Goal: Use online tool/utility: Utilize a website feature to perform a specific function

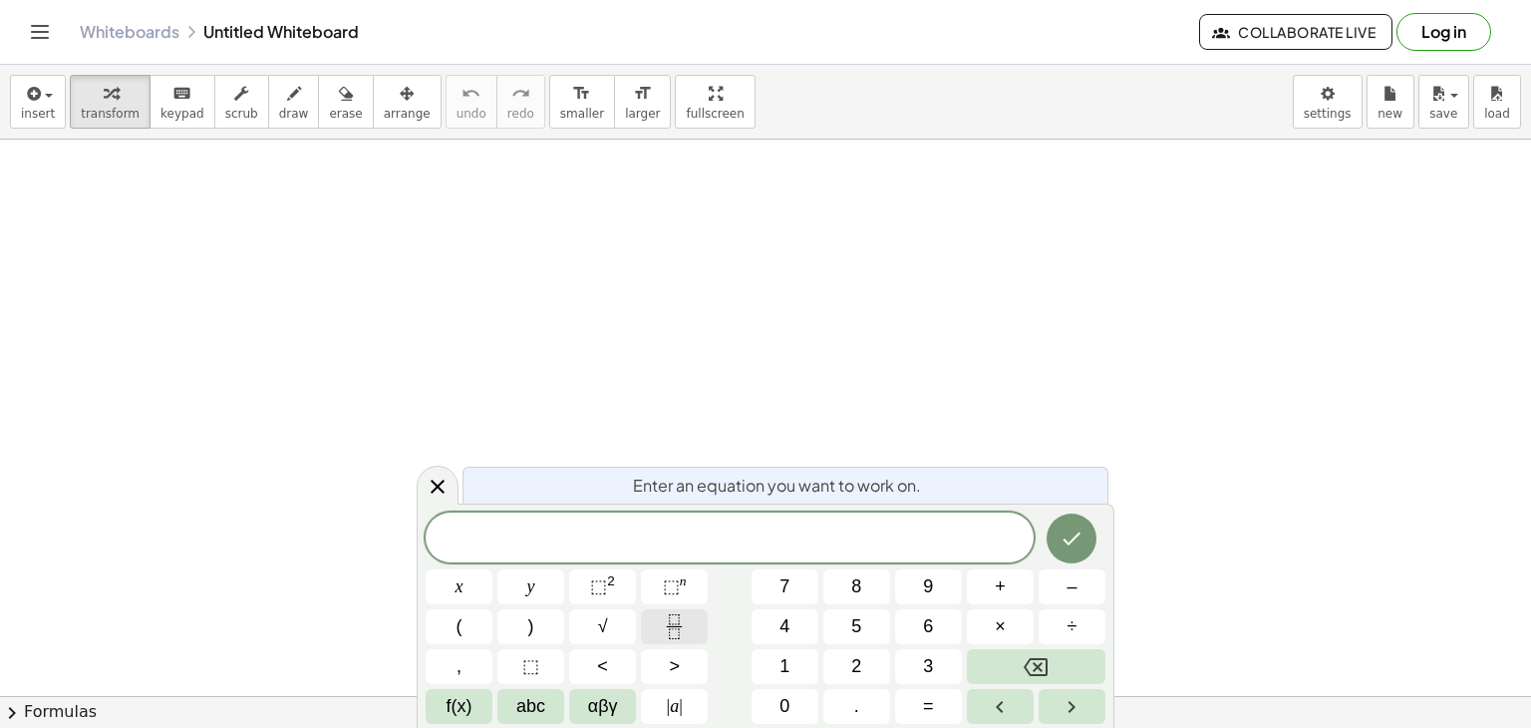
click at [673, 629] on icon "Fraction" at bounding box center [674, 626] width 25 height 25
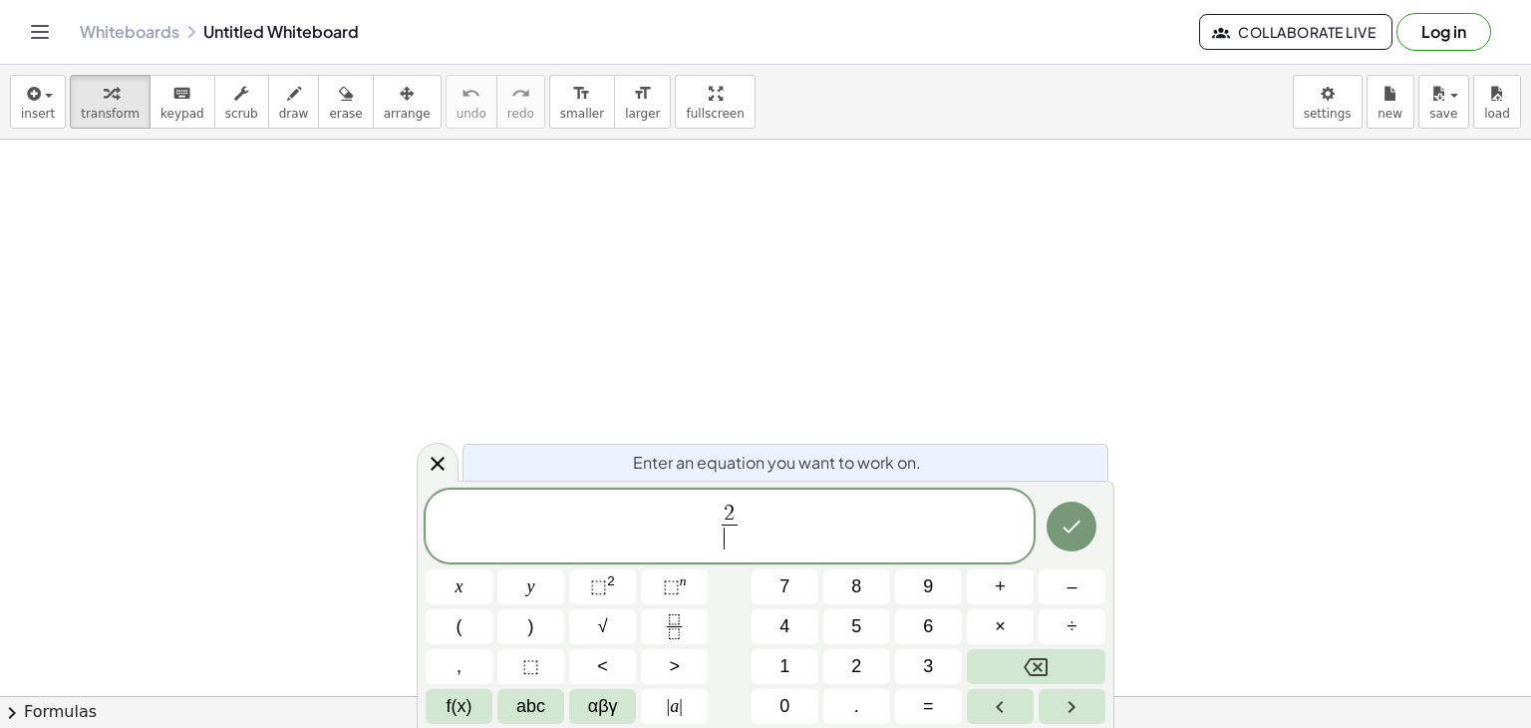
click at [731, 543] on span "​" at bounding box center [729, 537] width 15 height 27
click at [1083, 523] on icon "Done" at bounding box center [1072, 526] width 24 height 24
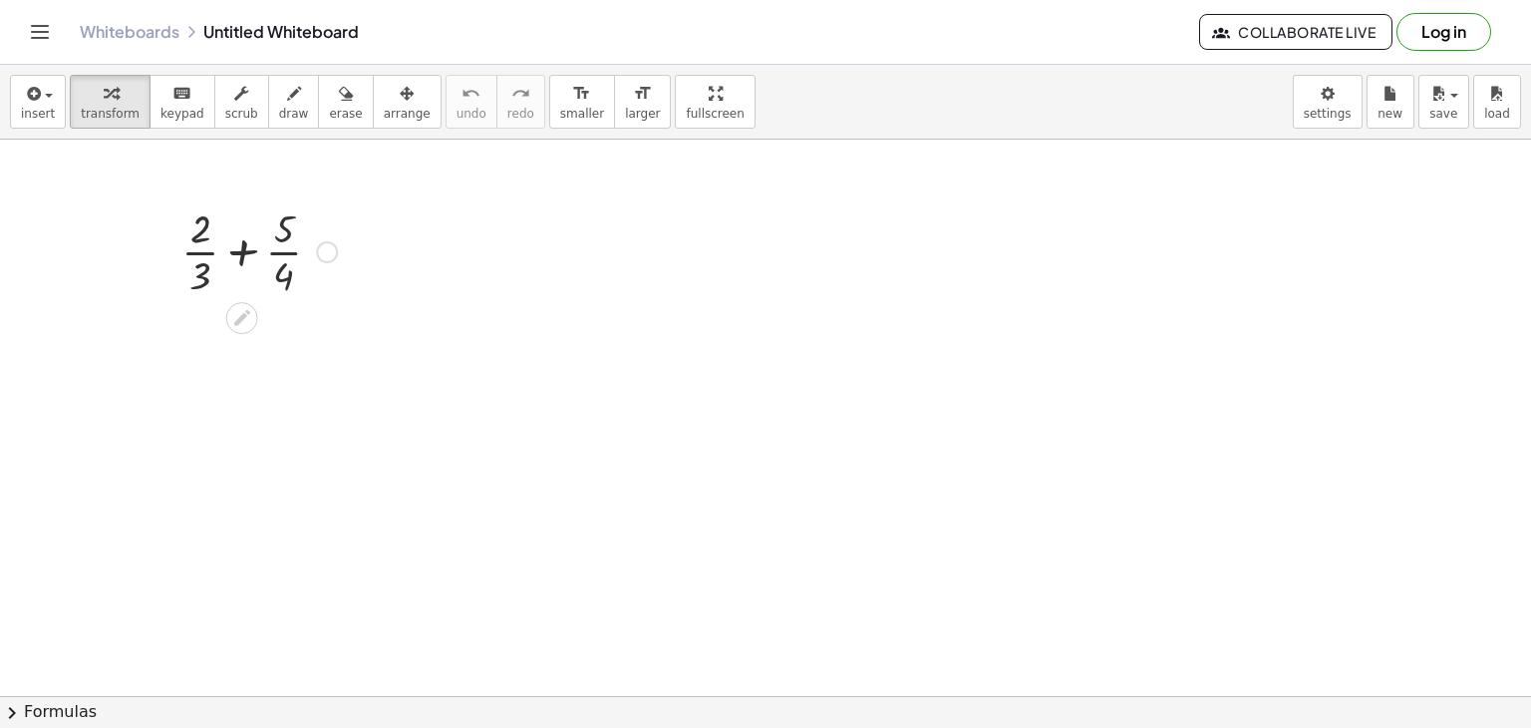
click at [239, 251] on div at bounding box center [258, 250] width 175 height 100
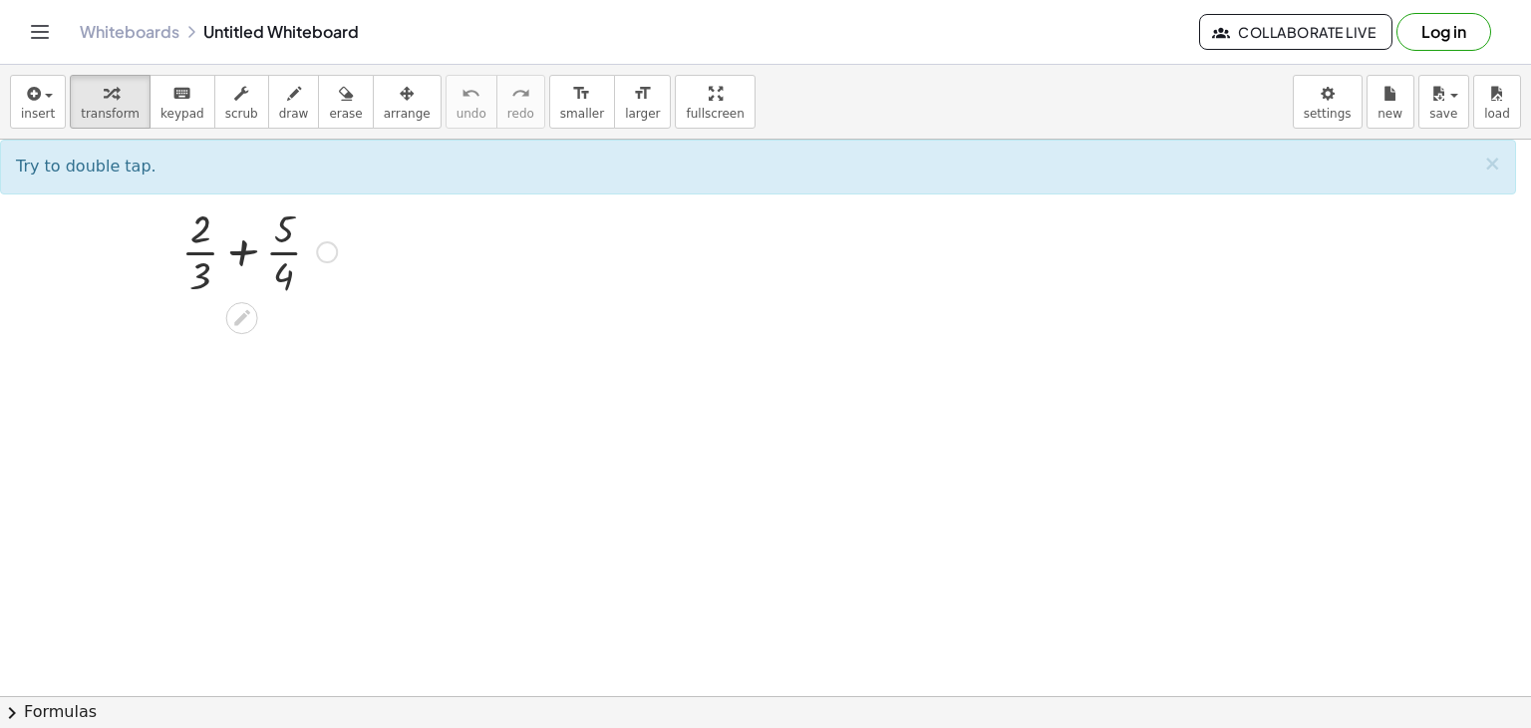
click at [251, 260] on div at bounding box center [258, 250] width 175 height 100
click at [251, 259] on div at bounding box center [258, 250] width 175 height 100
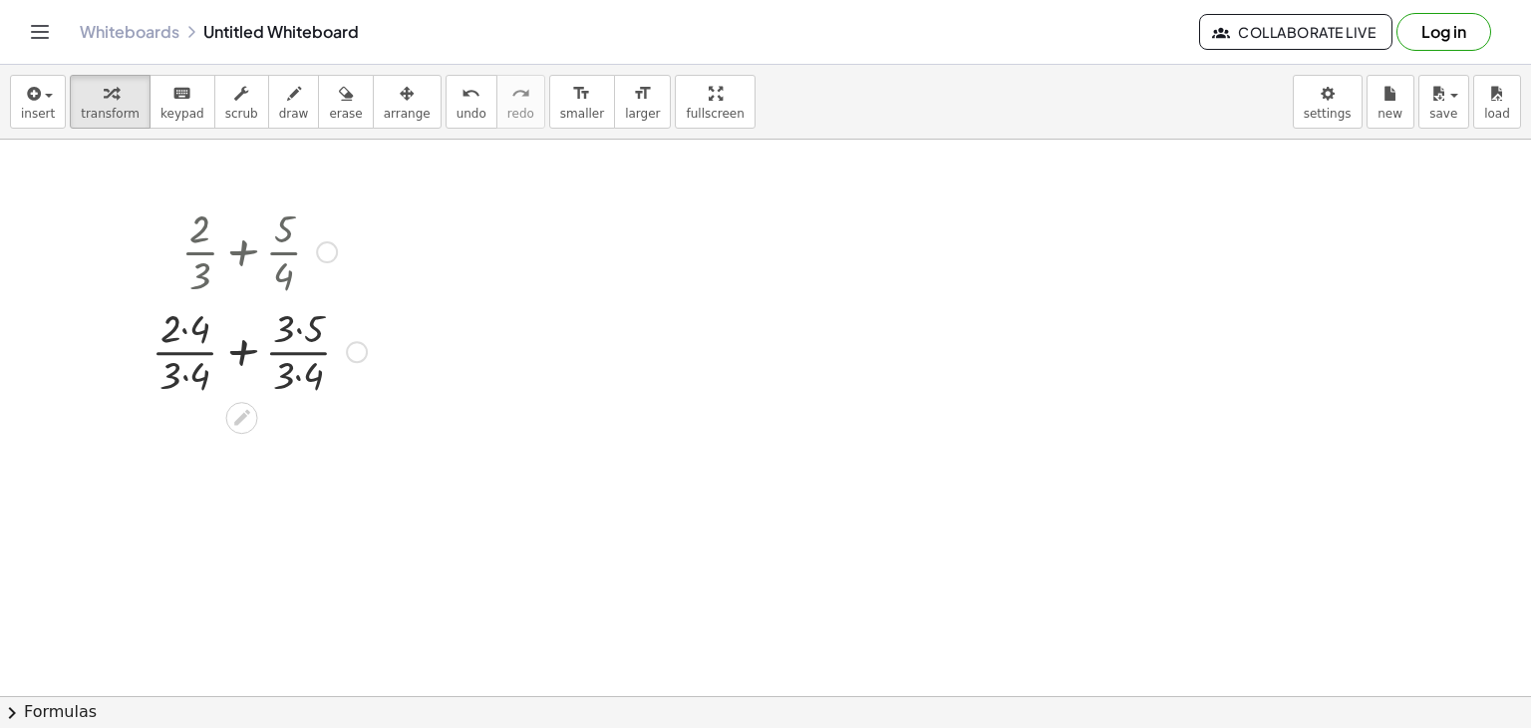
click at [243, 355] on div at bounding box center [259, 350] width 235 height 100
click at [243, 355] on div at bounding box center [260, 350] width 206 height 100
click at [238, 431] on div at bounding box center [259, 450] width 235 height 100
click at [197, 432] on div at bounding box center [259, 450] width 235 height 100
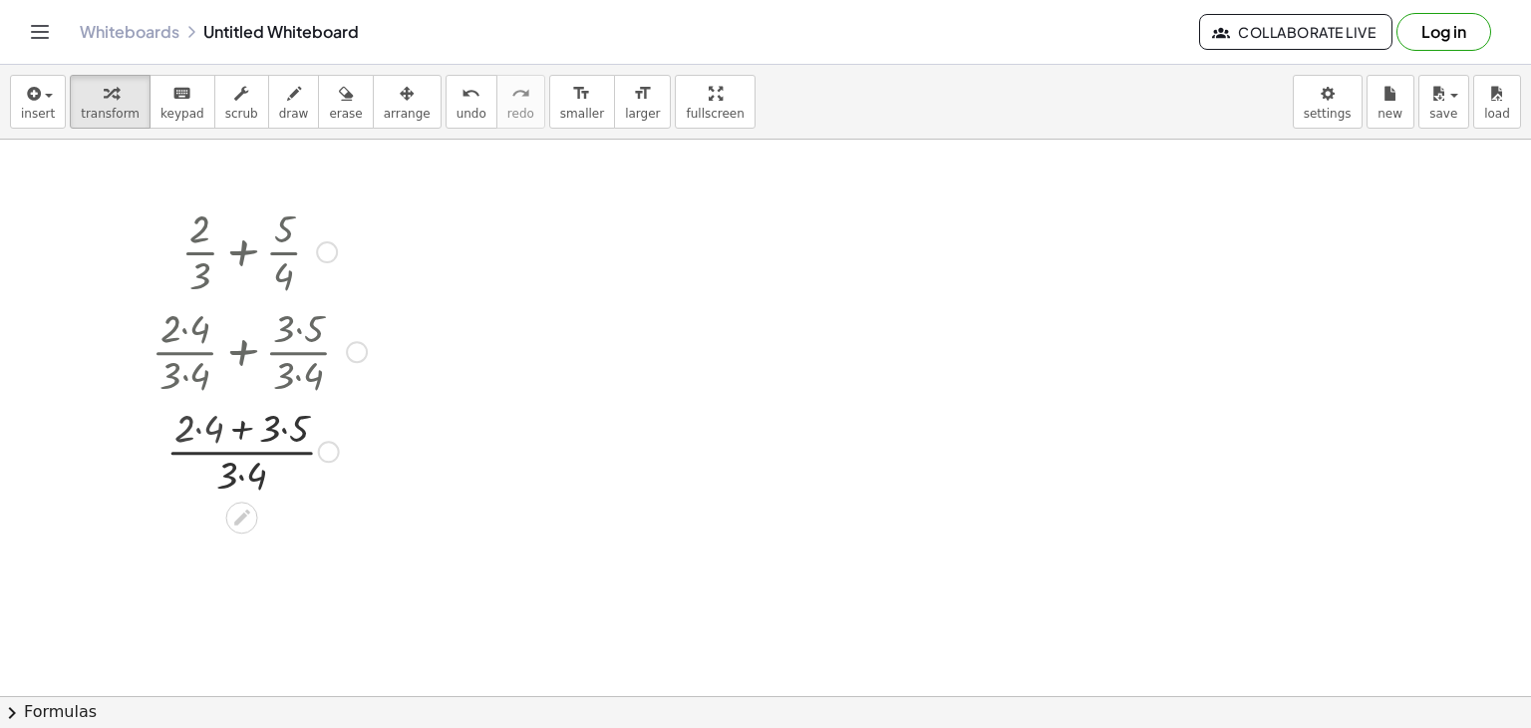
click at [197, 432] on div at bounding box center [259, 450] width 235 height 100
click at [271, 530] on div at bounding box center [259, 549] width 235 height 100
click at [242, 579] on div at bounding box center [259, 549] width 235 height 100
click at [242, 579] on icon at bounding box center [241, 572] width 21 height 21
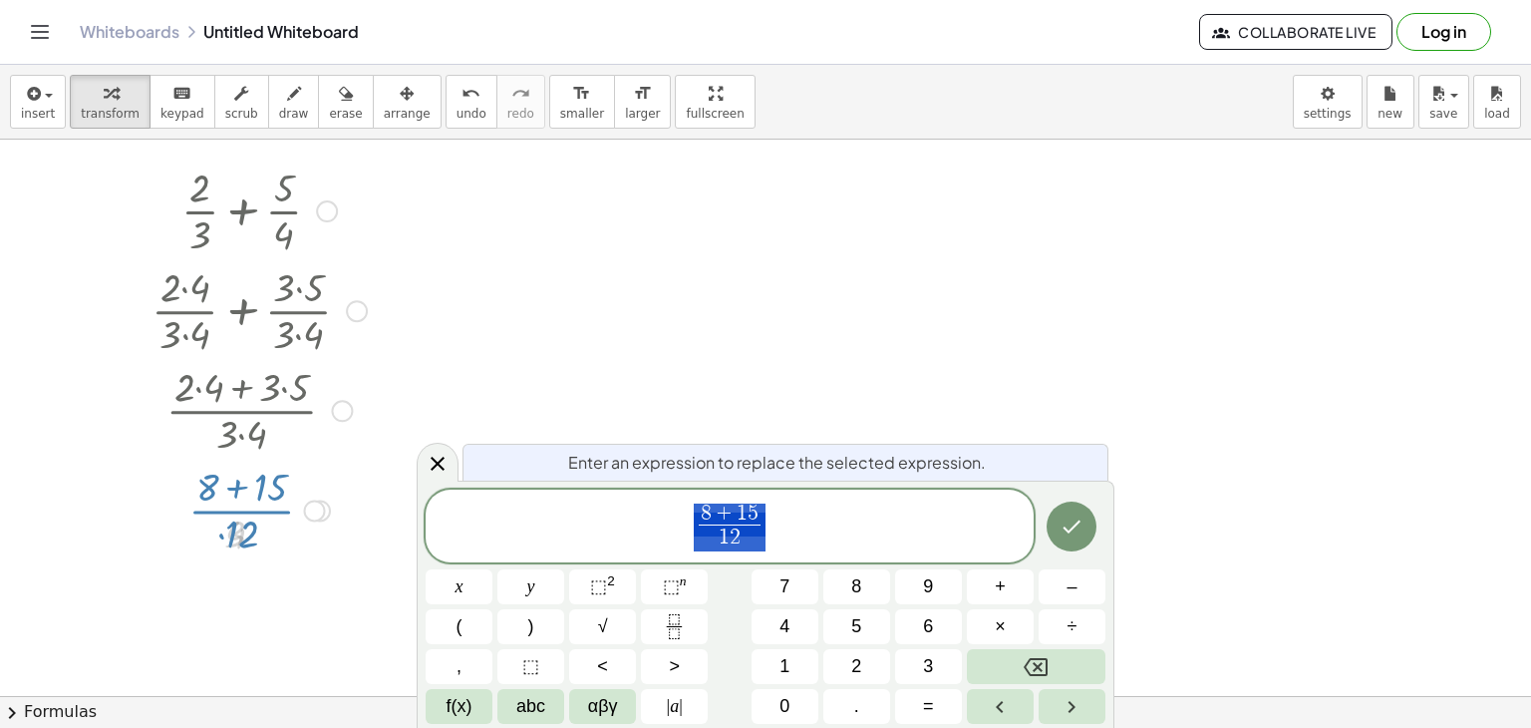
scroll to position [45, 0]
click at [439, 461] on icon at bounding box center [438, 464] width 14 height 14
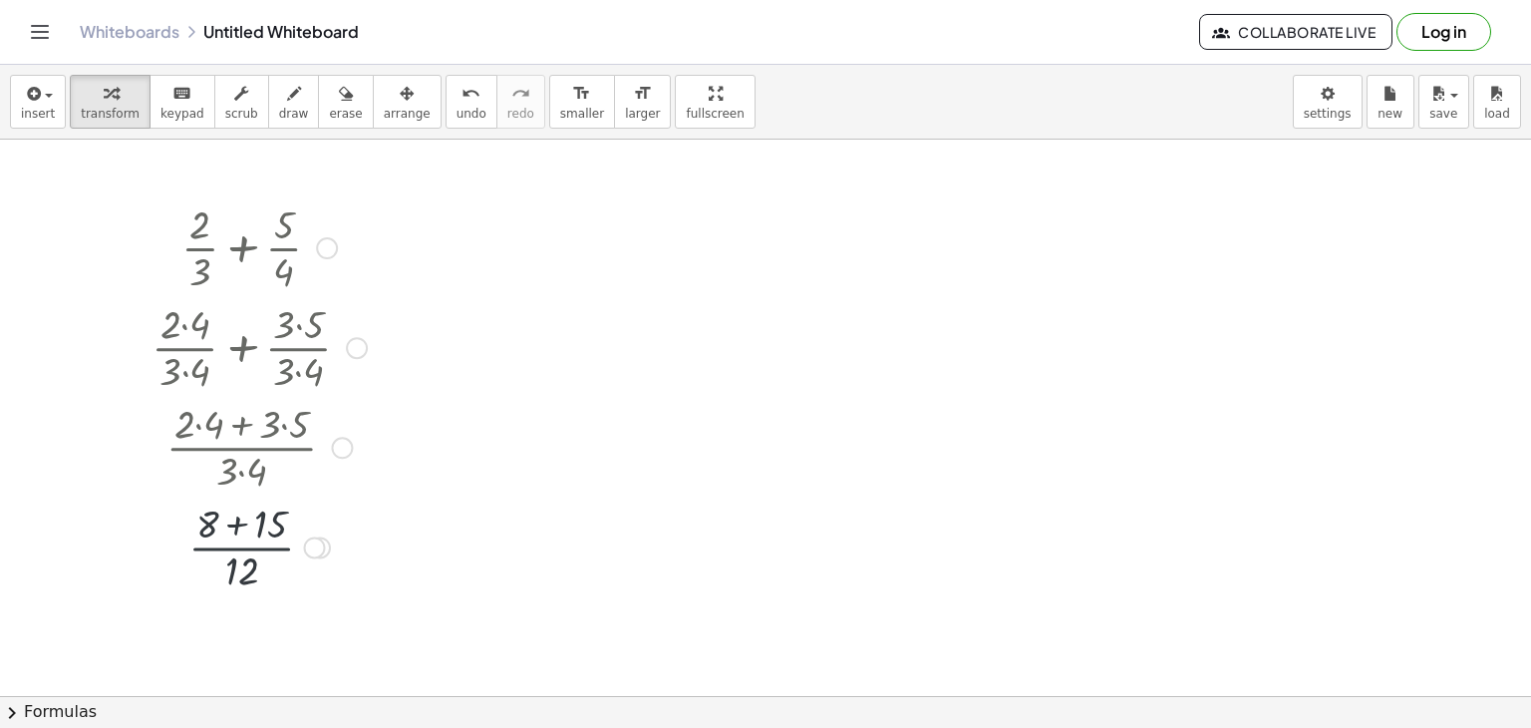
scroll to position [0, 0]
click at [237, 527] on div at bounding box center [259, 549] width 235 height 100
click at [240, 555] on div at bounding box center [259, 549] width 235 height 100
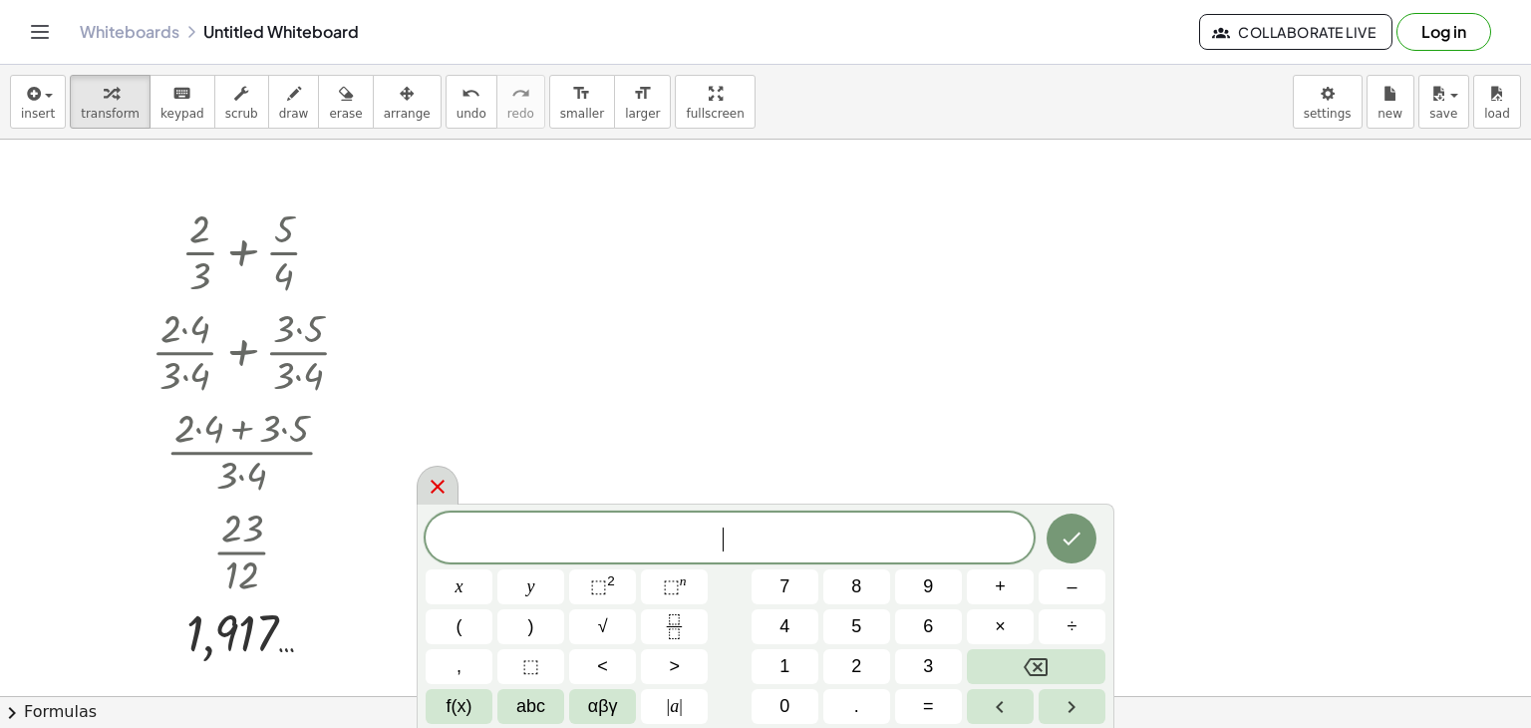
click at [437, 476] on icon at bounding box center [438, 487] width 24 height 24
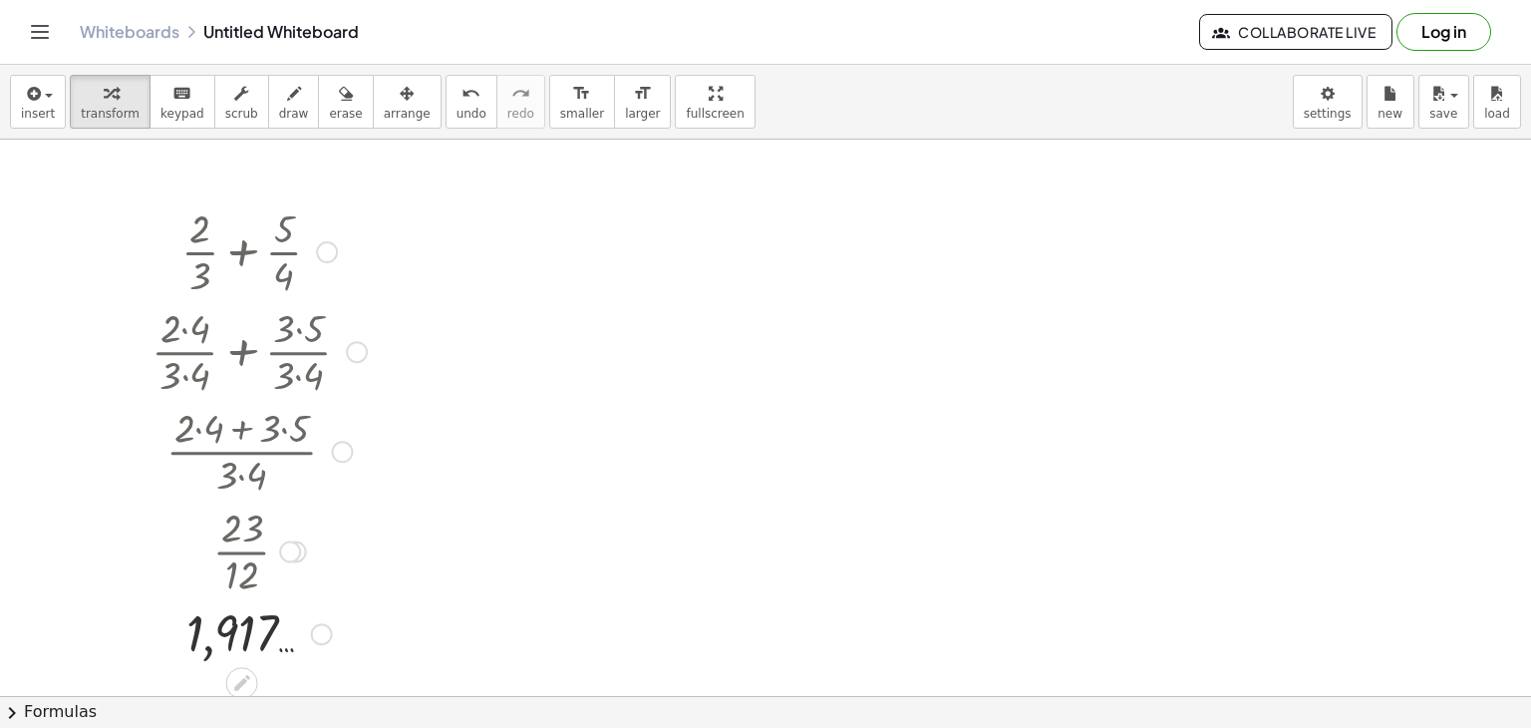
click at [322, 248] on div at bounding box center [327, 252] width 22 height 22
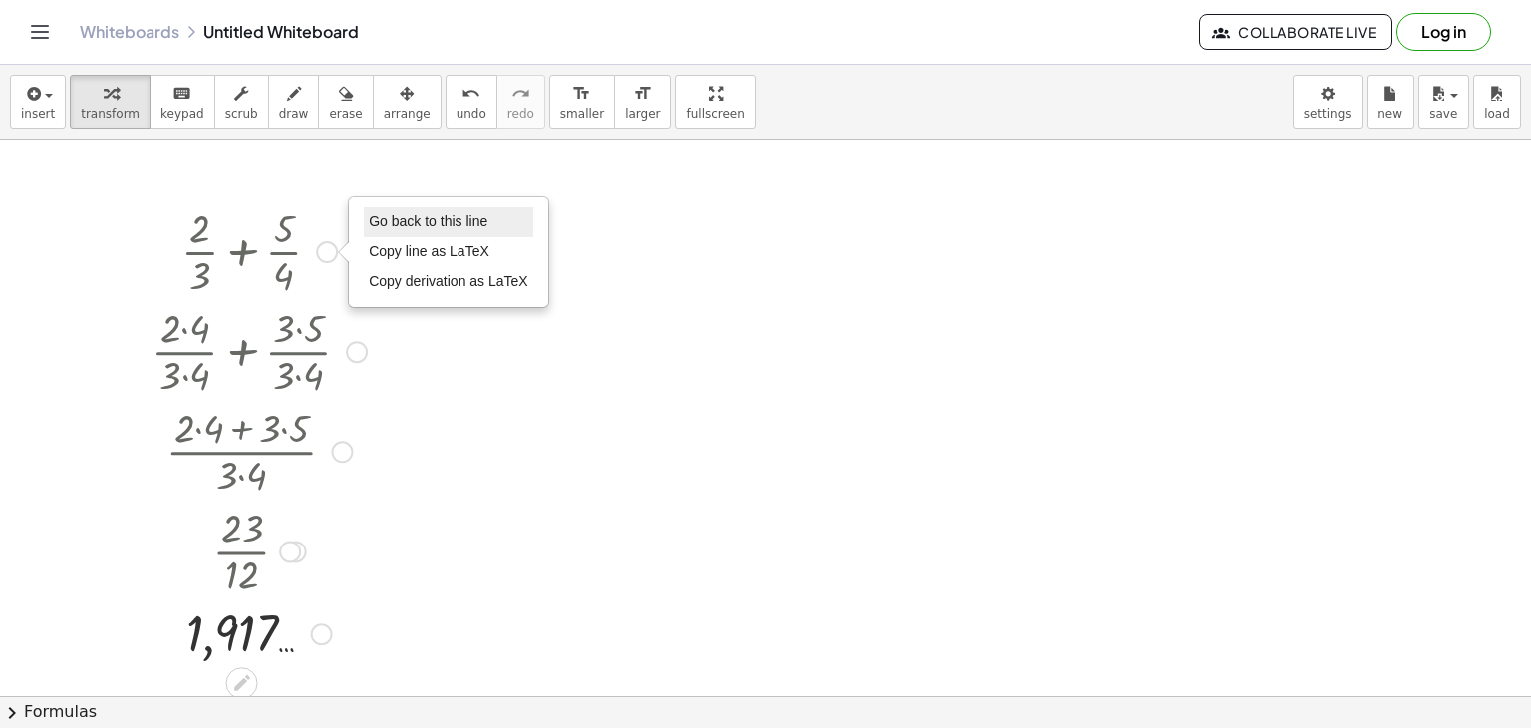
click at [425, 222] on span "Go back to this line" at bounding box center [428, 221] width 119 height 16
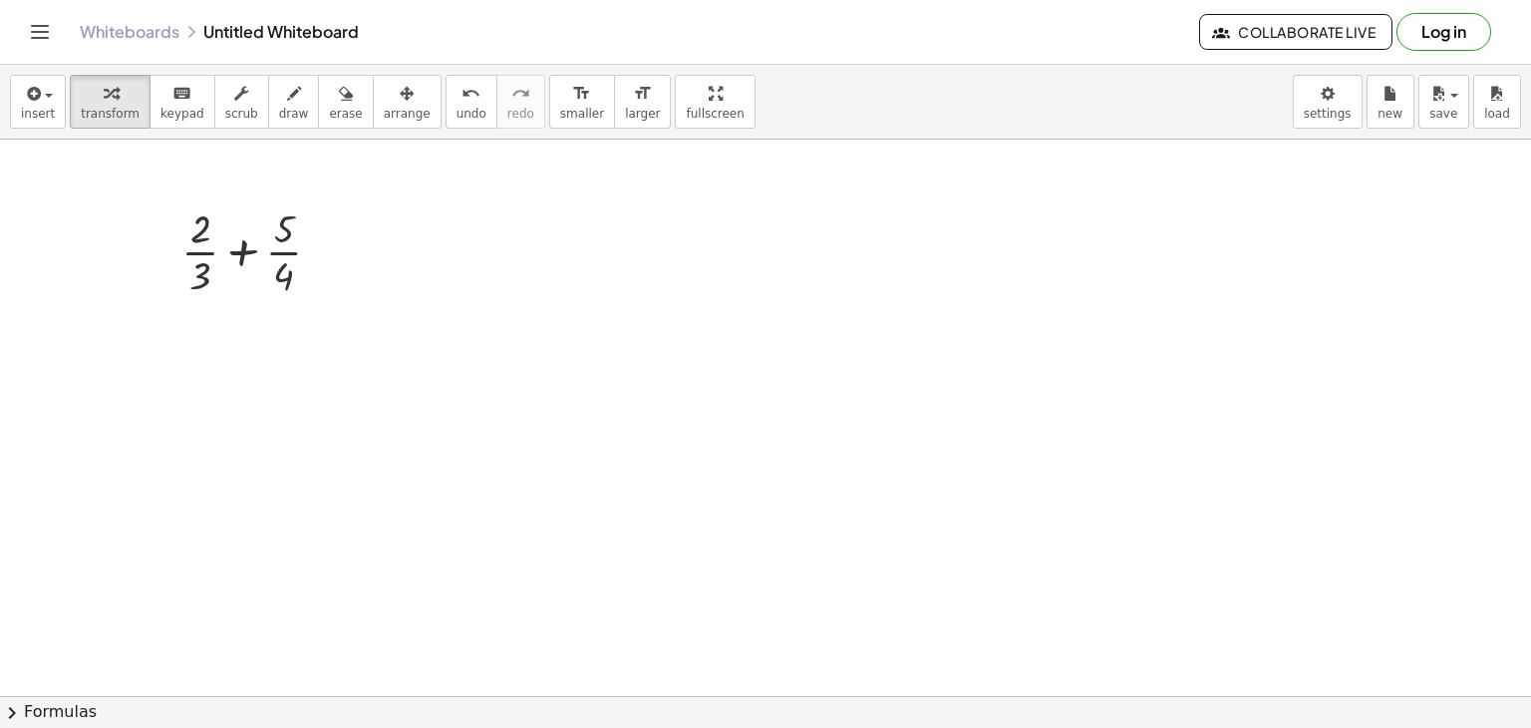
drag, startPoint x: 481, startPoint y: 412, endPoint x: 92, endPoint y: 161, distance: 462.4
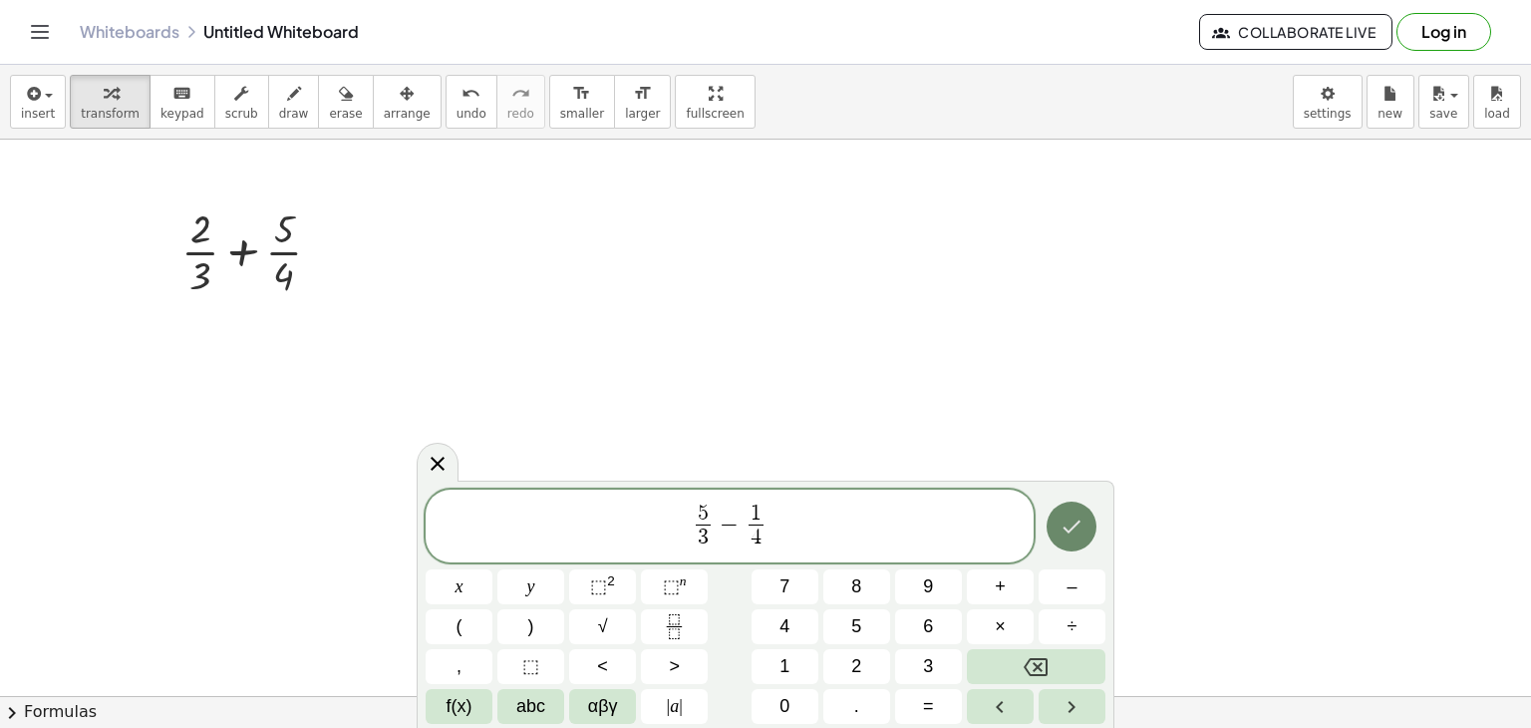
click at [1072, 534] on icon "Done" at bounding box center [1072, 526] width 24 height 24
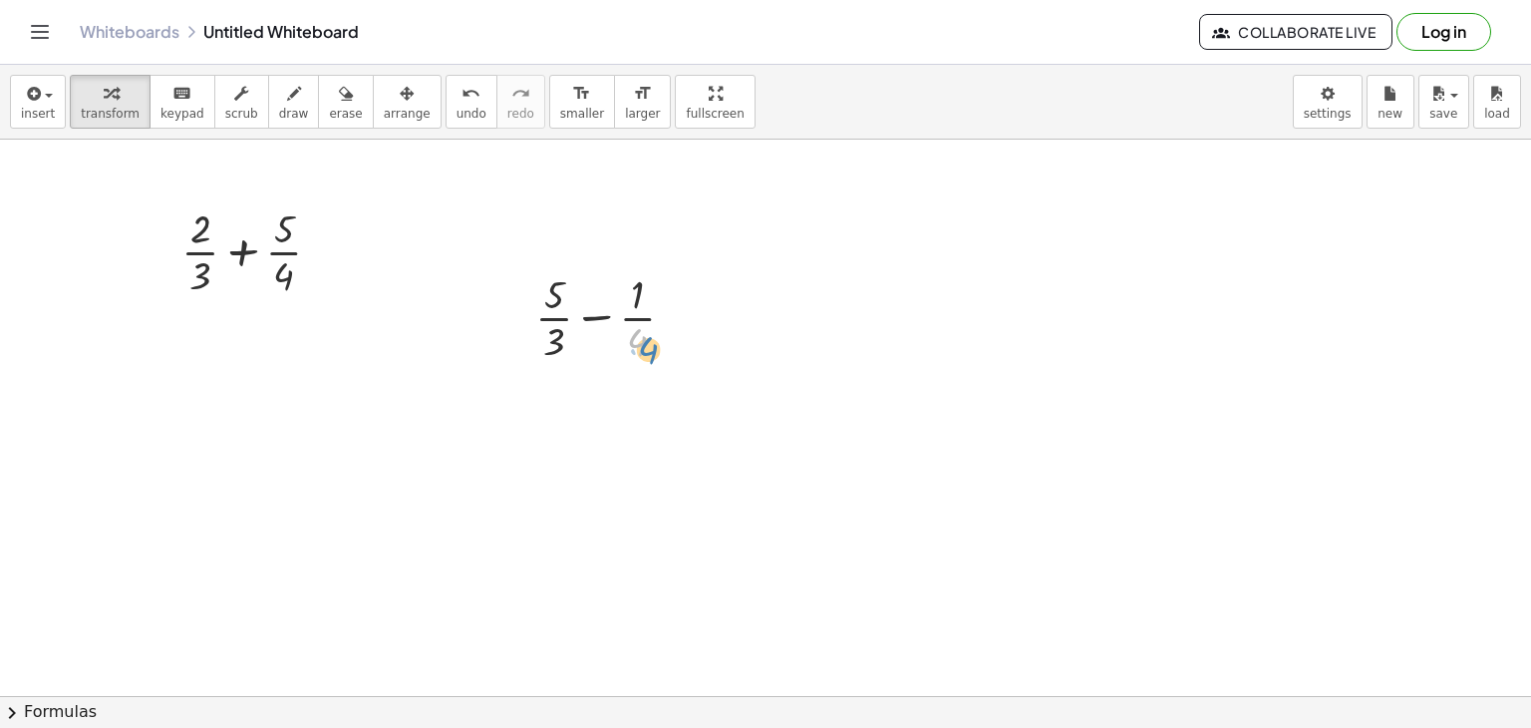
drag, startPoint x: 630, startPoint y: 344, endPoint x: 649, endPoint y: 358, distance: 23.5
click at [649, 358] on div at bounding box center [612, 316] width 175 height 100
drag, startPoint x: 682, startPoint y: 314, endPoint x: 687, endPoint y: 302, distance: 13.0
click at [596, 318] on div "+ · 5 · 3 − · 1 · 4" at bounding box center [596, 318] width 0 height 0
click at [400, 97] on icon "button" at bounding box center [407, 94] width 14 height 24
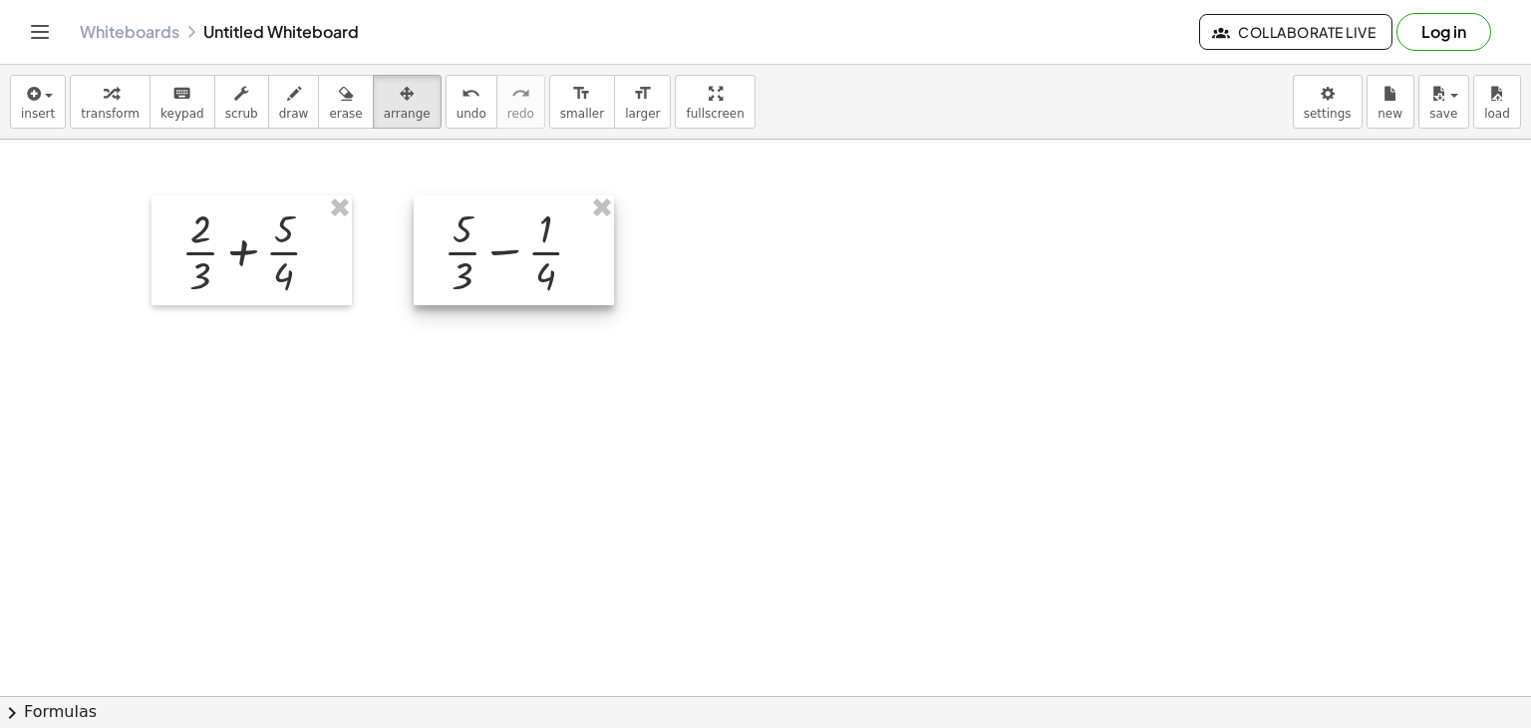
drag, startPoint x: 632, startPoint y: 300, endPoint x: 581, endPoint y: 259, distance: 65.2
click at [581, 259] on div at bounding box center [514, 250] width 200 height 110
drag, startPoint x: 589, startPoint y: 260, endPoint x: 570, endPoint y: 258, distance: 19.0
click at [570, 258] on div at bounding box center [495, 248] width 200 height 110
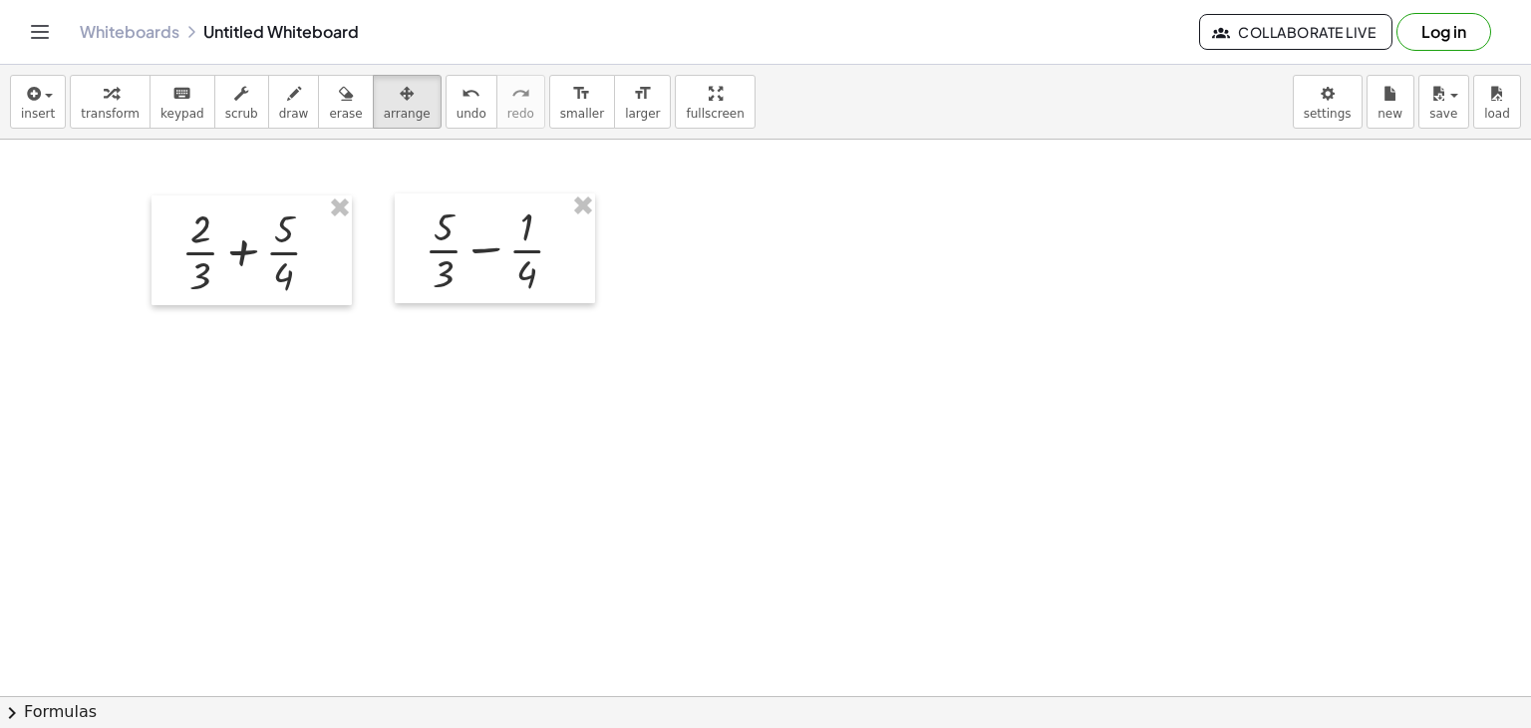
click at [384, 94] on div "button" at bounding box center [407, 93] width 47 height 24
click at [384, 93] on div "button" at bounding box center [407, 93] width 47 height 24
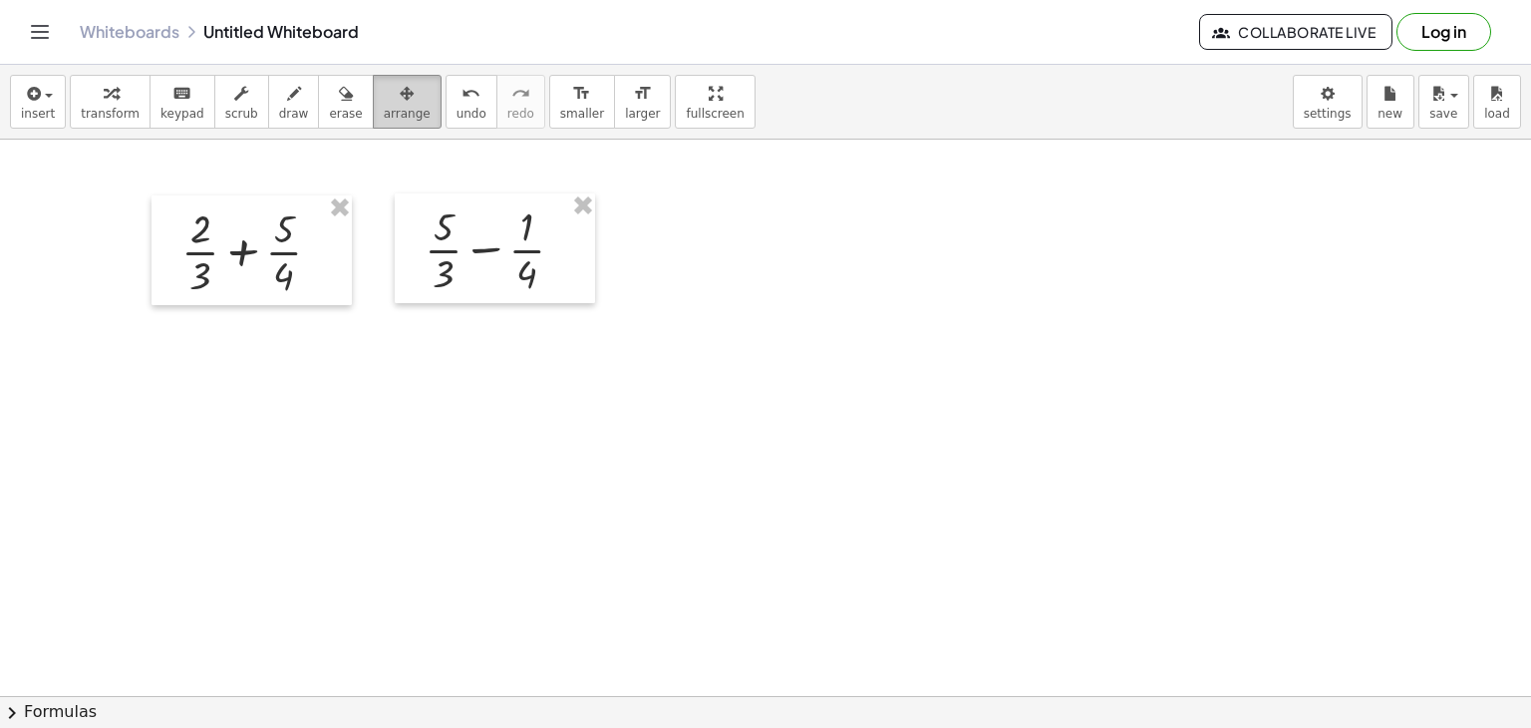
click at [400, 101] on icon "button" at bounding box center [407, 94] width 14 height 24
click at [108, 96] on div "button" at bounding box center [110, 93] width 59 height 24
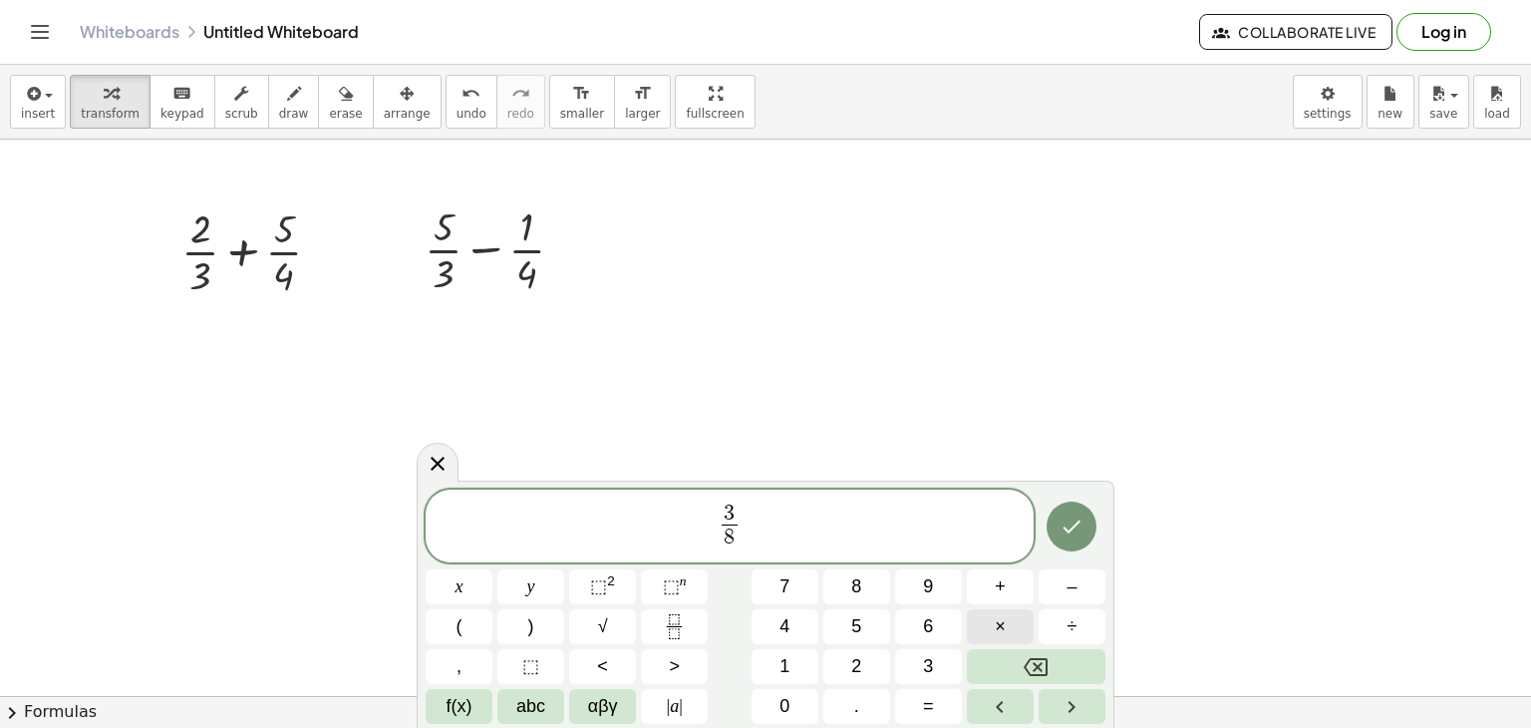
click at [1004, 627] on span "×" at bounding box center [1000, 626] width 11 height 27
click at [1077, 511] on button "Done" at bounding box center [1072, 526] width 50 height 50
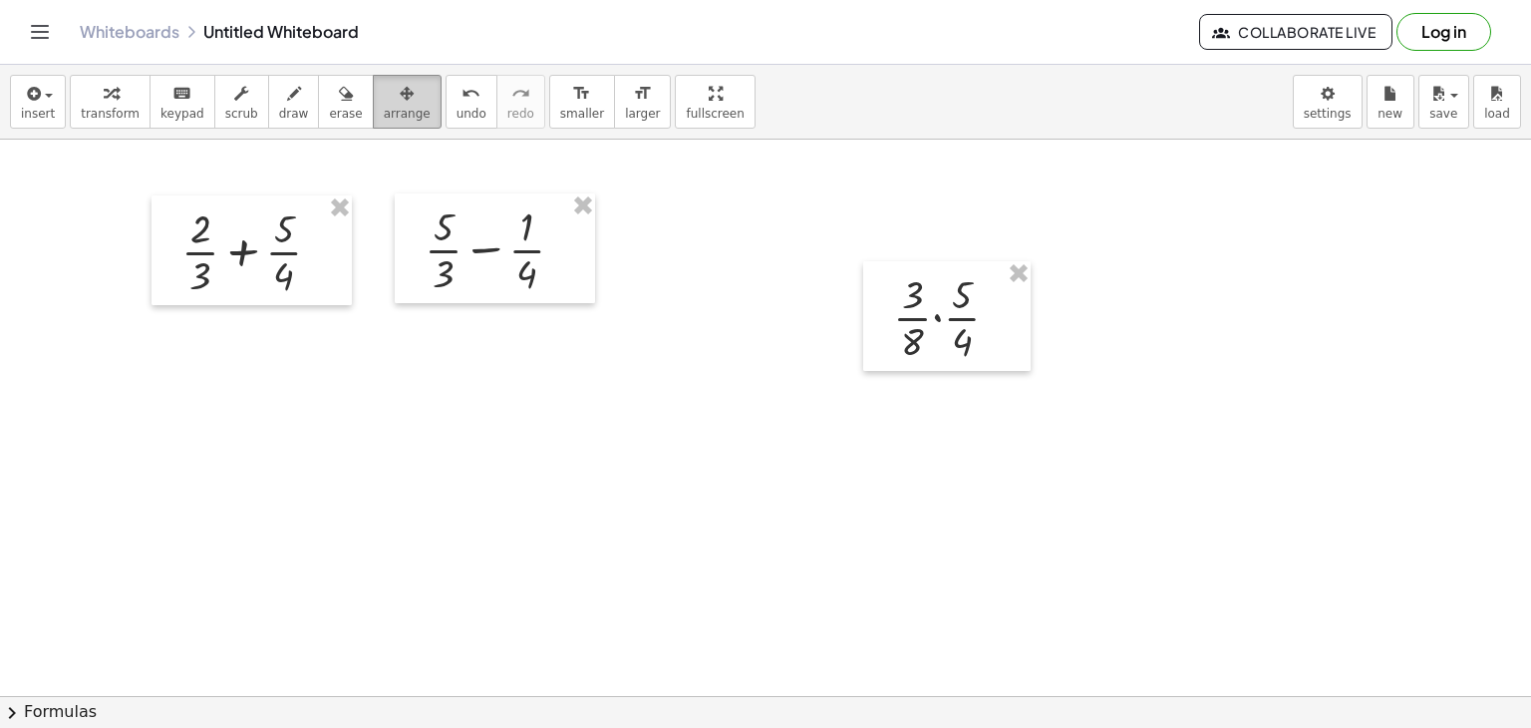
click at [400, 82] on icon "button" at bounding box center [407, 94] width 14 height 24
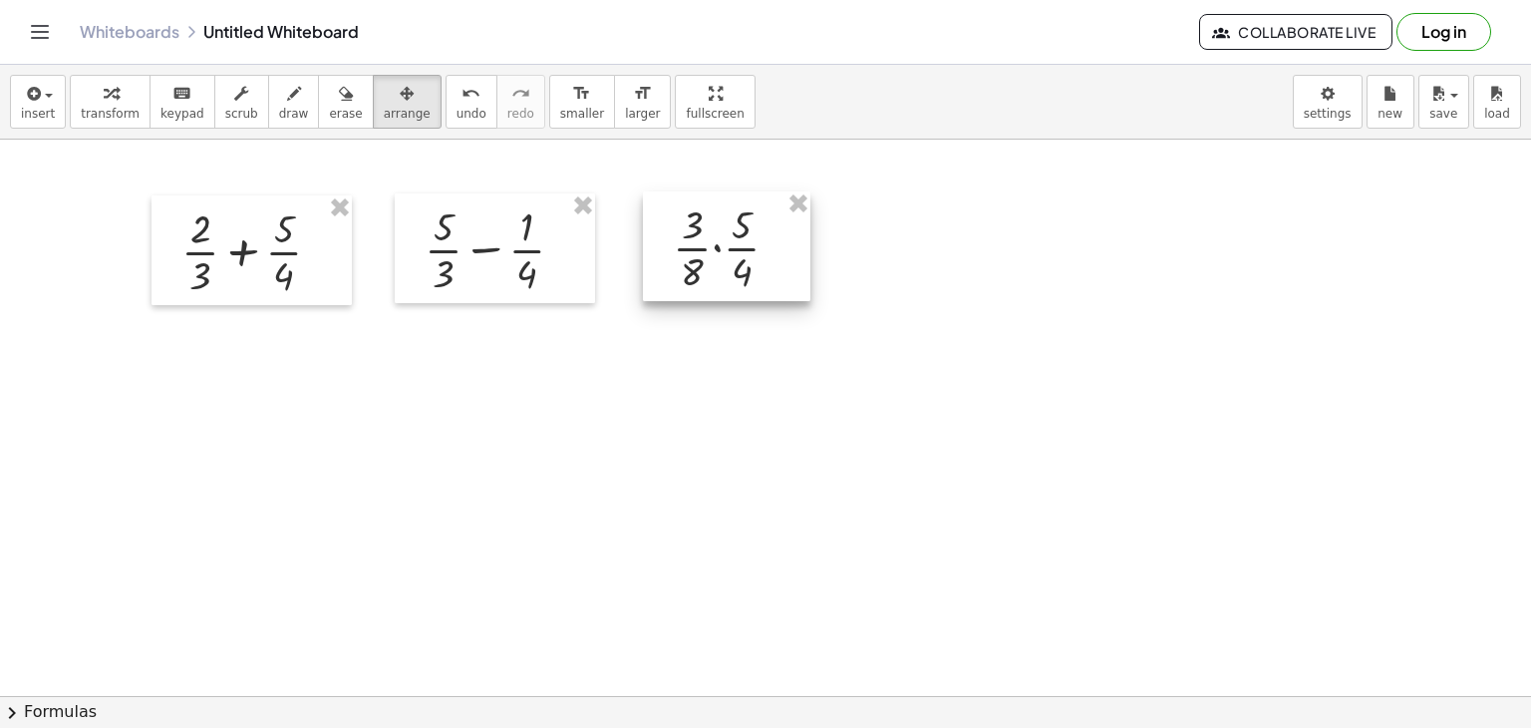
drag, startPoint x: 982, startPoint y: 338, endPoint x: 762, endPoint y: 268, distance: 231.1
click at [762, 268] on div at bounding box center [726, 246] width 167 height 110
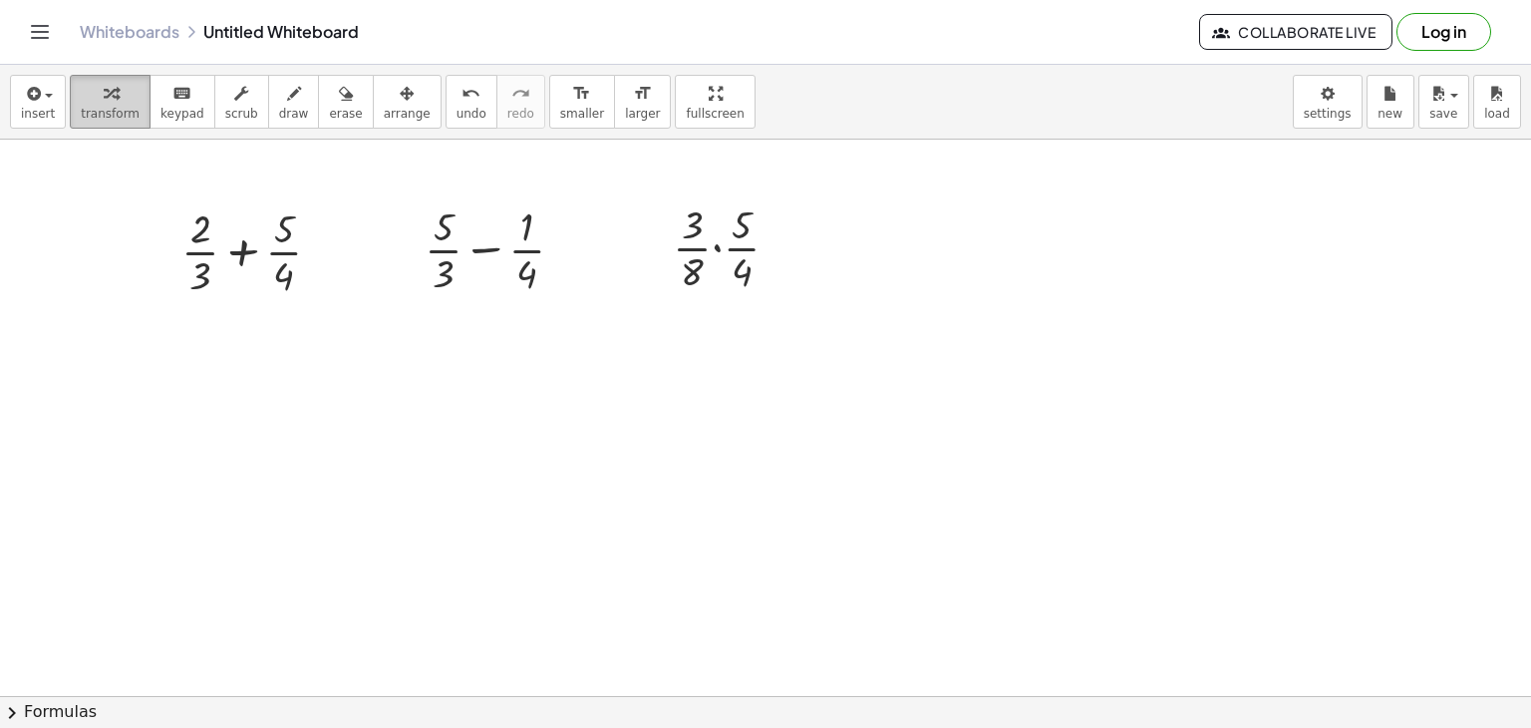
click at [104, 105] on icon "button" at bounding box center [111, 94] width 14 height 24
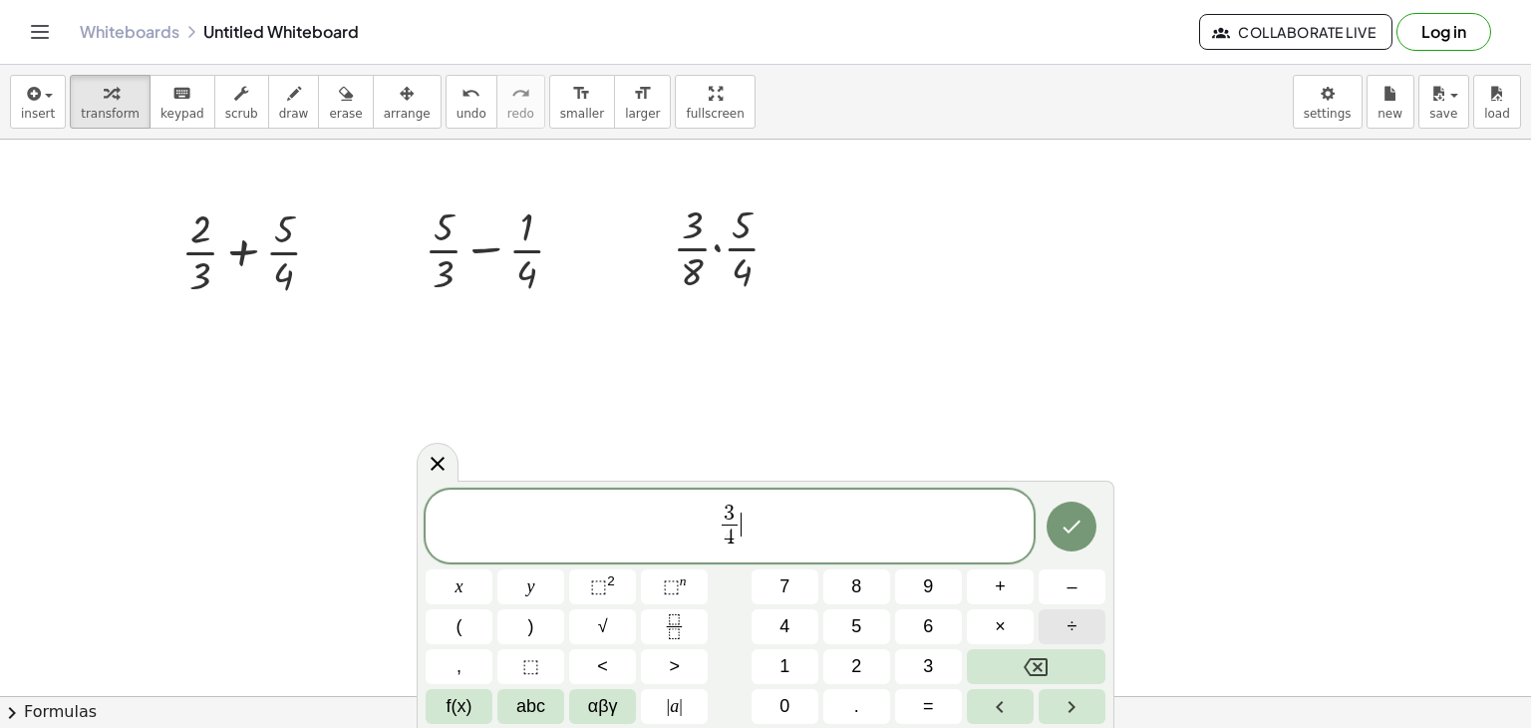
click at [1088, 623] on button "÷" at bounding box center [1072, 626] width 67 height 35
click at [1073, 527] on icon "Done" at bounding box center [1073, 526] width 18 height 13
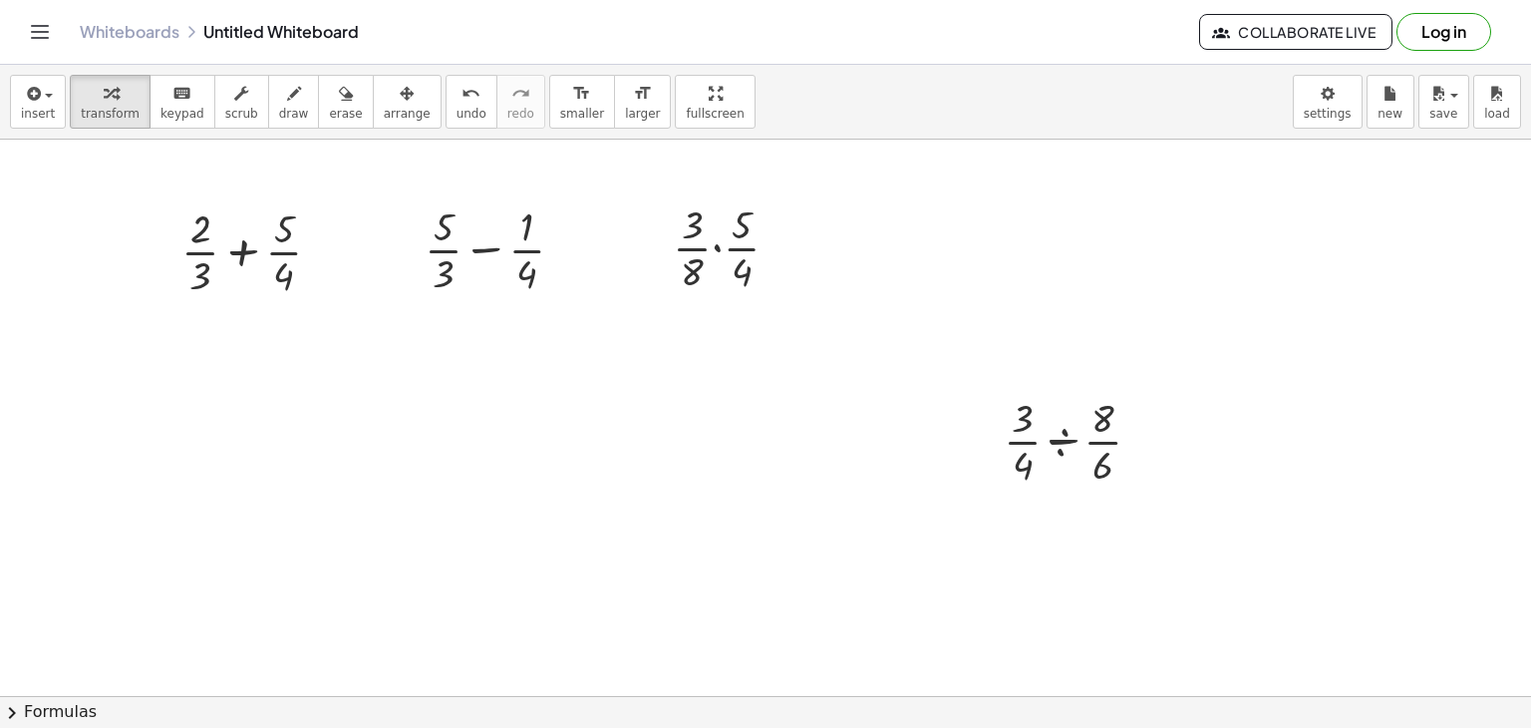
drag, startPoint x: 384, startPoint y: 101, endPoint x: 461, endPoint y: 140, distance: 86.0
click at [384, 101] on div "button" at bounding box center [407, 93] width 47 height 24
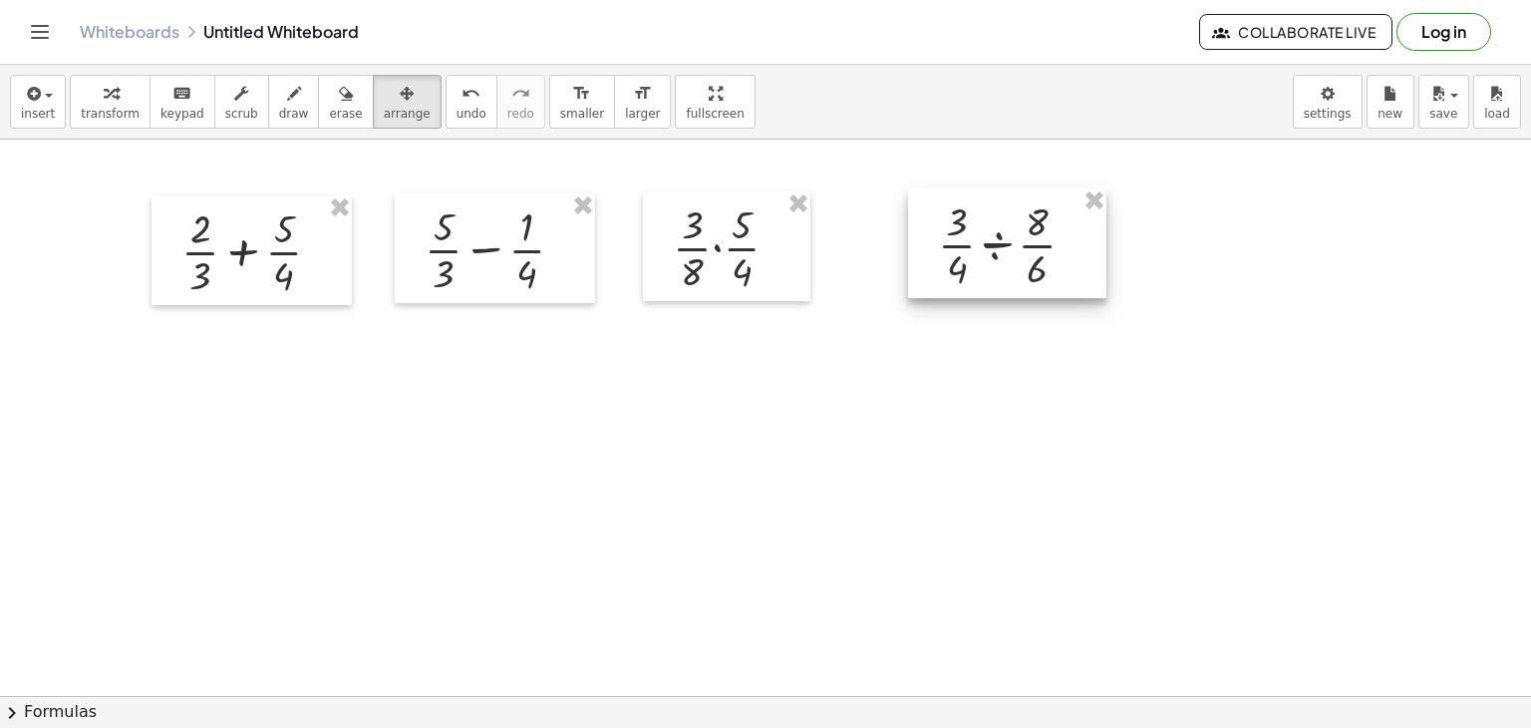
drag, startPoint x: 1050, startPoint y: 445, endPoint x: 992, endPoint y: 263, distance: 190.4
click at [992, 263] on div at bounding box center [1007, 243] width 198 height 110
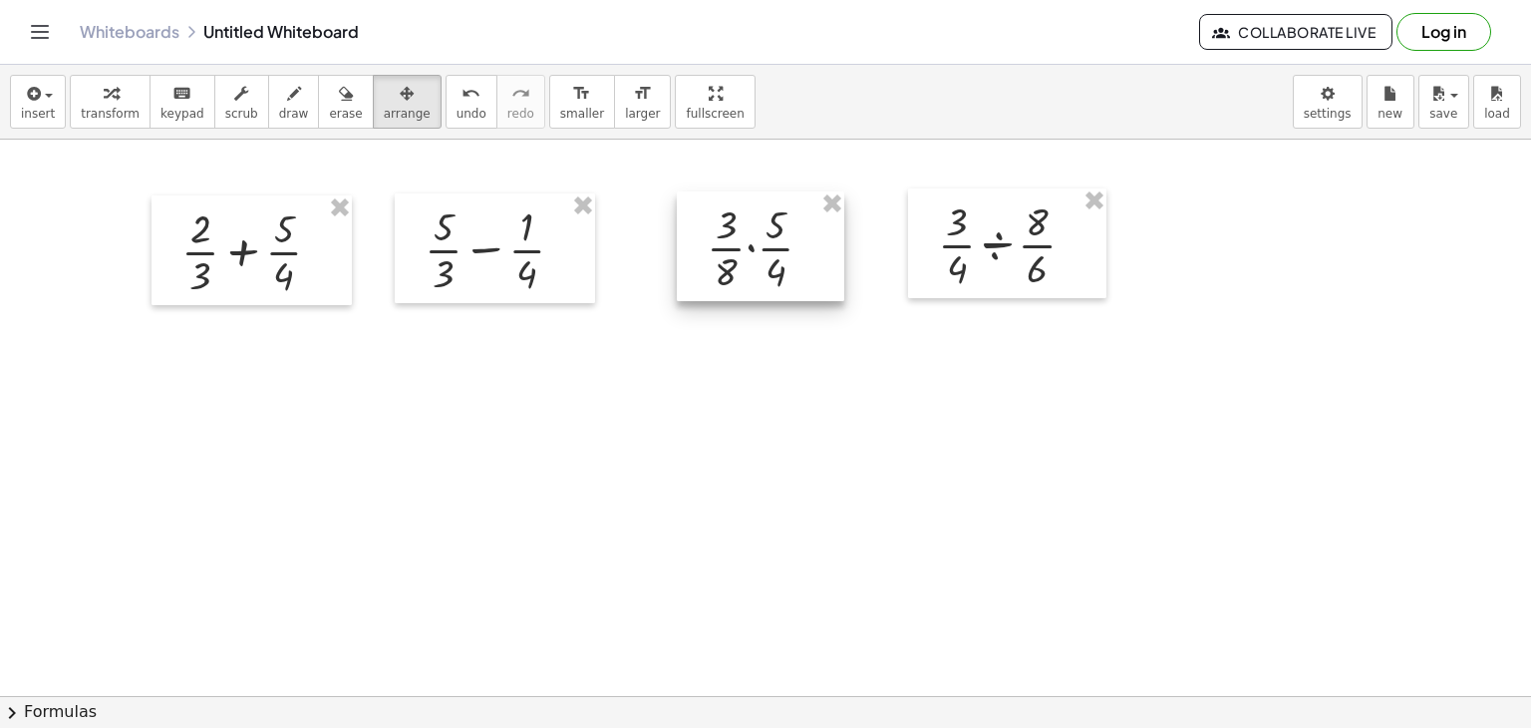
drag, startPoint x: 736, startPoint y: 252, endPoint x: 770, endPoint y: 252, distance: 33.9
click at [770, 252] on div at bounding box center [760, 246] width 167 height 110
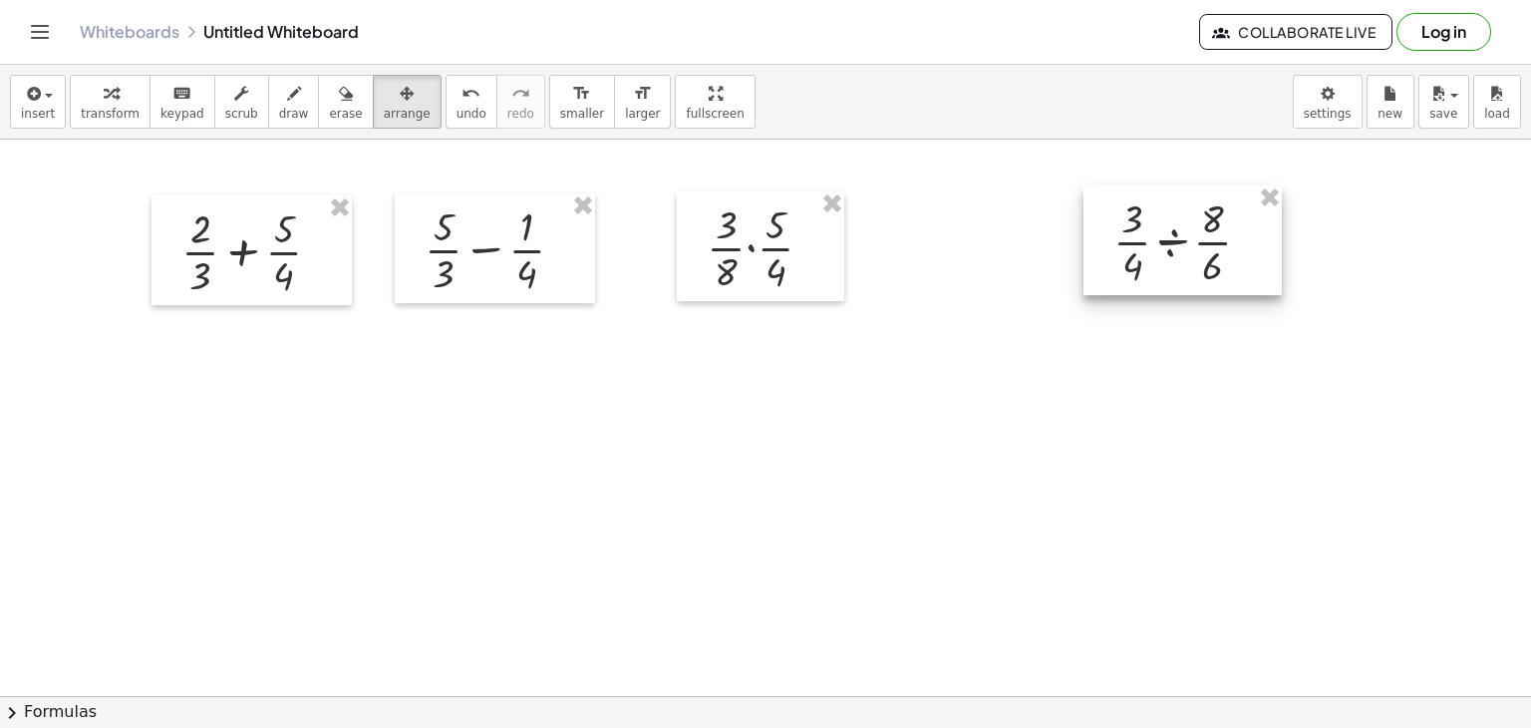
drag, startPoint x: 1016, startPoint y: 264, endPoint x: 1191, endPoint y: 261, distance: 175.5
click at [1191, 261] on div at bounding box center [1183, 240] width 198 height 110
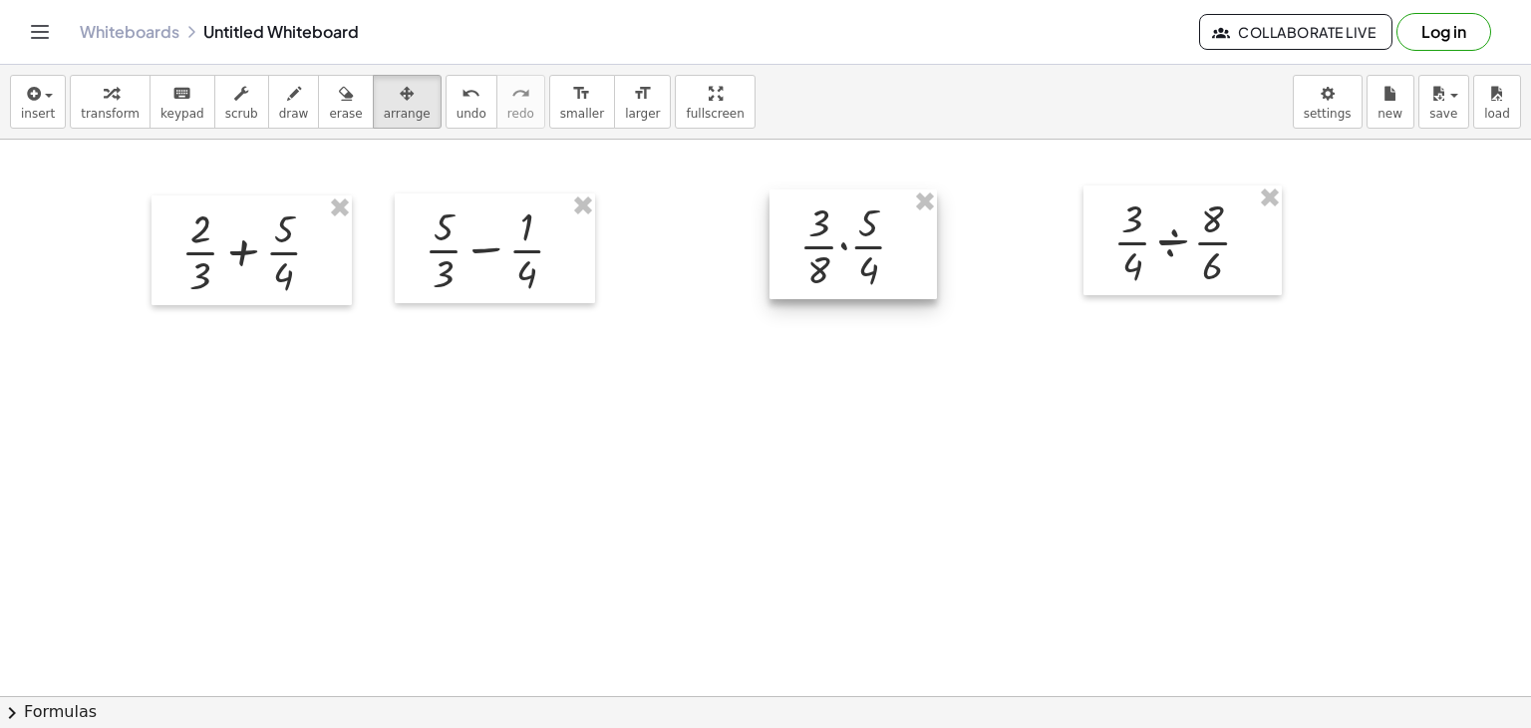
drag, startPoint x: 833, startPoint y: 254, endPoint x: 868, endPoint y: 252, distance: 34.9
click at [868, 252] on div at bounding box center [853, 244] width 167 height 110
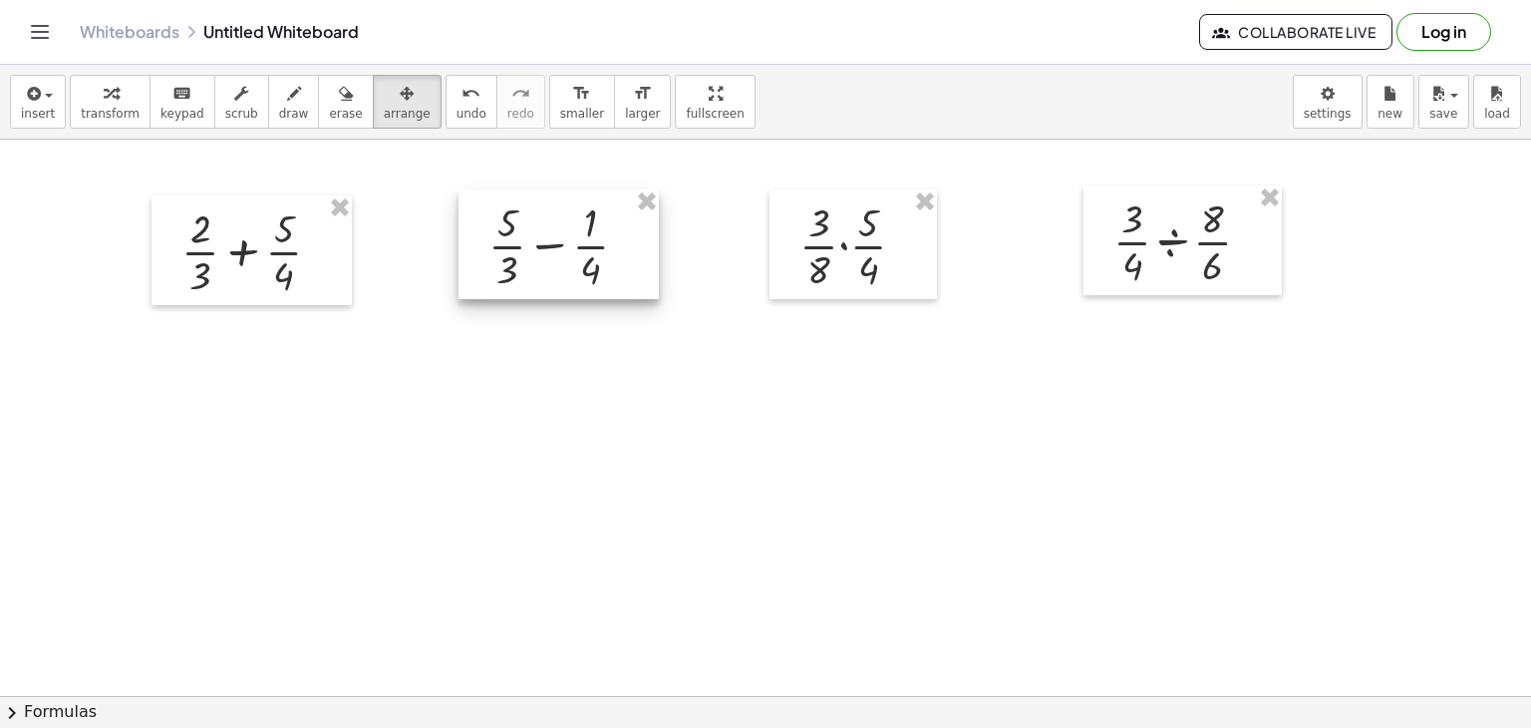
drag, startPoint x: 503, startPoint y: 239, endPoint x: 563, endPoint y: 236, distance: 59.9
click at [565, 234] on div at bounding box center [559, 244] width 200 height 110
click at [104, 95] on icon "button" at bounding box center [111, 94] width 14 height 24
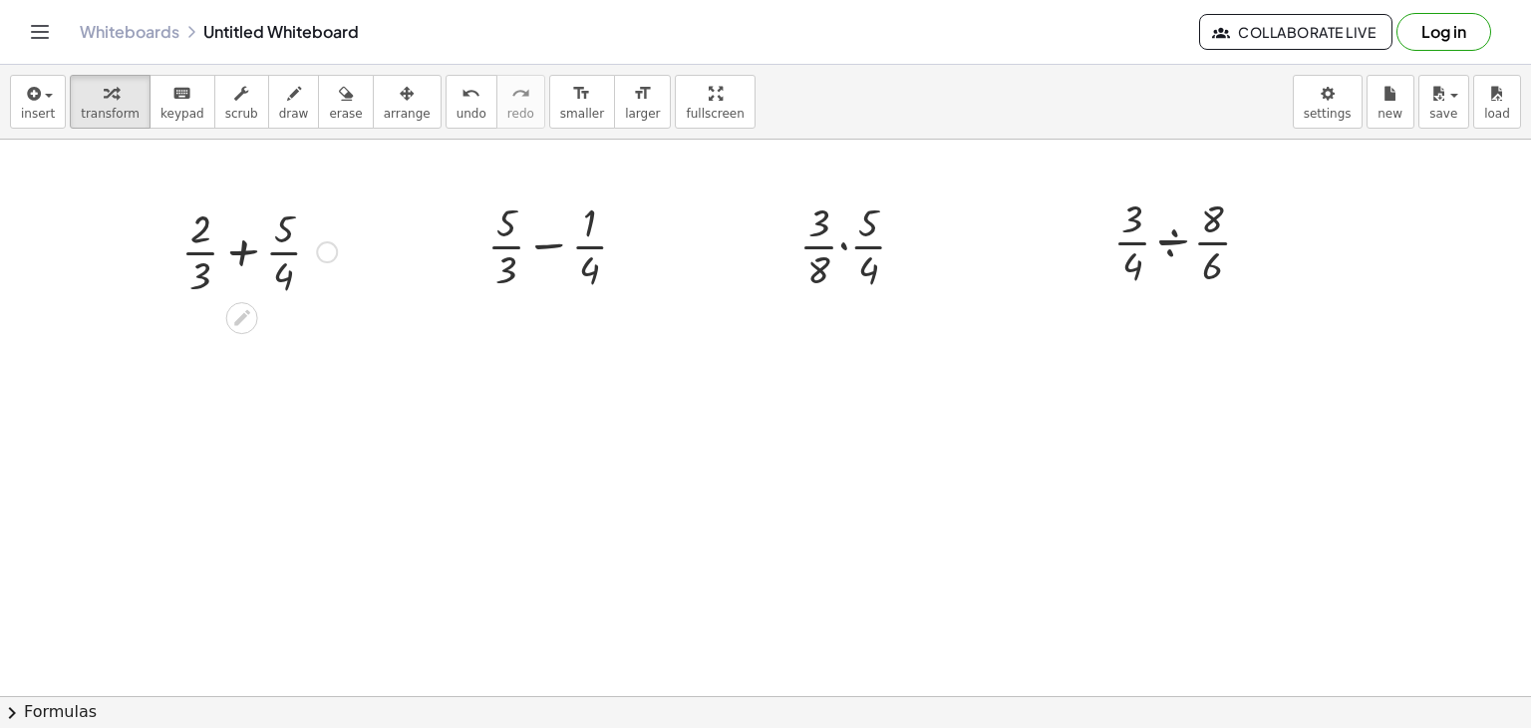
click at [243, 254] on div at bounding box center [258, 250] width 175 height 100
click at [184, 332] on div at bounding box center [259, 350] width 235 height 100
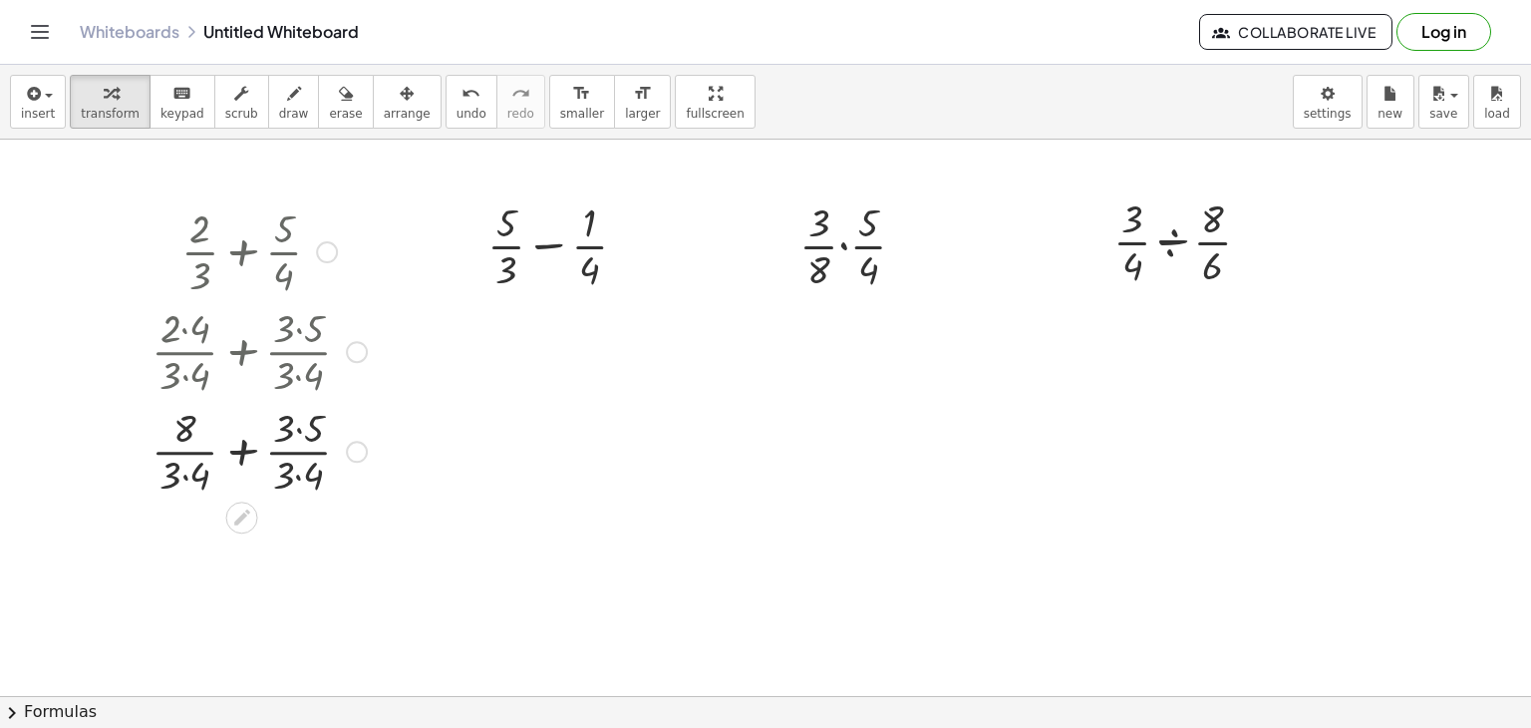
click at [300, 428] on div at bounding box center [259, 450] width 235 height 100
click at [297, 477] on div at bounding box center [259, 450] width 235 height 100
click at [298, 477] on div at bounding box center [259, 450] width 235 height 100
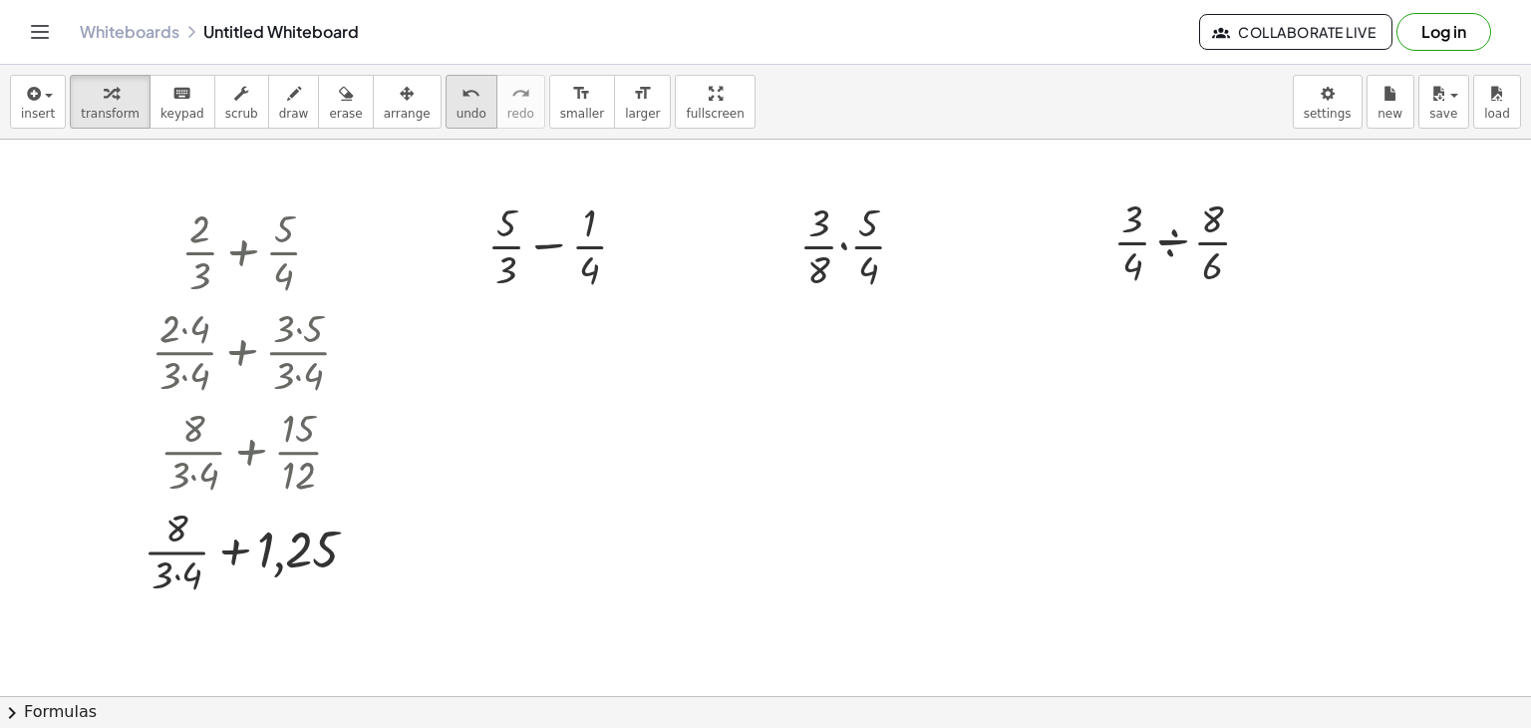
click at [457, 107] on span "undo" at bounding box center [472, 114] width 30 height 14
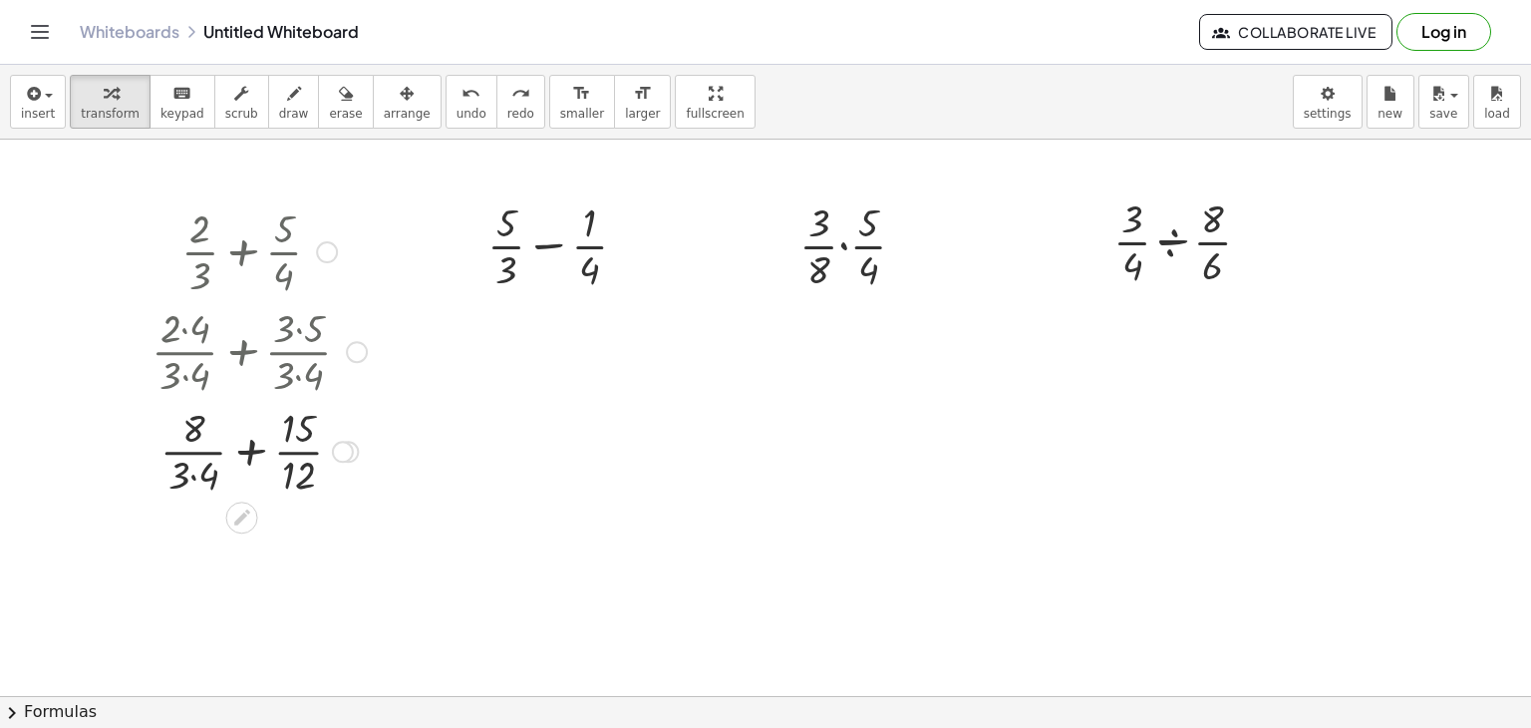
click at [195, 478] on div at bounding box center [259, 450] width 235 height 100
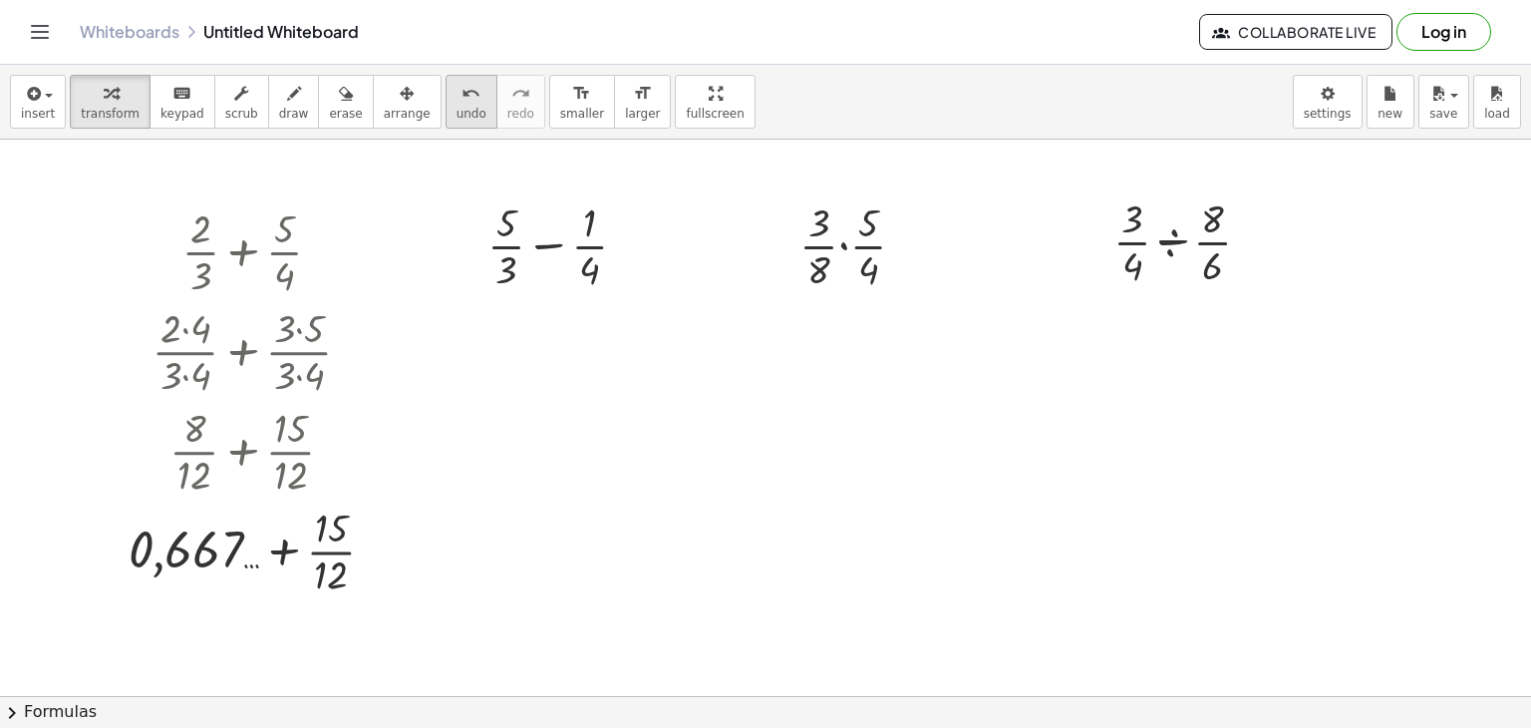
click at [457, 107] on span "undo" at bounding box center [472, 114] width 30 height 14
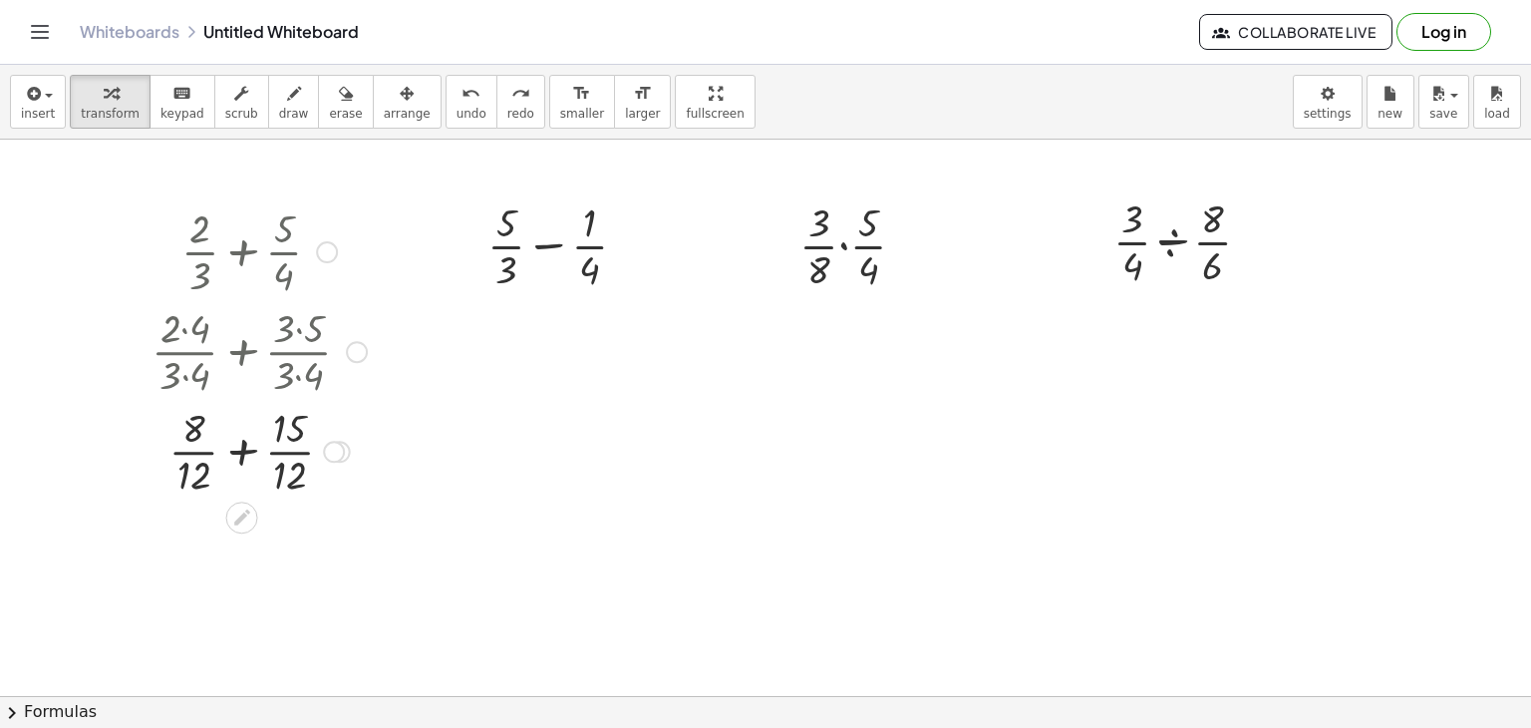
click at [239, 451] on div at bounding box center [259, 450] width 235 height 100
click at [328, 254] on div at bounding box center [327, 252] width 22 height 22
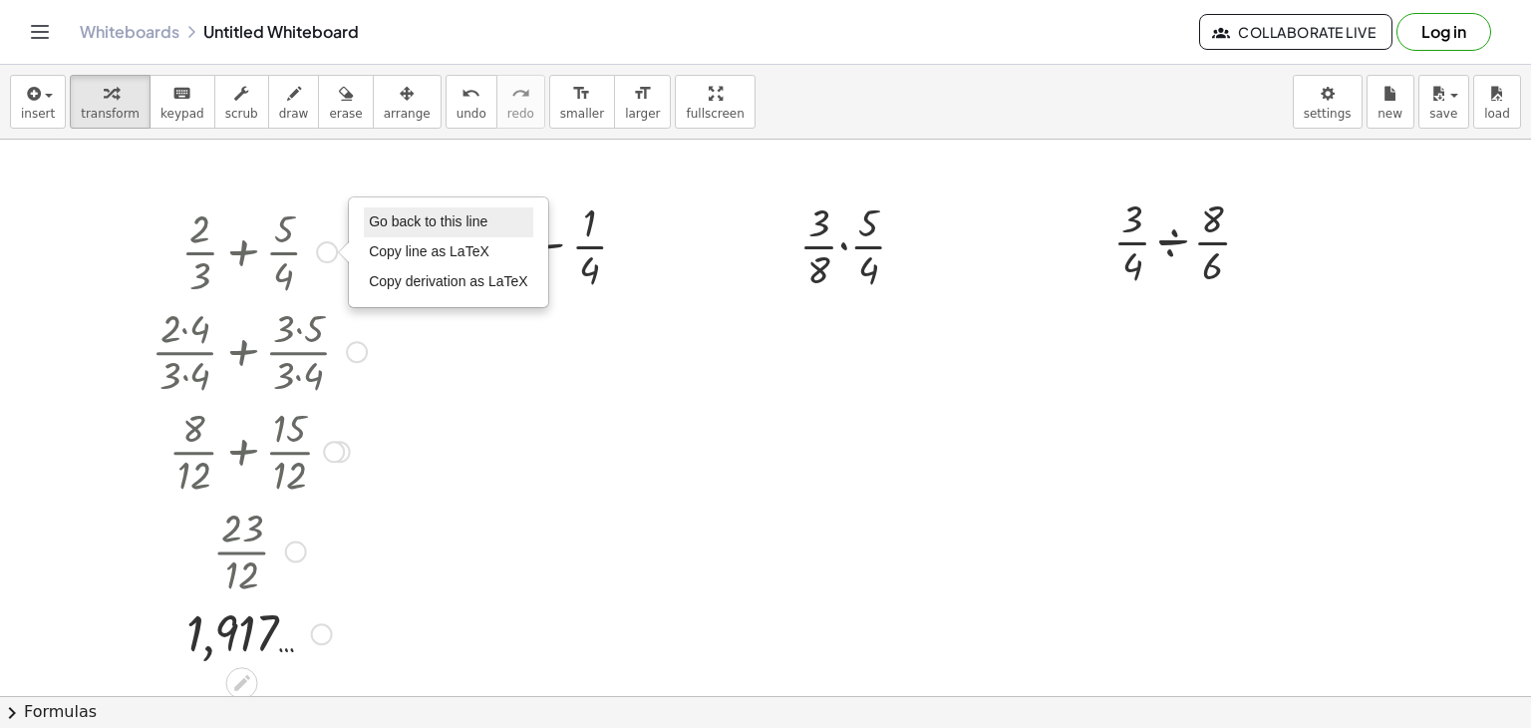
click at [405, 225] on span "Go back to this line" at bounding box center [428, 221] width 119 height 16
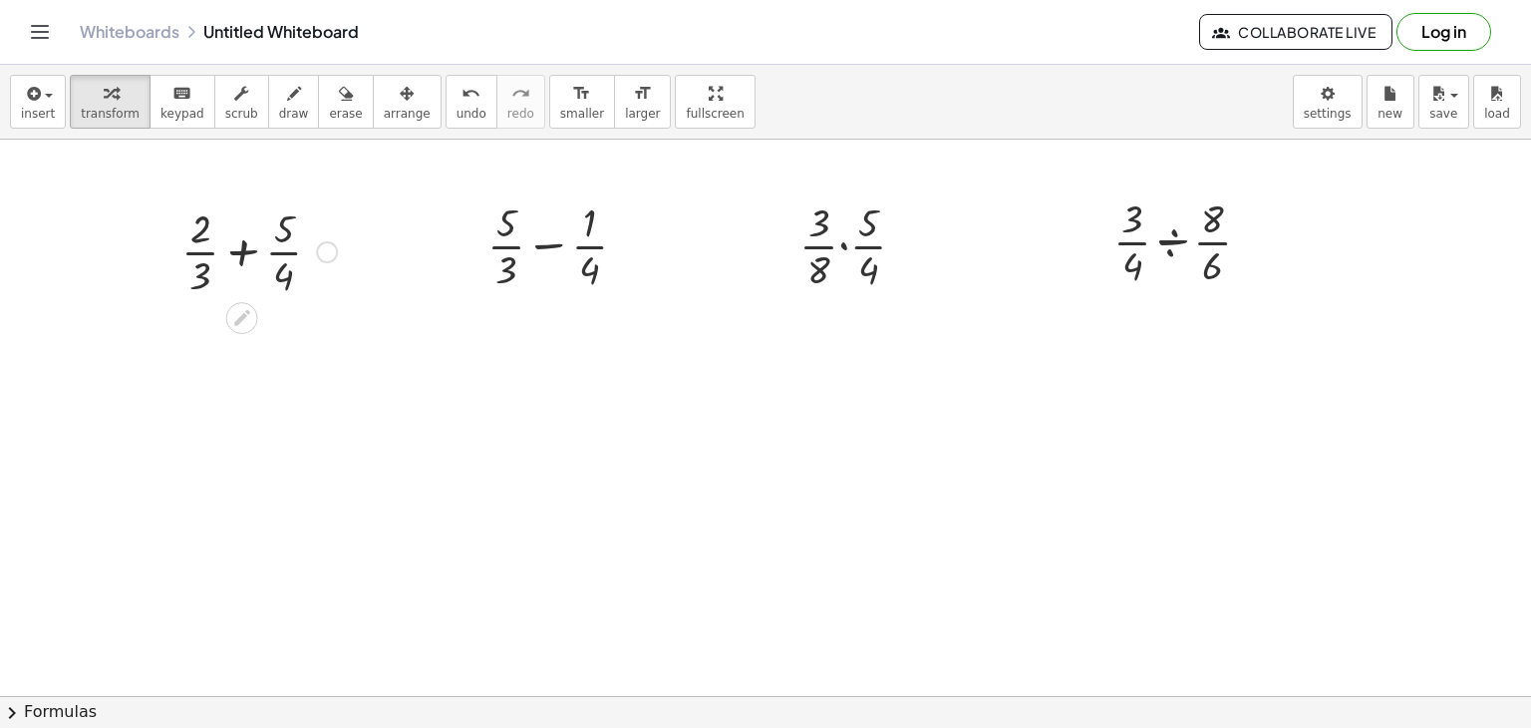
click at [239, 254] on div at bounding box center [258, 250] width 175 height 100
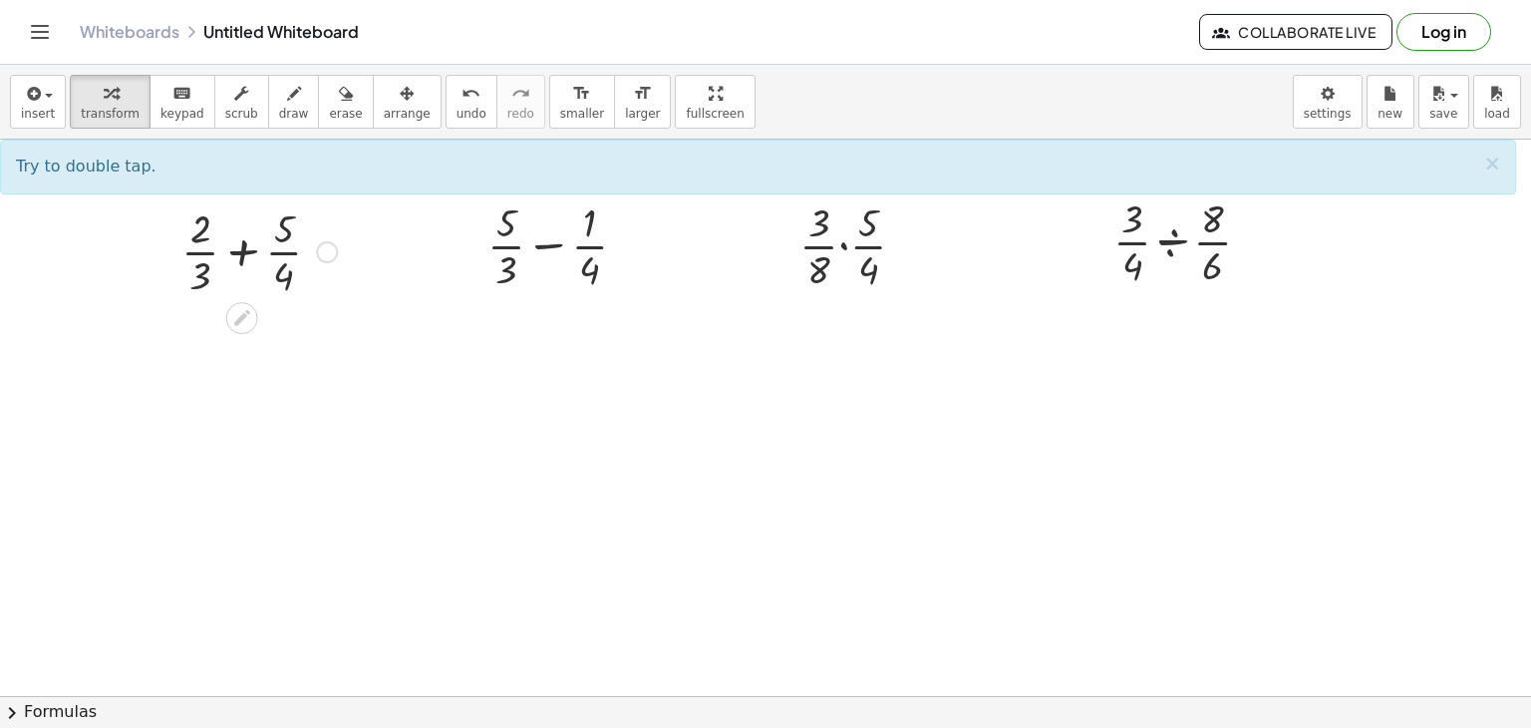
click at [243, 254] on div at bounding box center [258, 250] width 175 height 100
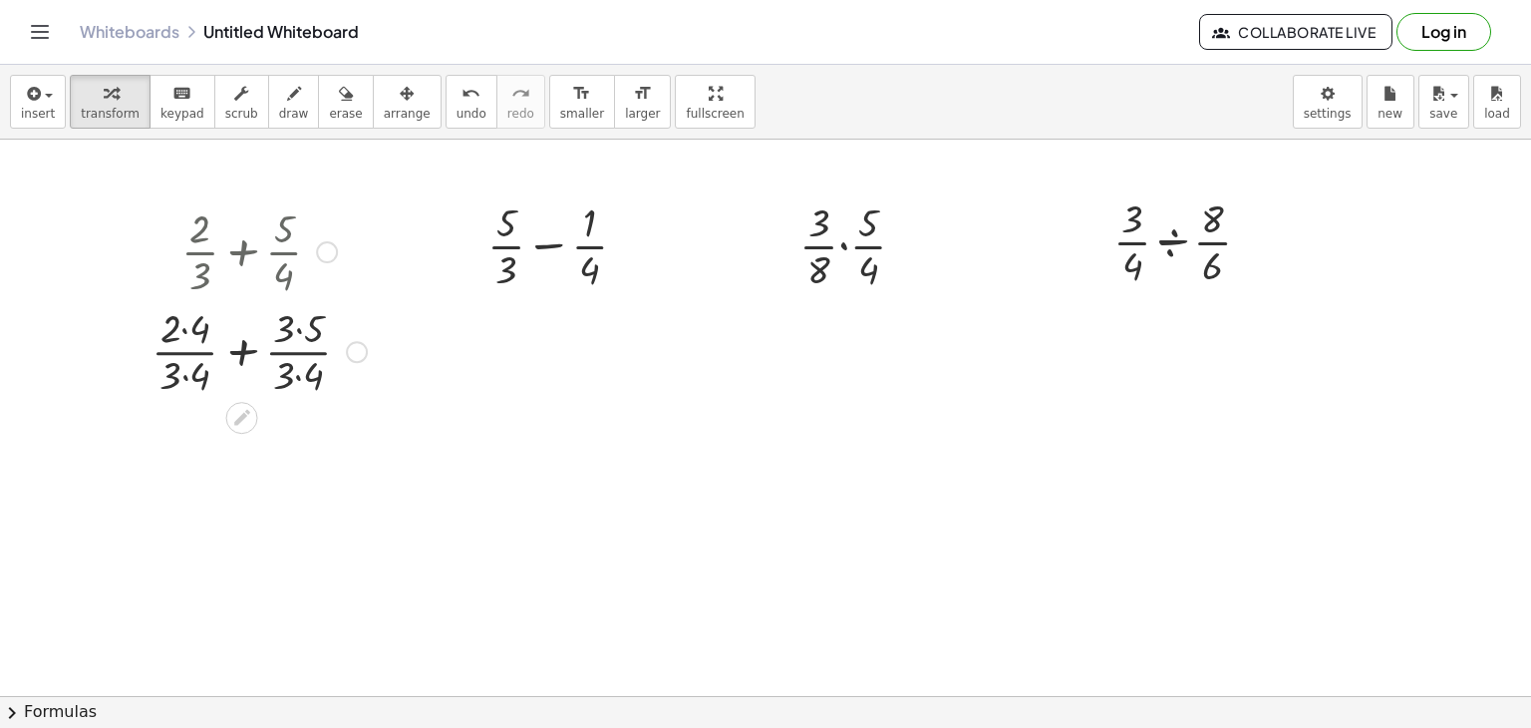
click at [184, 329] on div at bounding box center [259, 350] width 235 height 100
click at [299, 432] on div at bounding box center [259, 450] width 235 height 100
click at [298, 479] on div at bounding box center [259, 450] width 235 height 100
click at [192, 475] on div at bounding box center [259, 450] width 235 height 100
click at [246, 453] on div at bounding box center [259, 450] width 235 height 100
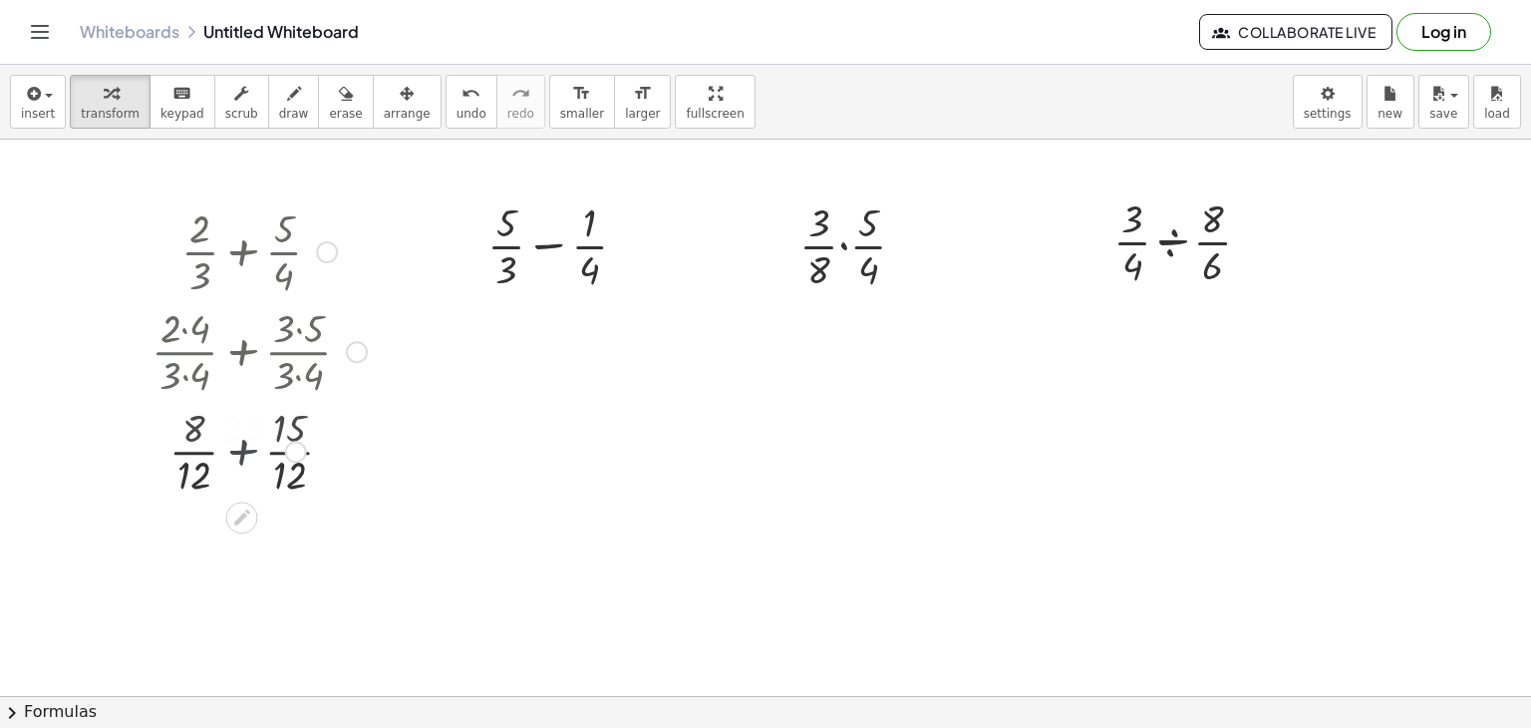
click at [246, 453] on div at bounding box center [259, 450] width 235 height 100
click at [331, 251] on div at bounding box center [327, 252] width 22 height 22
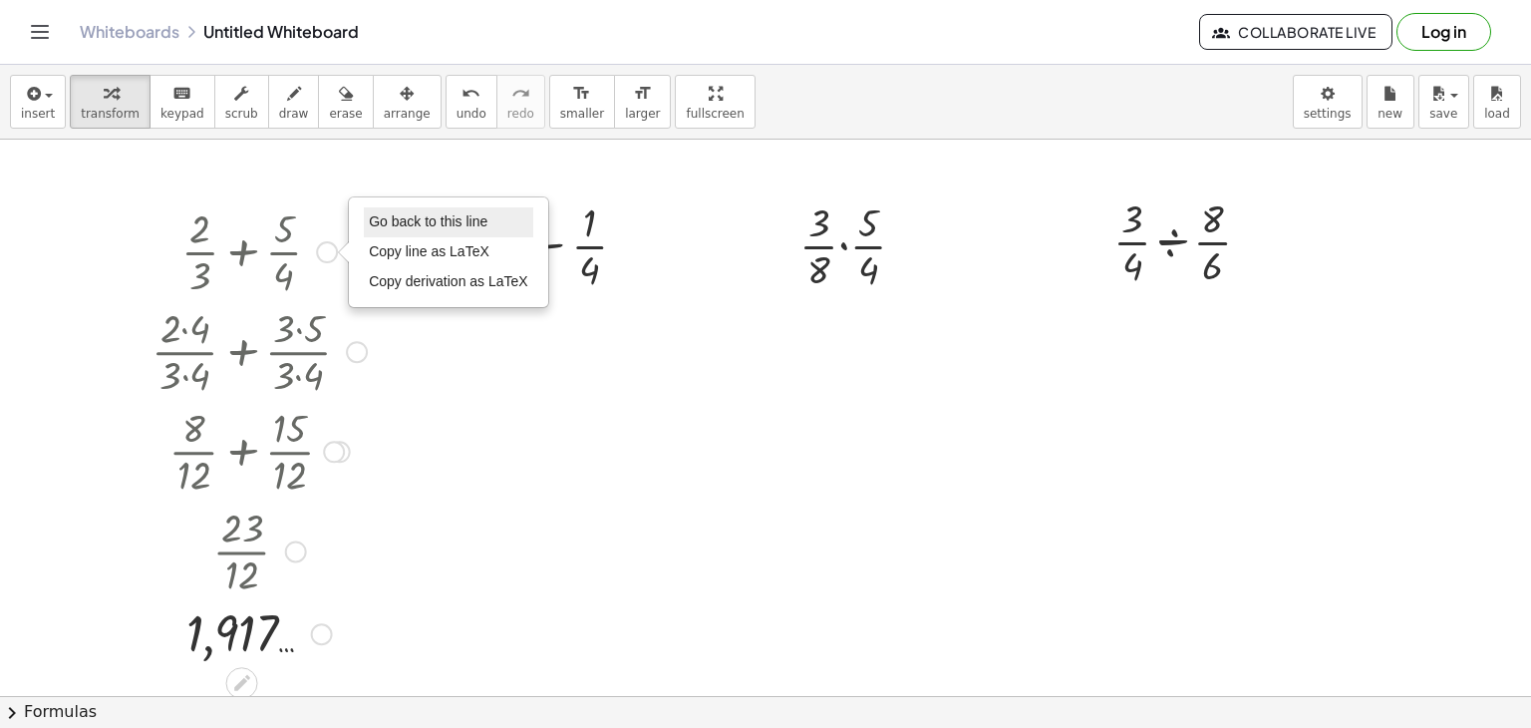
click at [451, 233] on li "Go back to this line" at bounding box center [448, 222] width 169 height 30
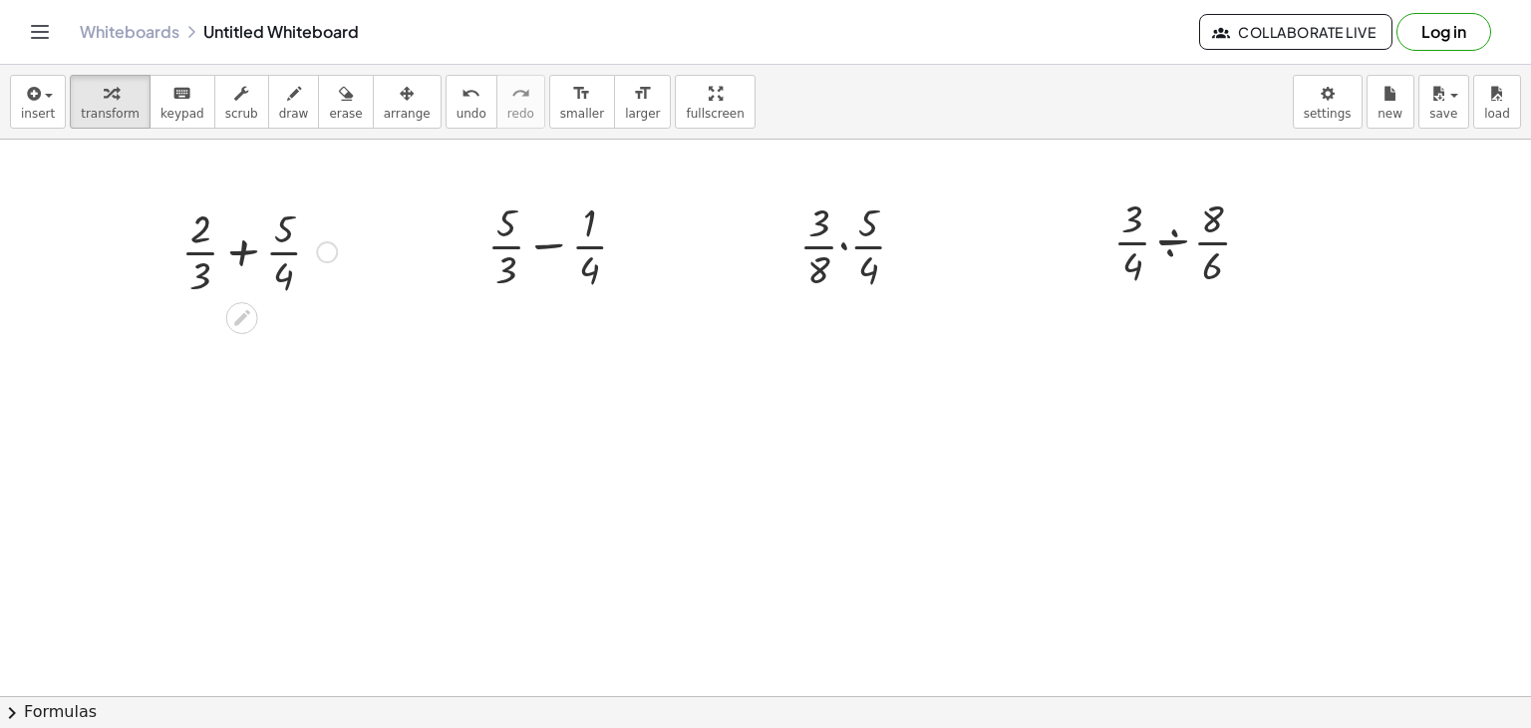
click at [241, 255] on div at bounding box center [258, 250] width 175 height 100
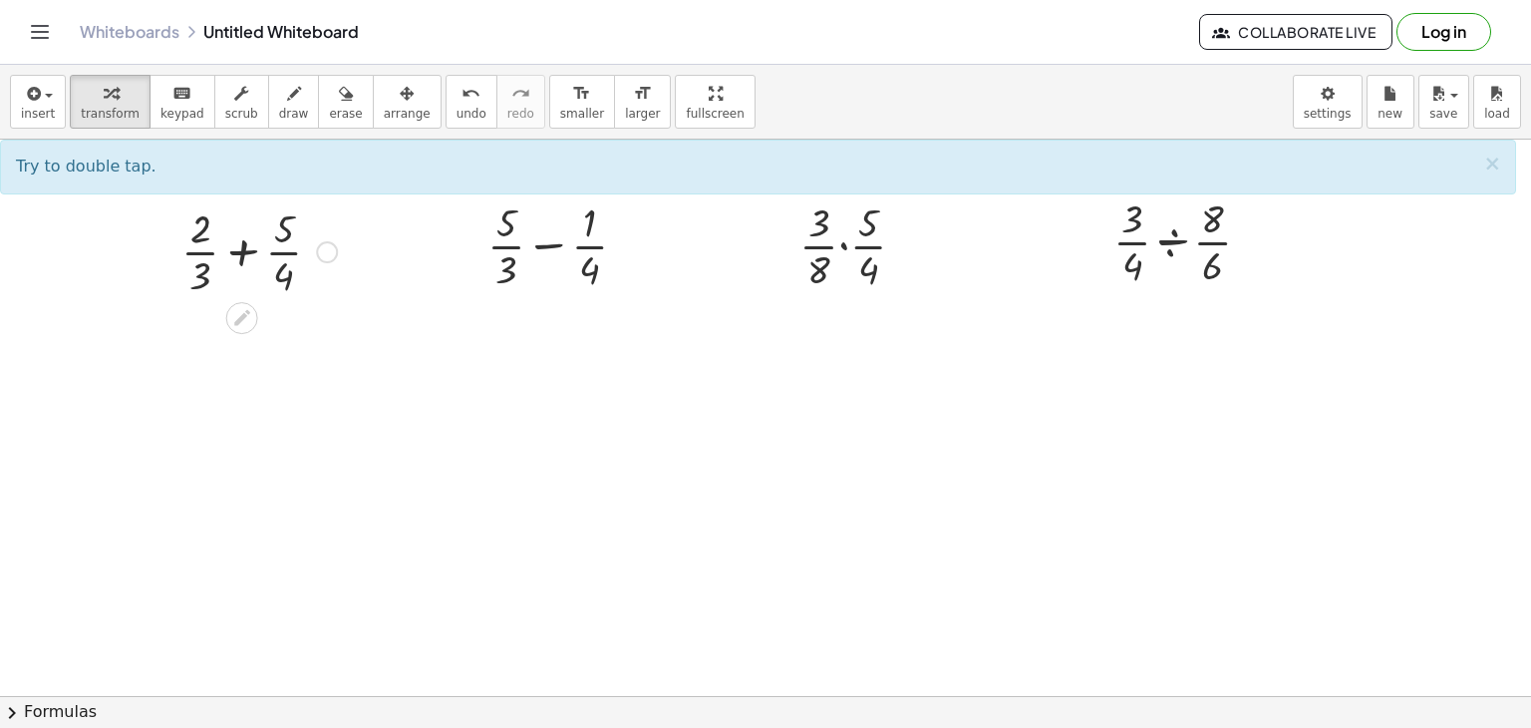
click at [241, 255] on div at bounding box center [258, 250] width 175 height 100
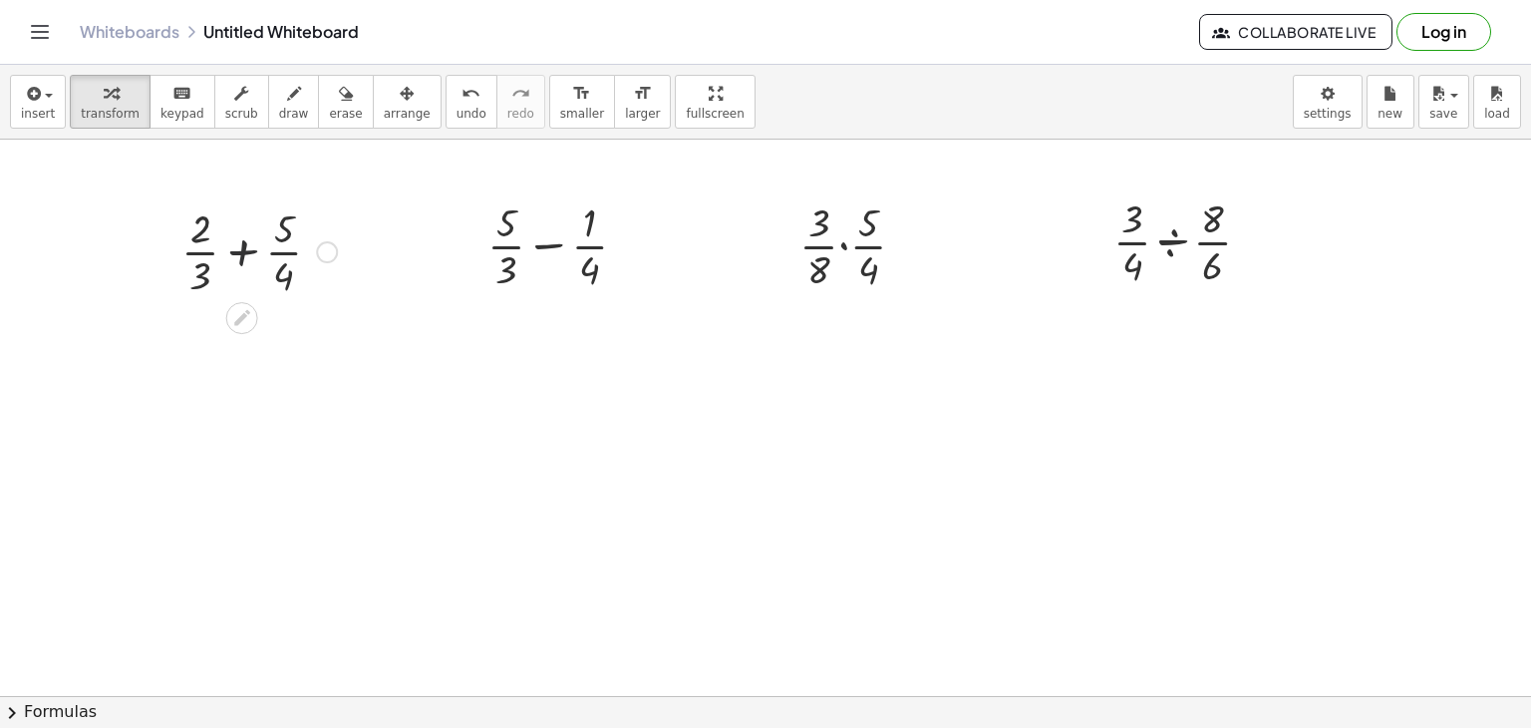
click at [241, 255] on div at bounding box center [258, 250] width 175 height 100
click at [327, 252] on div at bounding box center [327, 252] width 22 height 22
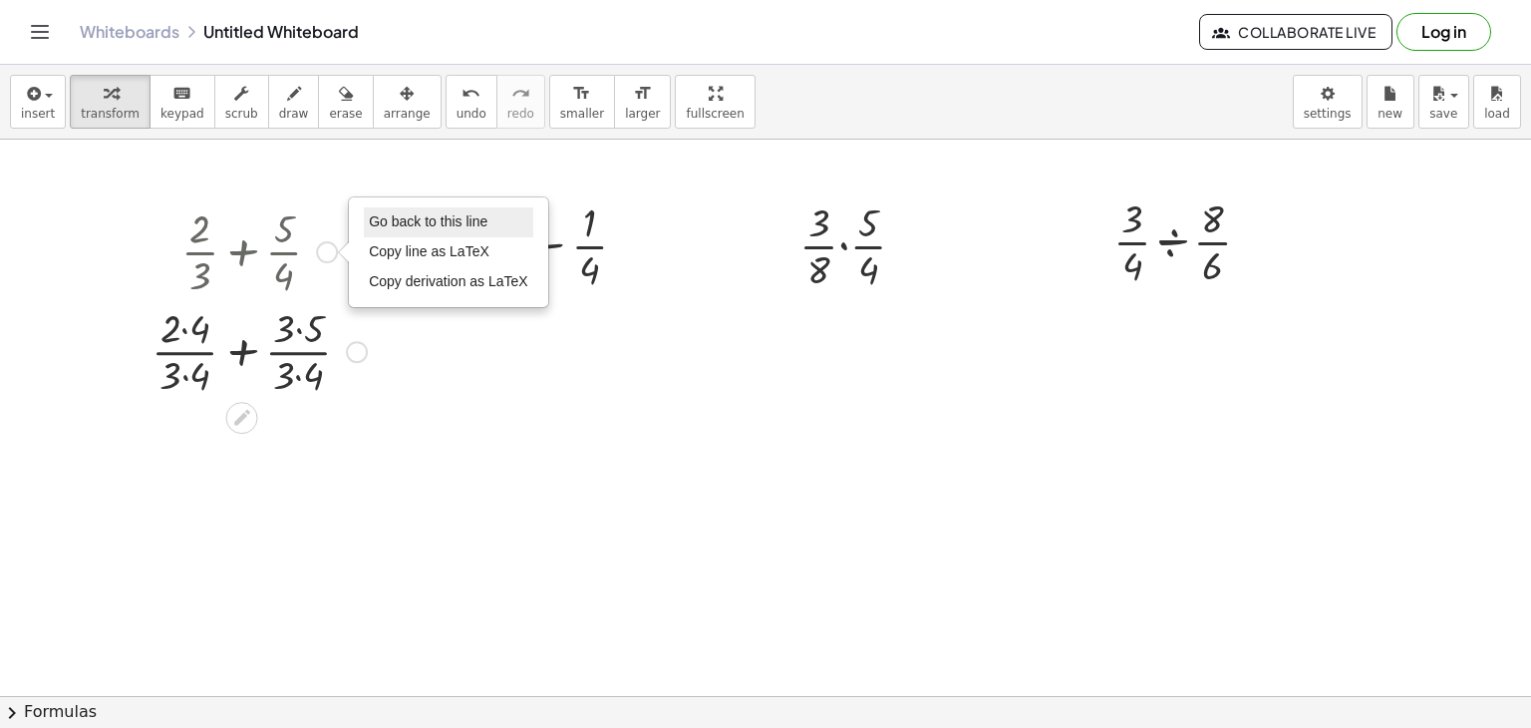
click at [463, 218] on span "Go back to this line" at bounding box center [428, 221] width 119 height 16
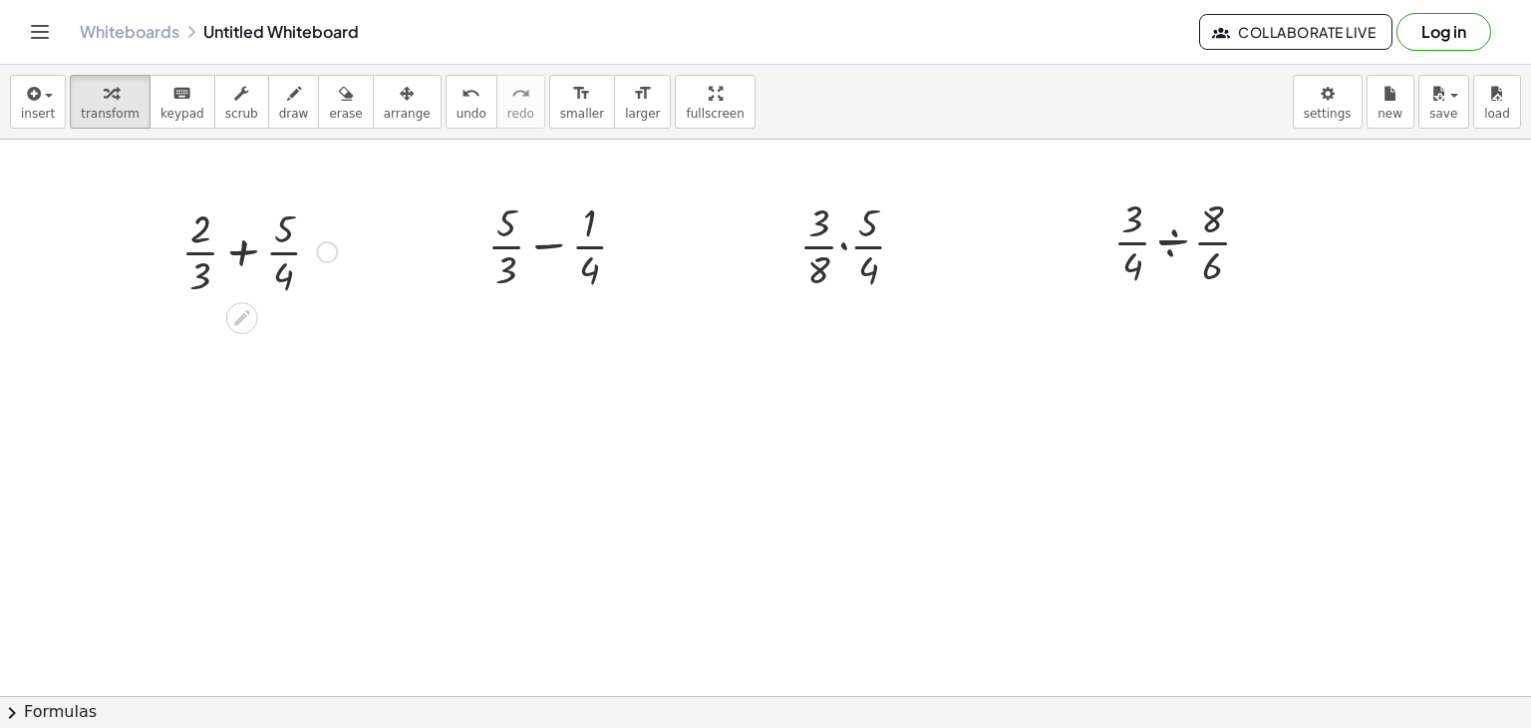
click at [244, 255] on div at bounding box center [258, 250] width 175 height 100
click at [243, 254] on div at bounding box center [258, 250] width 175 height 100
click at [186, 328] on div at bounding box center [259, 350] width 235 height 100
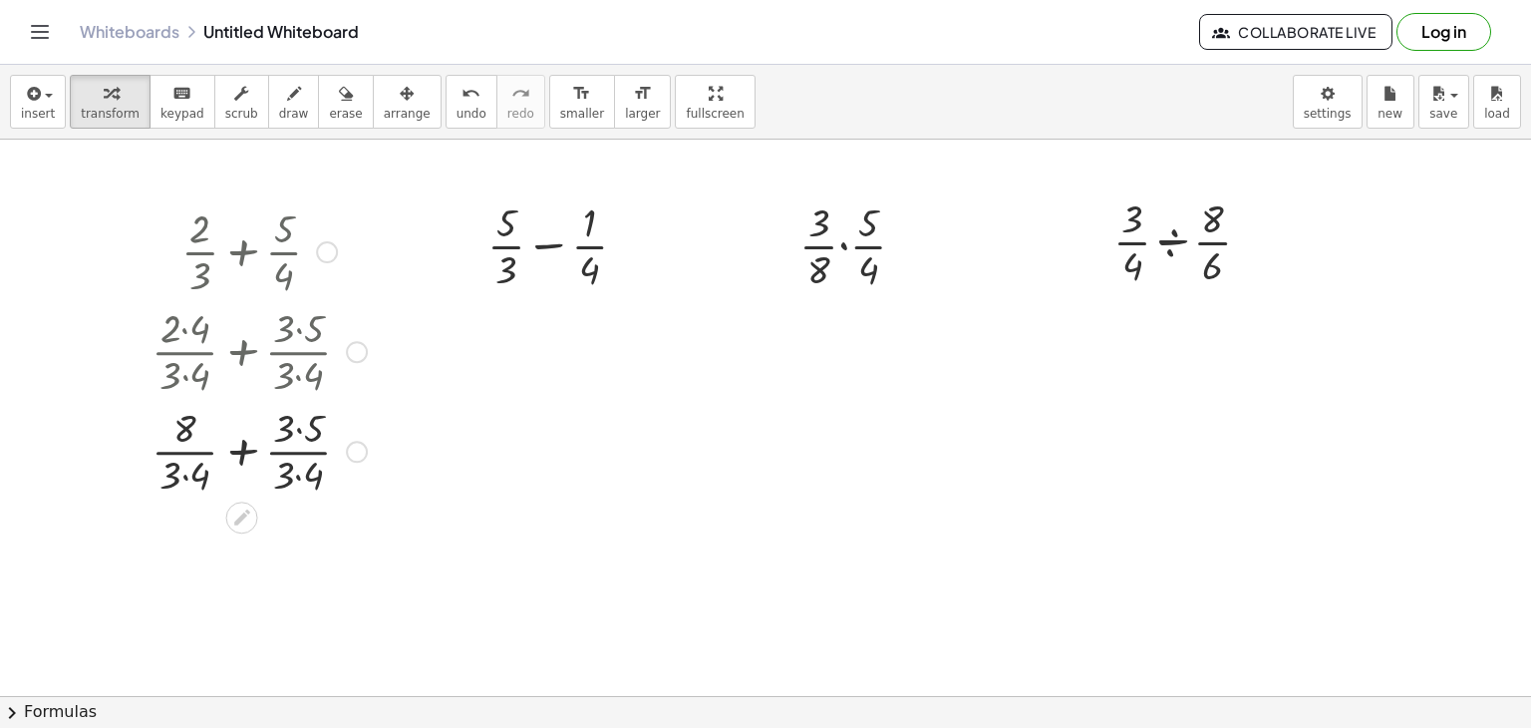
click at [299, 428] on div at bounding box center [259, 450] width 235 height 100
click at [299, 477] on div at bounding box center [259, 450] width 235 height 100
click at [191, 475] on div at bounding box center [259, 450] width 235 height 100
click at [243, 448] on div at bounding box center [259, 450] width 235 height 100
click at [242, 552] on div at bounding box center [259, 549] width 235 height 100
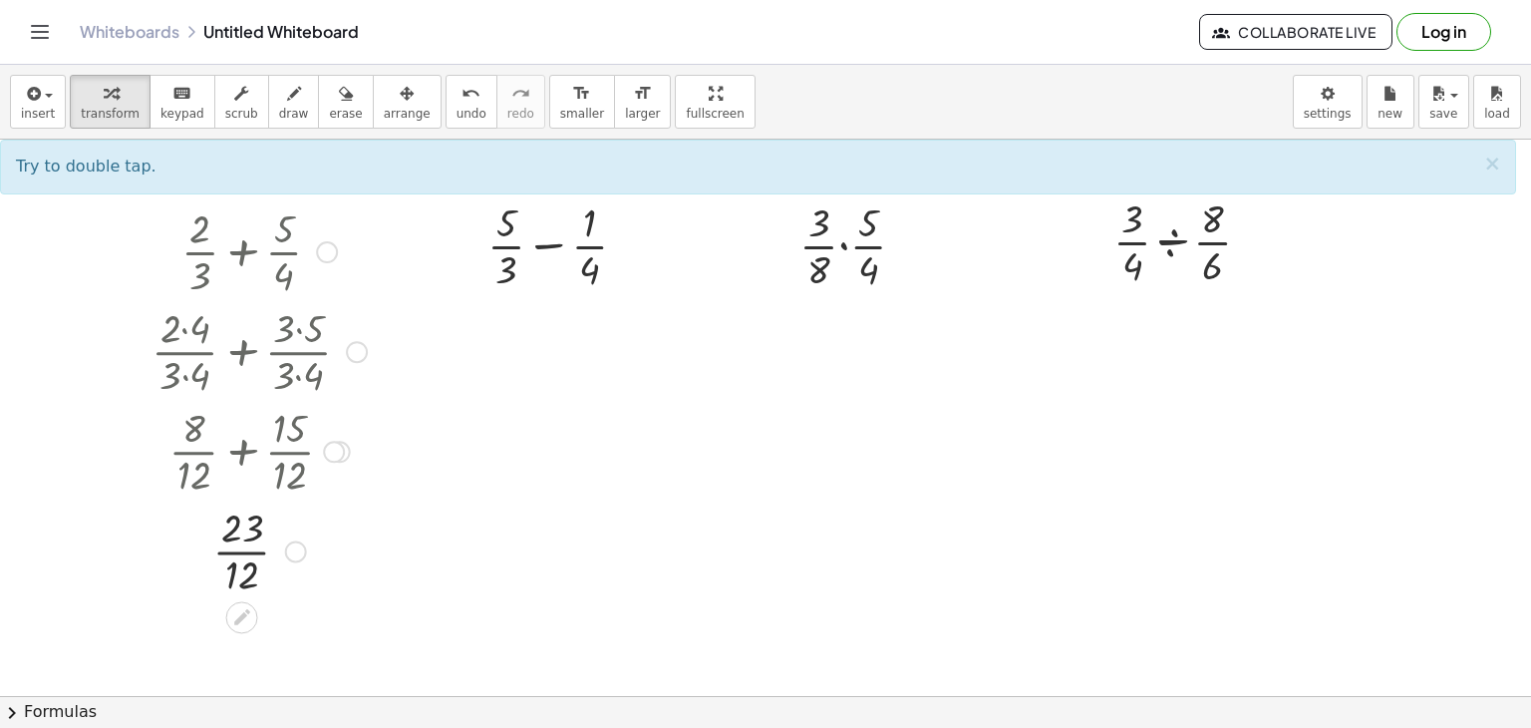
click at [242, 552] on div at bounding box center [259, 549] width 235 height 100
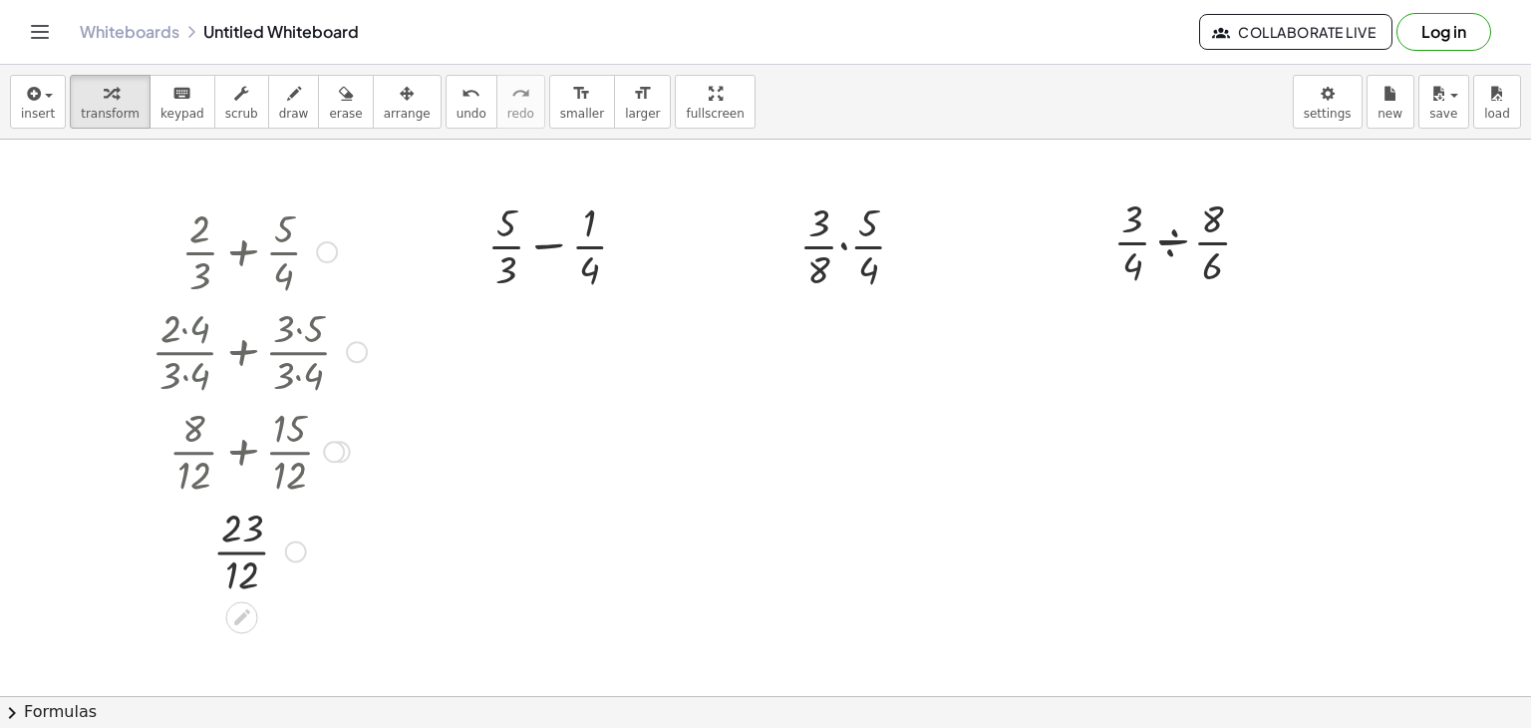
click at [242, 552] on div at bounding box center [259, 549] width 235 height 100
click at [547, 248] on div at bounding box center [565, 244] width 175 height 100
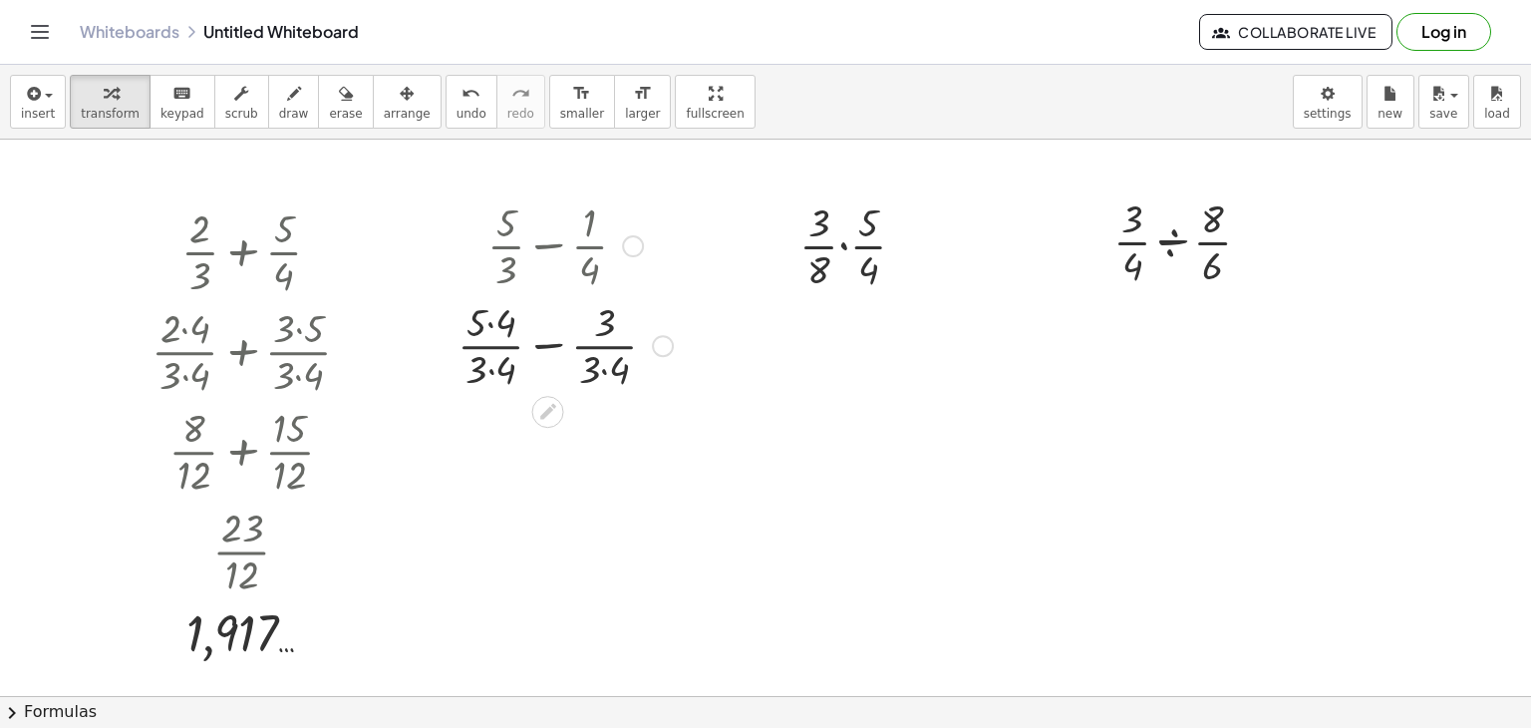
click at [489, 324] on div at bounding box center [565, 344] width 235 height 100
click at [603, 470] on div at bounding box center [565, 444] width 235 height 100
click at [496, 472] on div at bounding box center [565, 444] width 235 height 100
click at [555, 446] on div at bounding box center [565, 444] width 235 height 100
click at [548, 547] on div at bounding box center [565, 543] width 235 height 100
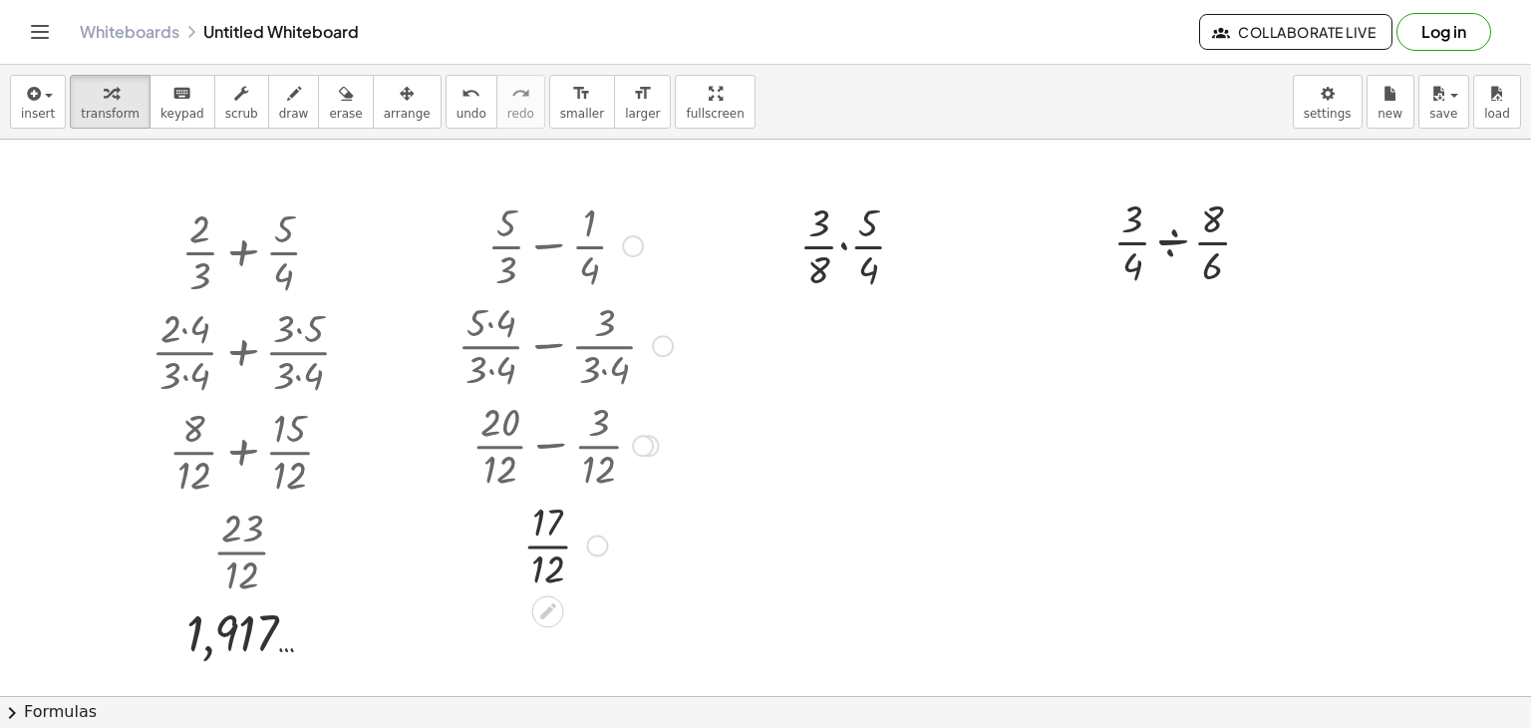
click at [548, 547] on div at bounding box center [565, 543] width 235 height 100
click at [842, 248] on div at bounding box center [861, 244] width 143 height 100
click at [843, 324] on div at bounding box center [861, 344] width 143 height 100
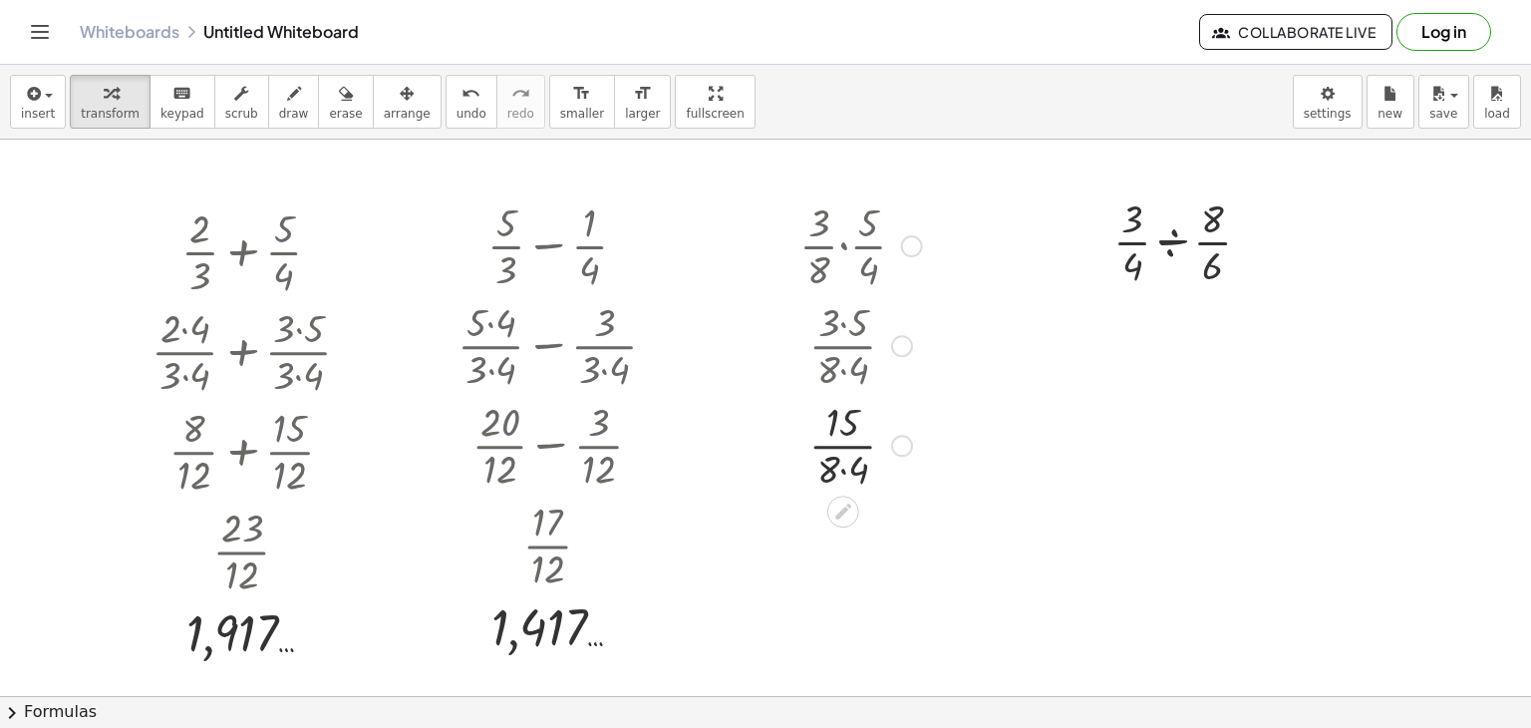
click at [844, 472] on div at bounding box center [861, 444] width 143 height 100
click at [840, 446] on div at bounding box center [861, 444] width 143 height 100
click at [1170, 240] on div at bounding box center [1190, 240] width 173 height 100
click at [1170, 240] on div at bounding box center [1190, 240] width 143 height 100
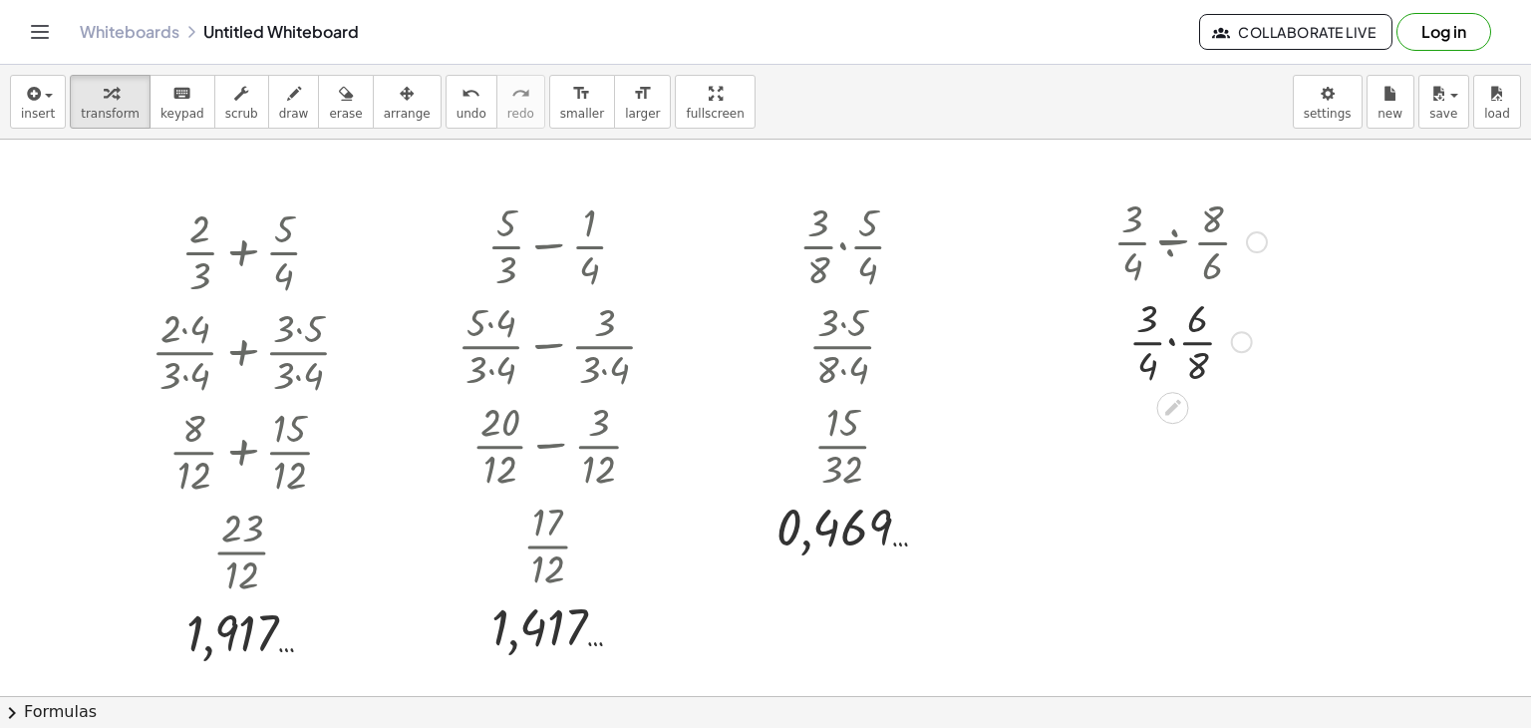
click at [1174, 343] on div at bounding box center [1190, 340] width 173 height 100
click at [1173, 421] on div at bounding box center [1190, 440] width 173 height 100
click at [1172, 567] on div at bounding box center [1190, 539] width 173 height 100
click at [1174, 542] on div at bounding box center [1190, 539] width 173 height 100
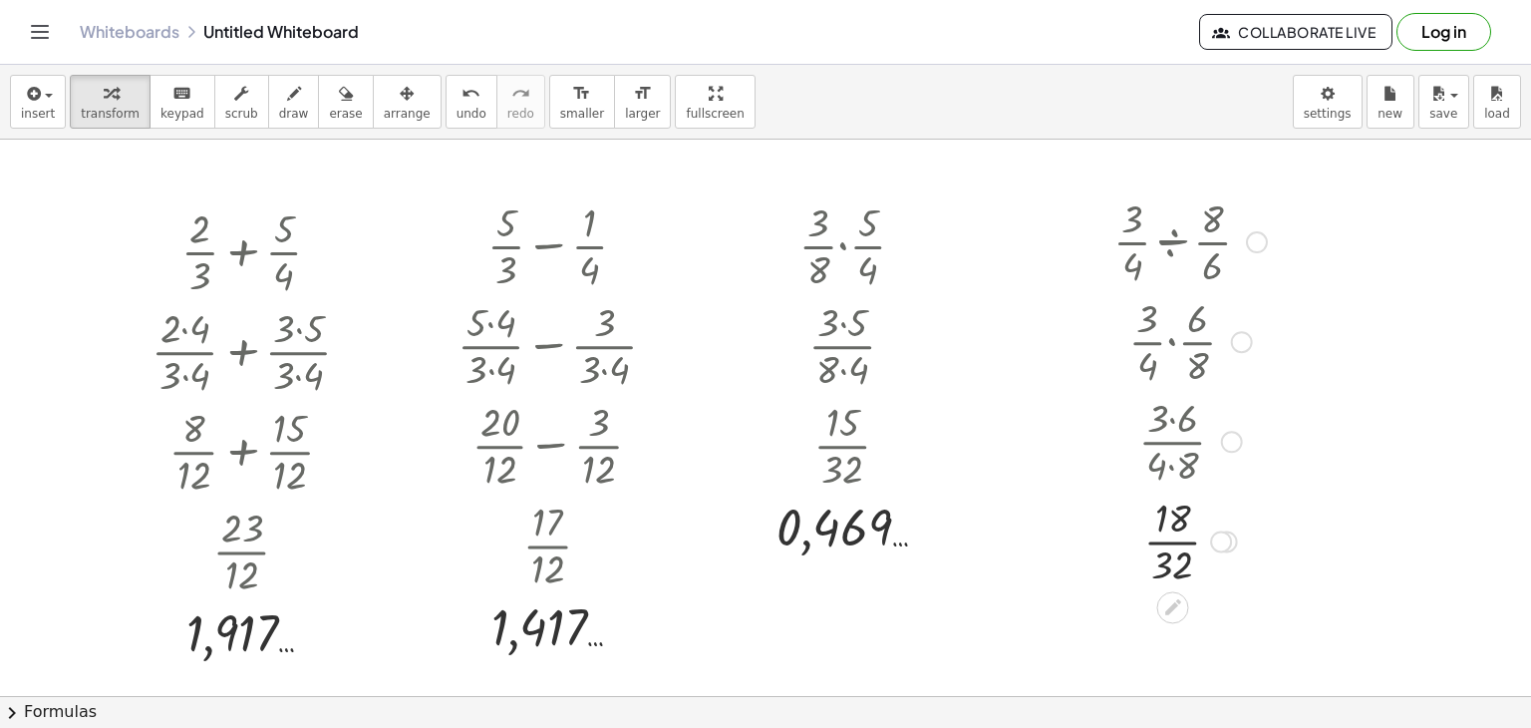
click at [1174, 542] on div at bounding box center [1190, 539] width 173 height 100
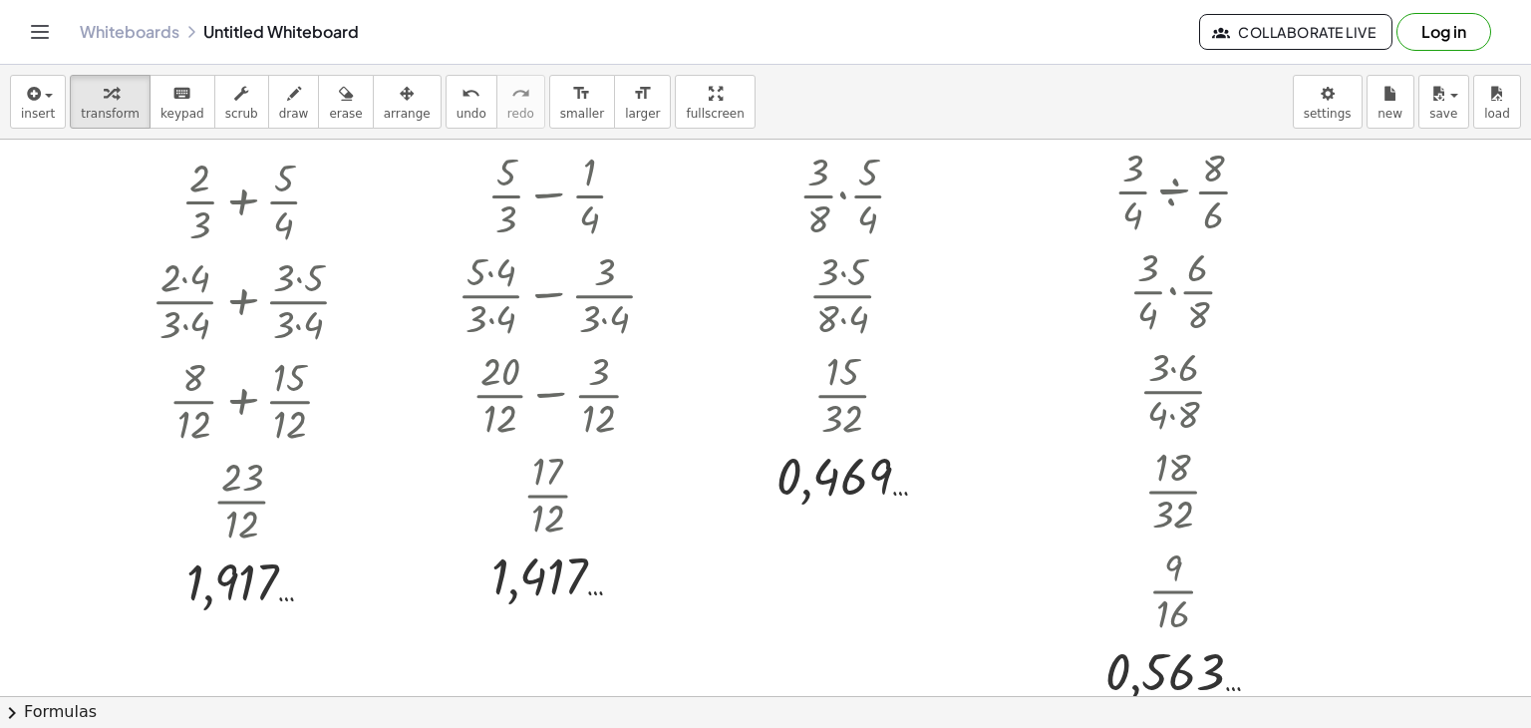
scroll to position [56, 0]
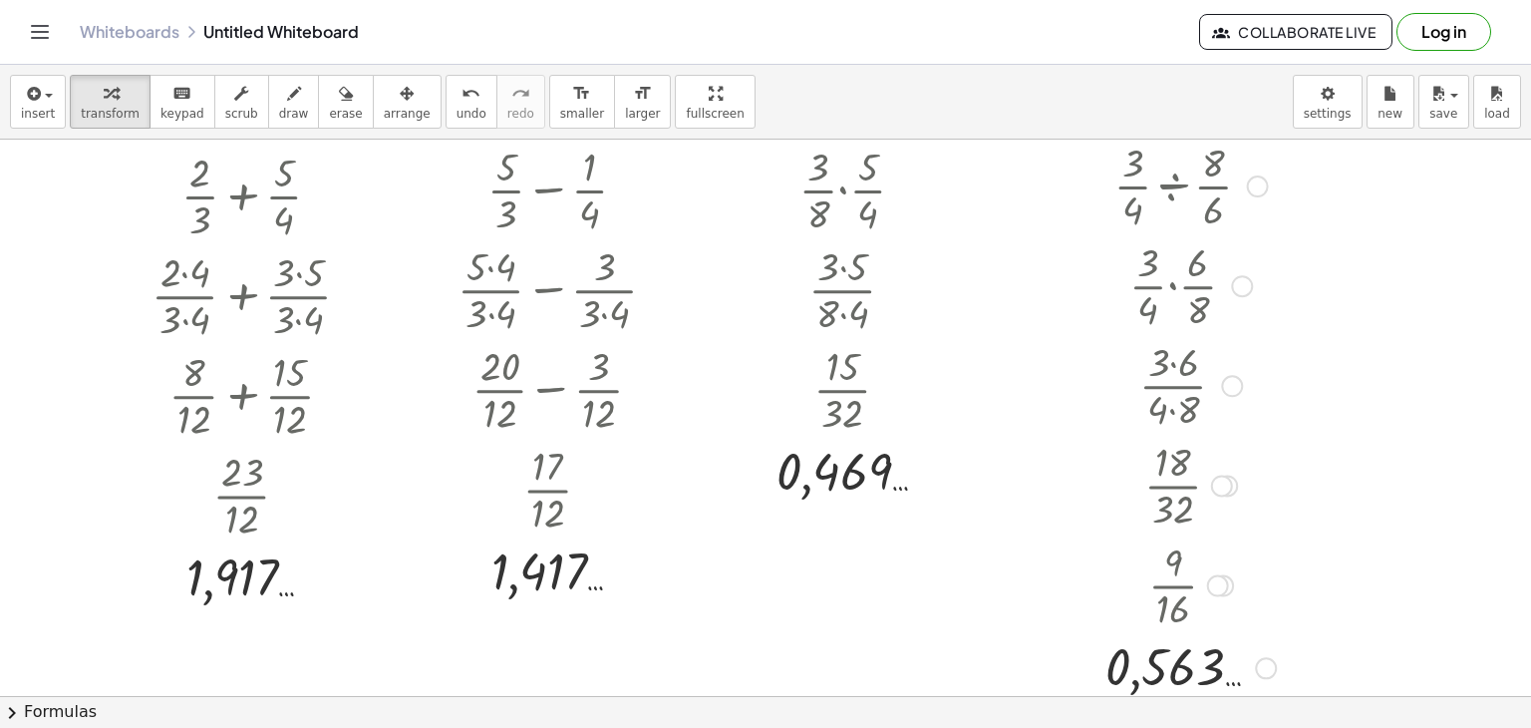
click at [1256, 183] on div at bounding box center [1258, 186] width 22 height 22
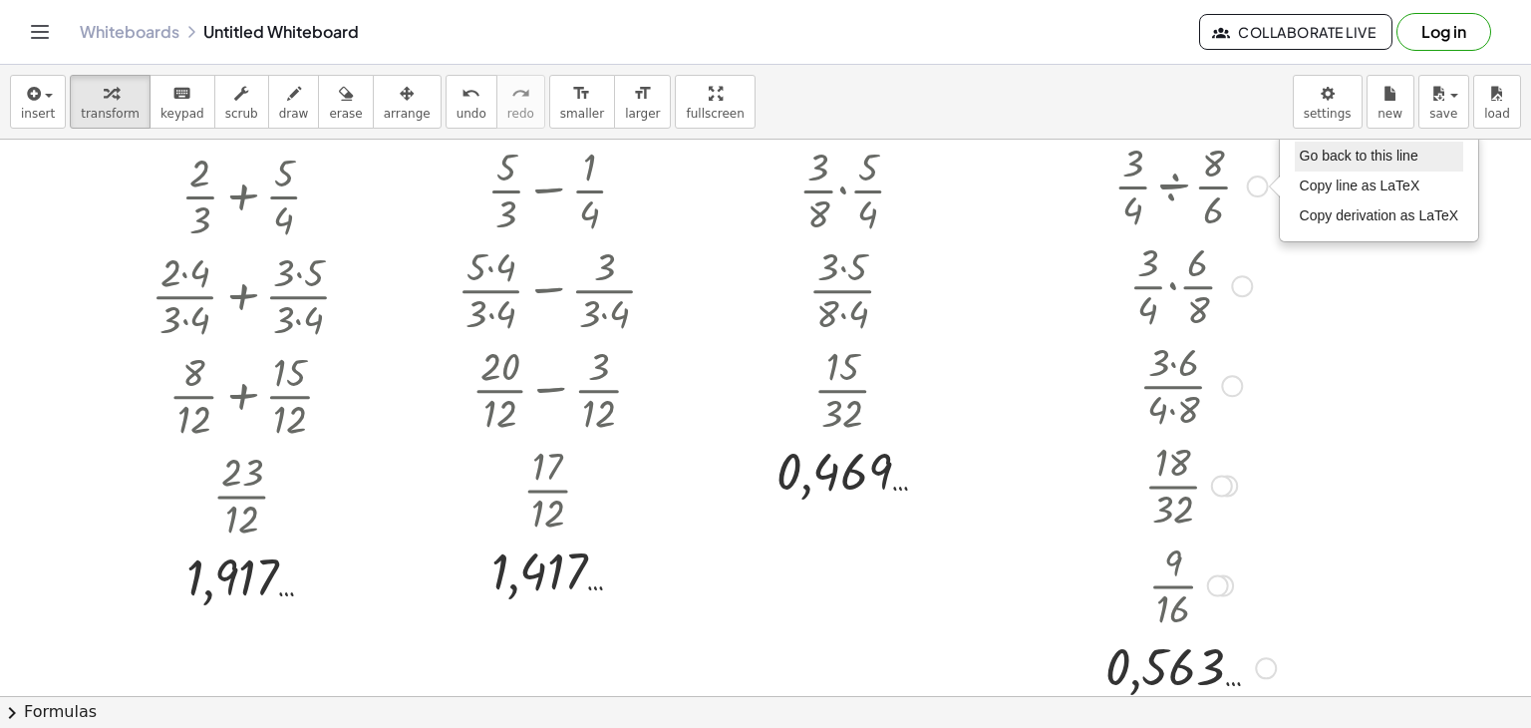
click at [1328, 152] on span "Go back to this line" at bounding box center [1359, 156] width 119 height 16
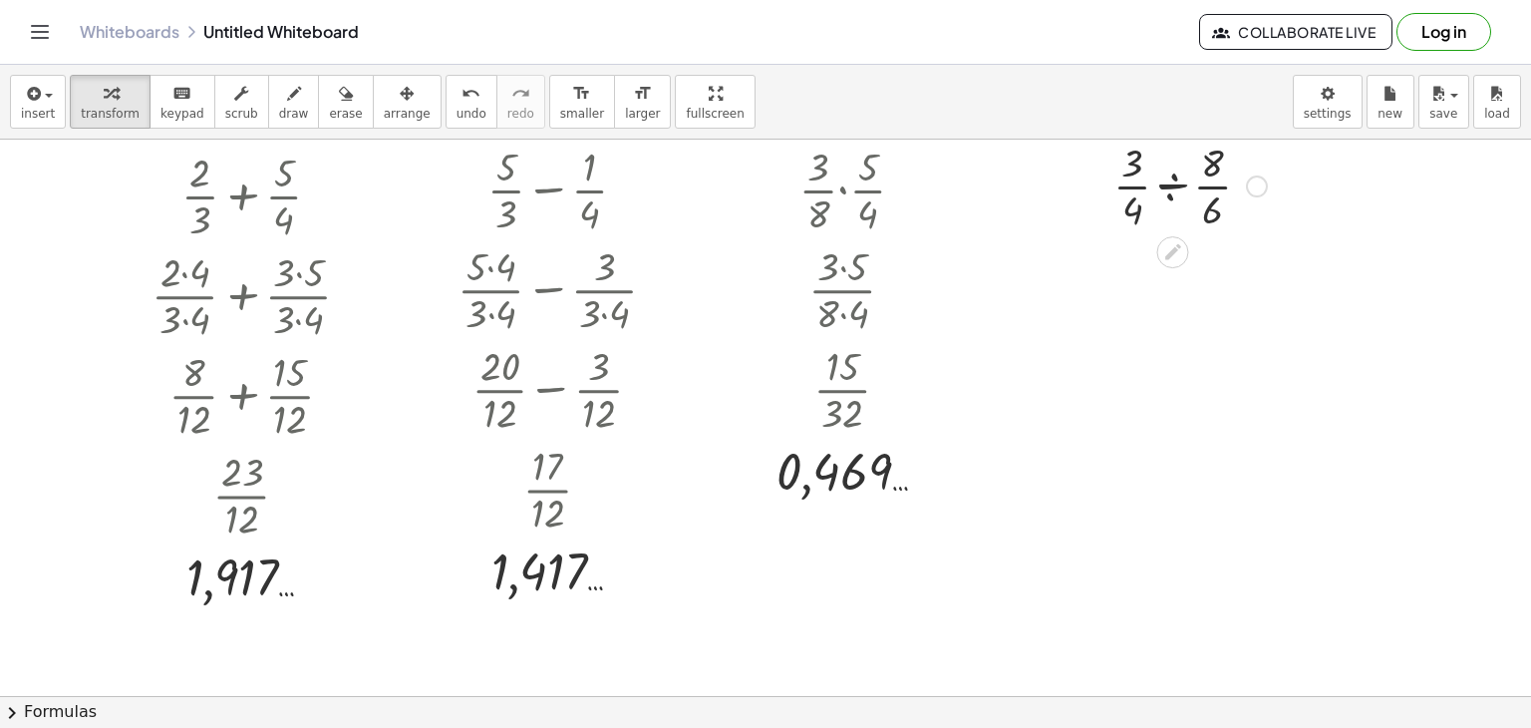
click at [1172, 184] on div at bounding box center [1190, 185] width 173 height 100
click at [1172, 184] on div at bounding box center [1190, 185] width 143 height 100
click at [1171, 284] on div at bounding box center [1190, 284] width 173 height 100
click at [1172, 364] on div at bounding box center [1190, 384] width 173 height 100
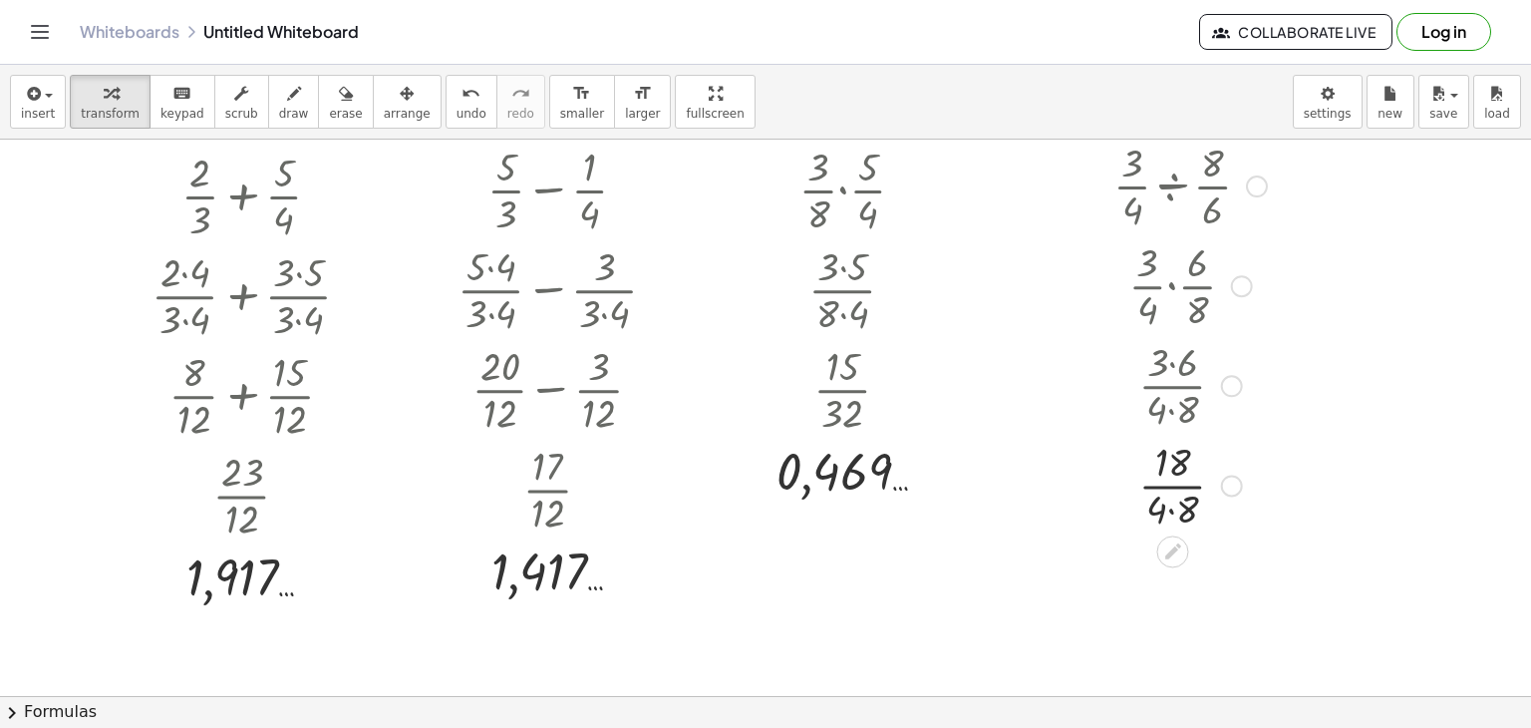
click at [1172, 511] on div at bounding box center [1190, 484] width 173 height 100
click at [1174, 486] on div at bounding box center [1190, 484] width 173 height 100
click at [1172, 588] on div at bounding box center [1190, 583] width 173 height 100
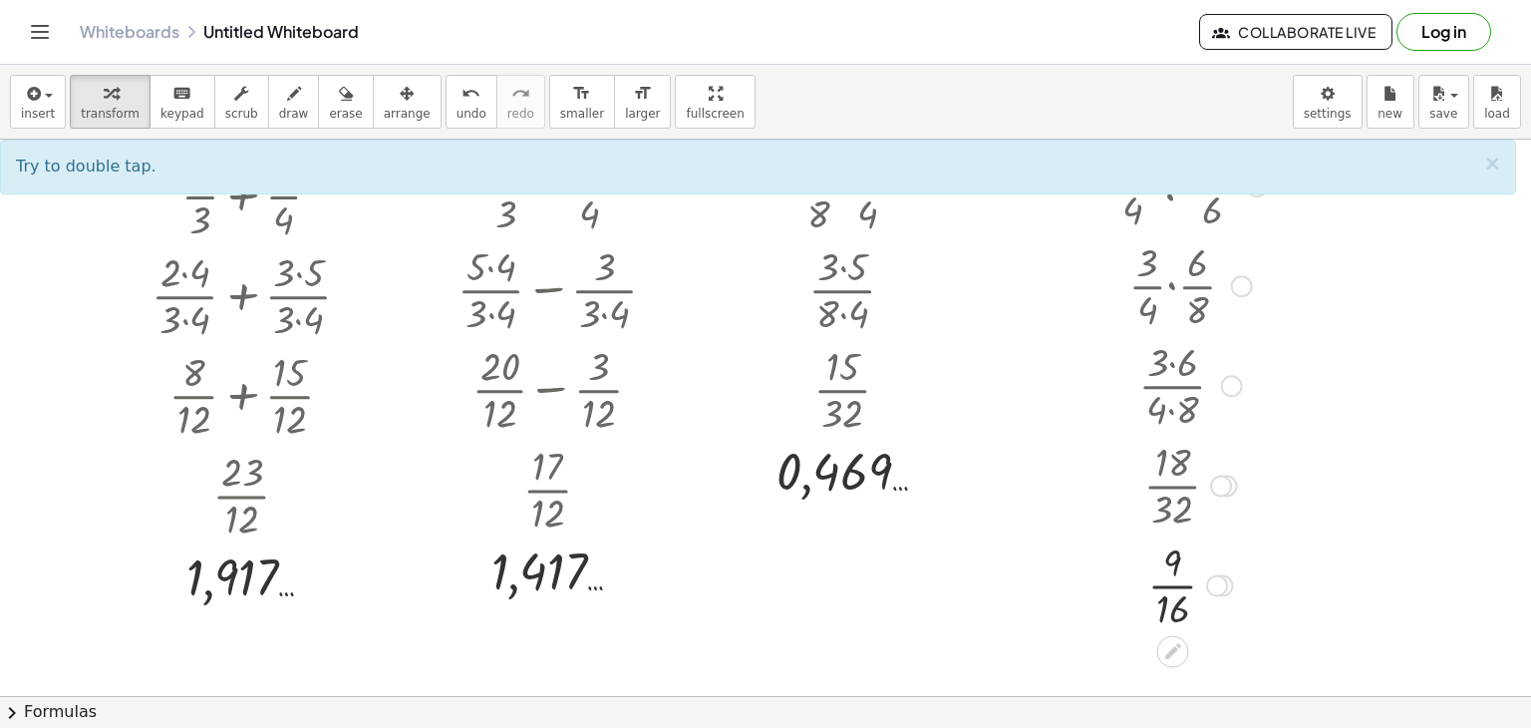
click at [1172, 588] on div at bounding box center [1190, 583] width 173 height 100
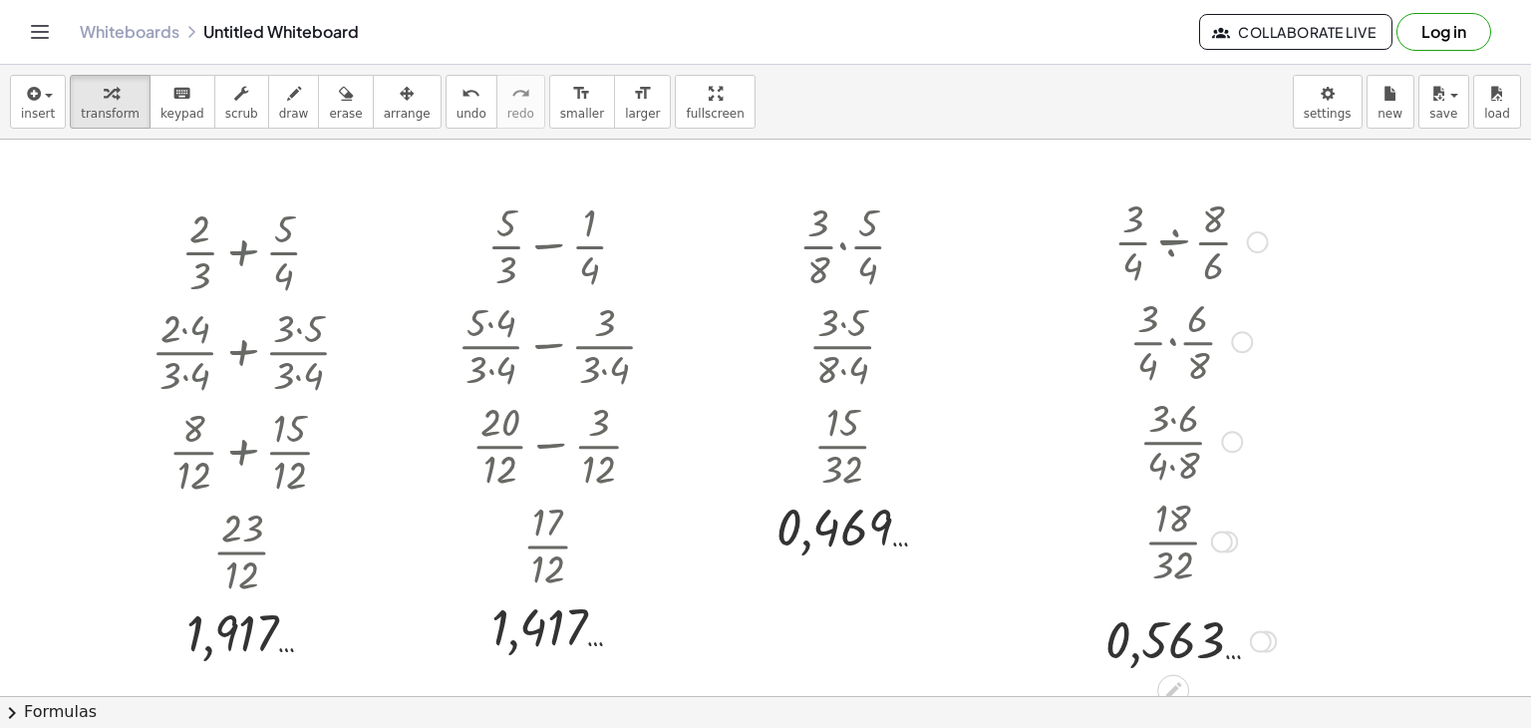
scroll to position [24, 0]
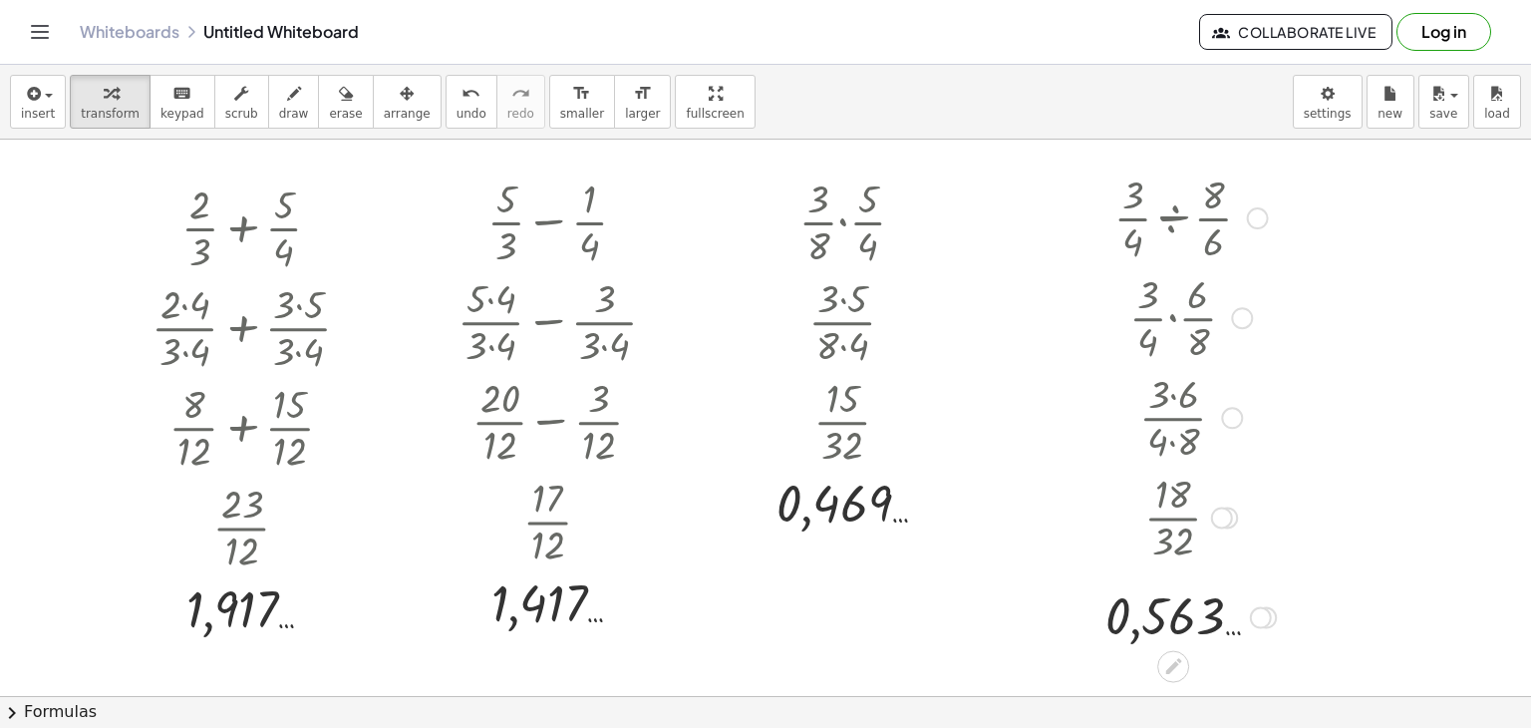
click at [1256, 216] on div at bounding box center [1258, 218] width 22 height 22
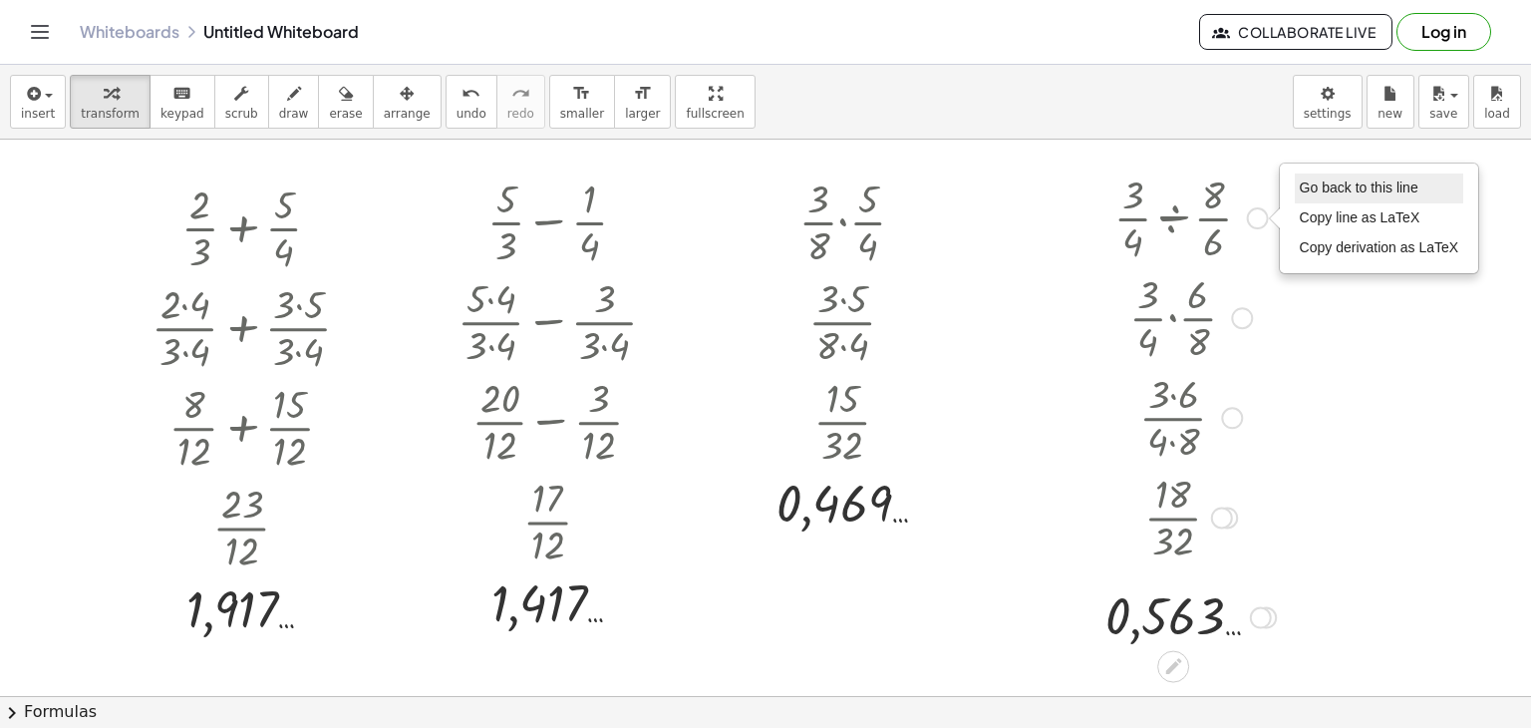
click at [1334, 186] on span "Go back to this line" at bounding box center [1359, 187] width 119 height 16
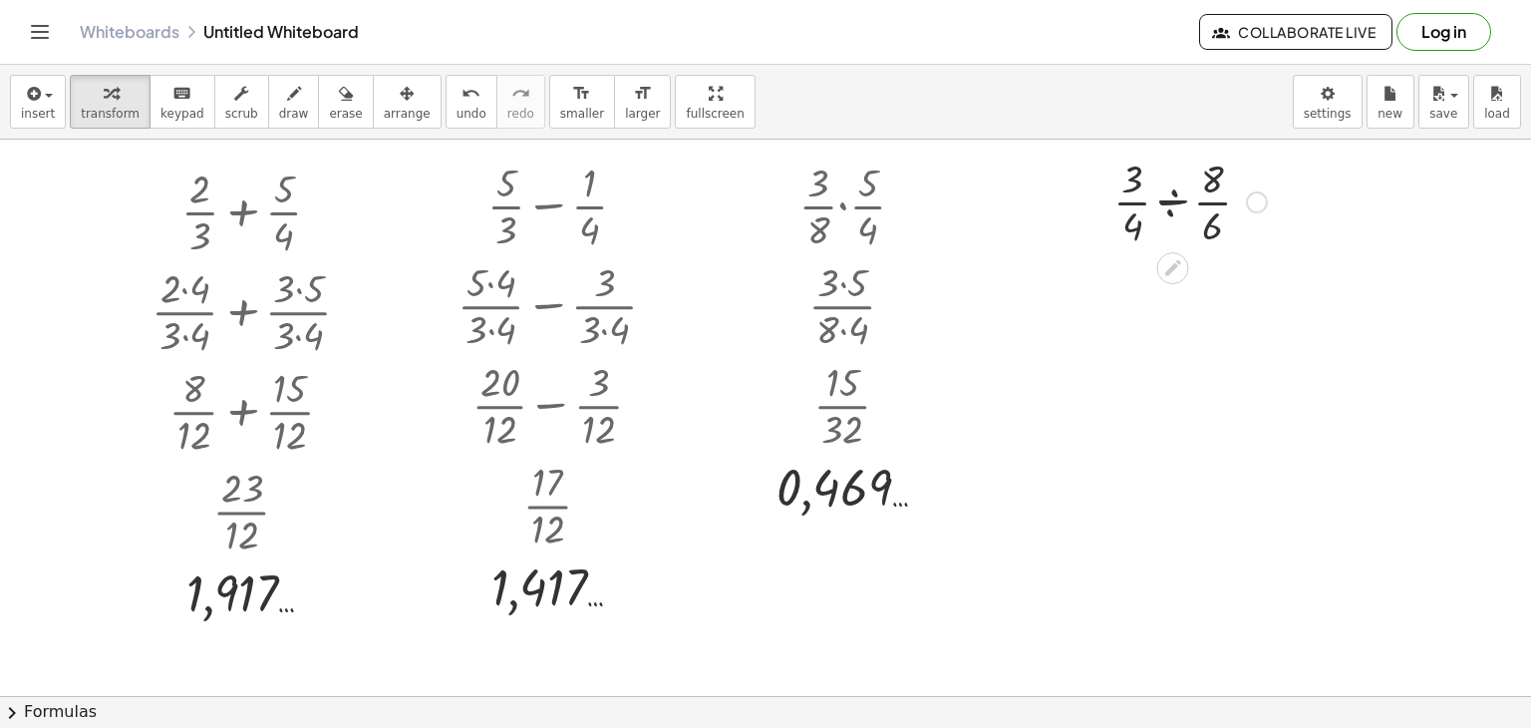
scroll to position [44, 0]
click at [1172, 196] on div at bounding box center [1190, 197] width 173 height 100
click at [1172, 196] on div at bounding box center [1190, 197] width 143 height 100
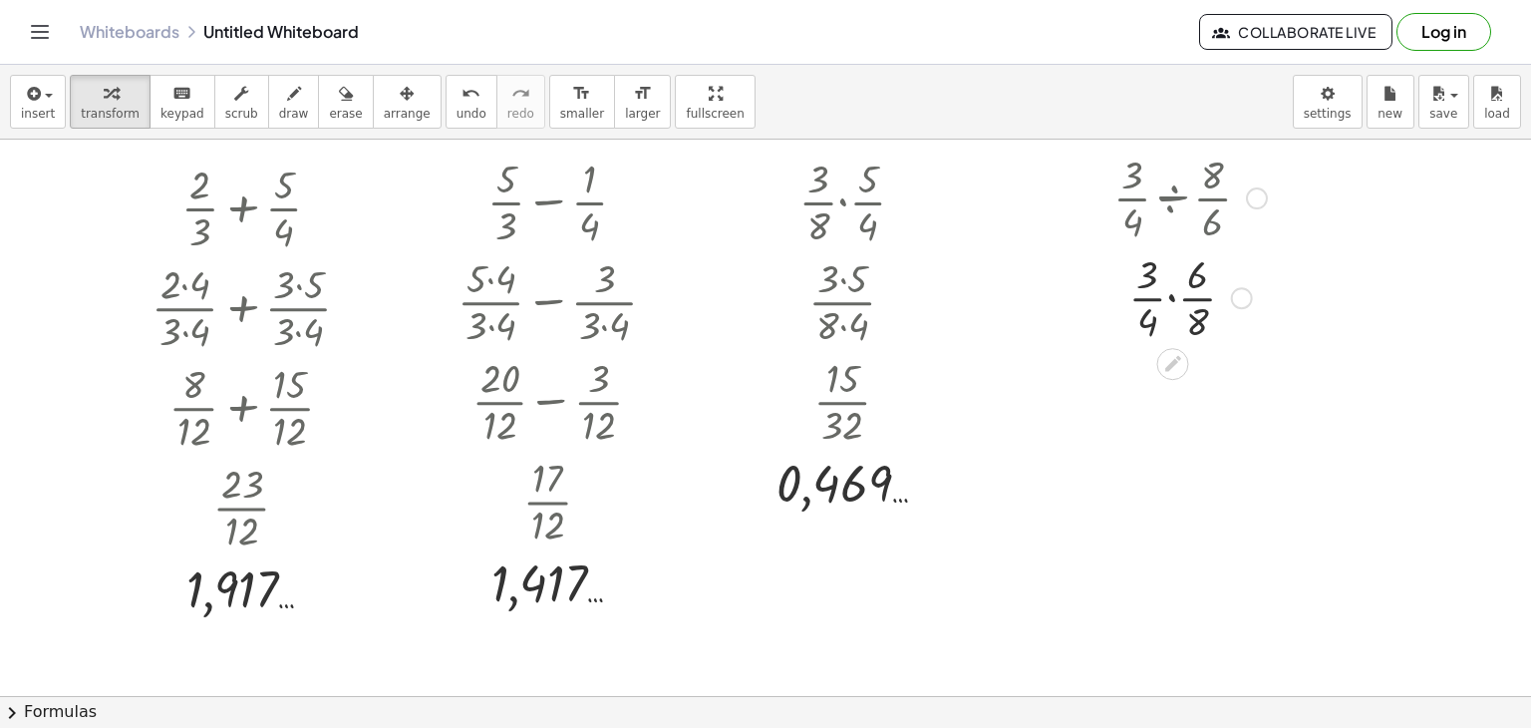
click at [1172, 297] on div at bounding box center [1190, 296] width 173 height 100
click at [1174, 375] on div at bounding box center [1190, 396] width 173 height 100
click at [1172, 522] on div at bounding box center [1190, 496] width 173 height 100
click at [1171, 495] on div at bounding box center [1190, 496] width 173 height 100
click at [1169, 598] on div at bounding box center [1190, 595] width 173 height 100
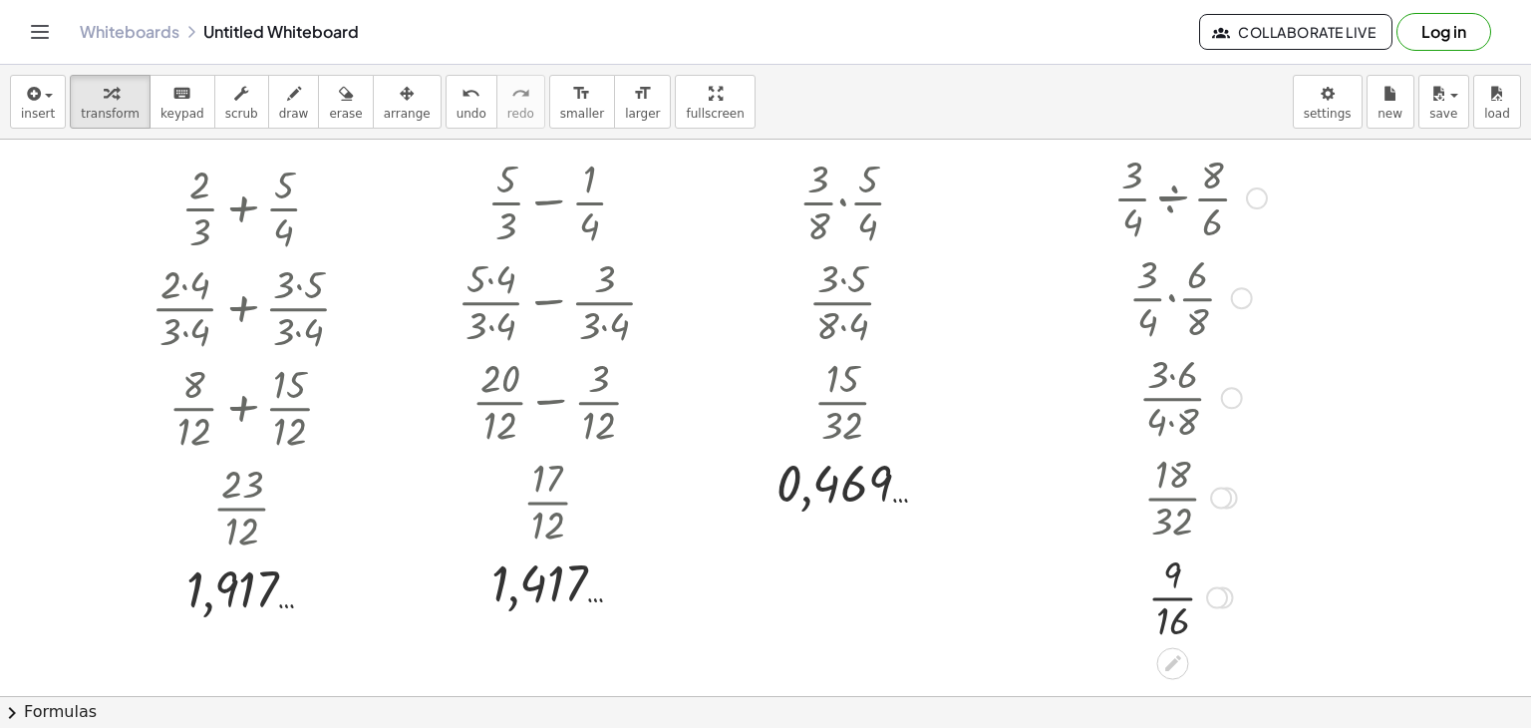
click at [1169, 598] on div at bounding box center [1190, 595] width 173 height 100
click at [327, 207] on div at bounding box center [327, 208] width 22 height 22
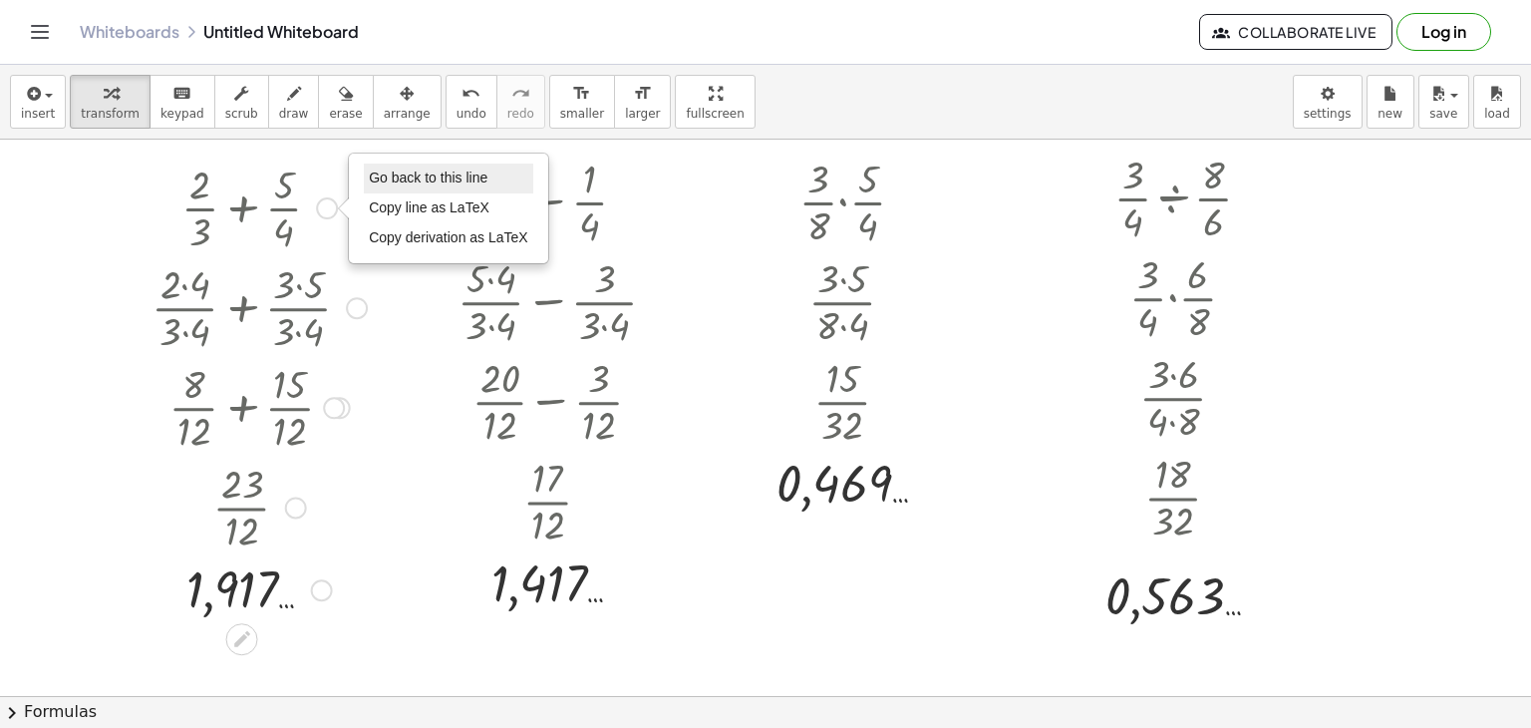
click at [398, 183] on span "Go back to this line" at bounding box center [428, 177] width 119 height 16
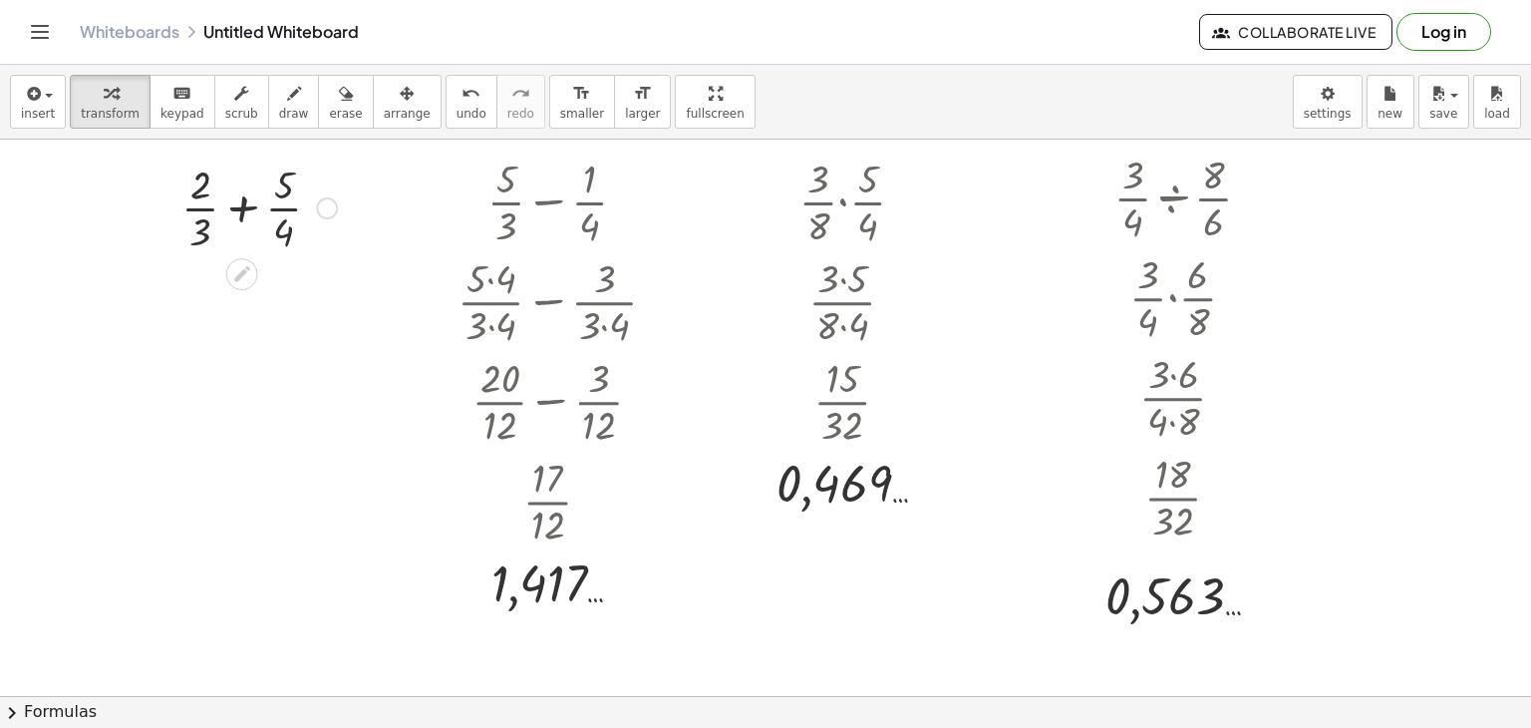
click at [267, 203] on div at bounding box center [258, 207] width 175 height 100
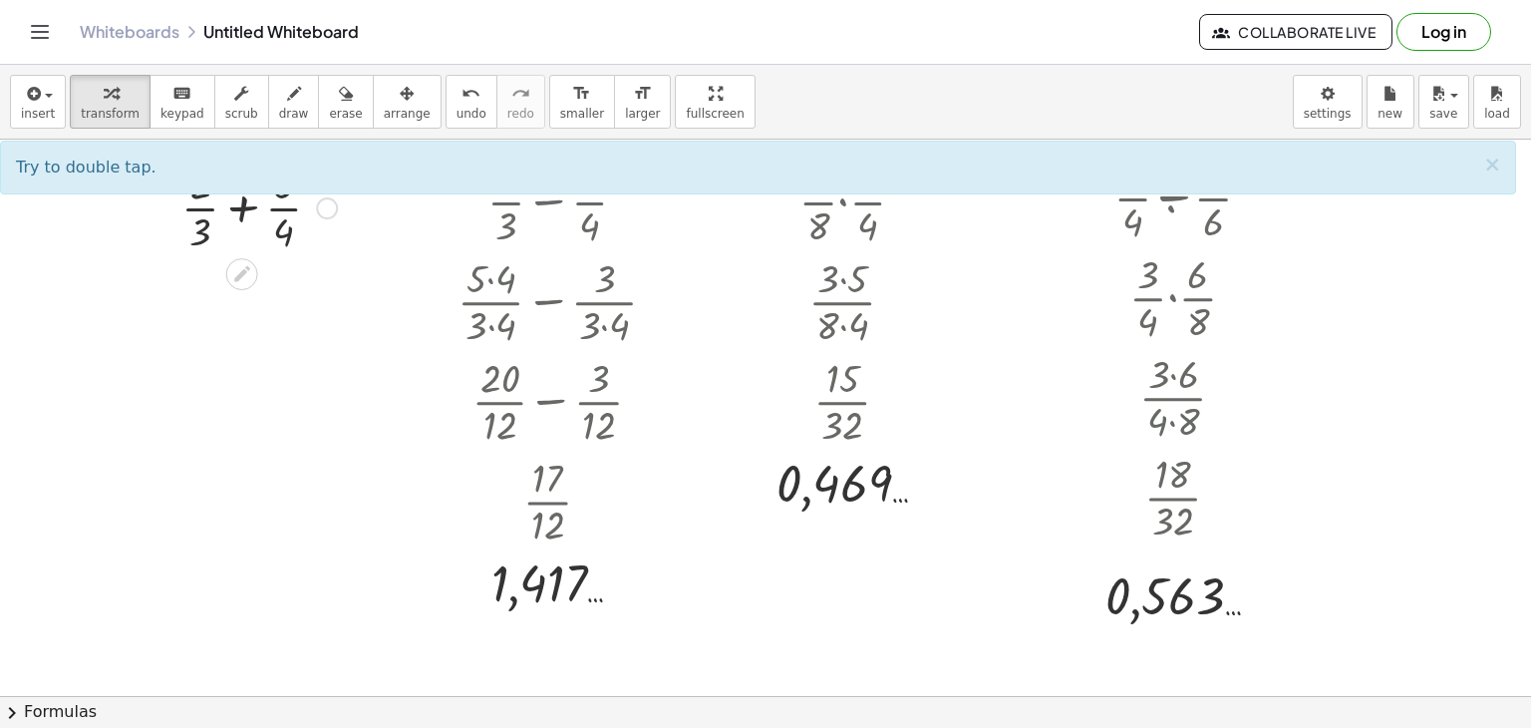
drag, startPoint x: 273, startPoint y: 208, endPoint x: 255, endPoint y: 208, distance: 17.9
click at [255, 208] on div at bounding box center [258, 207] width 175 height 100
drag, startPoint x: 315, startPoint y: 336, endPoint x: 300, endPoint y: 305, distance: 34.3
click at [314, 336] on div at bounding box center [765, 652] width 1531 height 1113
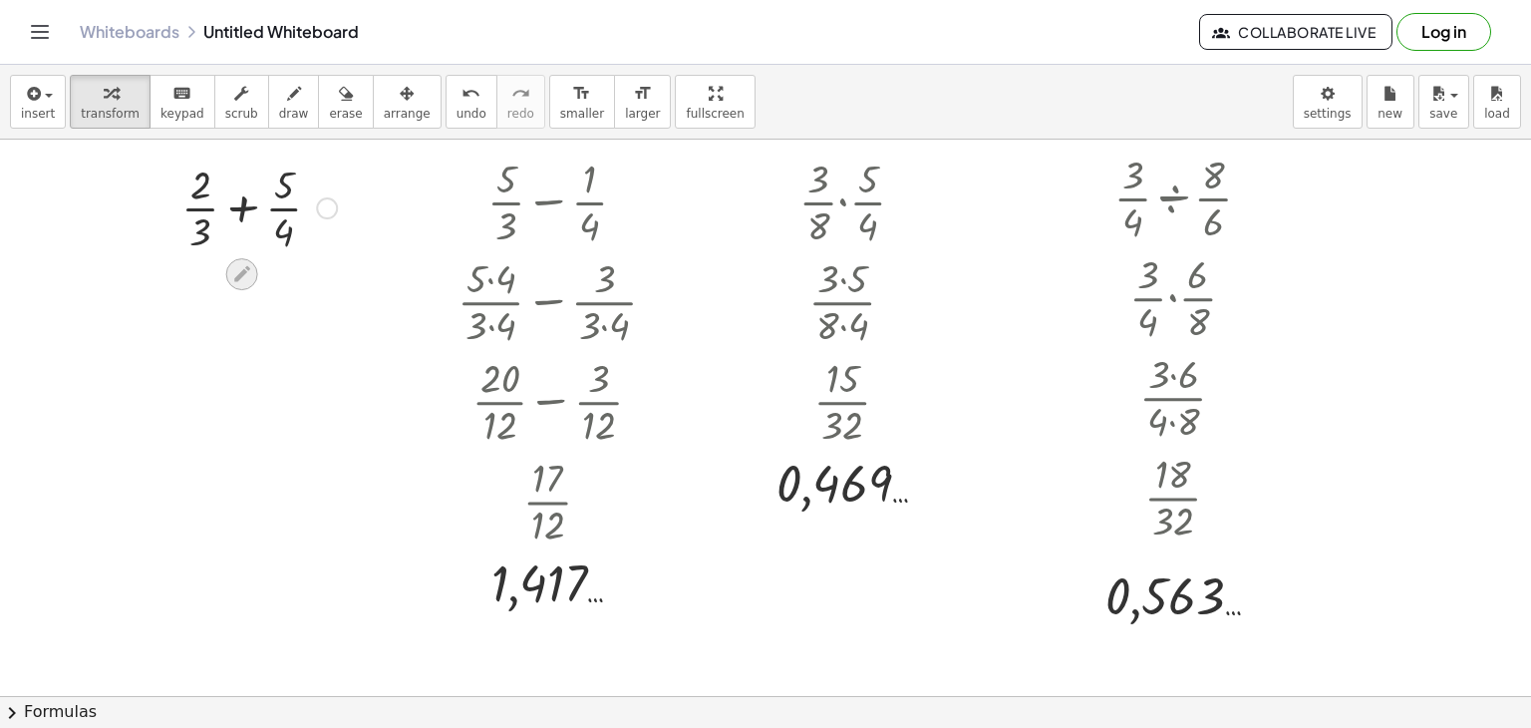
click at [251, 269] on icon at bounding box center [241, 273] width 21 height 21
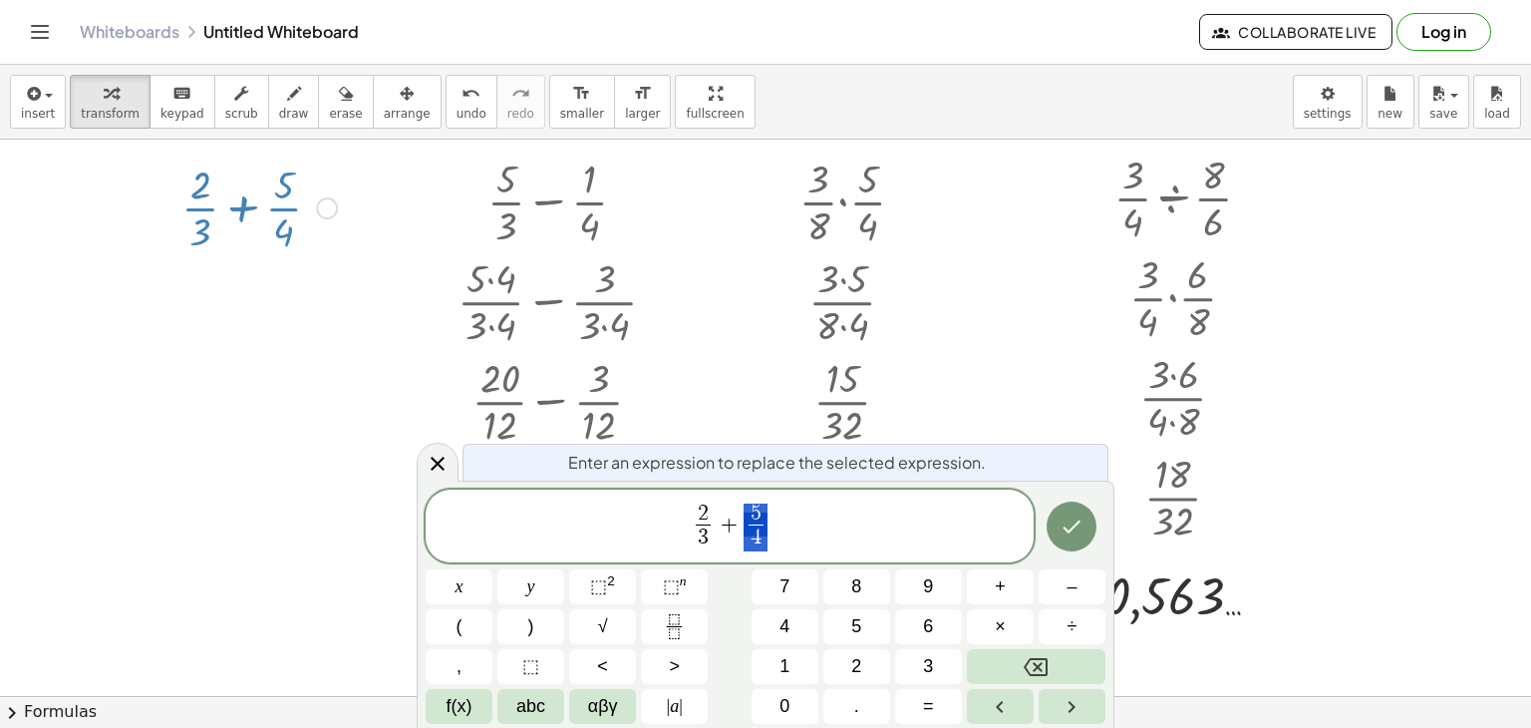
drag, startPoint x: 742, startPoint y: 527, endPoint x: 762, endPoint y: 527, distance: 19.9
click at [762, 527] on span "2 3 ​ + 5 4 ​" at bounding box center [730, 527] width 608 height 53
drag, startPoint x: 749, startPoint y: 527, endPoint x: 762, endPoint y: 527, distance: 13.0
click at [762, 527] on span "2 3 ​ + 3" at bounding box center [730, 527] width 608 height 53
click at [1077, 531] on icon "Done" at bounding box center [1072, 526] width 24 height 24
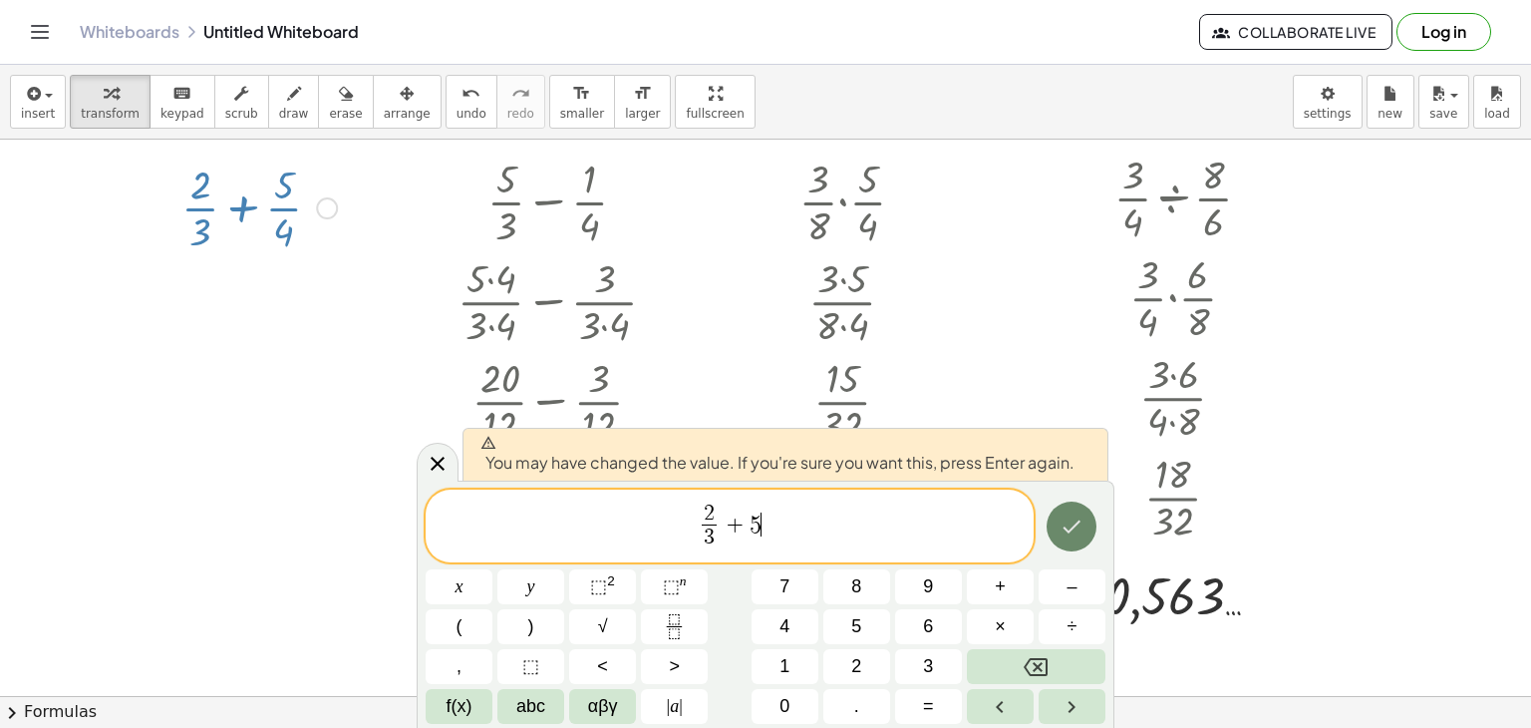
click at [1075, 520] on icon "Done" at bounding box center [1072, 526] width 24 height 24
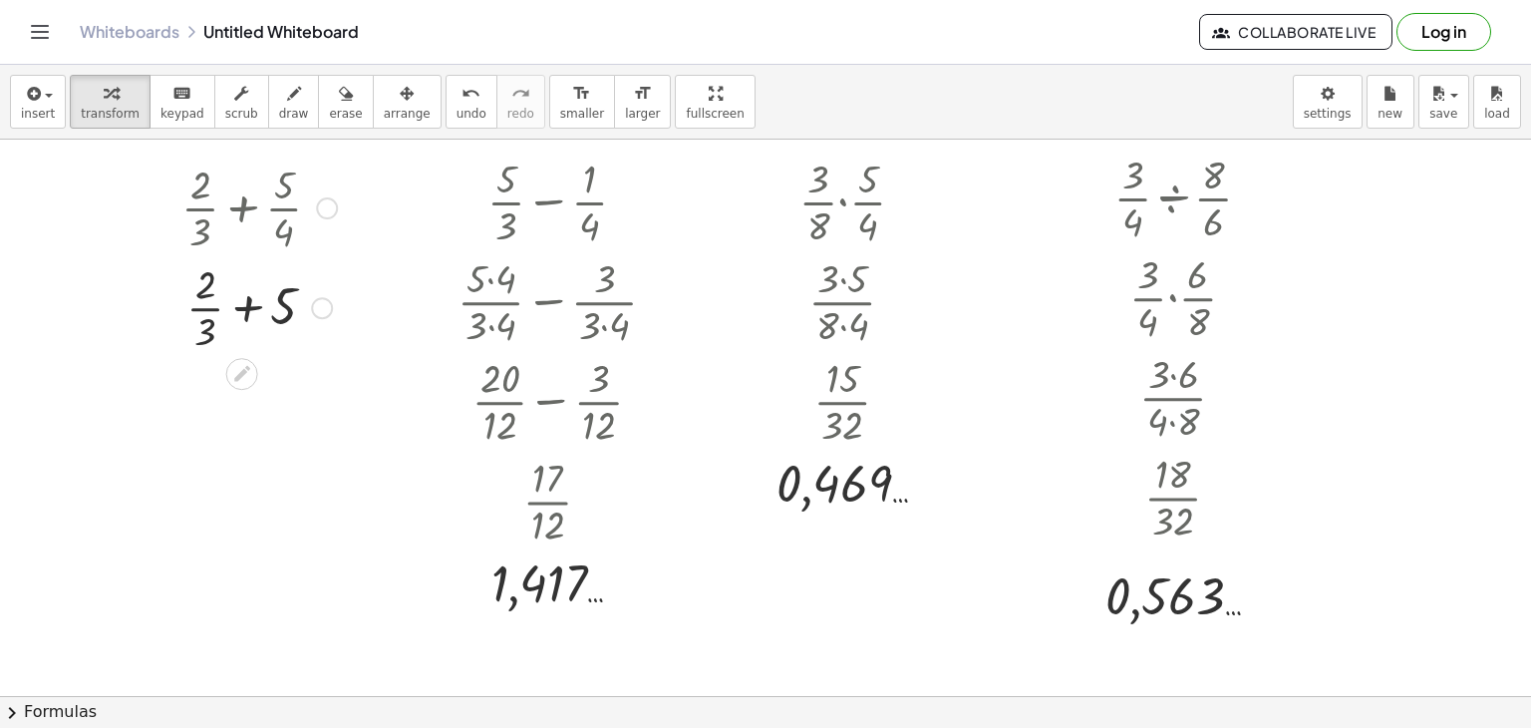
click at [329, 207] on div at bounding box center [327, 208] width 22 height 22
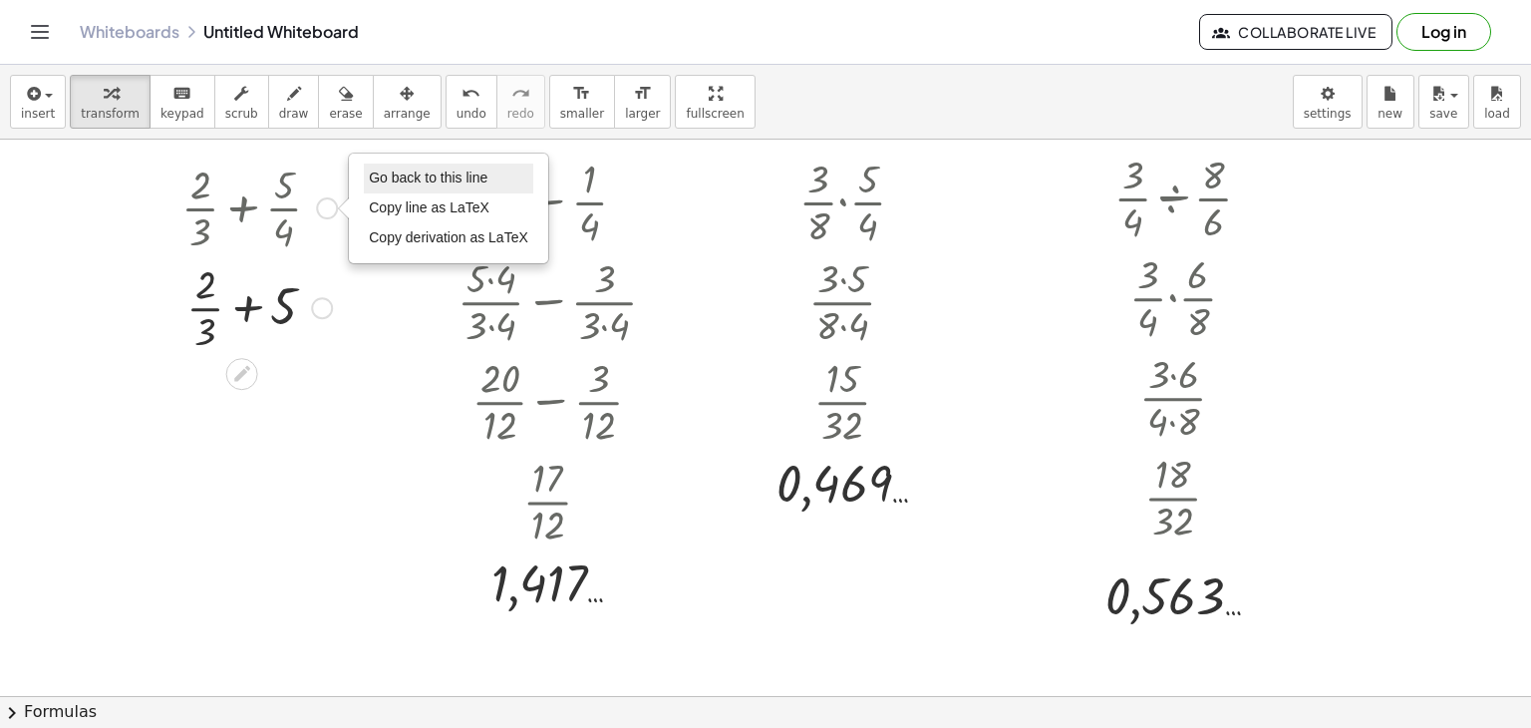
click at [381, 183] on span "Go back to this line" at bounding box center [428, 177] width 119 height 16
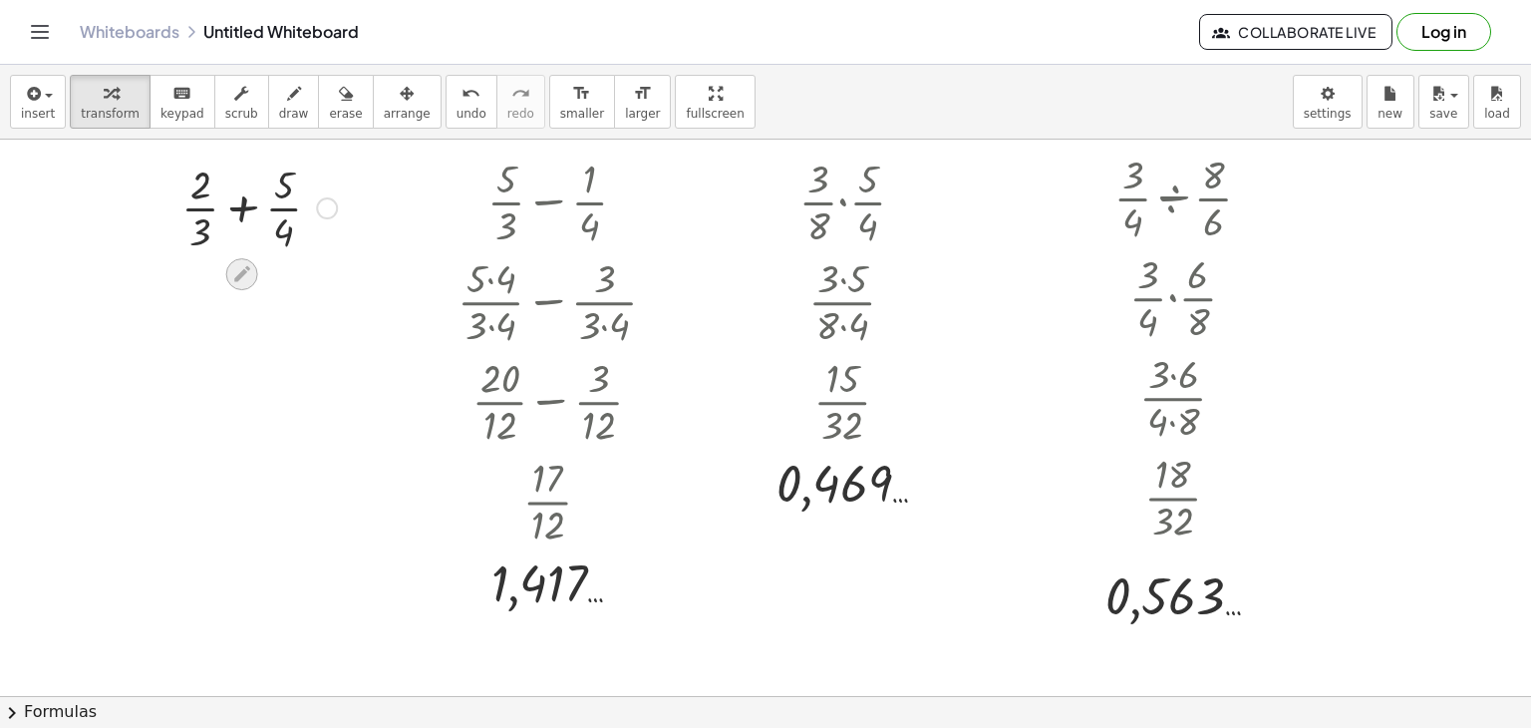
click at [236, 274] on icon at bounding box center [242, 274] width 16 height 16
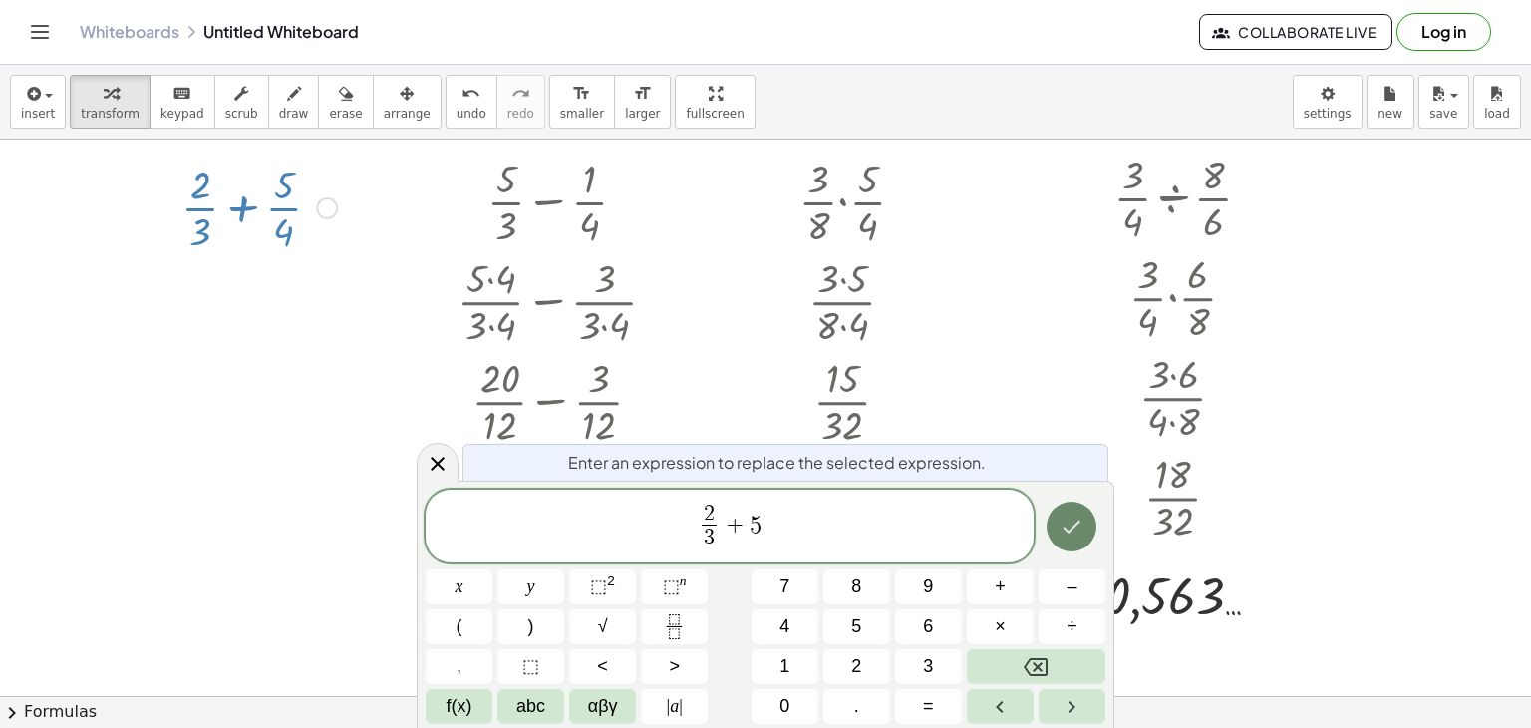
click at [1081, 534] on icon "Done" at bounding box center [1072, 526] width 24 height 24
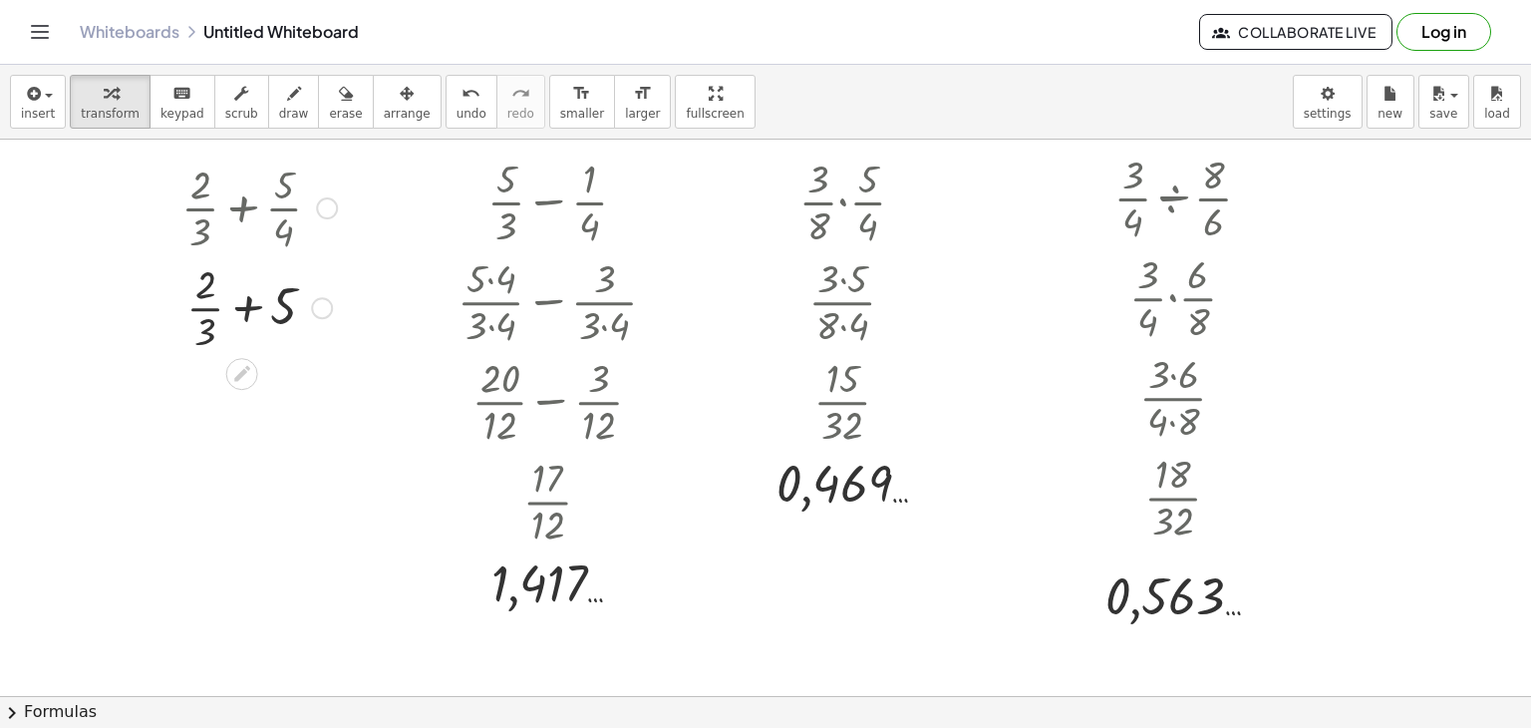
click at [322, 309] on div "Go back to this line Copy line as LaTeX Copy derivation as LaTeX" at bounding box center [322, 308] width 22 height 22
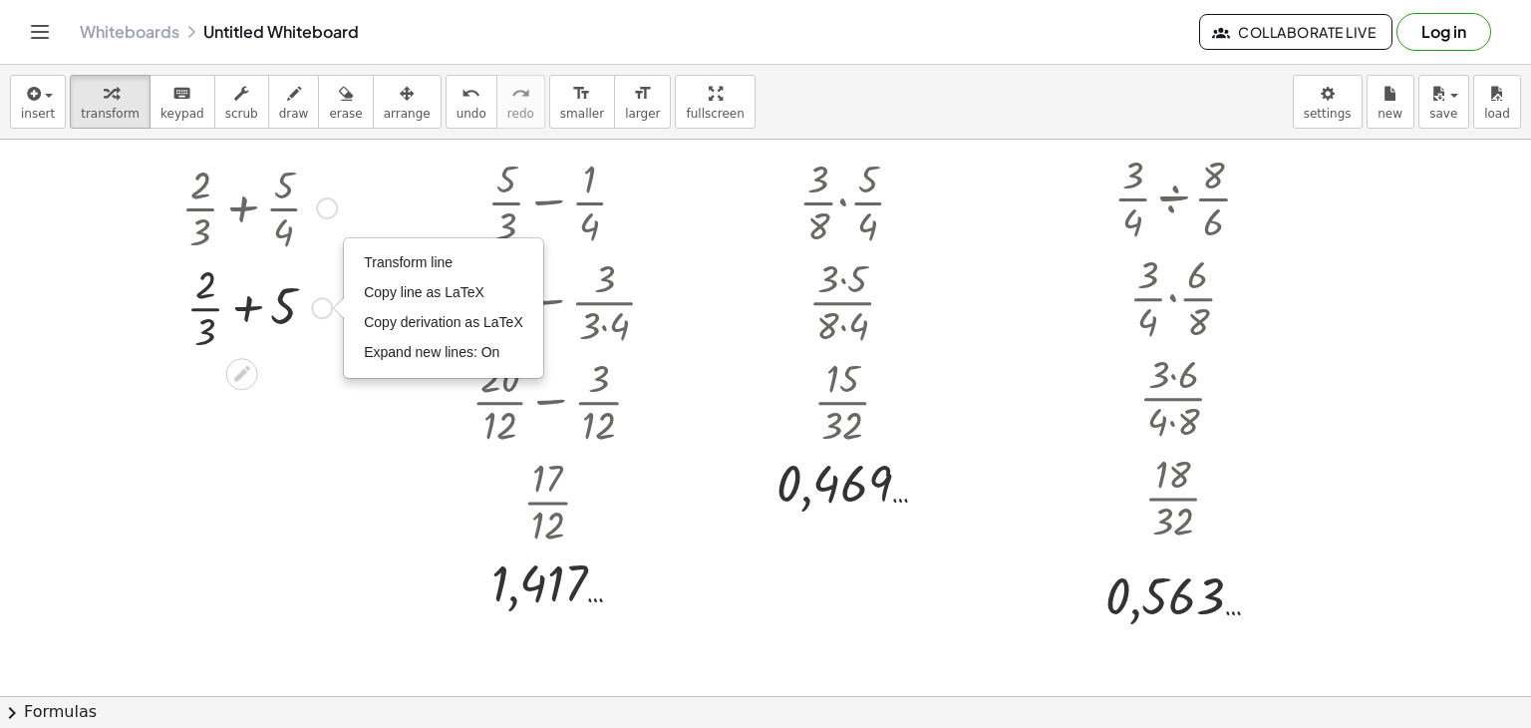
click at [324, 204] on div at bounding box center [327, 208] width 22 height 22
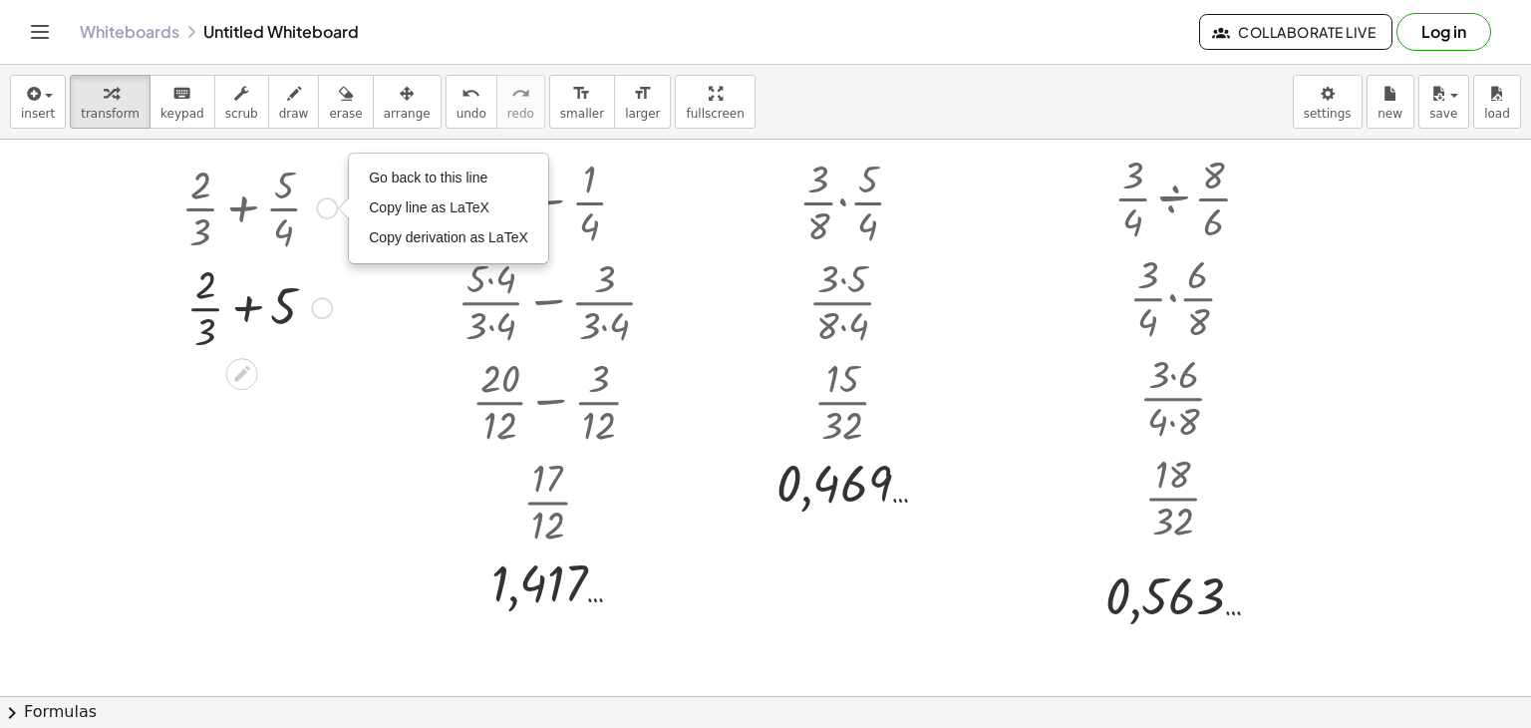
click at [324, 204] on div "Go back to this line Copy line as LaTeX Copy derivation as LaTeX" at bounding box center [327, 208] width 22 height 22
click at [400, 105] on icon "button" at bounding box center [407, 94] width 14 height 24
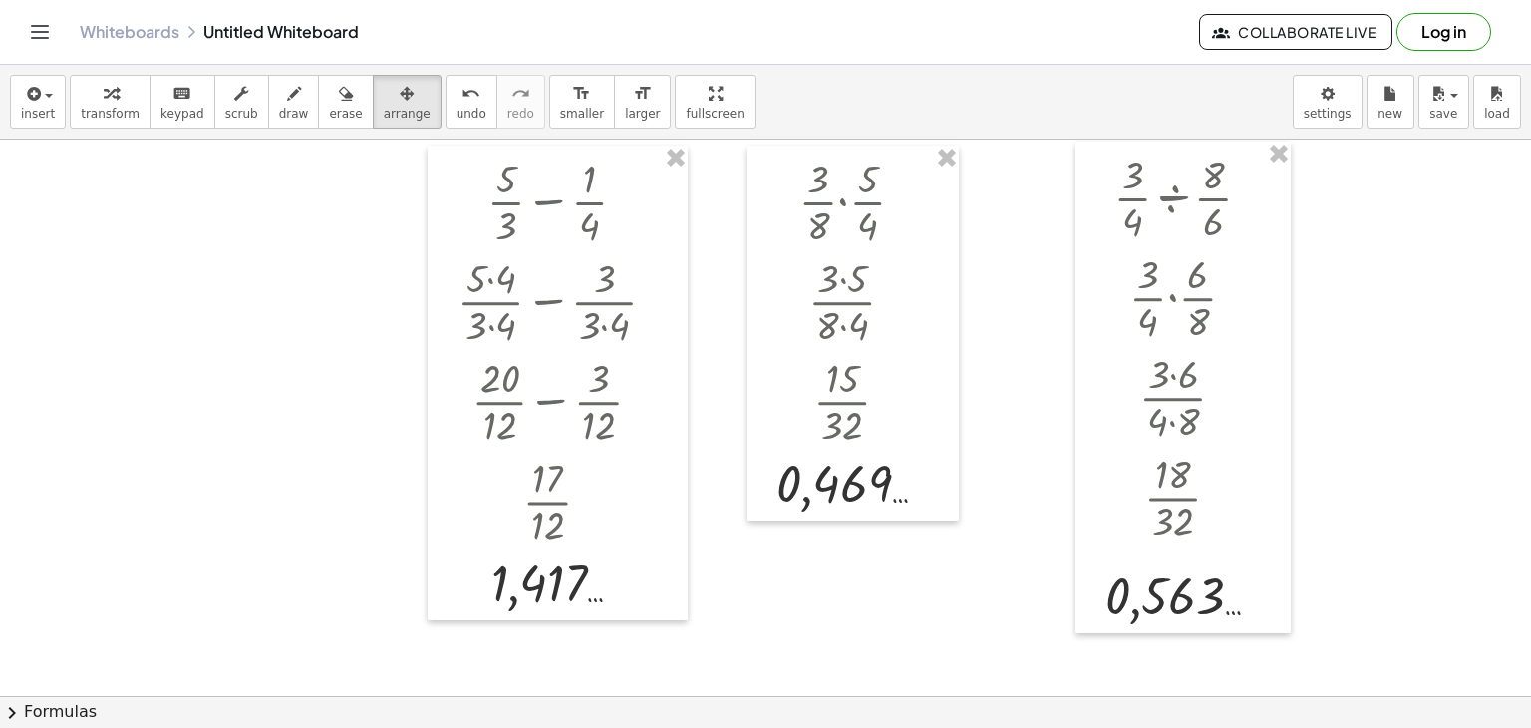
click at [203, 231] on div at bounding box center [765, 652] width 1531 height 1113
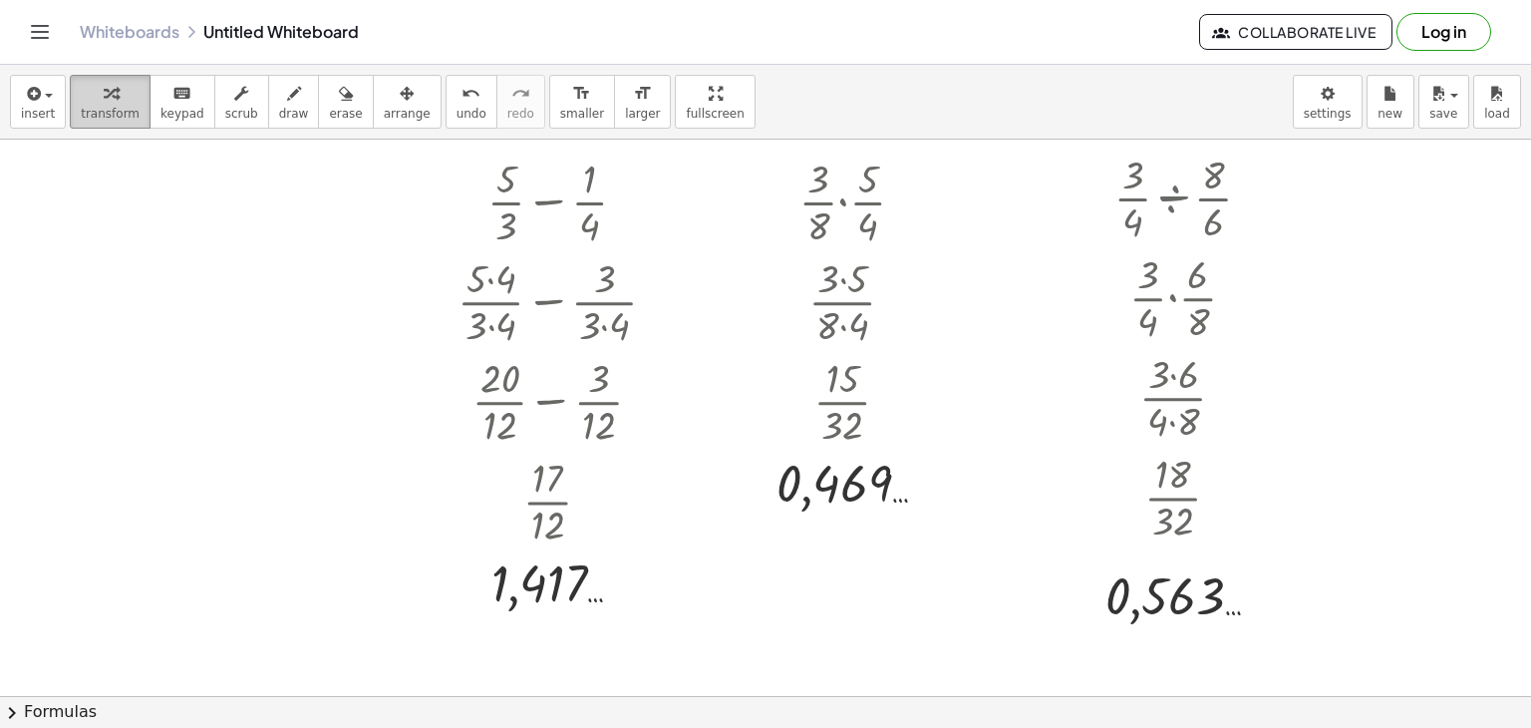
click at [104, 101] on icon "button" at bounding box center [111, 94] width 14 height 24
click at [186, 201] on div at bounding box center [765, 652] width 1531 height 1113
click at [634, 204] on div at bounding box center [633, 202] width 22 height 22
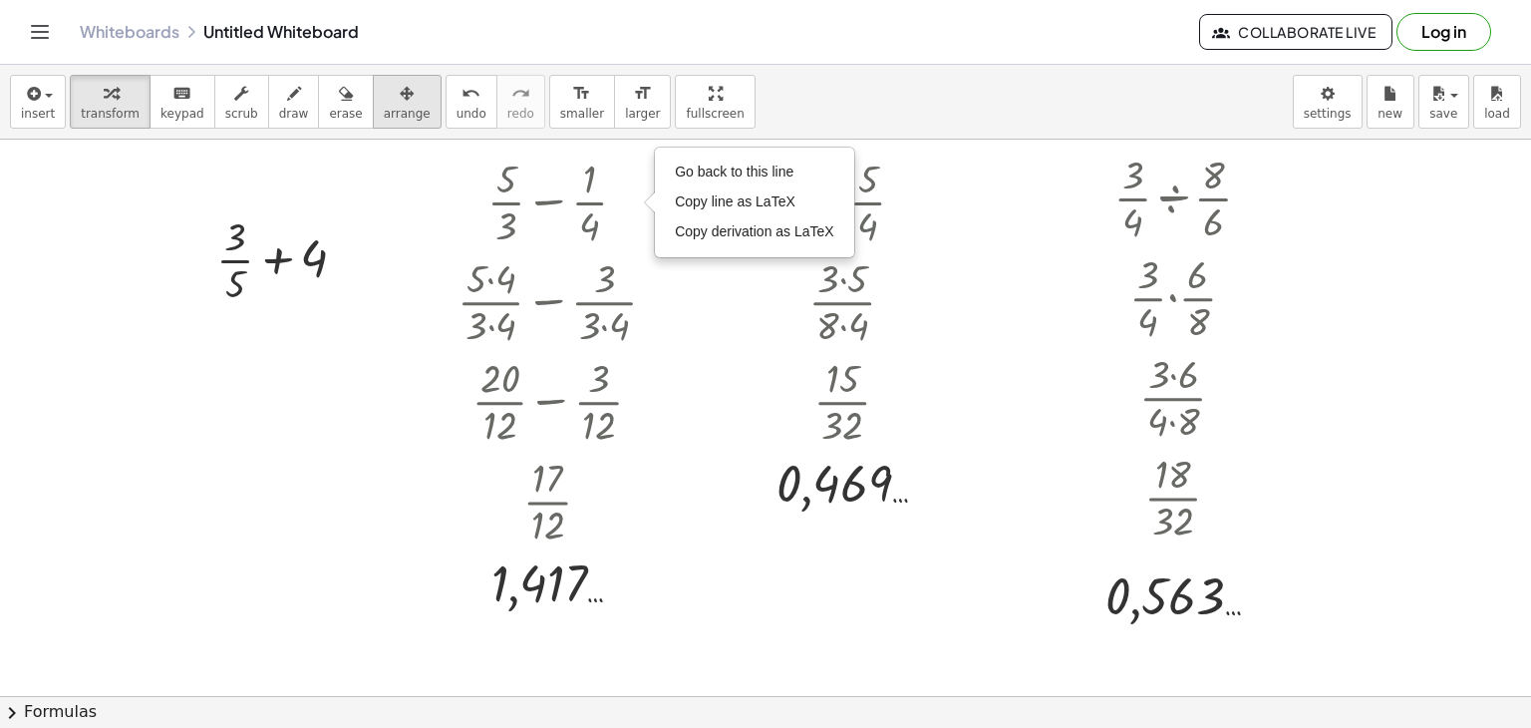
click at [400, 99] on icon "button" at bounding box center [407, 94] width 14 height 24
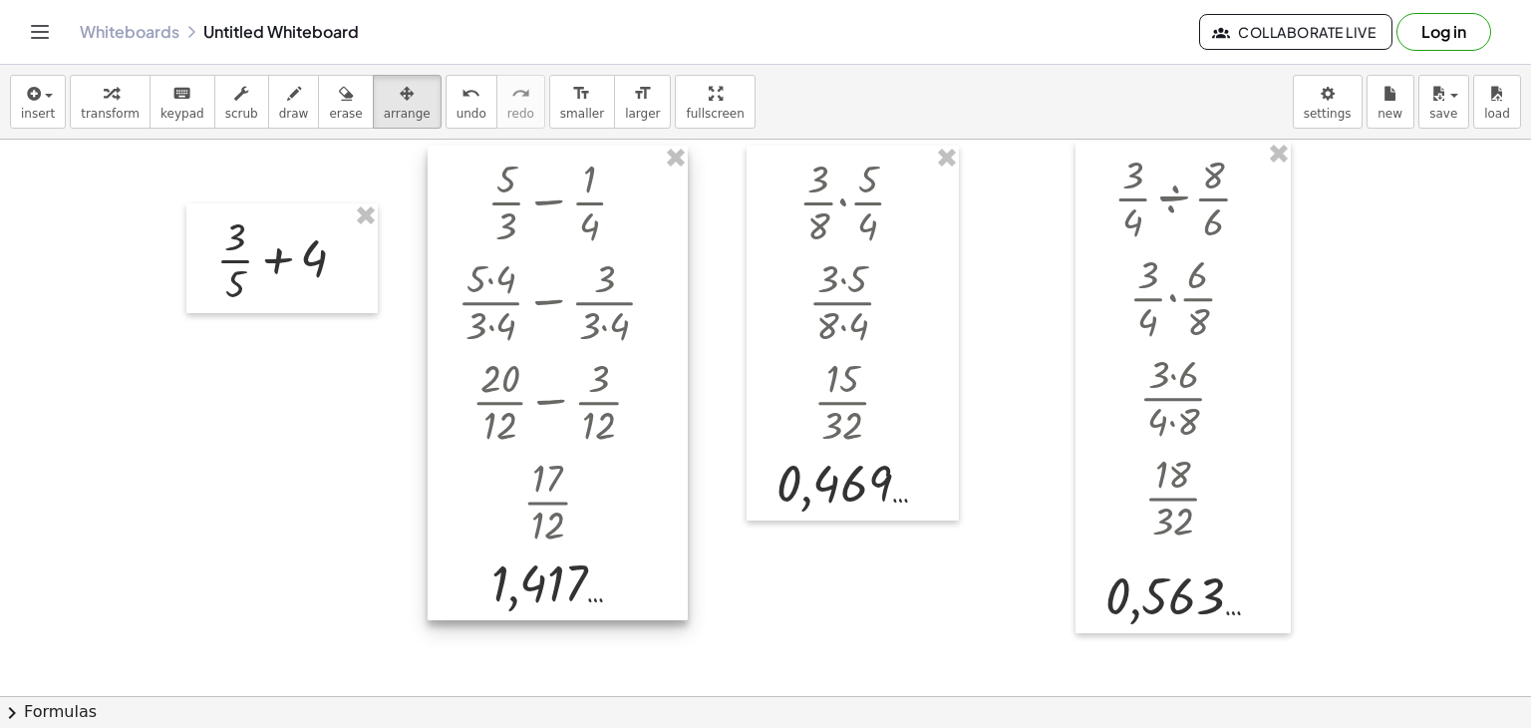
drag, startPoint x: 677, startPoint y: 157, endPoint x: 704, endPoint y: 159, distance: 27.0
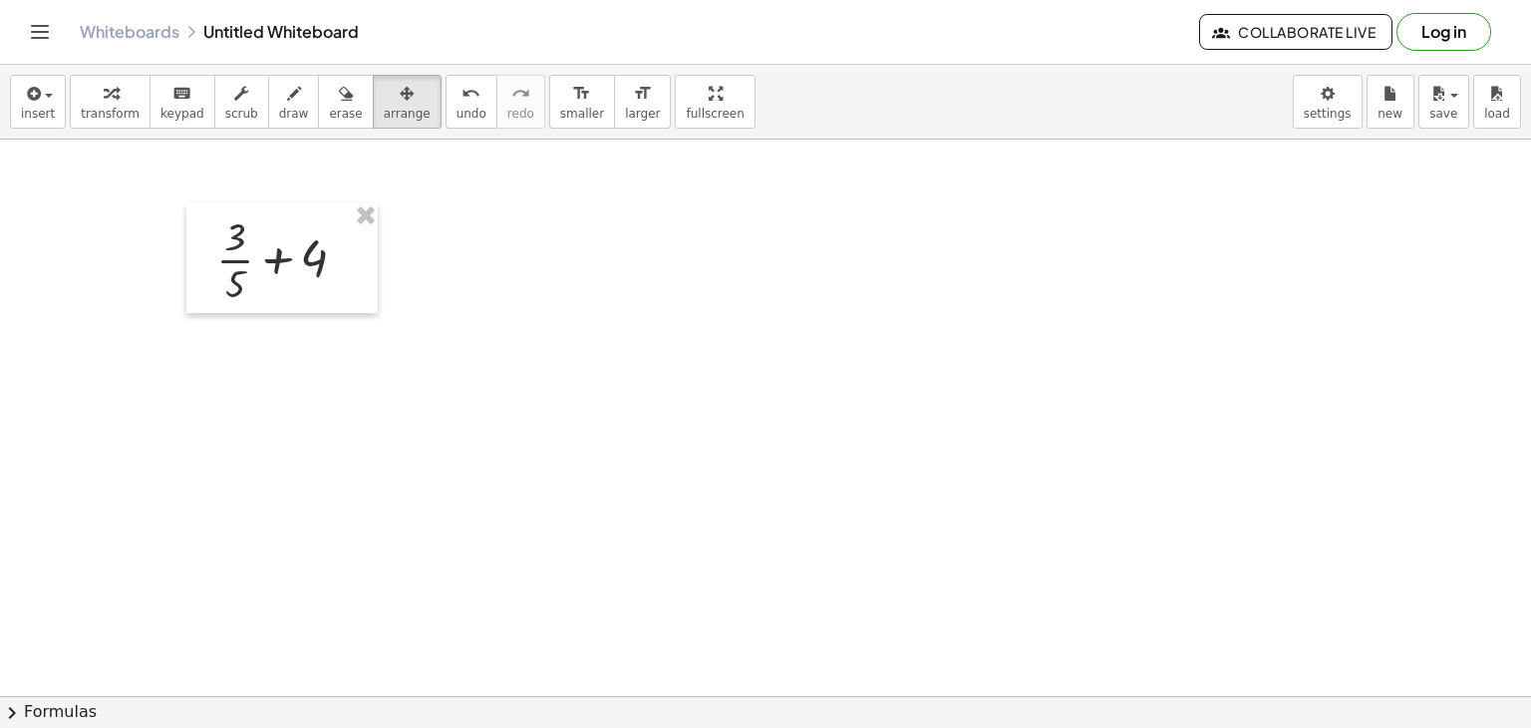
click at [532, 306] on div at bounding box center [765, 652] width 1531 height 1113
click at [107, 93] on icon "button" at bounding box center [111, 94] width 14 height 24
click at [603, 260] on div at bounding box center [765, 652] width 1531 height 1113
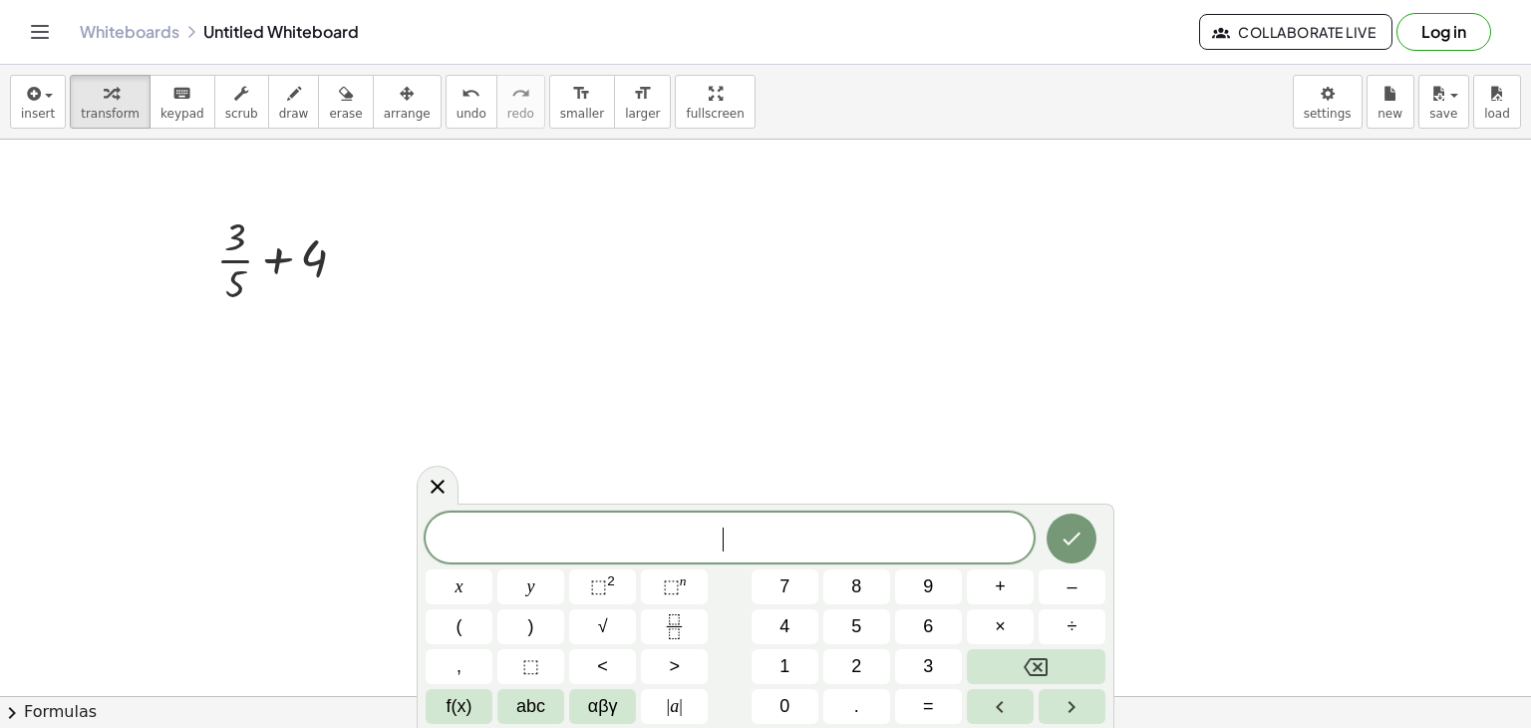
click at [603, 260] on div at bounding box center [765, 652] width 1531 height 1113
click at [663, 637] on icon "Fraction" at bounding box center [674, 626] width 25 height 25
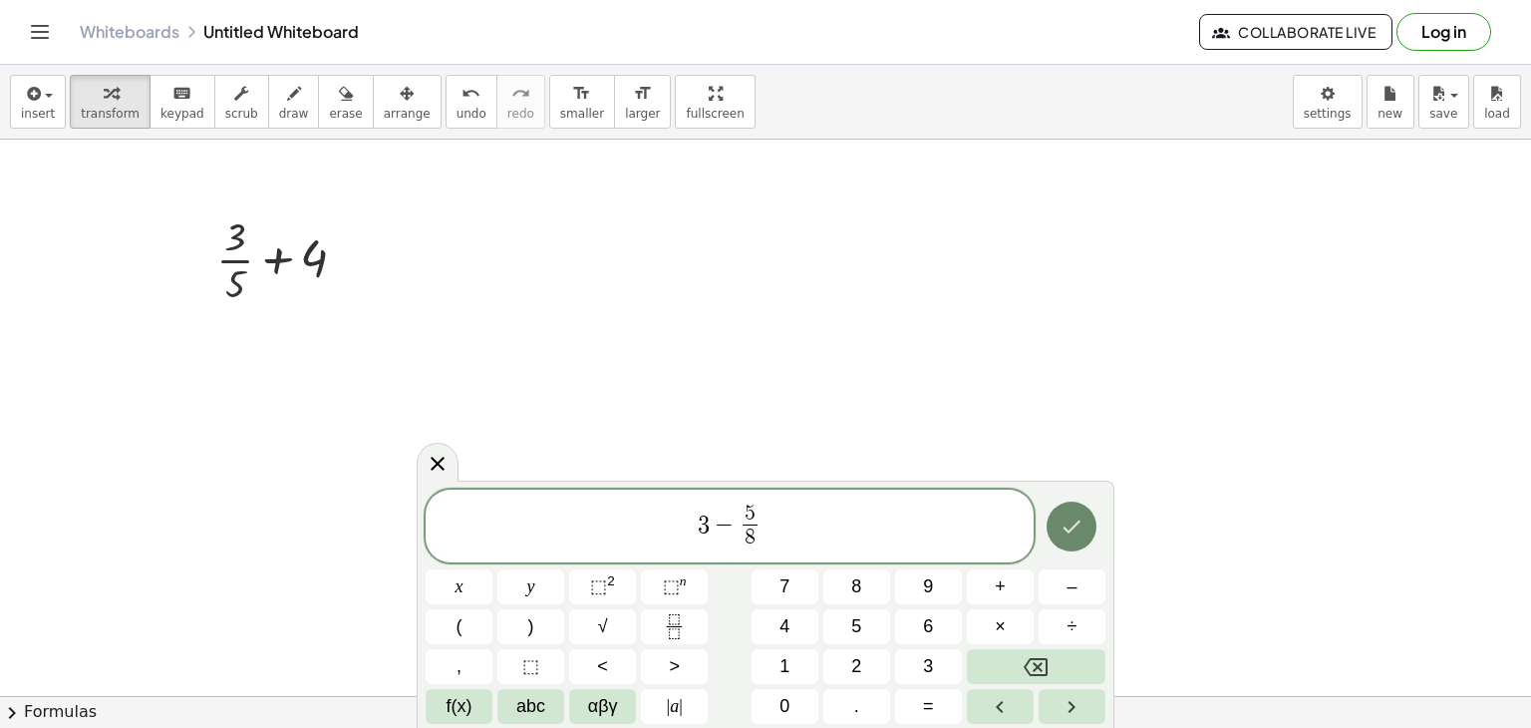
click at [1063, 535] on icon "Done" at bounding box center [1072, 526] width 24 height 24
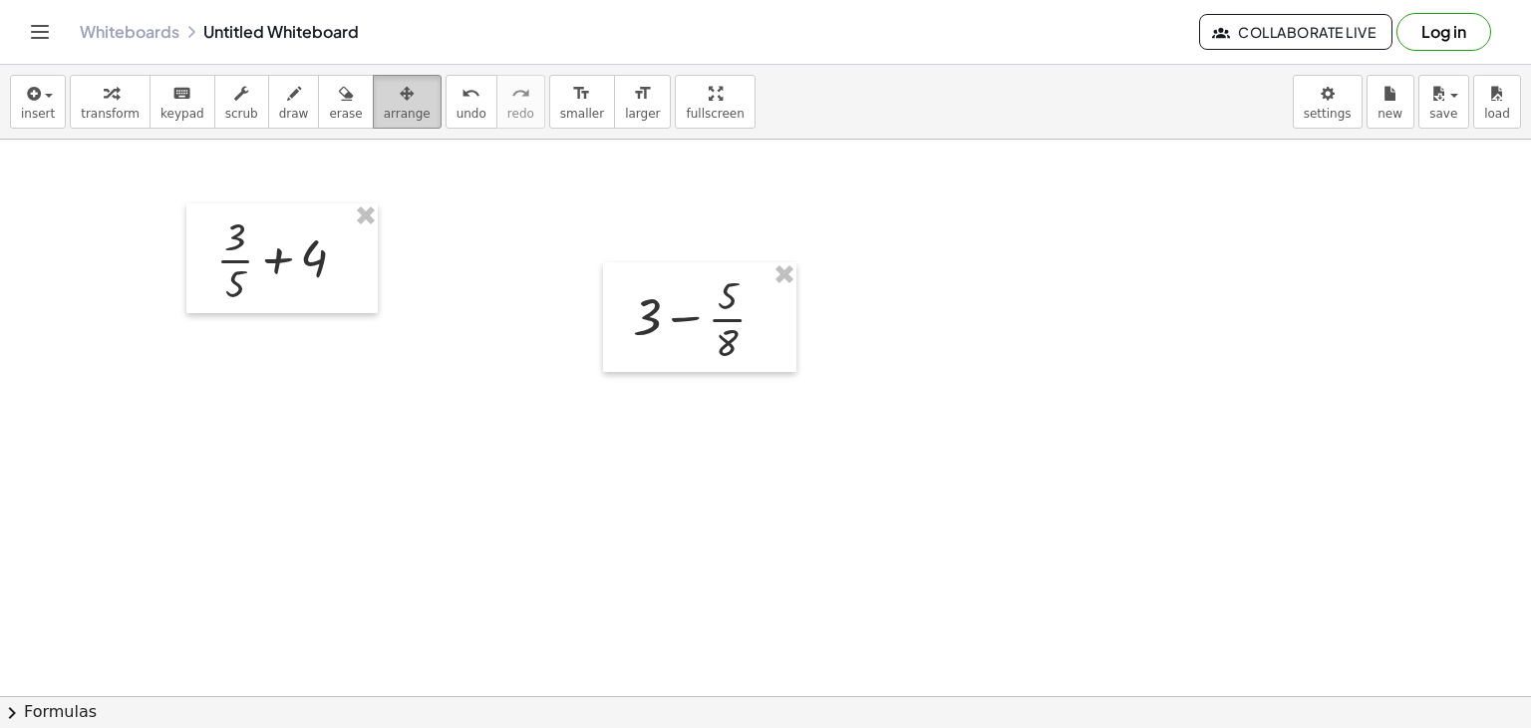
click at [400, 97] on icon "button" at bounding box center [407, 94] width 14 height 24
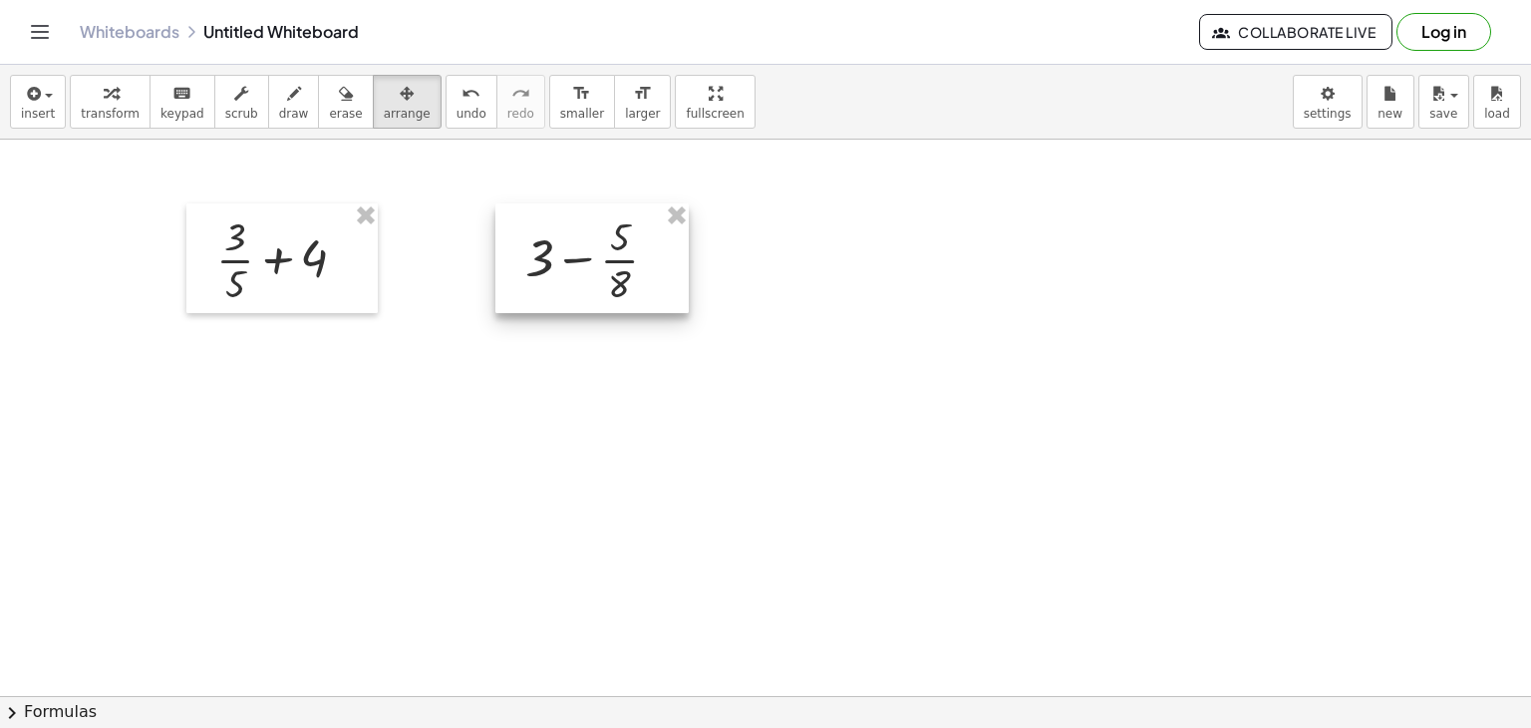
drag, startPoint x: 746, startPoint y: 328, endPoint x: 642, endPoint y: 269, distance: 119.2
click at [642, 269] on div at bounding box center [591, 258] width 193 height 110
click at [675, 389] on div at bounding box center [765, 652] width 1531 height 1113
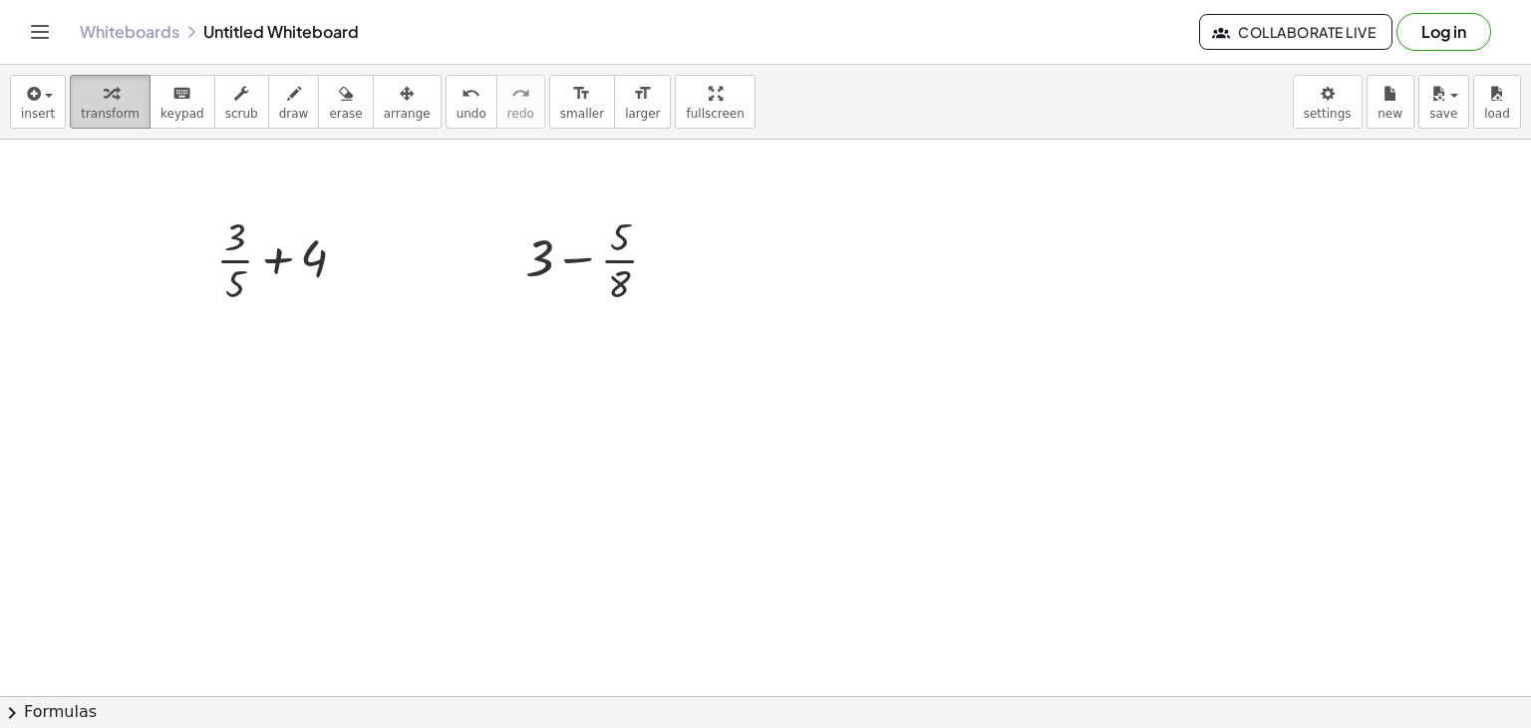
click at [92, 91] on div "button" at bounding box center [110, 93] width 59 height 24
click at [687, 452] on div at bounding box center [765, 652] width 1531 height 1113
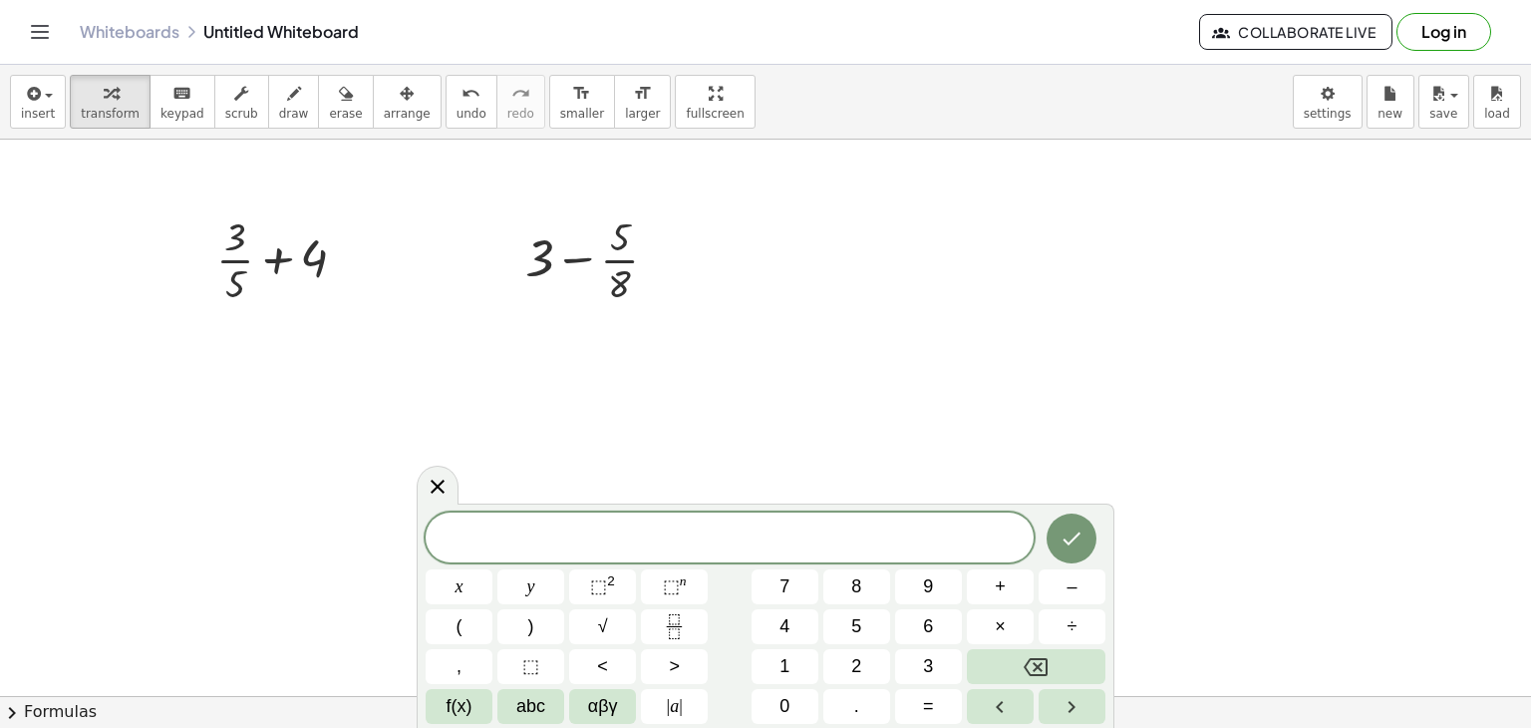
click at [771, 405] on div at bounding box center [765, 652] width 1531 height 1113
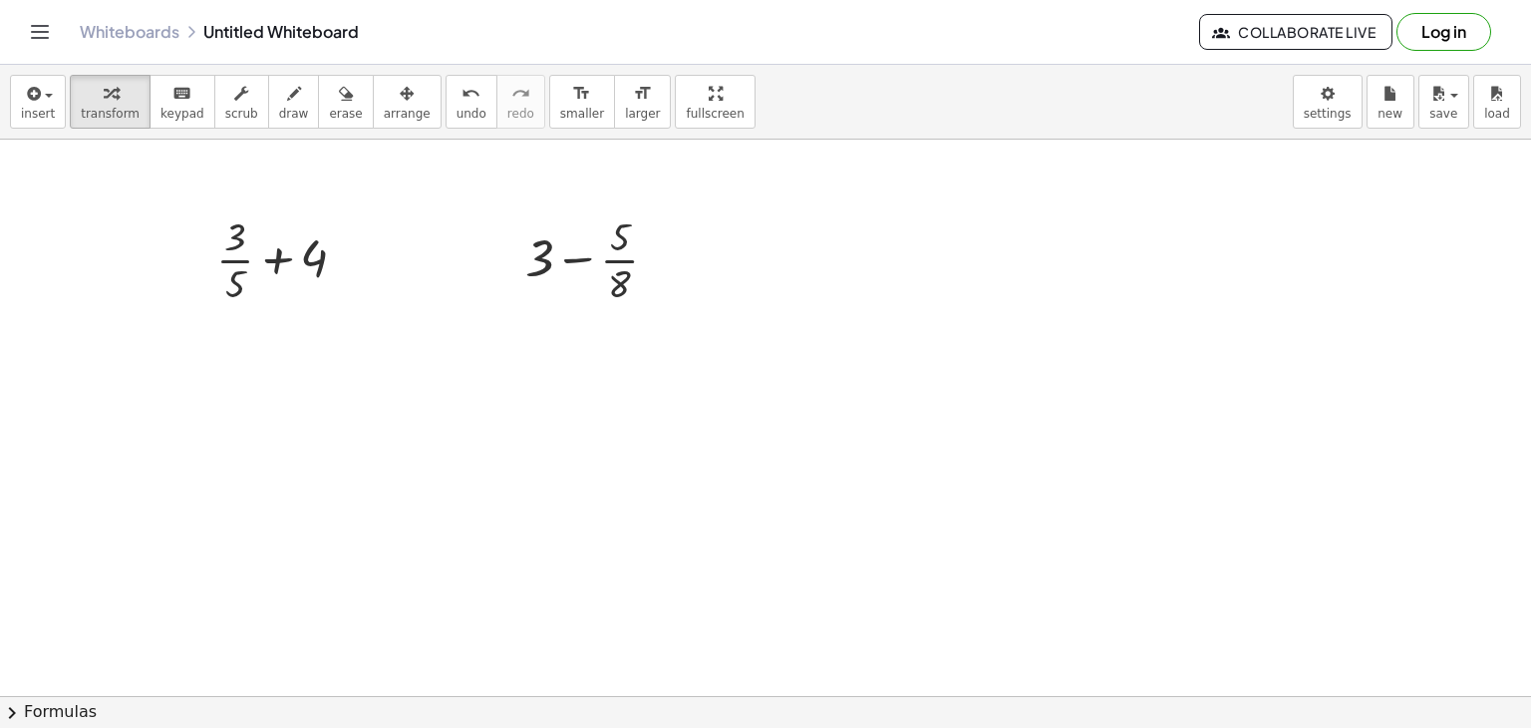
click at [527, 374] on div at bounding box center [765, 652] width 1531 height 1113
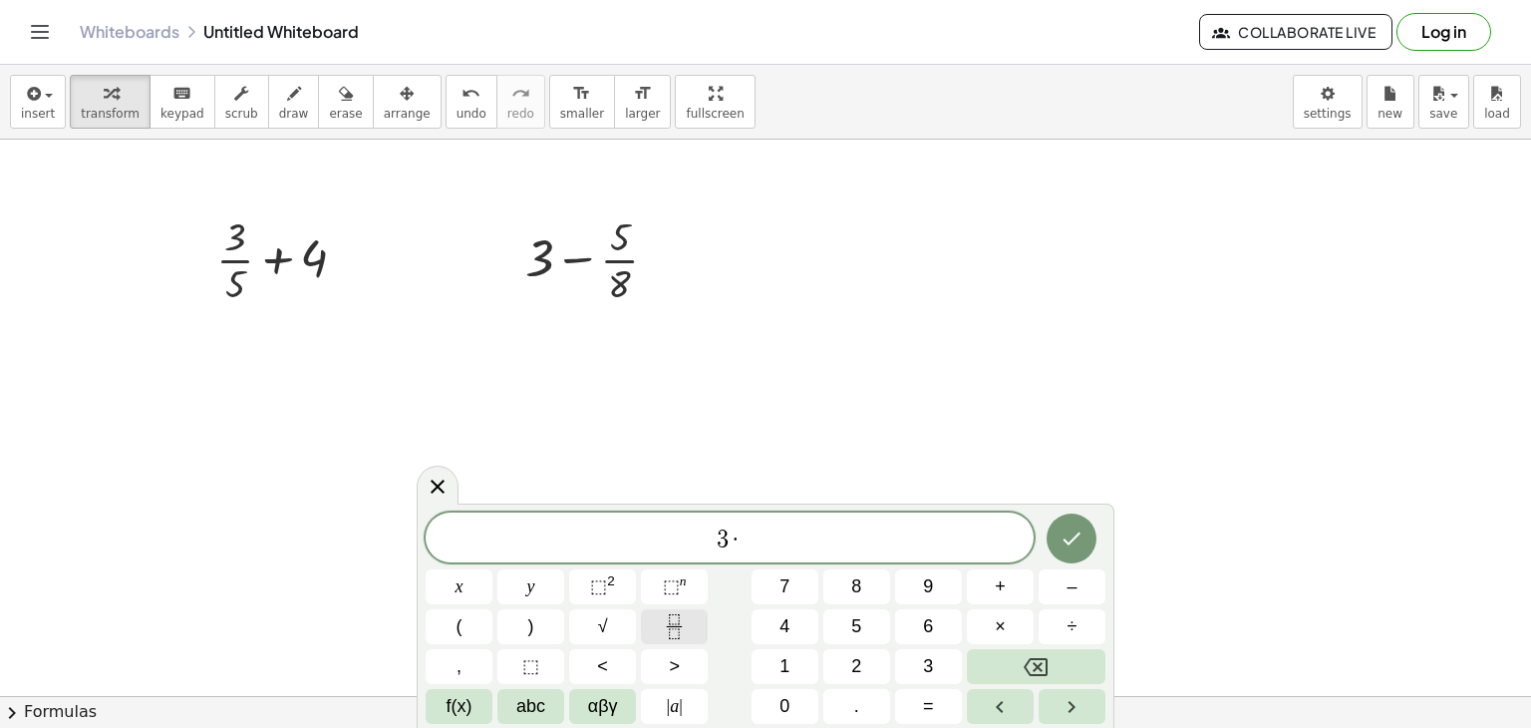
click at [671, 631] on icon "Fraction" at bounding box center [674, 626] width 25 height 25
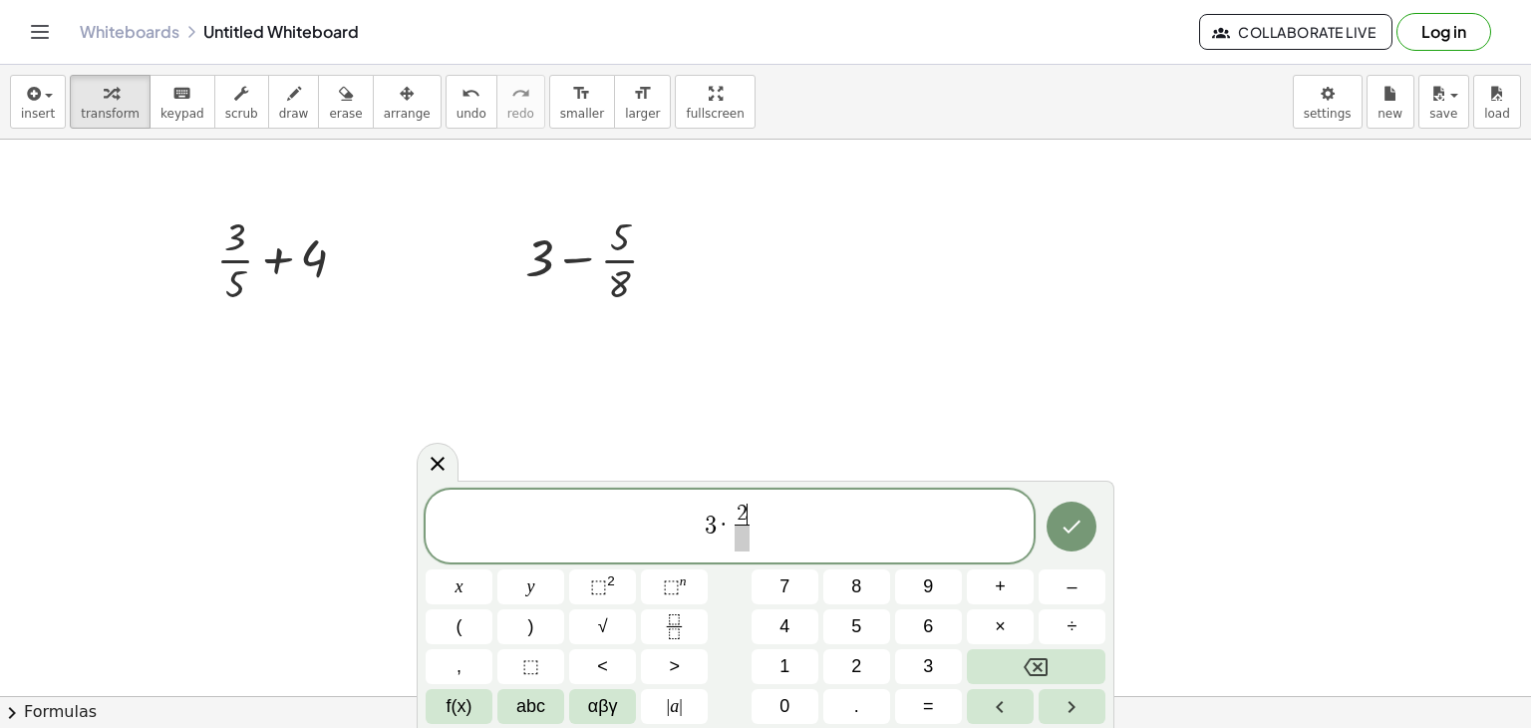
click at [745, 539] on span at bounding box center [742, 537] width 15 height 27
click at [1077, 516] on icon "Done" at bounding box center [1072, 526] width 24 height 24
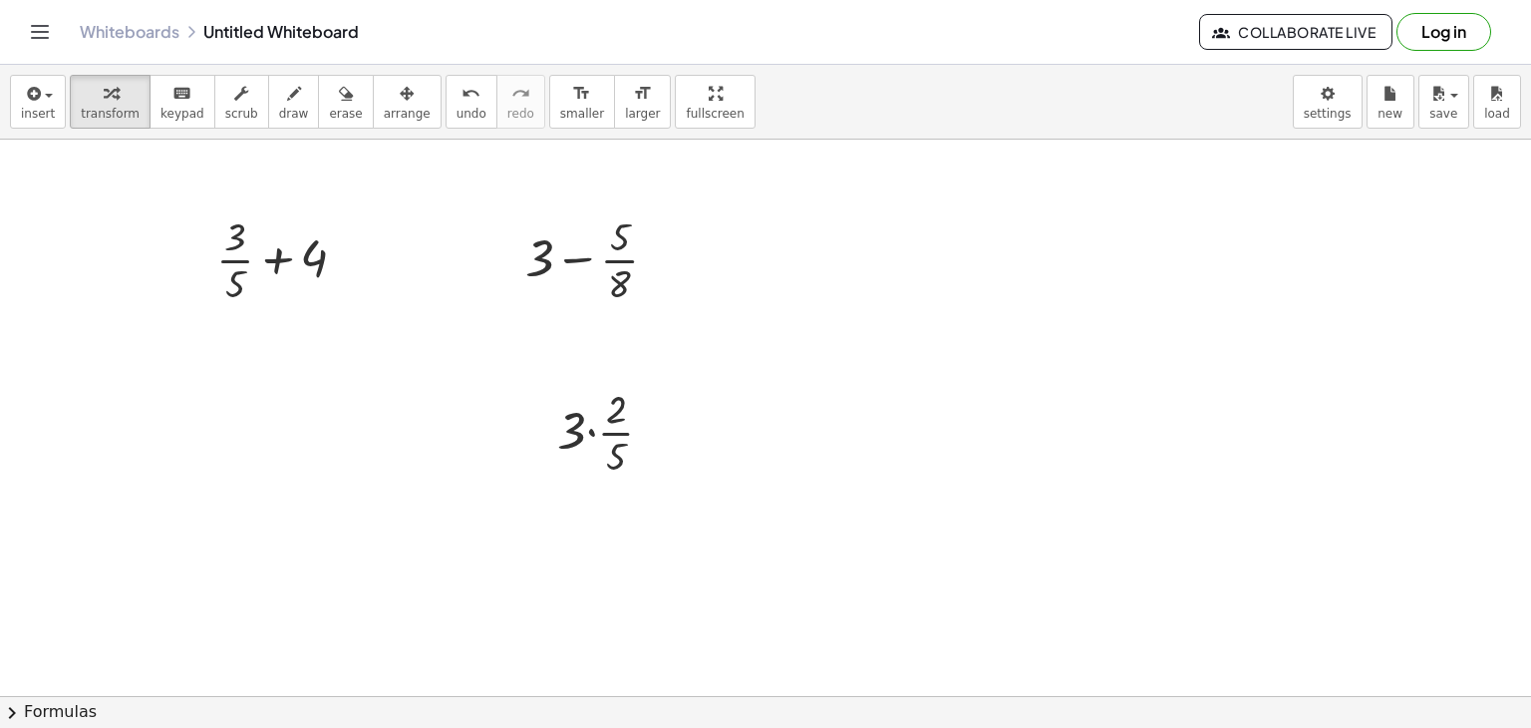
click at [977, 412] on div at bounding box center [765, 652] width 1531 height 1113
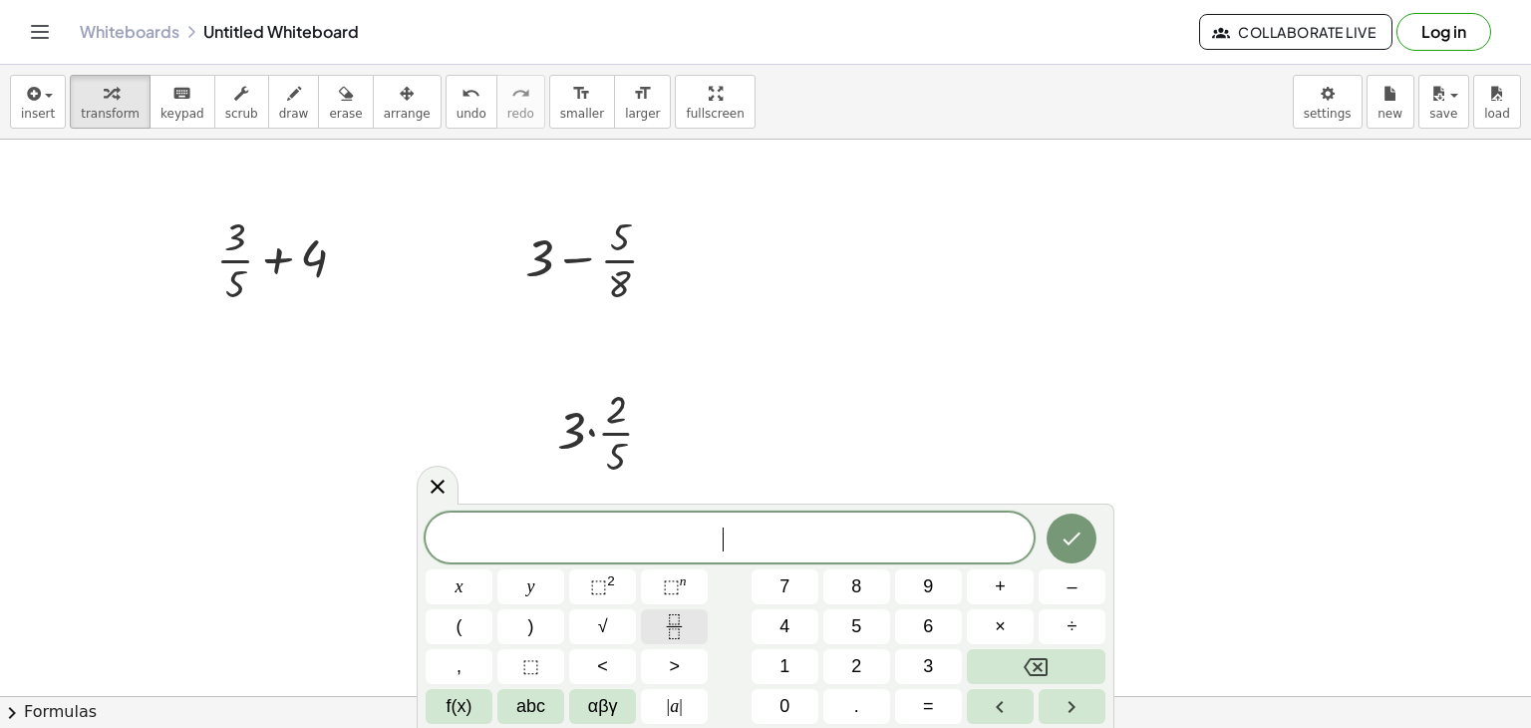
click at [677, 616] on icon "Fraction" at bounding box center [674, 626] width 25 height 25
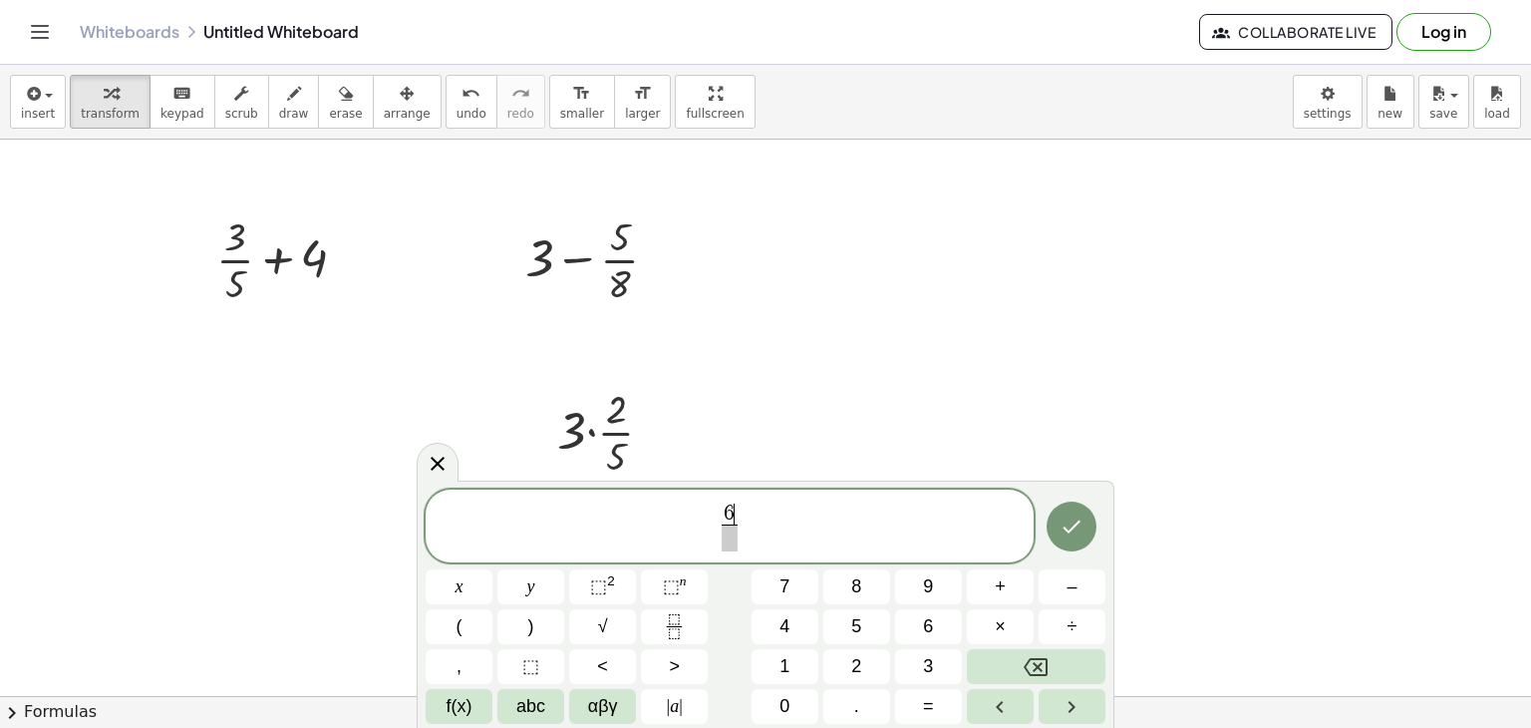
click at [729, 539] on span at bounding box center [729, 537] width 15 height 27
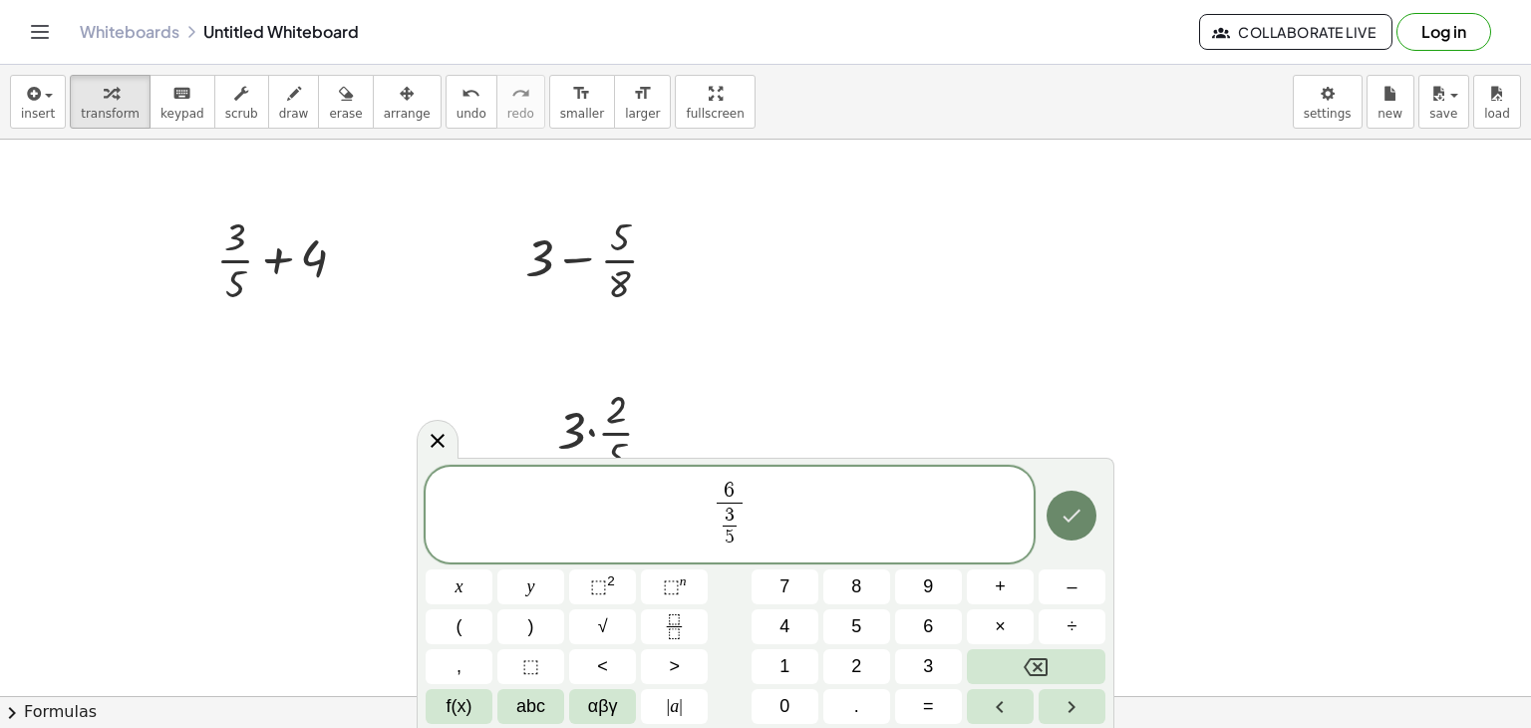
click at [1065, 519] on icon "Done" at bounding box center [1072, 515] width 24 height 24
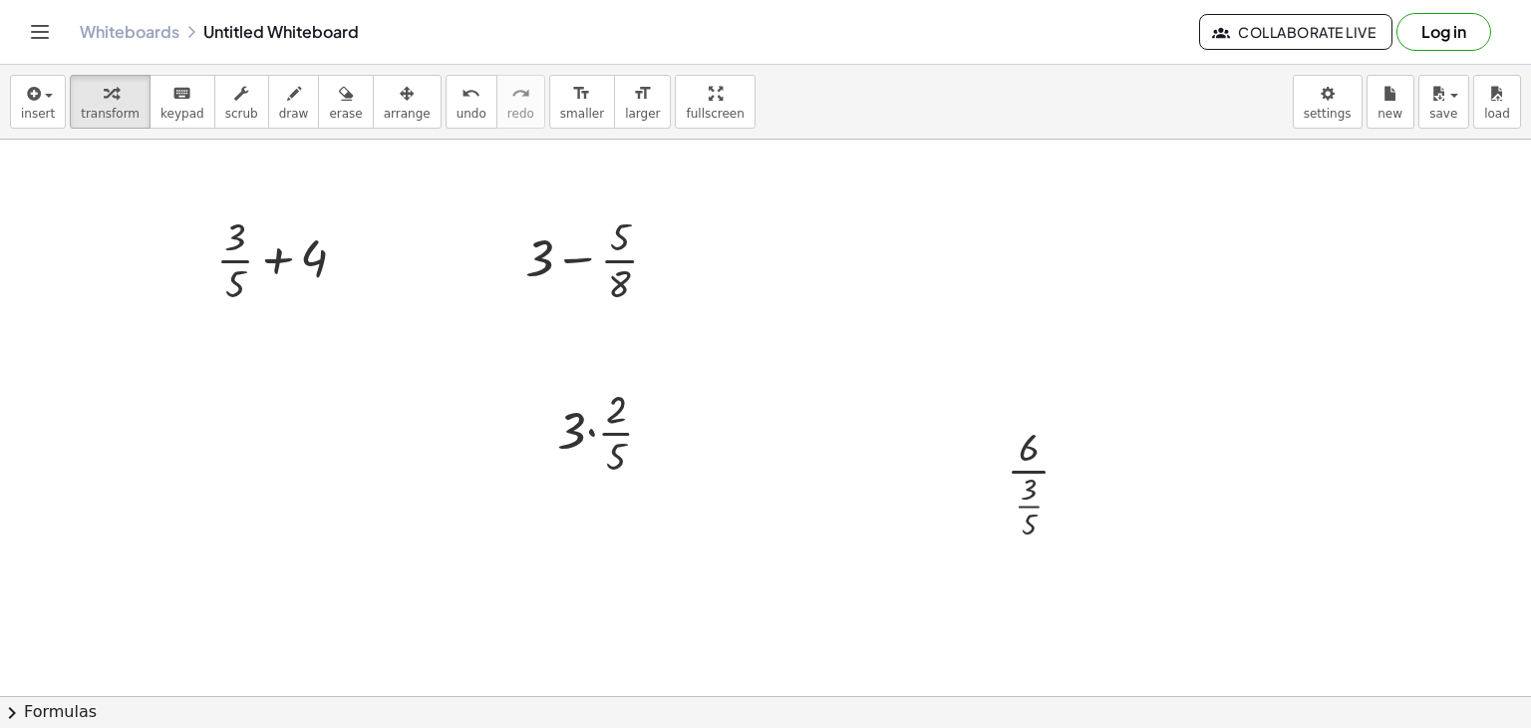
click at [1244, 300] on div at bounding box center [765, 652] width 1531 height 1113
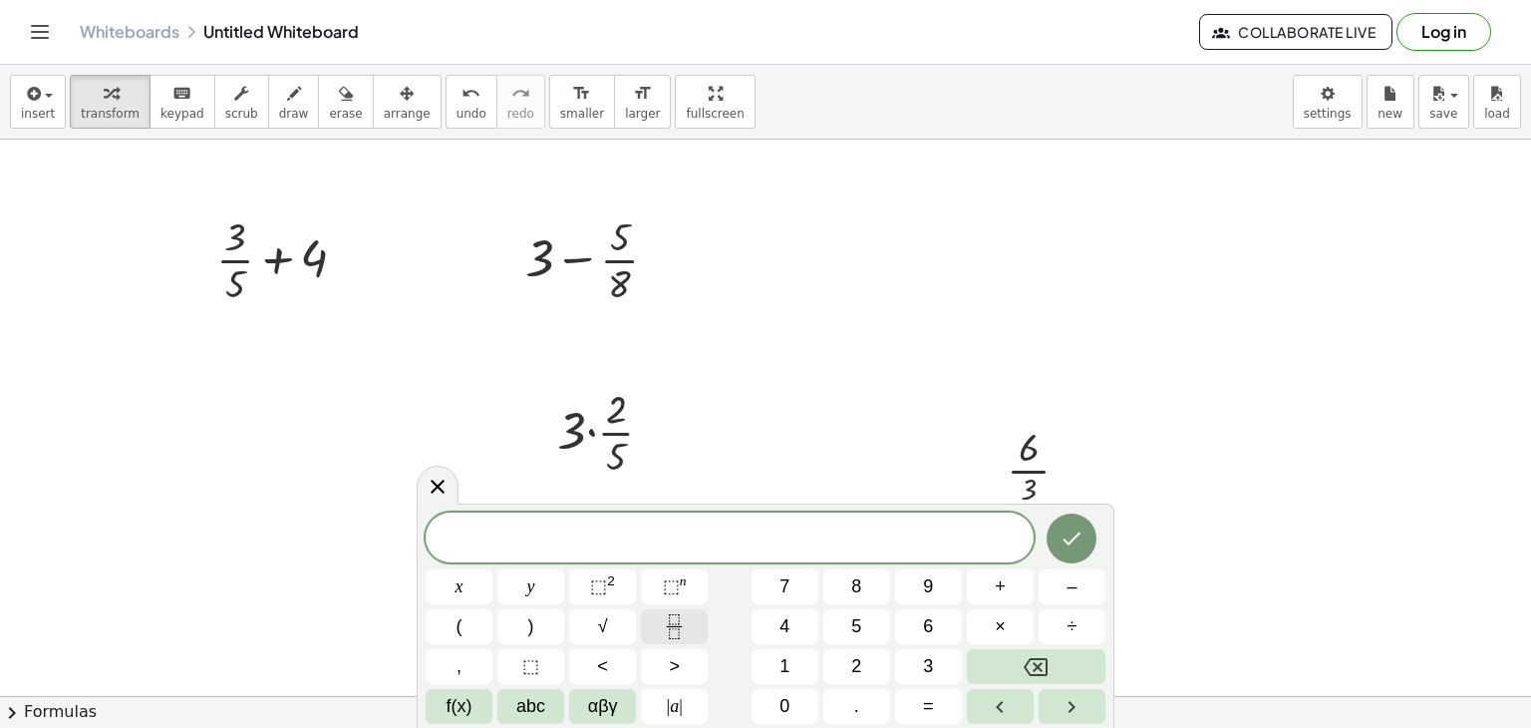
click at [681, 618] on icon "Fraction" at bounding box center [674, 626] width 25 height 25
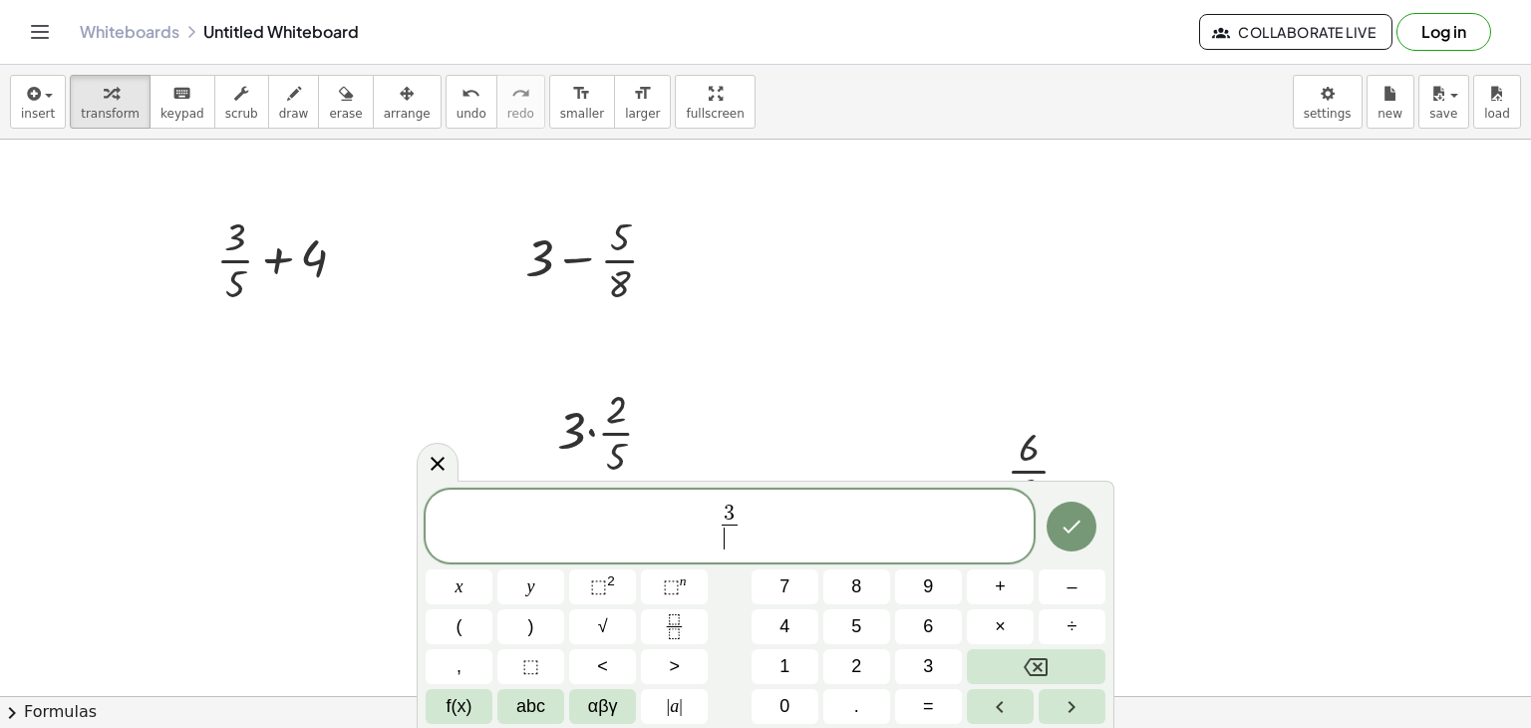
click at [729, 538] on span "​" at bounding box center [729, 537] width 15 height 27
click at [742, 530] on span "3 8 ​ ​" at bounding box center [730, 527] width 608 height 53
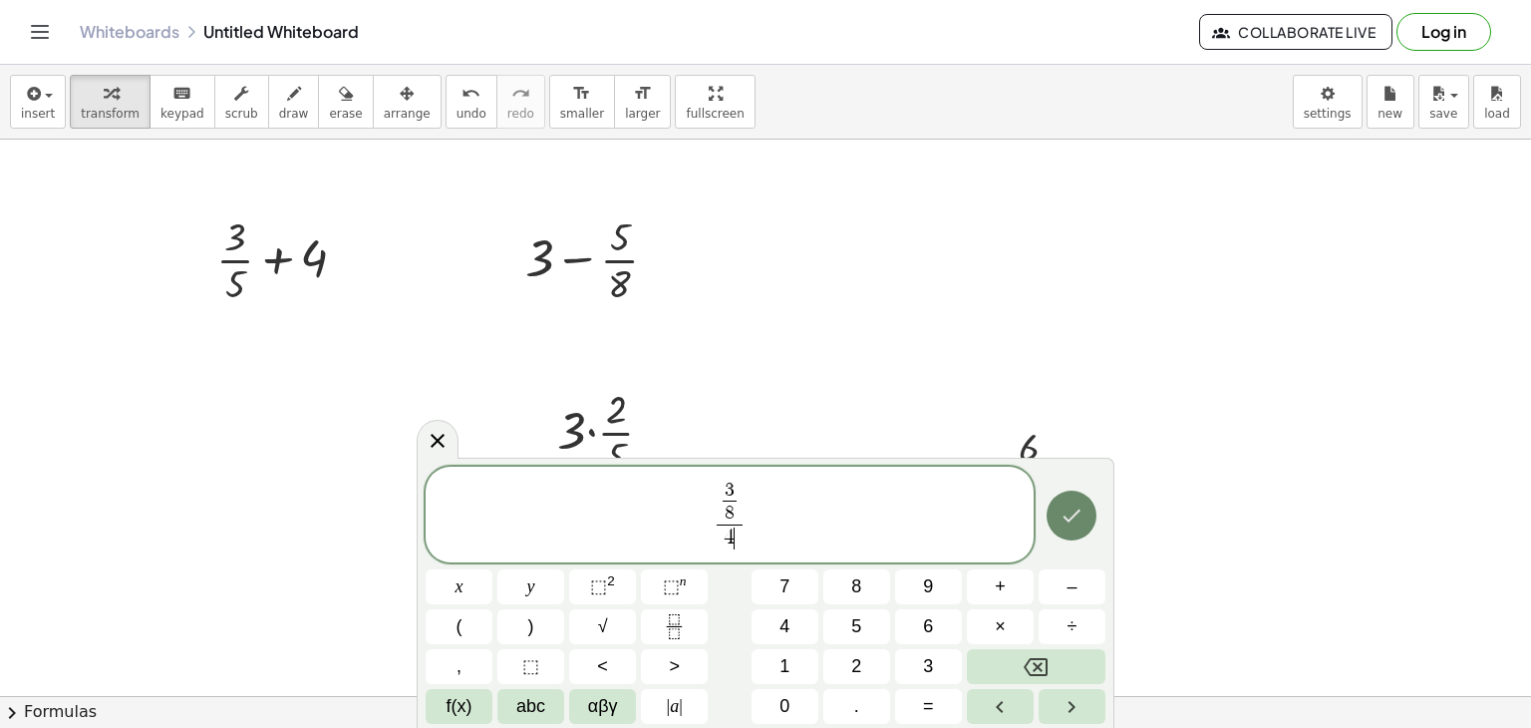
click at [1074, 520] on icon "Done" at bounding box center [1072, 515] width 24 height 24
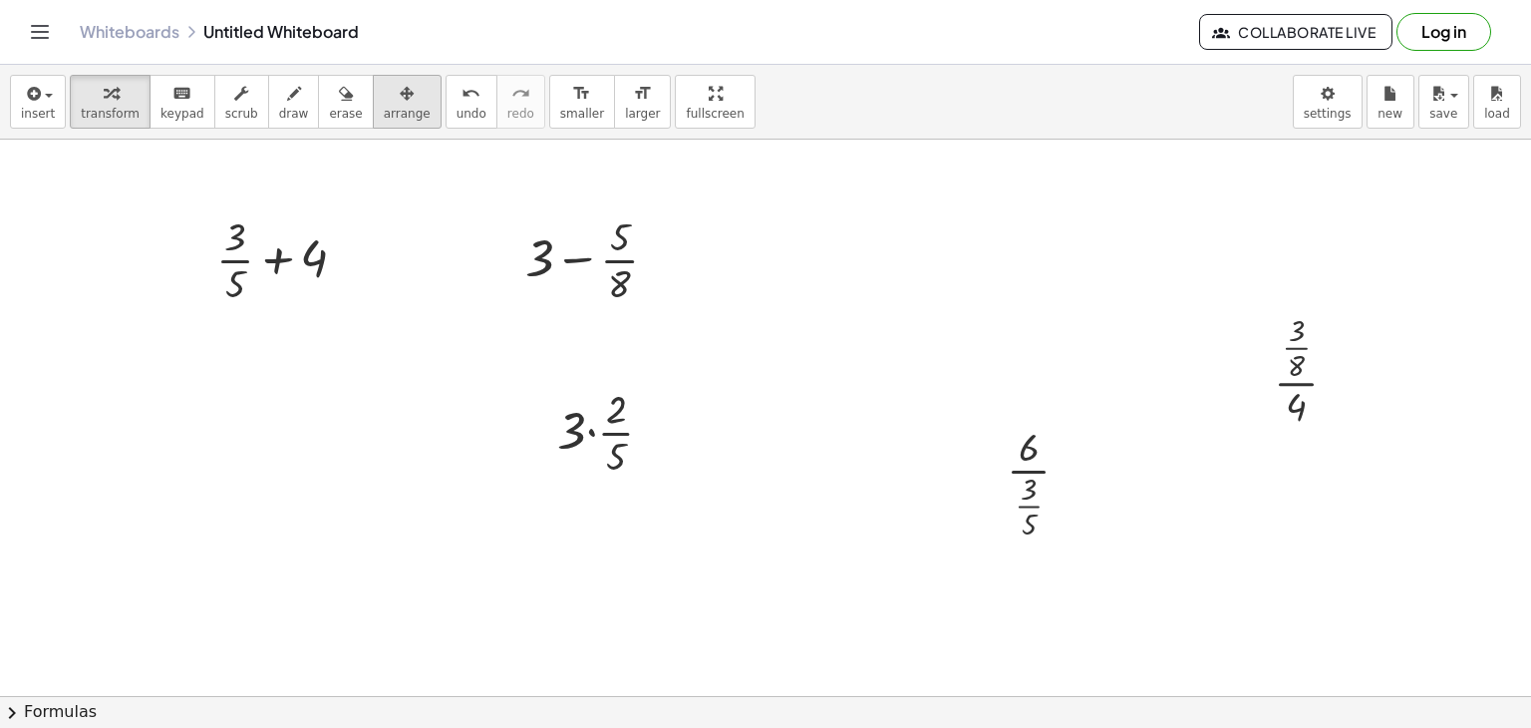
click at [384, 107] on span "arrange" at bounding box center [407, 114] width 47 height 14
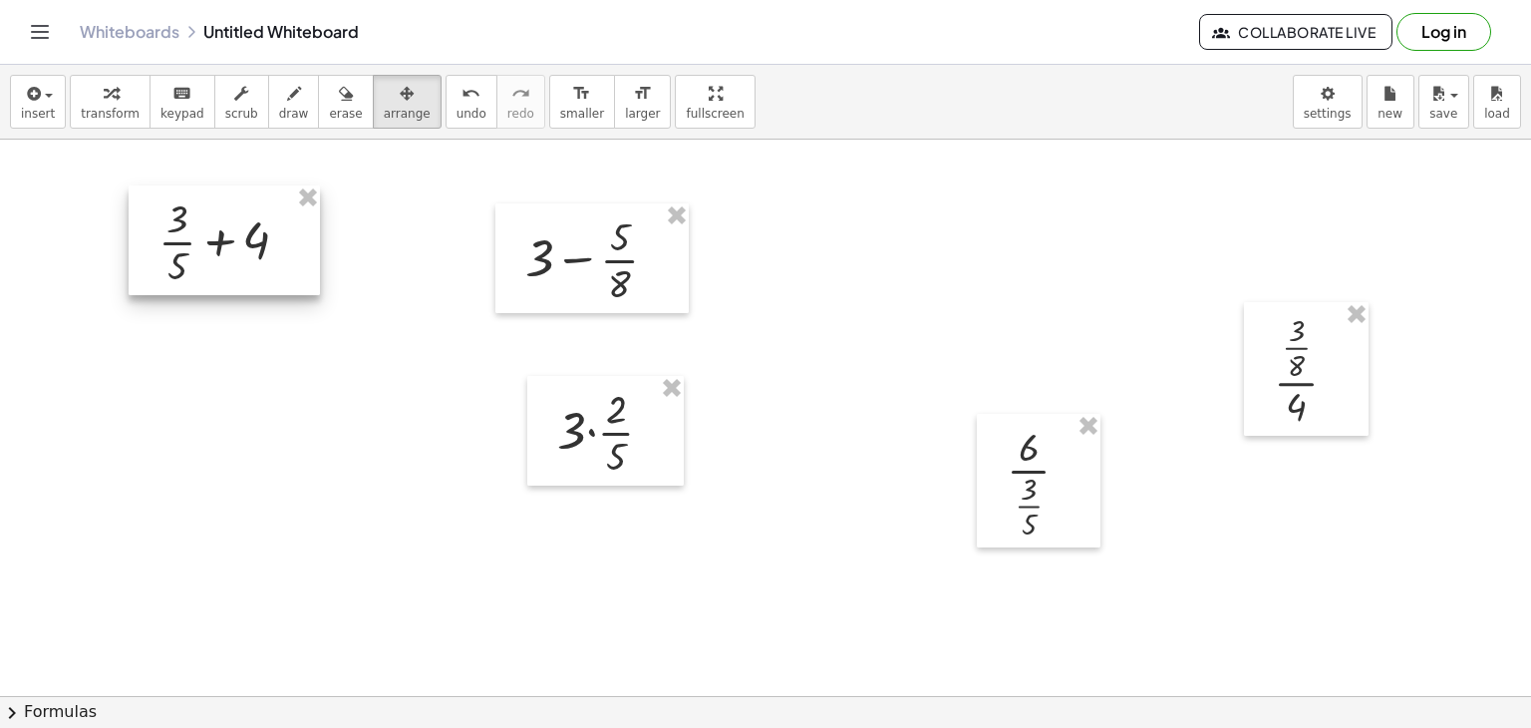
drag, startPoint x: 313, startPoint y: 262, endPoint x: 255, endPoint y: 244, distance: 60.5
click at [255, 244] on div at bounding box center [224, 240] width 191 height 110
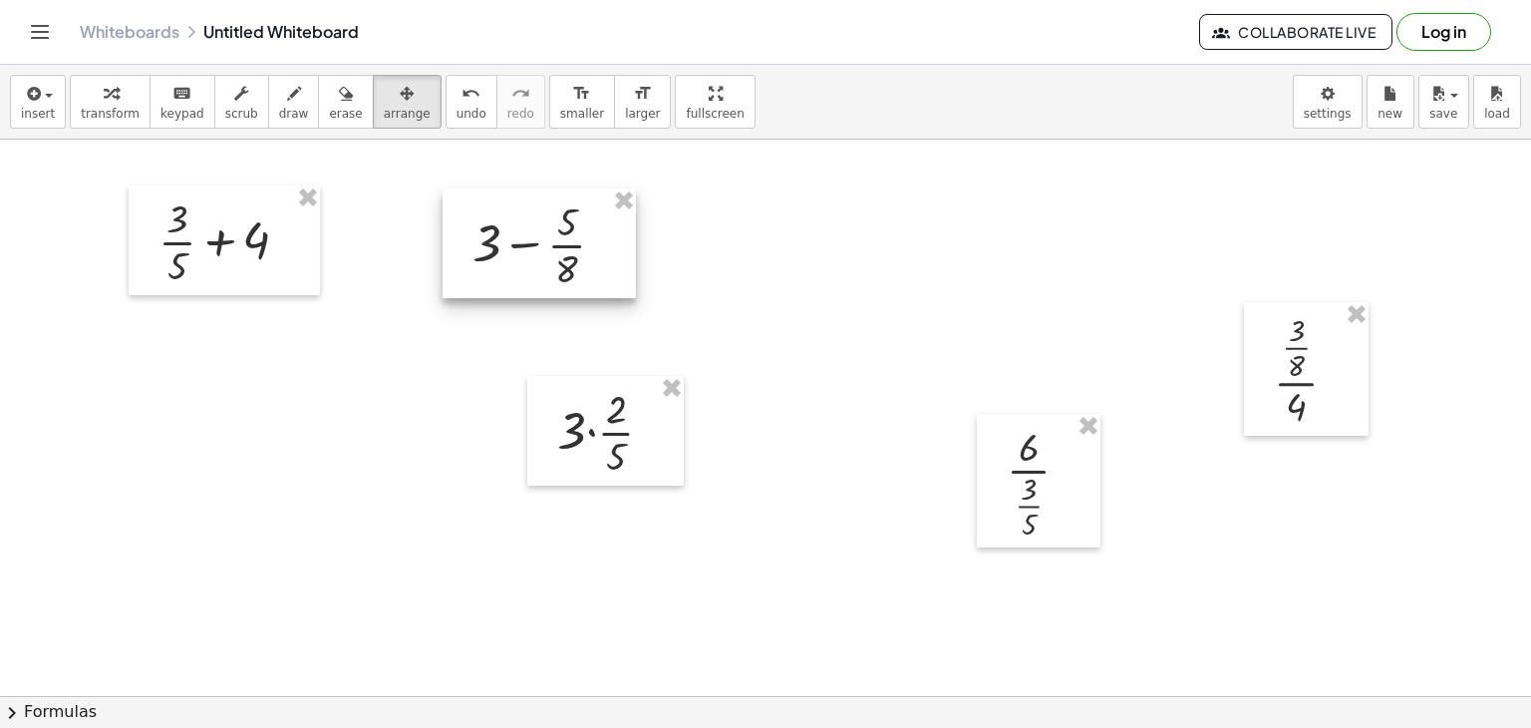
drag, startPoint x: 555, startPoint y: 270, endPoint x: 502, endPoint y: 255, distance: 54.9
click at [502, 255] on div at bounding box center [539, 243] width 193 height 110
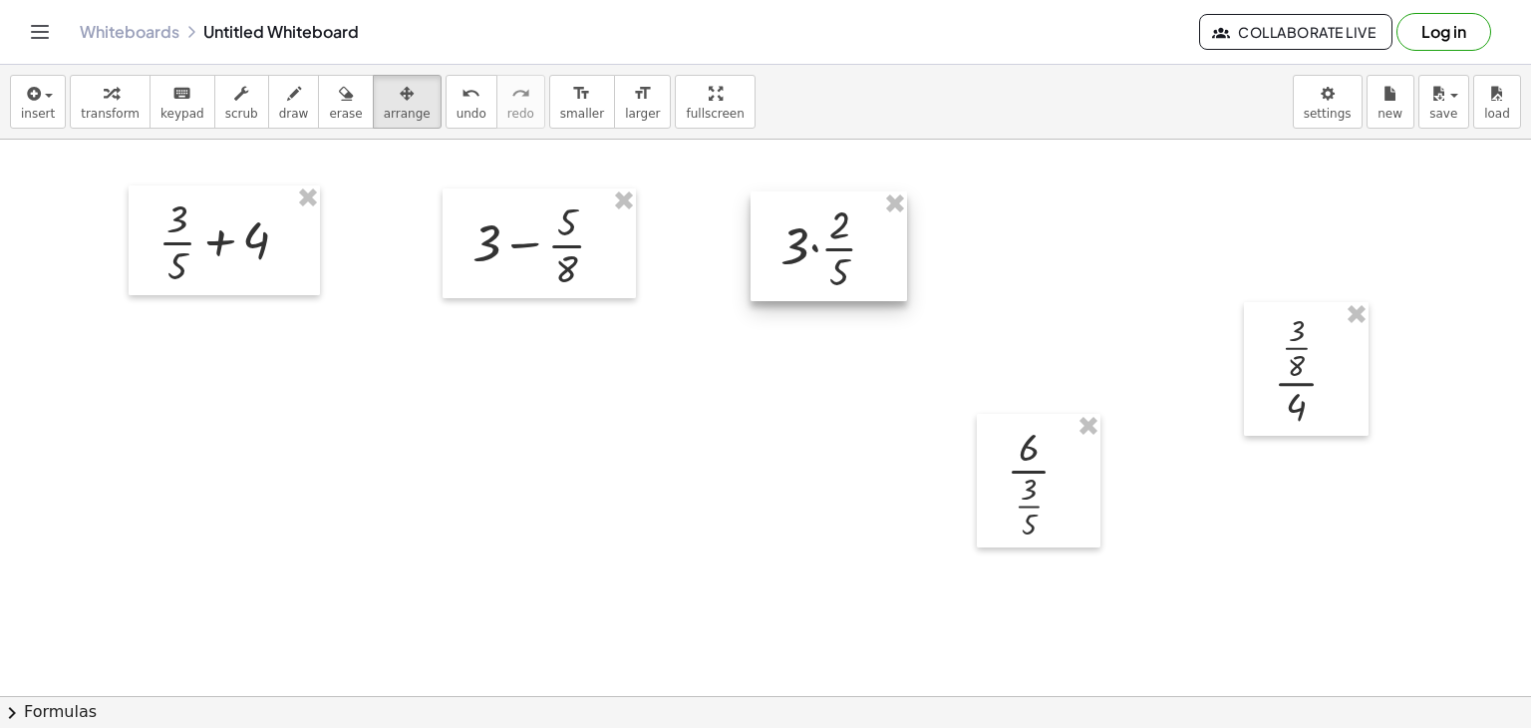
drag, startPoint x: 670, startPoint y: 379, endPoint x: 832, endPoint y: 249, distance: 207.8
click at [832, 249] on div at bounding box center [829, 246] width 157 height 110
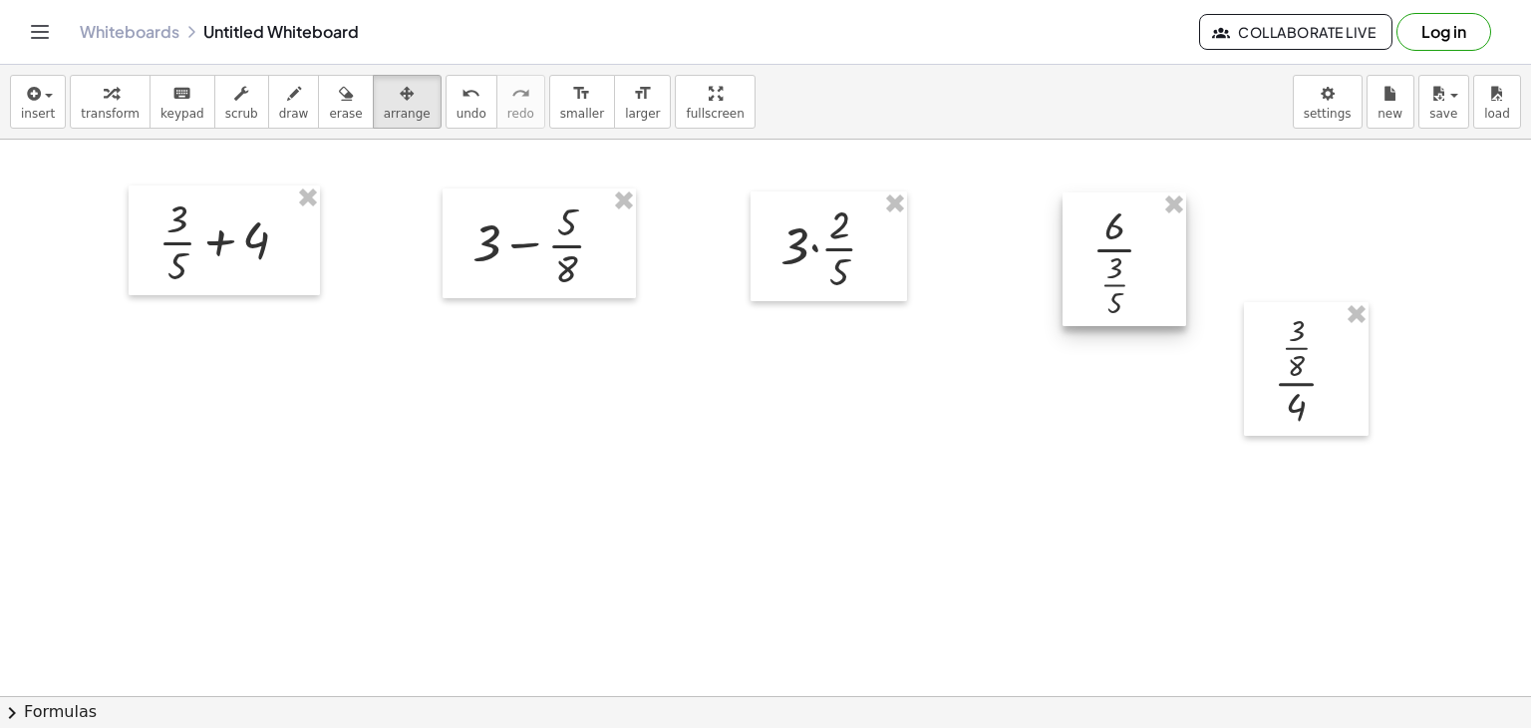
drag, startPoint x: 1044, startPoint y: 465, endPoint x: 1117, endPoint y: 267, distance: 210.4
click at [1117, 267] on div at bounding box center [1125, 259] width 124 height 134
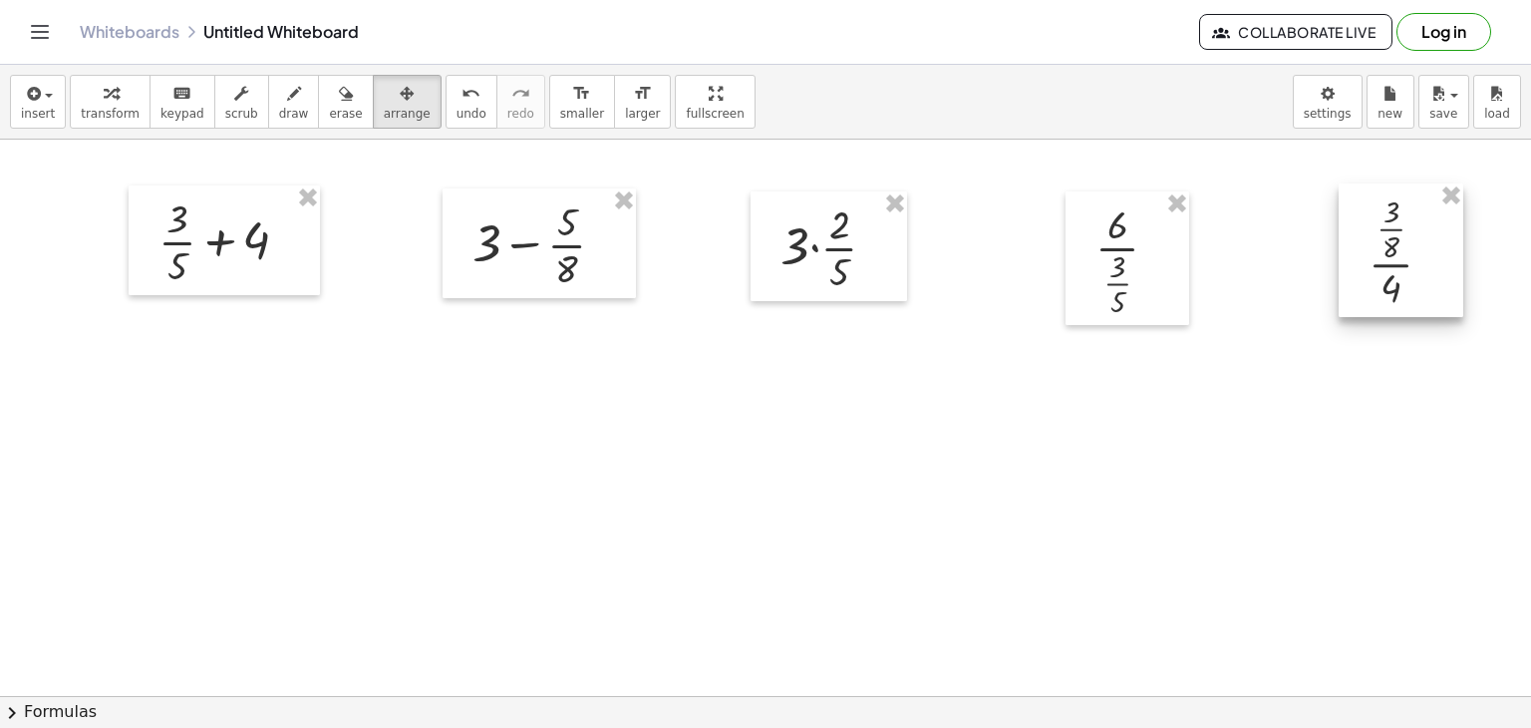
drag, startPoint x: 1314, startPoint y: 381, endPoint x: 1409, endPoint y: 262, distance: 151.8
click at [1409, 262] on div at bounding box center [1401, 250] width 125 height 134
drag, startPoint x: 1104, startPoint y: 268, endPoint x: 1087, endPoint y: 263, distance: 17.7
click at [1087, 263] on div at bounding box center [1111, 253] width 124 height 134
drag, startPoint x: 1375, startPoint y: 243, endPoint x: 1348, endPoint y: 243, distance: 26.9
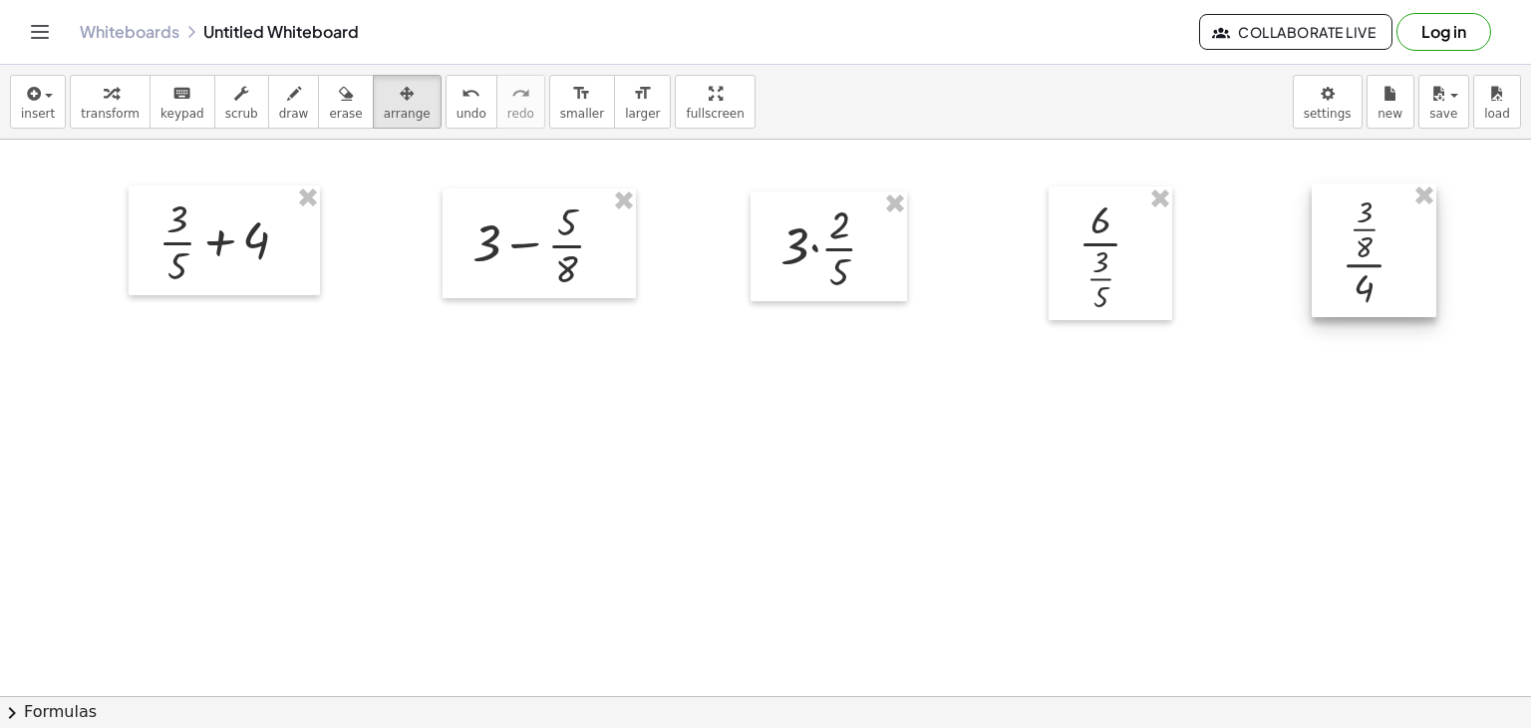
click at [1348, 243] on div at bounding box center [1374, 250] width 125 height 134
click at [849, 244] on div at bounding box center [839, 246] width 157 height 110
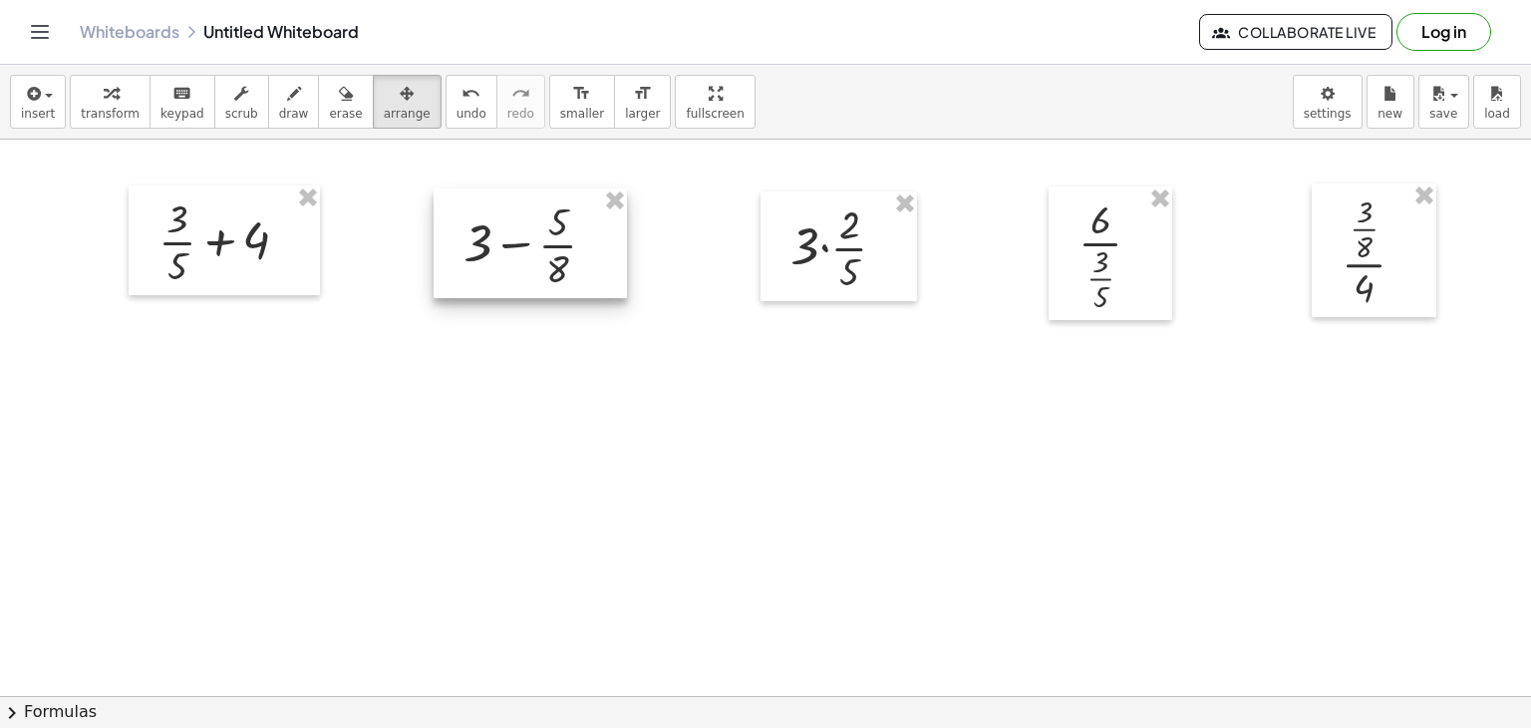
click at [517, 274] on div at bounding box center [530, 243] width 193 height 110
click at [542, 406] on div at bounding box center [765, 652] width 1531 height 1113
click at [104, 105] on icon "button" at bounding box center [111, 94] width 14 height 24
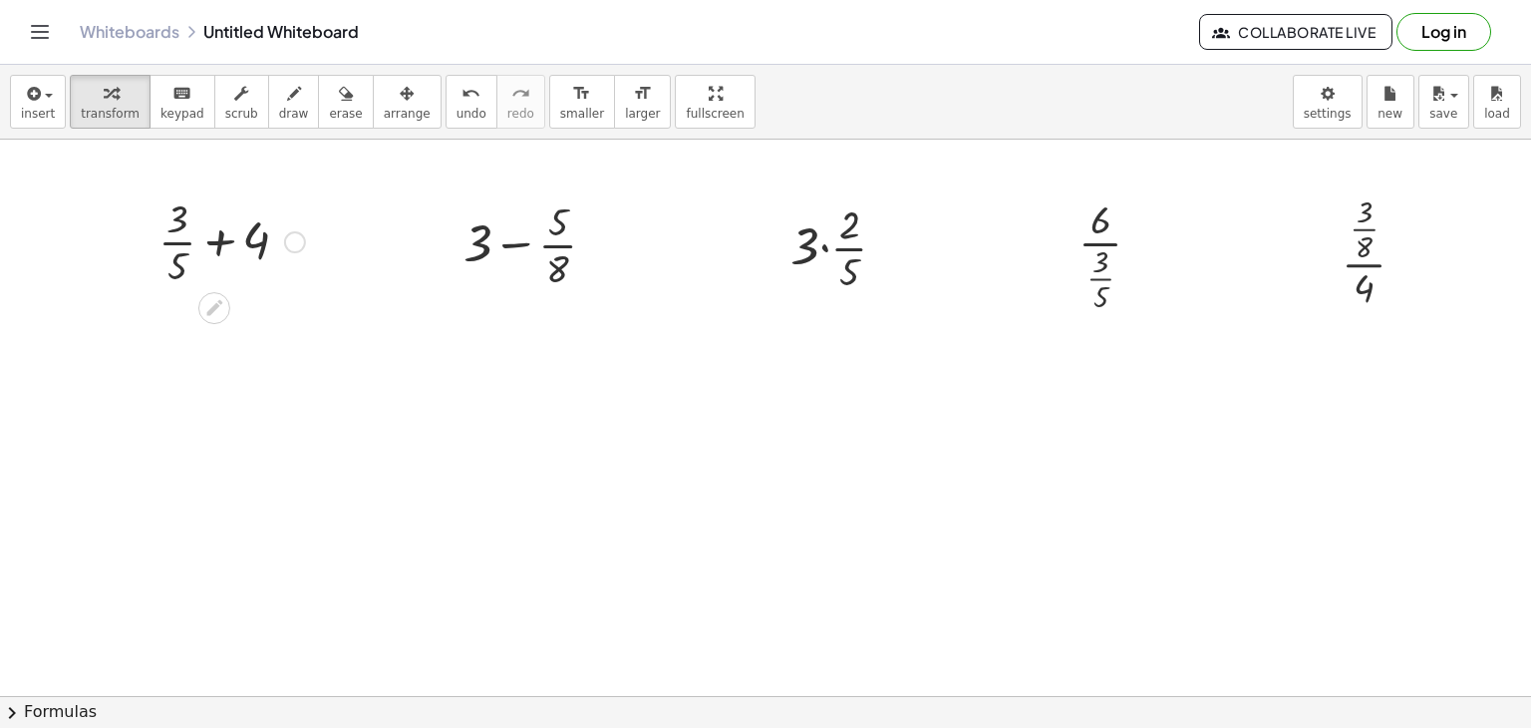
click at [218, 243] on div at bounding box center [232, 240] width 166 height 100
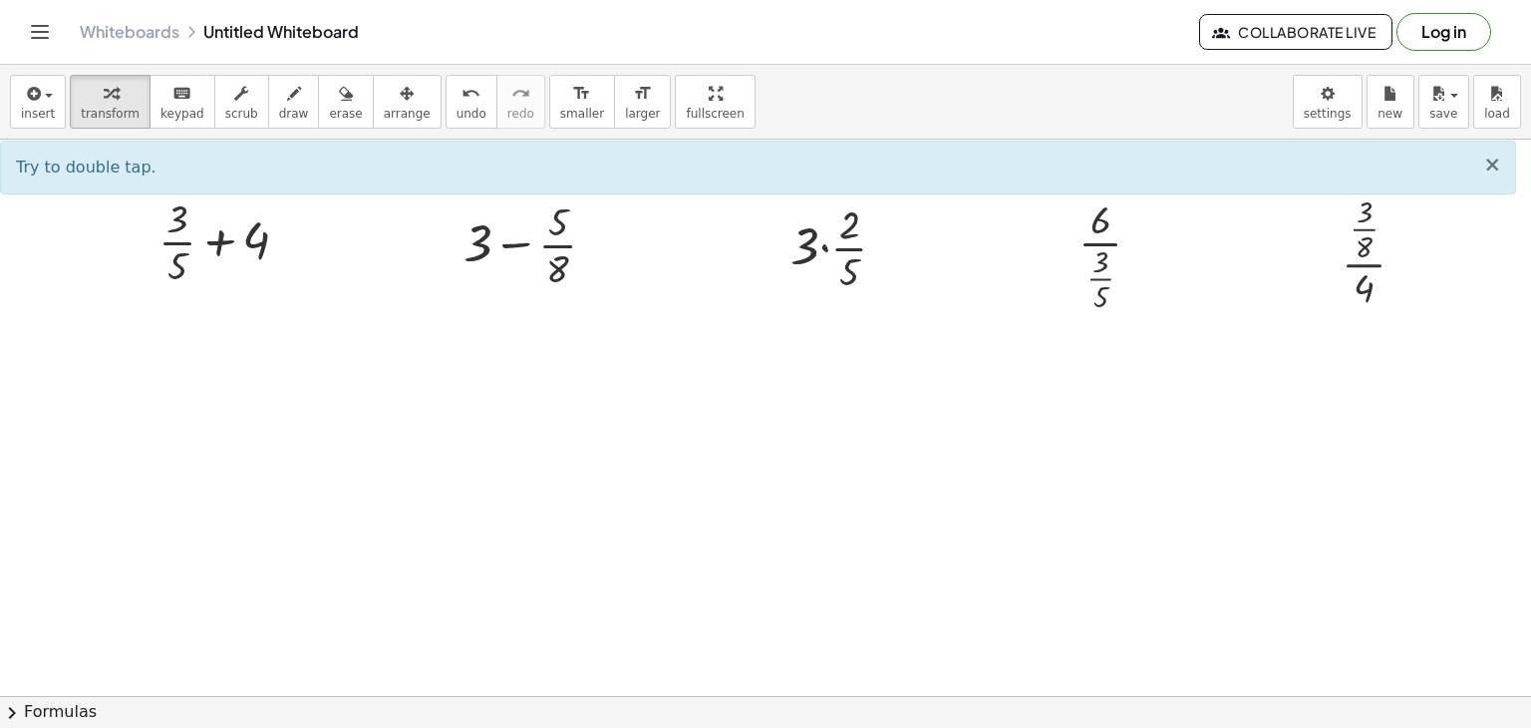
click at [1498, 164] on span "×" at bounding box center [1492, 165] width 18 height 24
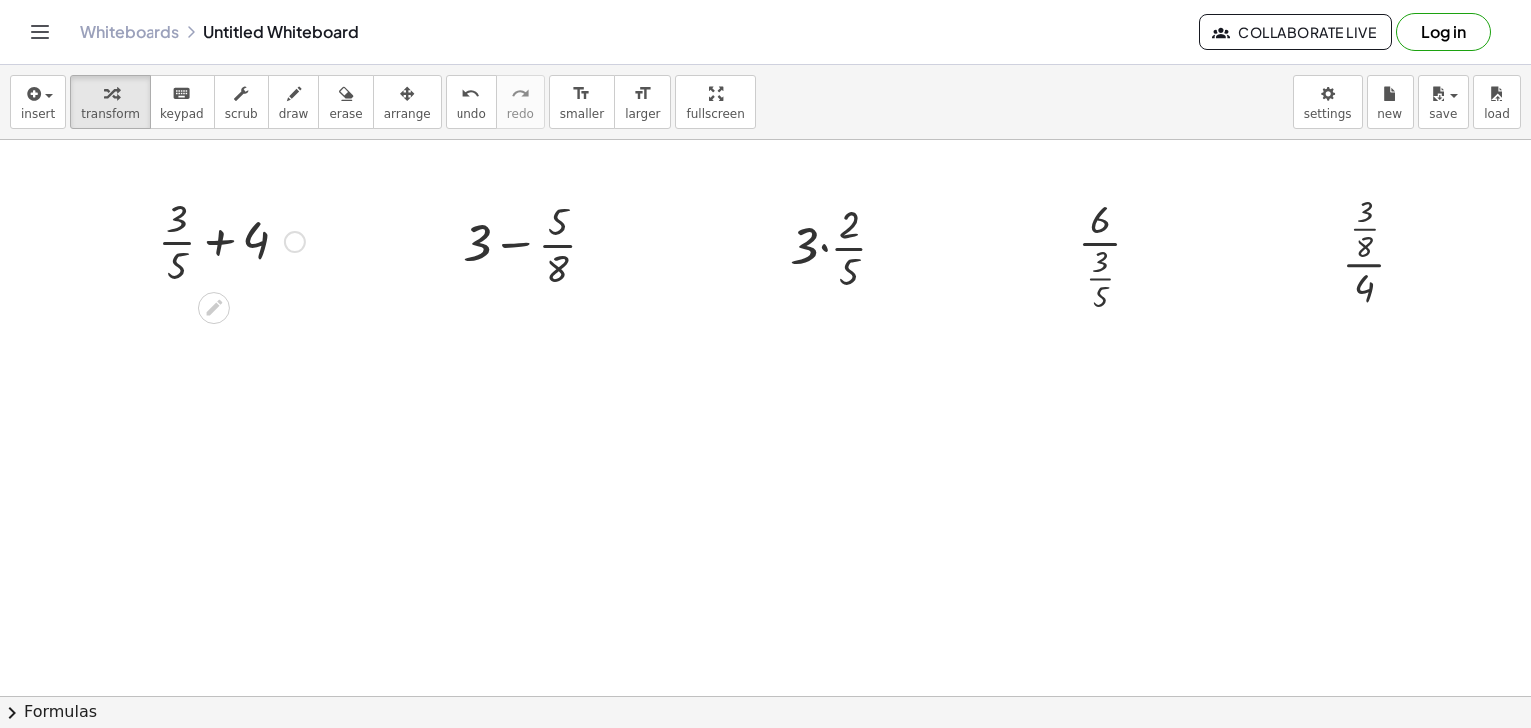
click at [219, 246] on div at bounding box center [232, 240] width 166 height 100
click at [255, 319] on div at bounding box center [232, 340] width 204 height 100
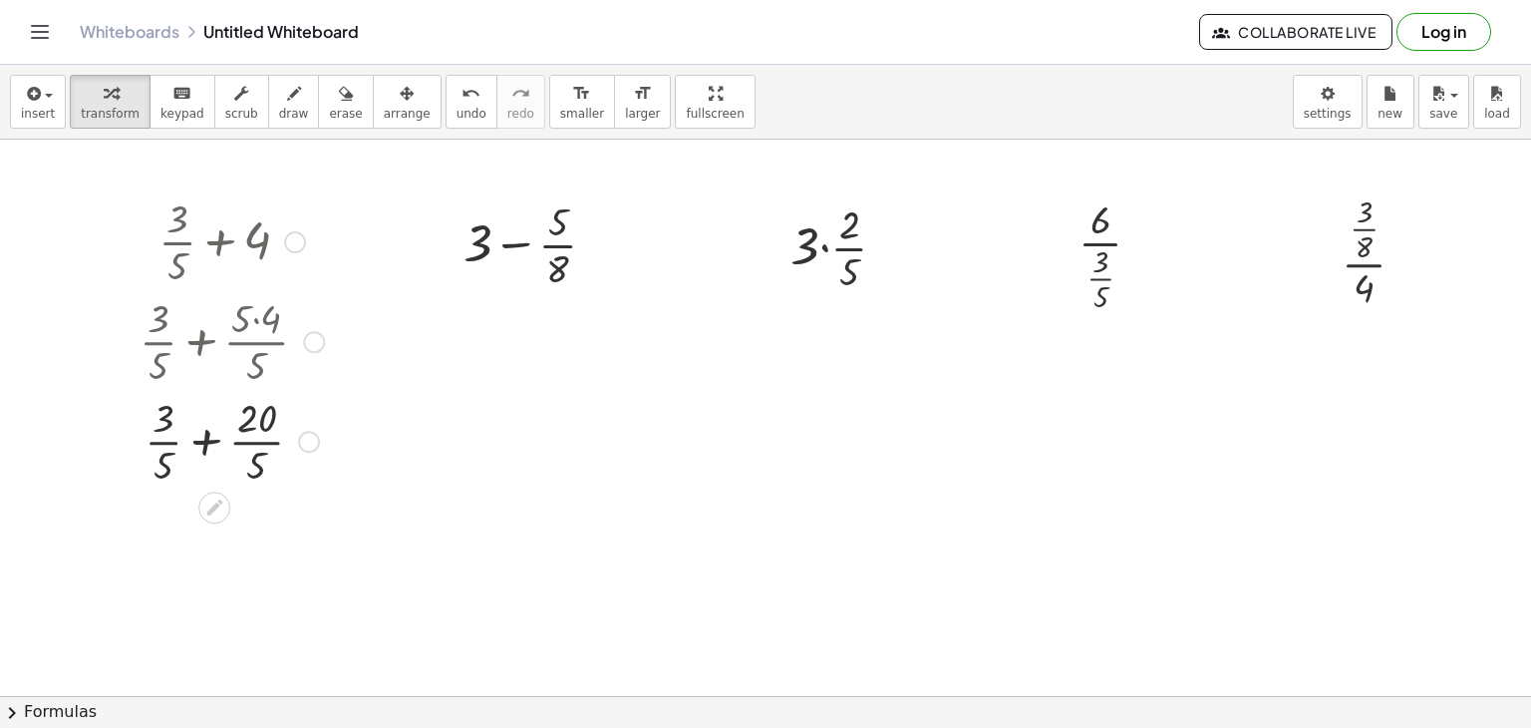
click at [204, 440] on div at bounding box center [232, 440] width 204 height 100
click at [212, 541] on div at bounding box center [232, 539] width 204 height 100
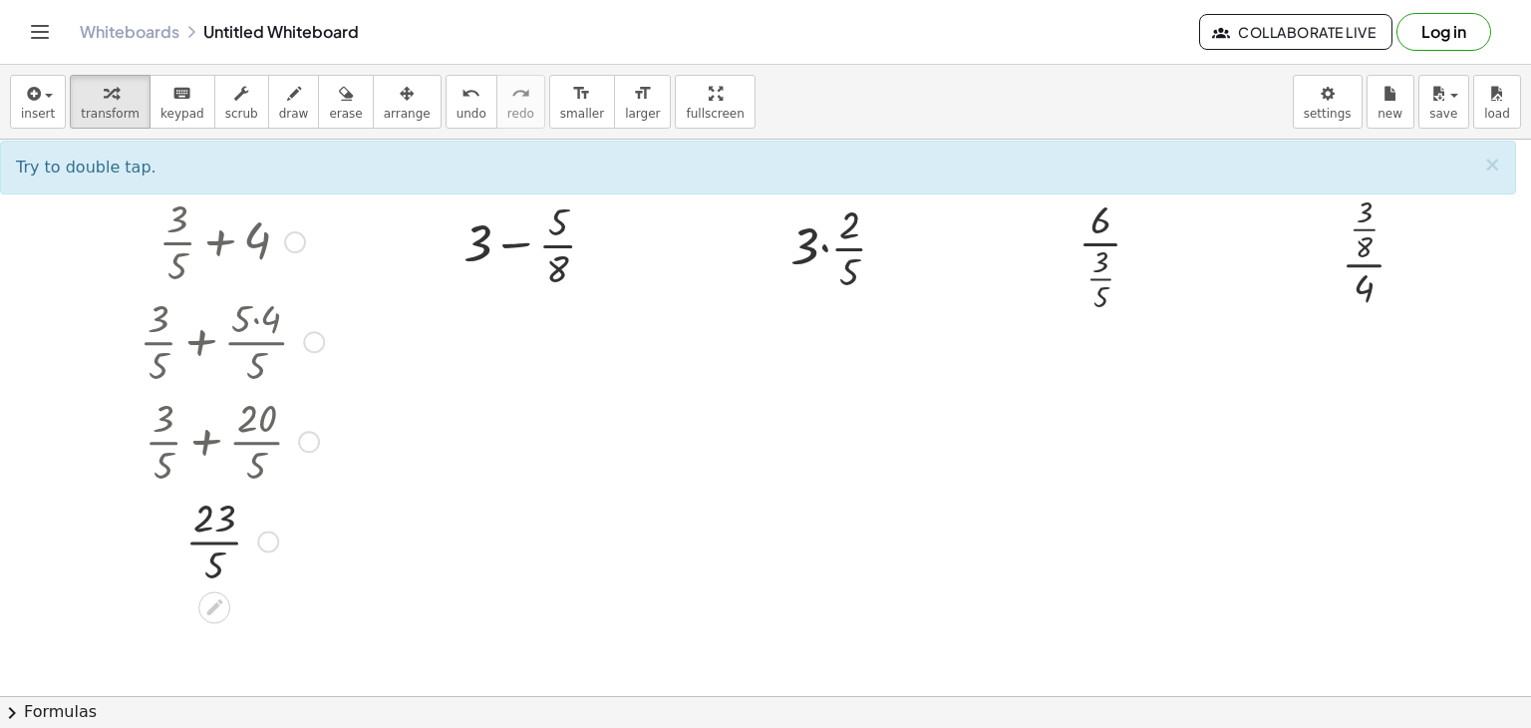
click at [212, 541] on div at bounding box center [232, 539] width 204 height 100
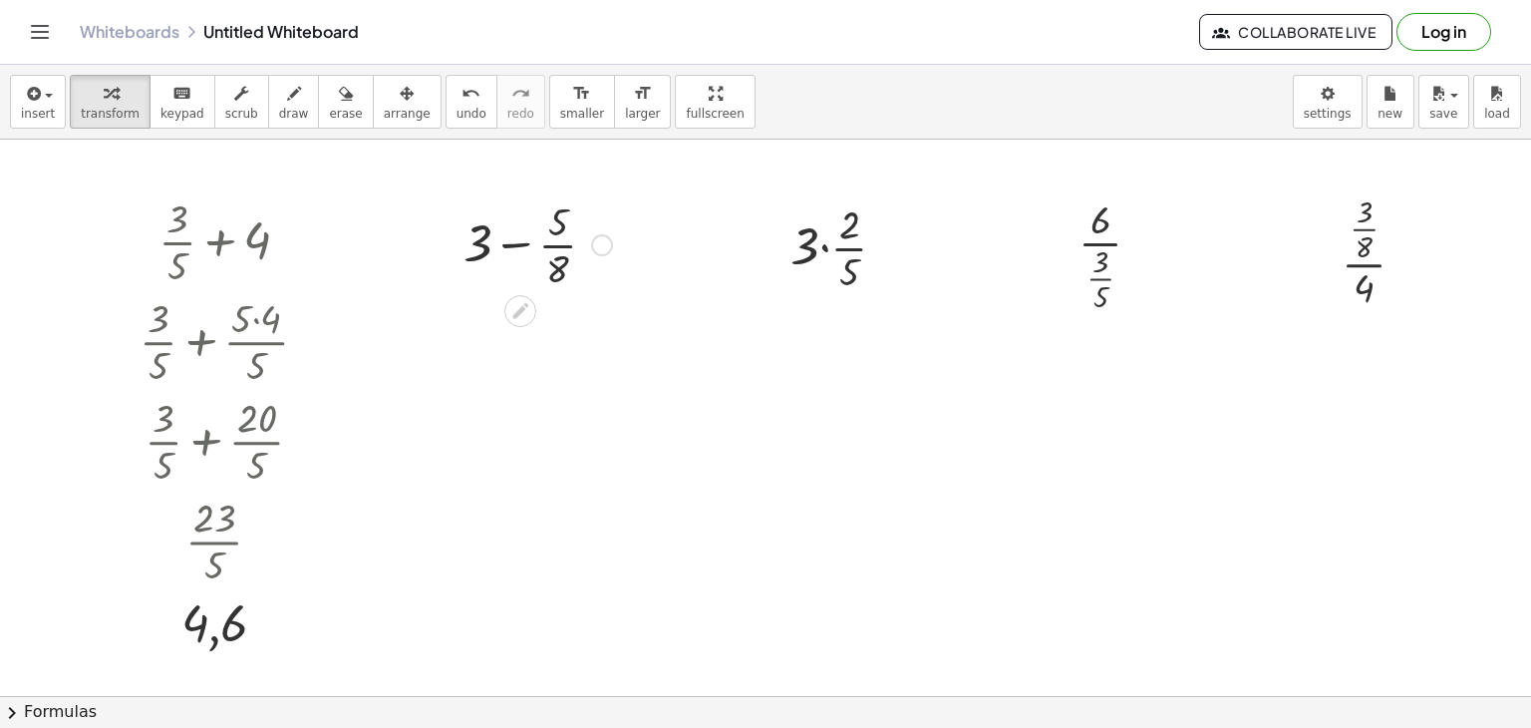
click at [516, 245] on div at bounding box center [538, 243] width 168 height 100
click at [477, 321] on div at bounding box center [538, 343] width 209 height 100
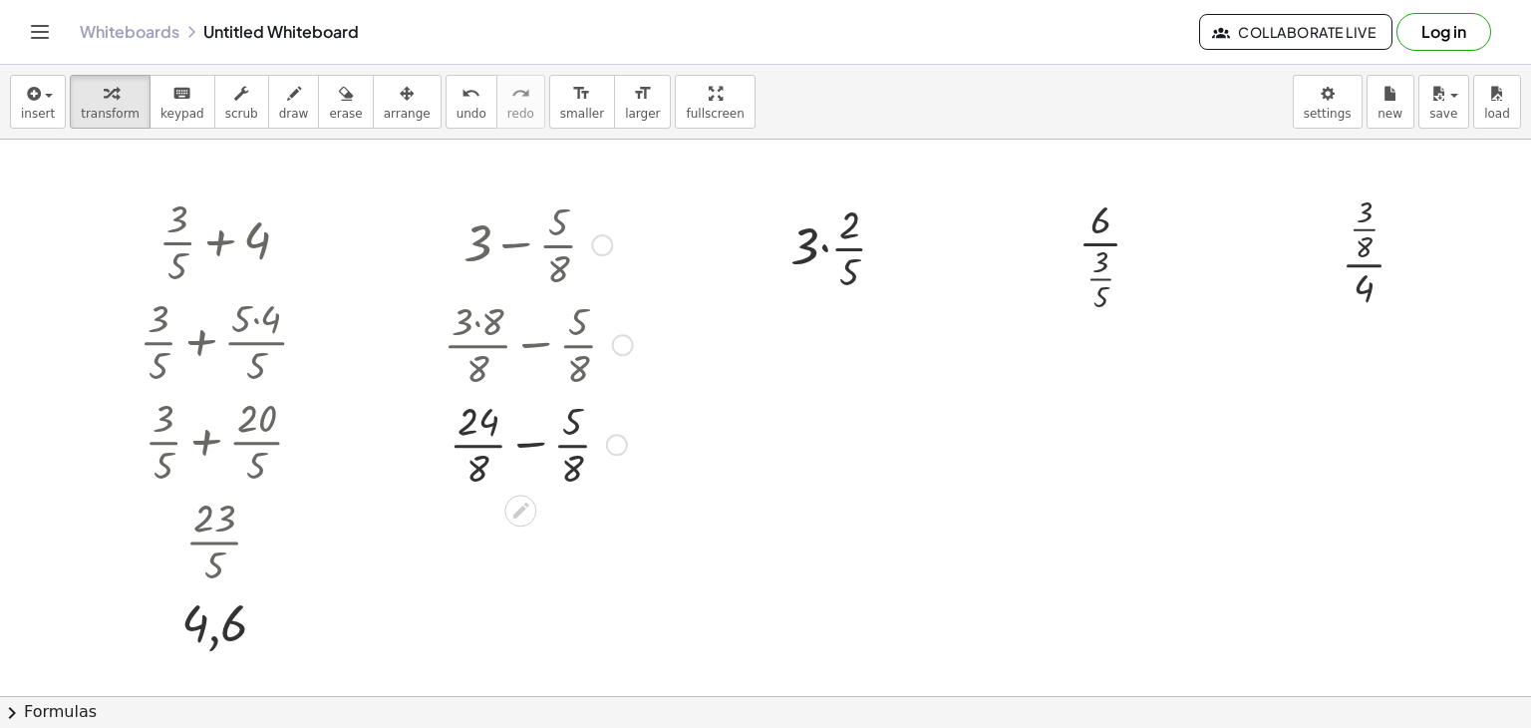
click at [531, 447] on div at bounding box center [538, 443] width 209 height 100
click at [518, 543] on div at bounding box center [538, 542] width 209 height 100
click at [823, 248] on div at bounding box center [847, 246] width 132 height 100
click at [823, 248] on div at bounding box center [847, 246] width 122 height 100
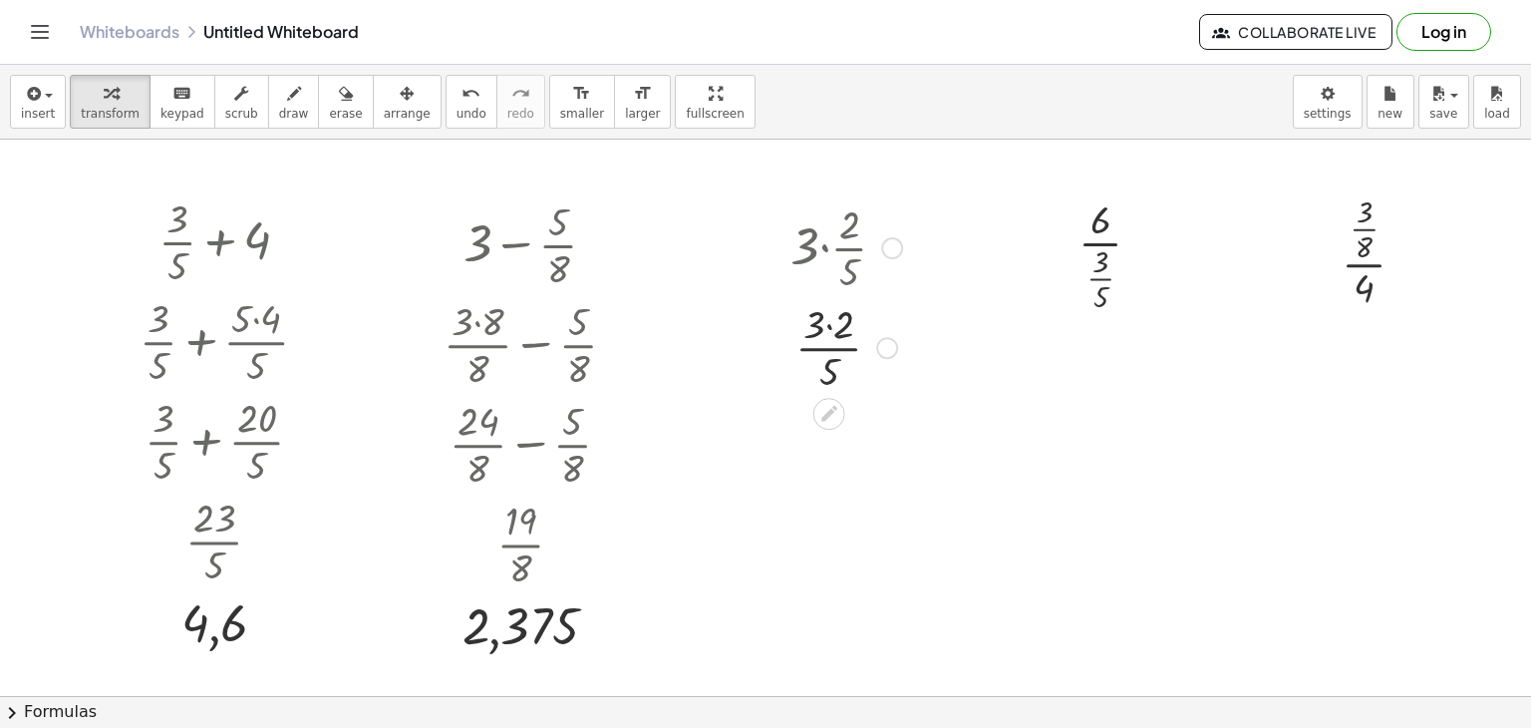
click at [829, 325] on div at bounding box center [847, 346] width 132 height 100
click at [827, 448] on div at bounding box center [847, 446] width 132 height 100
click at [828, 448] on div at bounding box center [847, 446] width 132 height 100
click at [1101, 243] on div at bounding box center [1118, 253] width 99 height 124
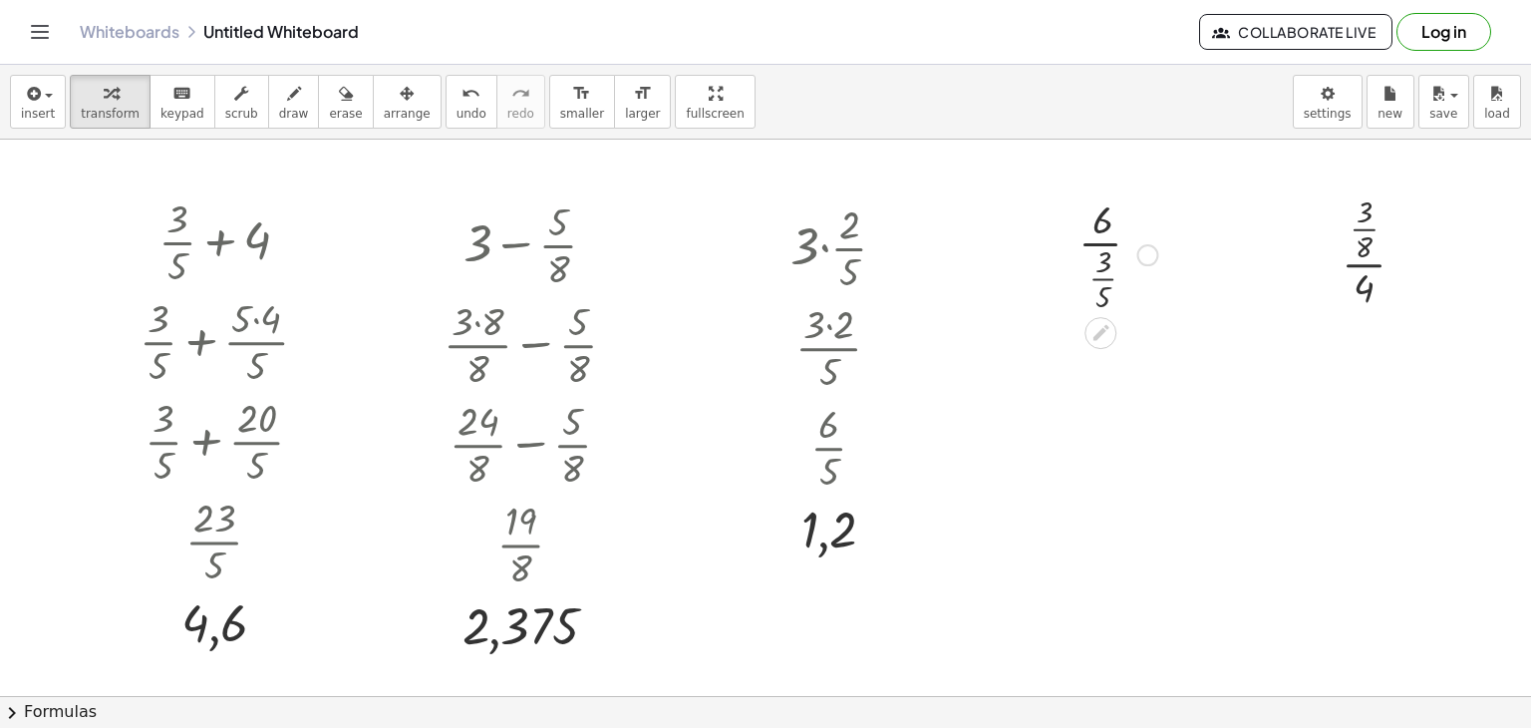
click at [1101, 243] on div at bounding box center [1118, 253] width 99 height 124
click at [1100, 243] on div at bounding box center [1118, 253] width 99 height 124
click at [1101, 279] on div at bounding box center [1118, 253] width 99 height 124
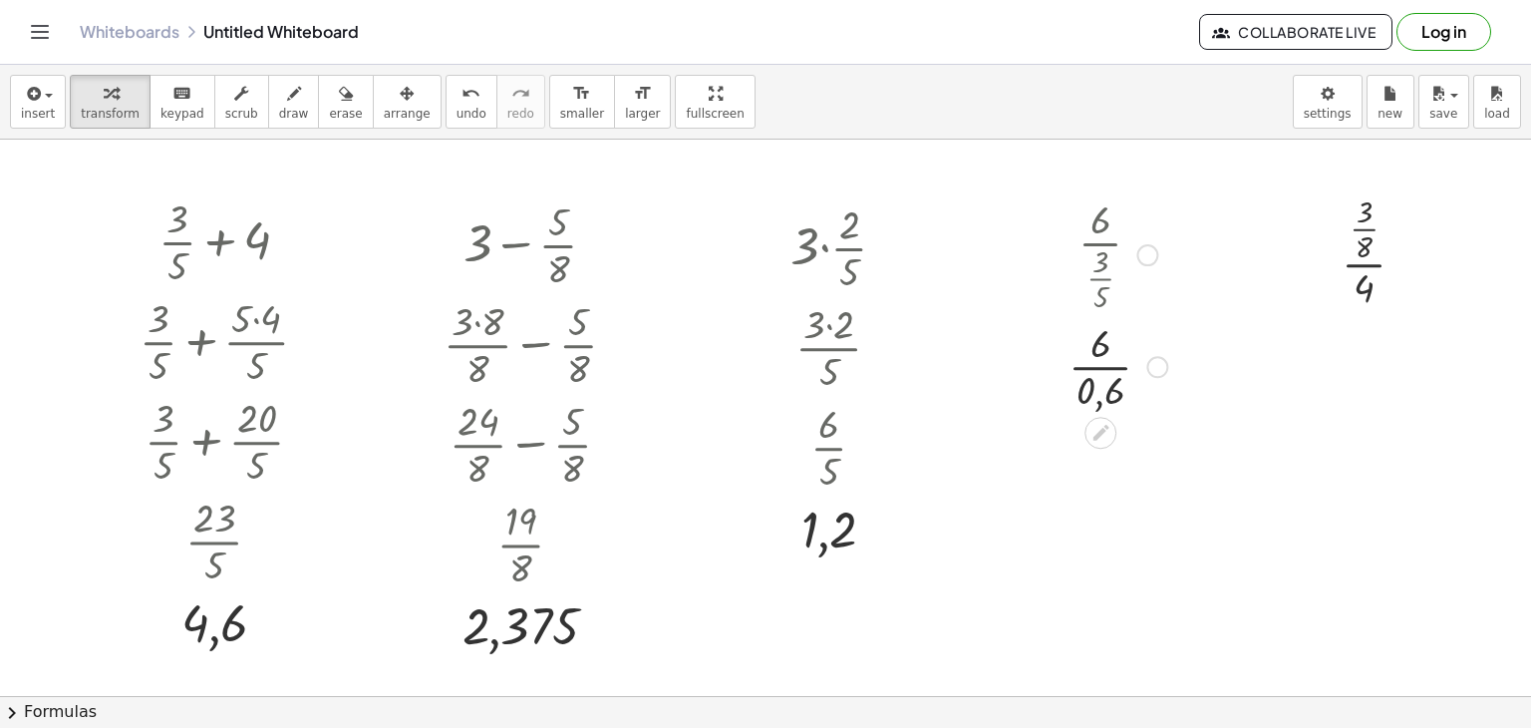
click at [1105, 368] on div at bounding box center [1118, 365] width 119 height 100
click at [1105, 368] on div at bounding box center [1118, 365] width 99 height 66
click at [1150, 254] on div at bounding box center [1147, 255] width 22 height 22
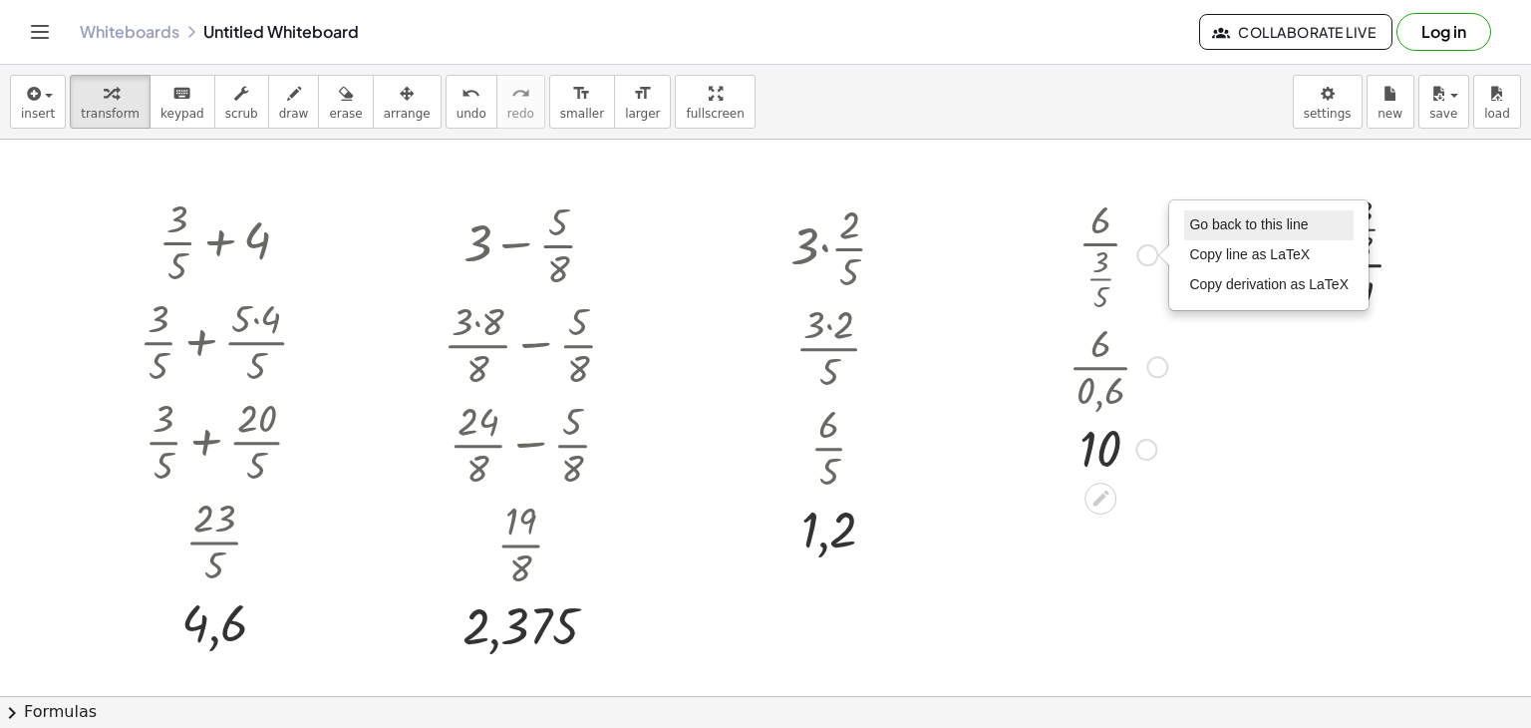
click at [1224, 220] on span "Go back to this line" at bounding box center [1248, 224] width 119 height 16
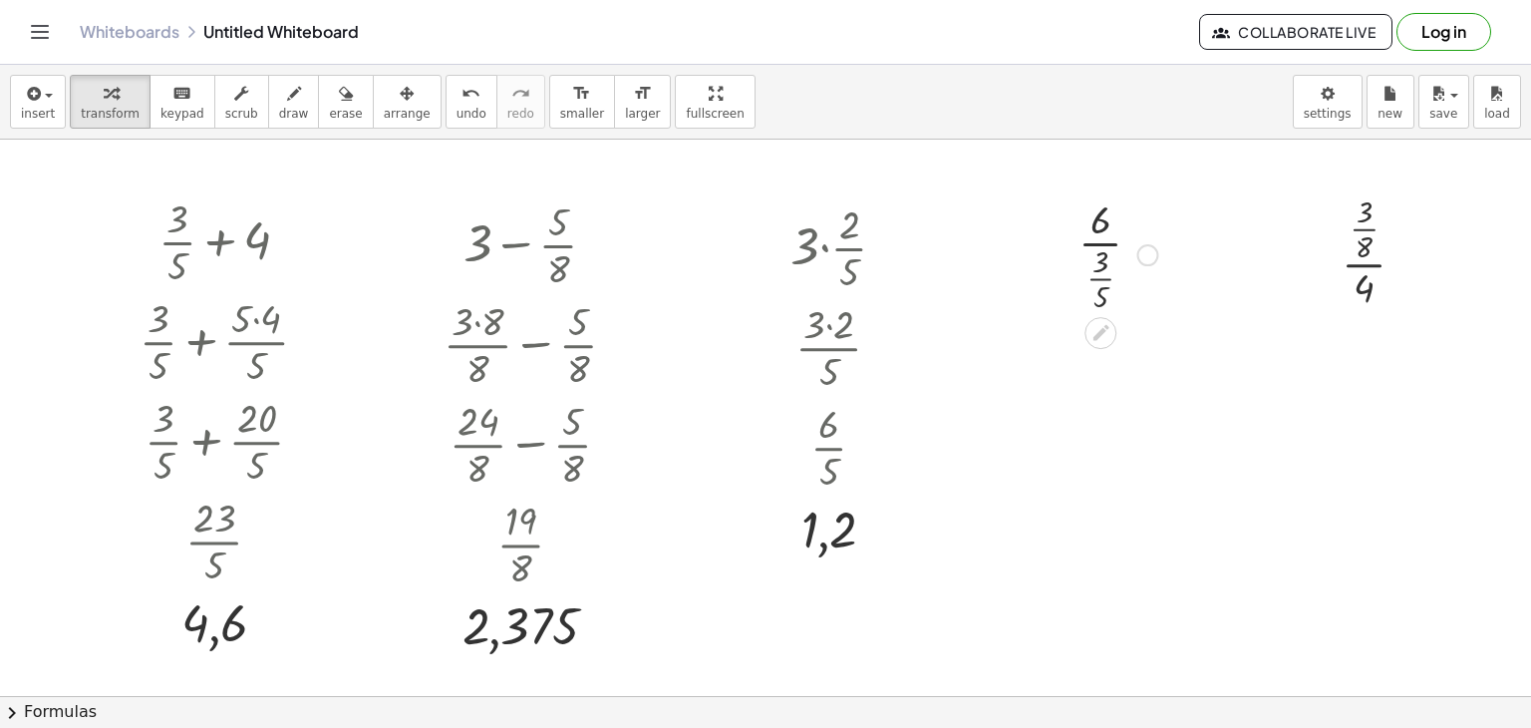
click at [1101, 218] on div at bounding box center [1118, 253] width 99 height 124
click at [1191, 396] on div at bounding box center [765, 652] width 1531 height 1113
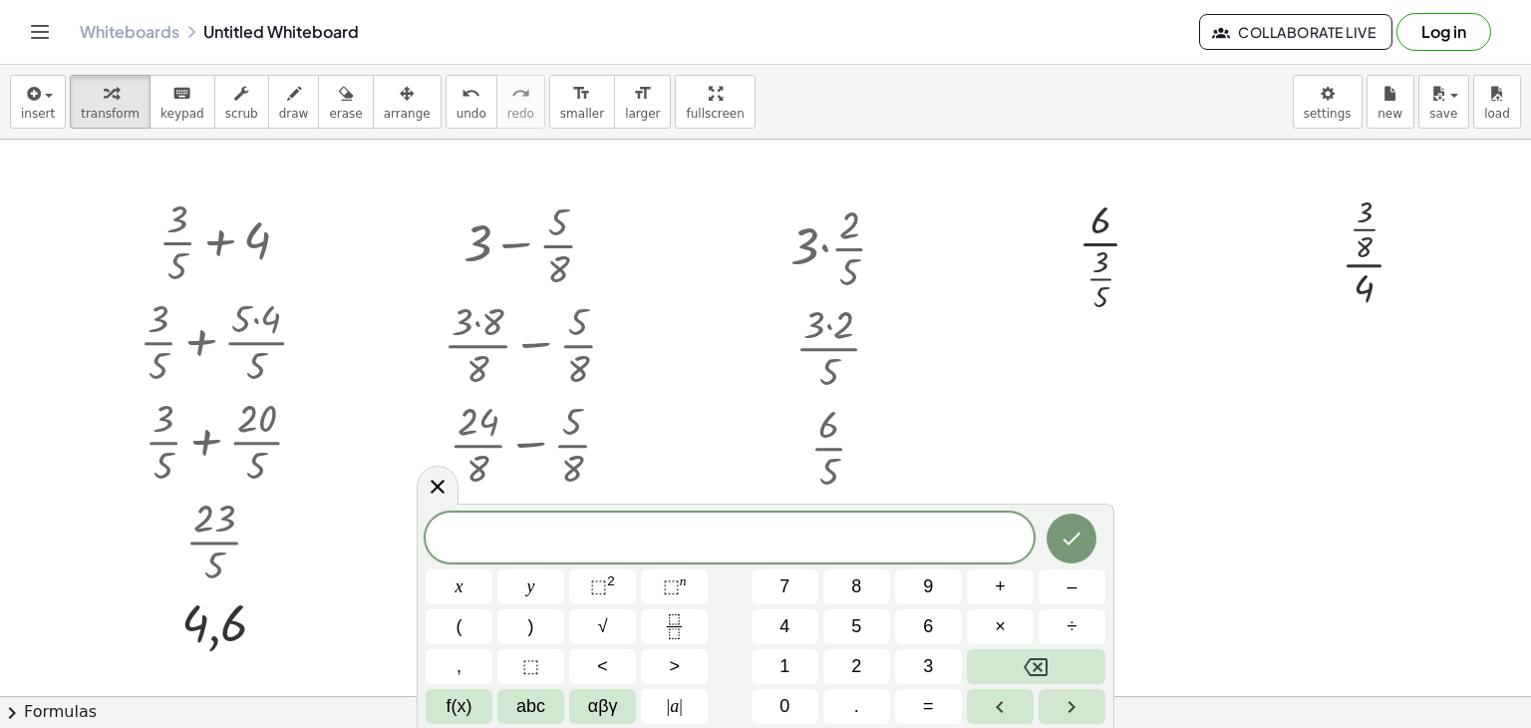
click at [1231, 478] on div at bounding box center [765, 652] width 1531 height 1113
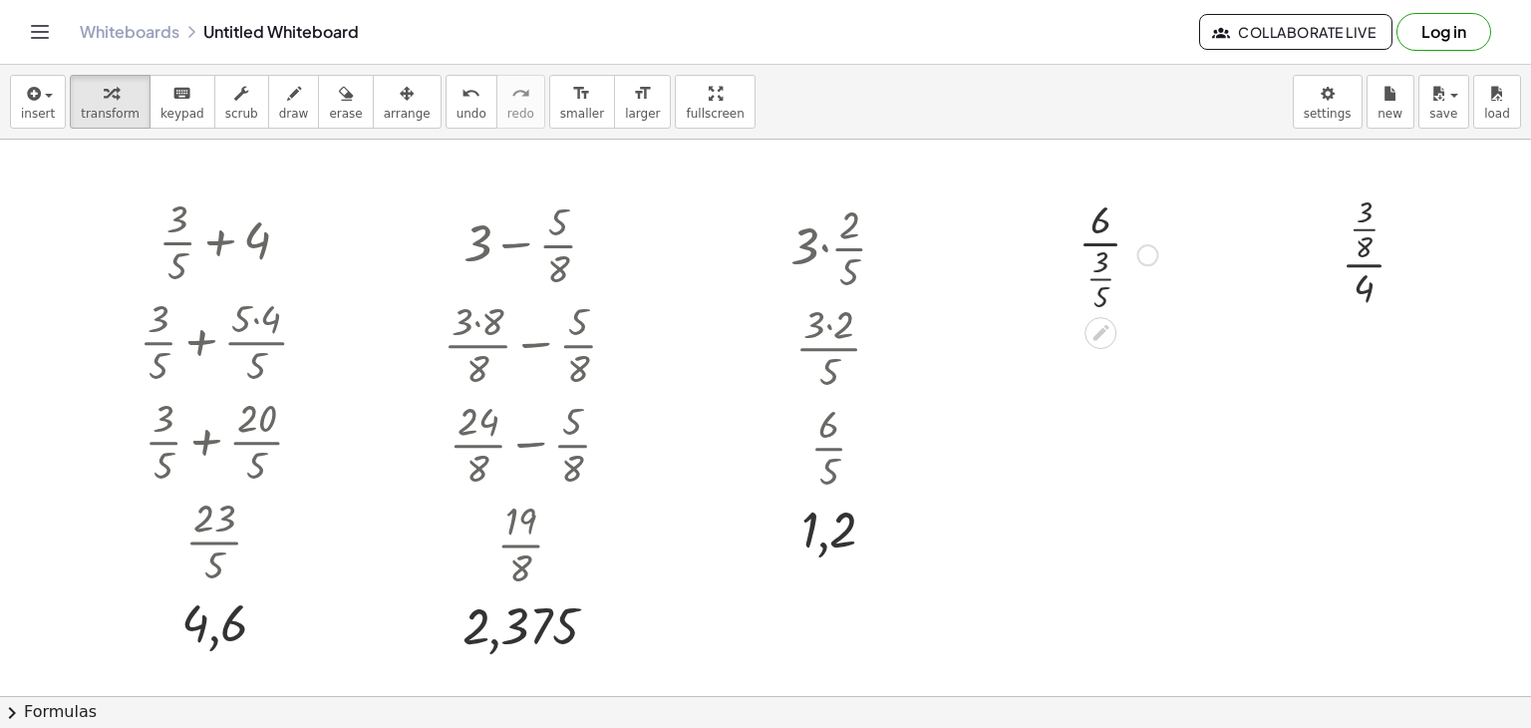
click at [1104, 224] on div at bounding box center [1118, 253] width 99 height 124
click at [1101, 224] on div at bounding box center [1118, 253] width 99 height 124
click at [1100, 276] on div at bounding box center [1118, 253] width 99 height 124
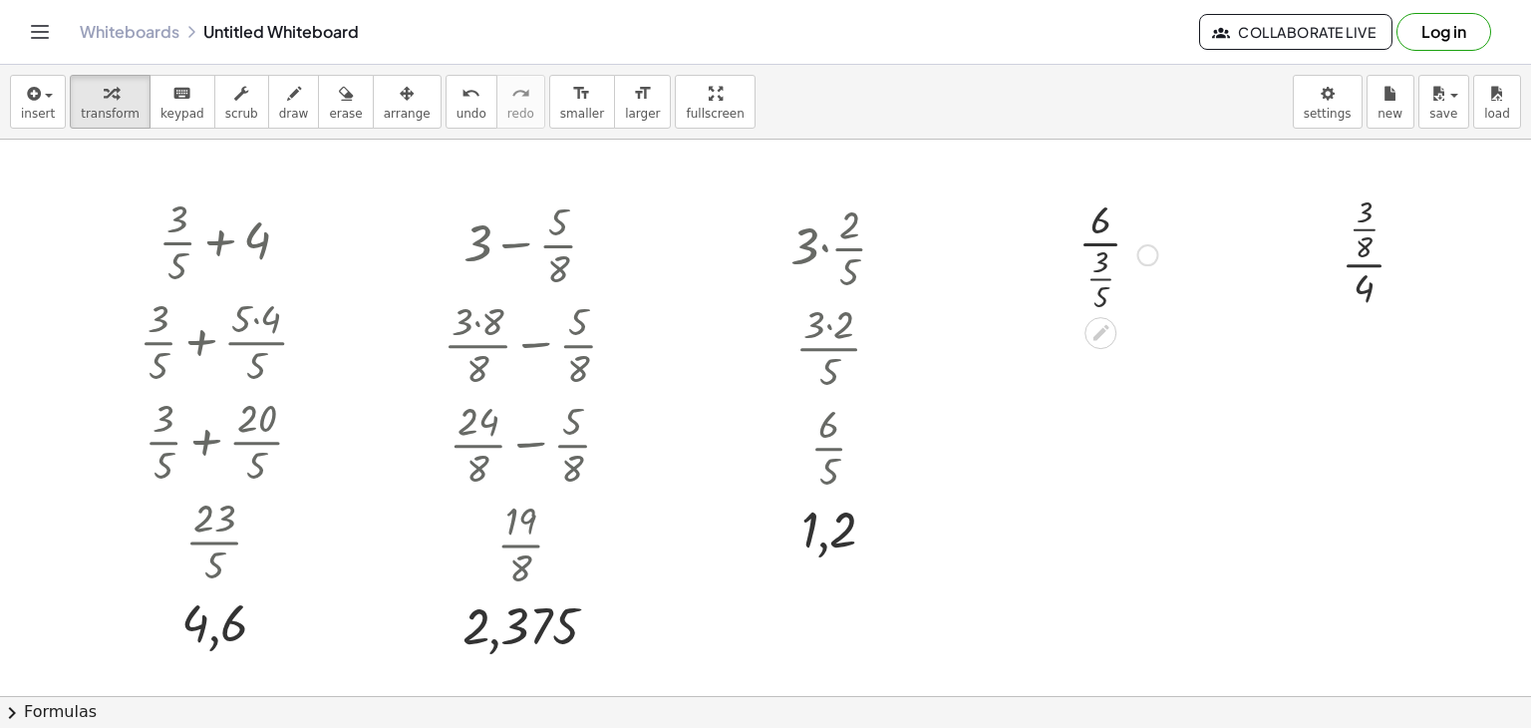
click at [1100, 276] on div at bounding box center [1118, 253] width 99 height 124
click at [1105, 365] on div at bounding box center [1118, 365] width 119 height 100
click at [1105, 365] on div at bounding box center [1118, 365] width 99 height 66
click at [1366, 265] on div at bounding box center [1382, 250] width 100 height 124
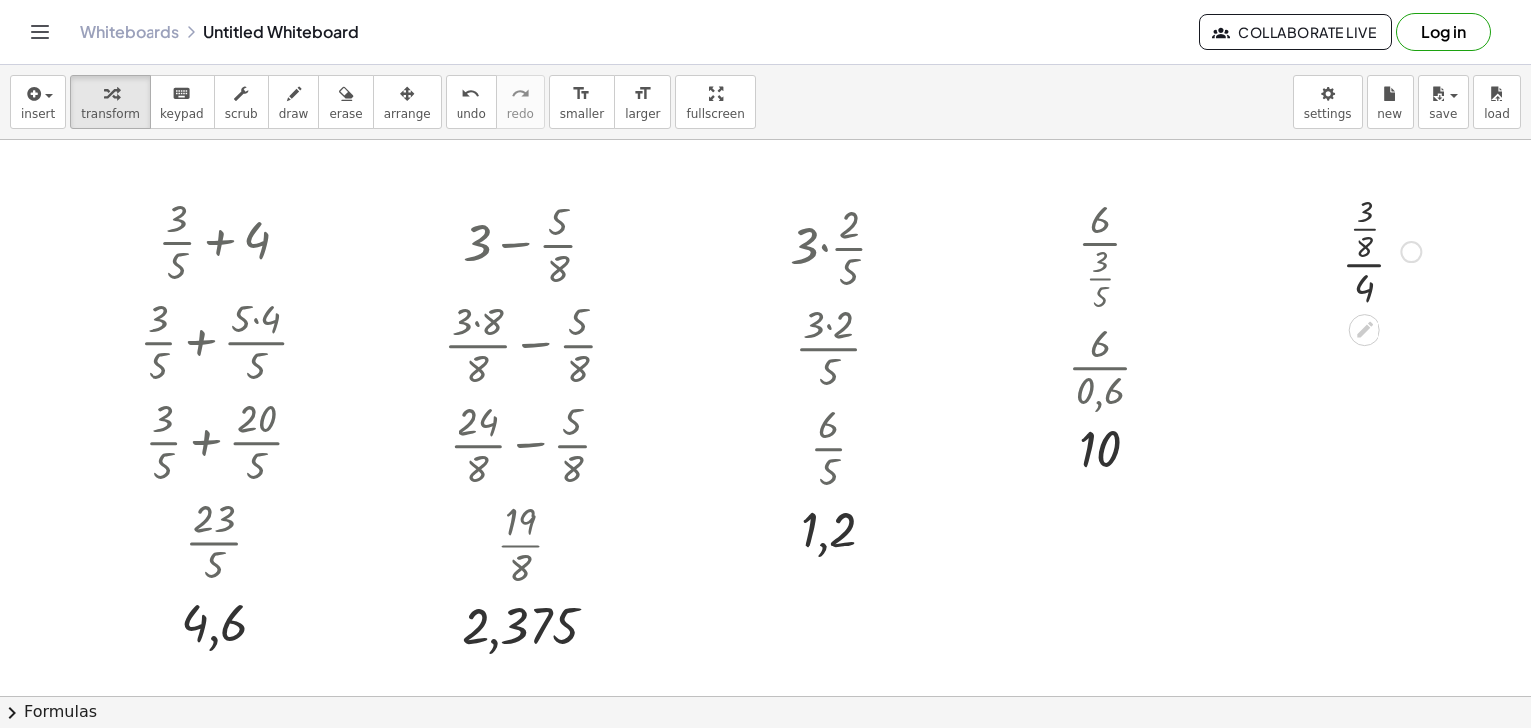
click at [1360, 225] on div at bounding box center [1382, 250] width 100 height 124
click at [1365, 364] on div at bounding box center [1381, 362] width 157 height 100
click at [1365, 364] on div at bounding box center [1382, 362] width 184 height 66
click at [1152, 365] on div at bounding box center [1157, 367] width 22 height 22
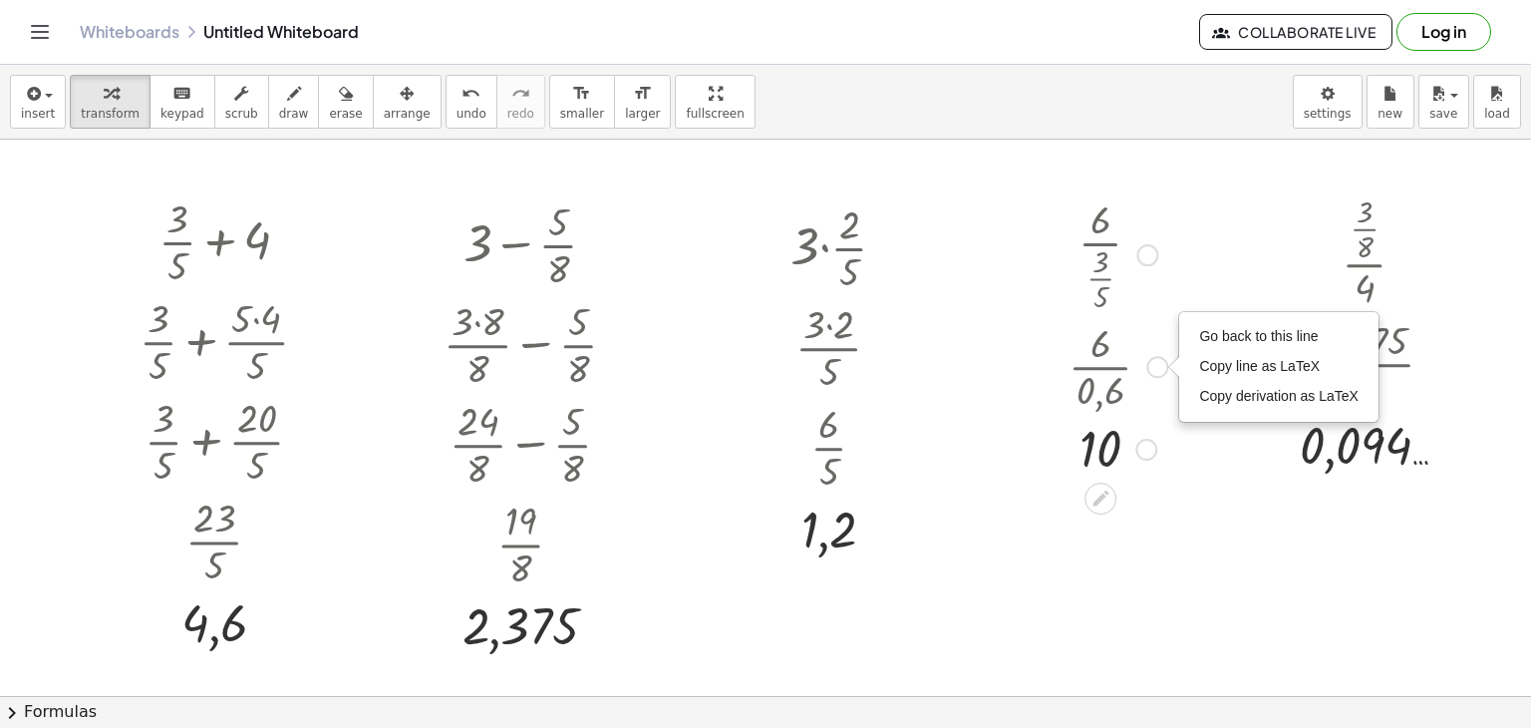
click at [1151, 251] on div at bounding box center [1147, 255] width 22 height 22
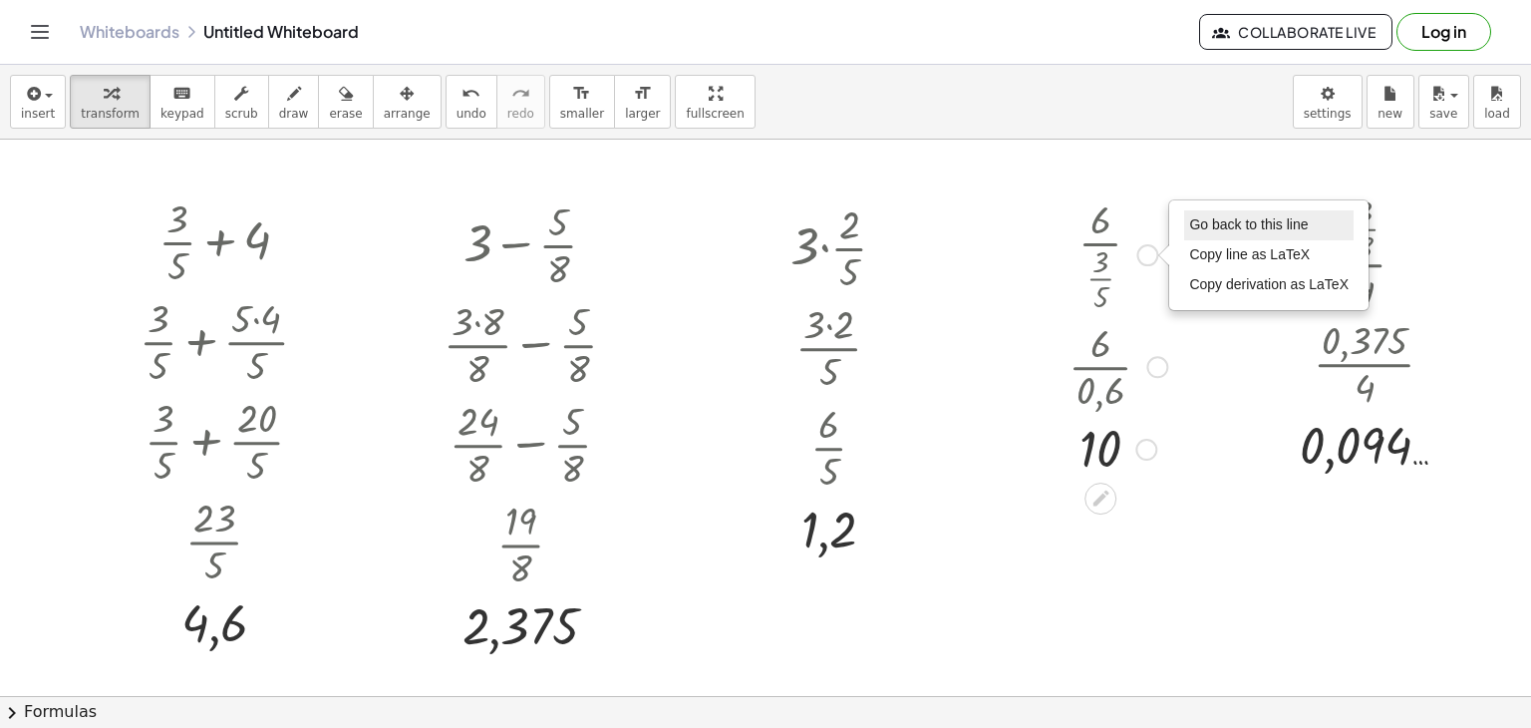
click at [1249, 217] on span "Go back to this line" at bounding box center [1248, 224] width 119 height 16
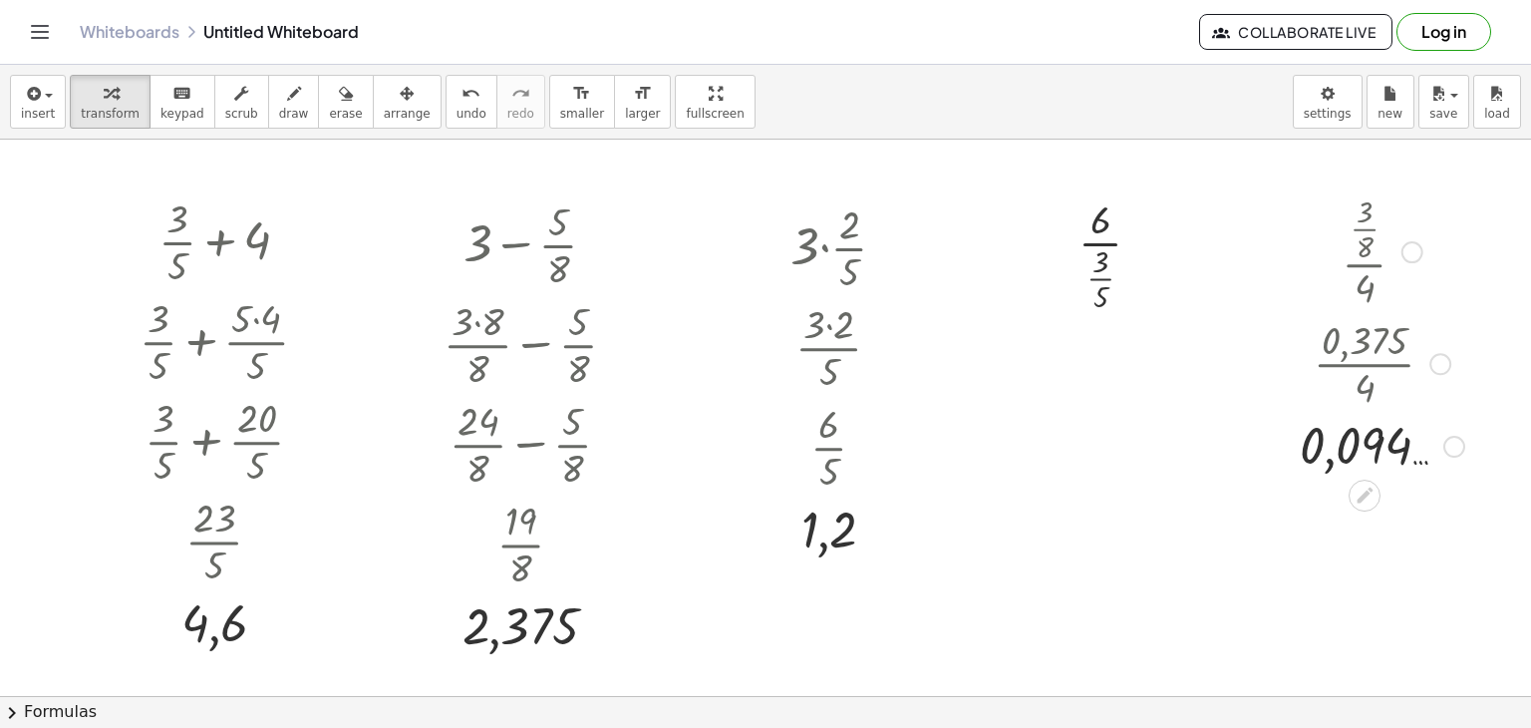
click at [1416, 250] on div at bounding box center [1413, 252] width 22 height 22
click at [1475, 222] on span "Go back to this line" at bounding box center [1513, 221] width 119 height 16
click at [1103, 221] on div at bounding box center [1118, 253] width 99 height 124
click at [1095, 333] on icon at bounding box center [1101, 333] width 16 height 16
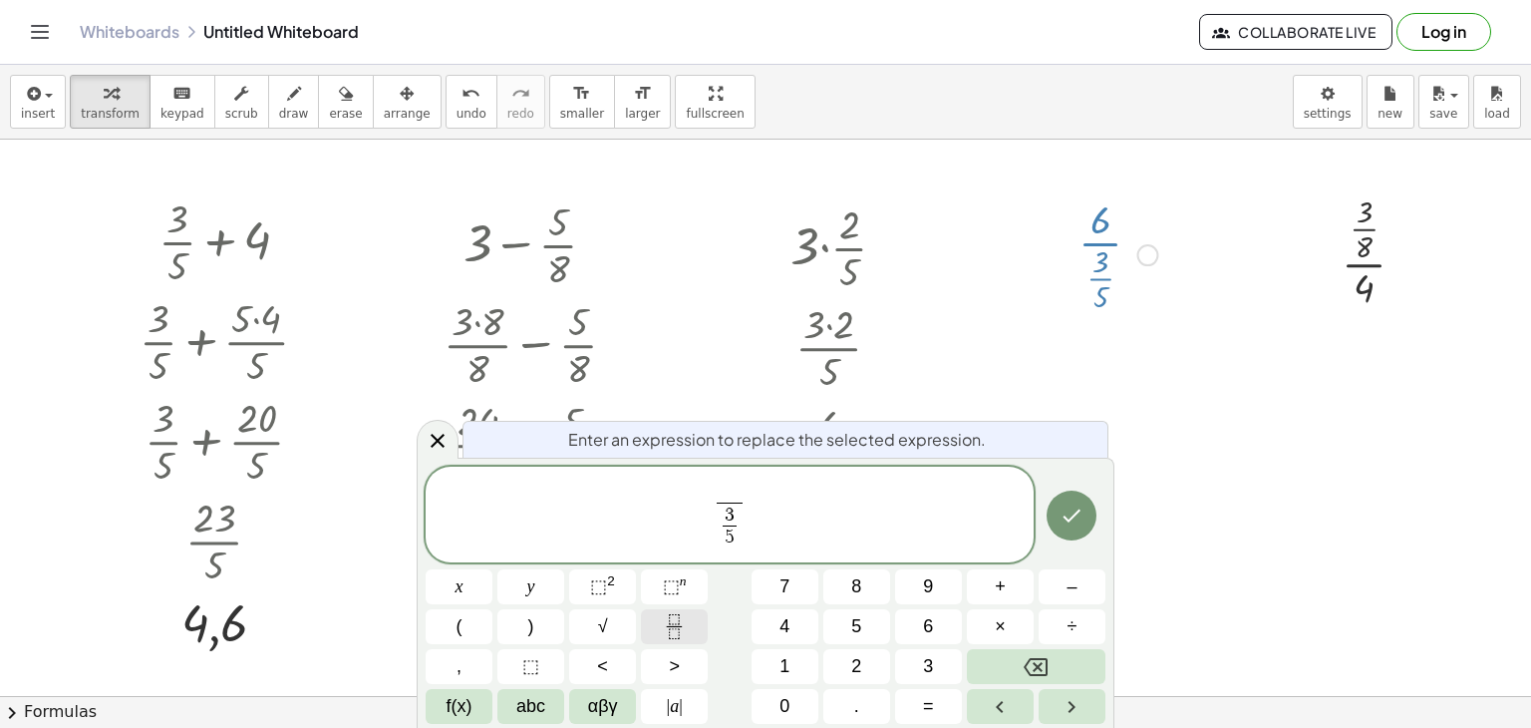
click at [673, 628] on icon "Fraction" at bounding box center [674, 633] width 10 height 10
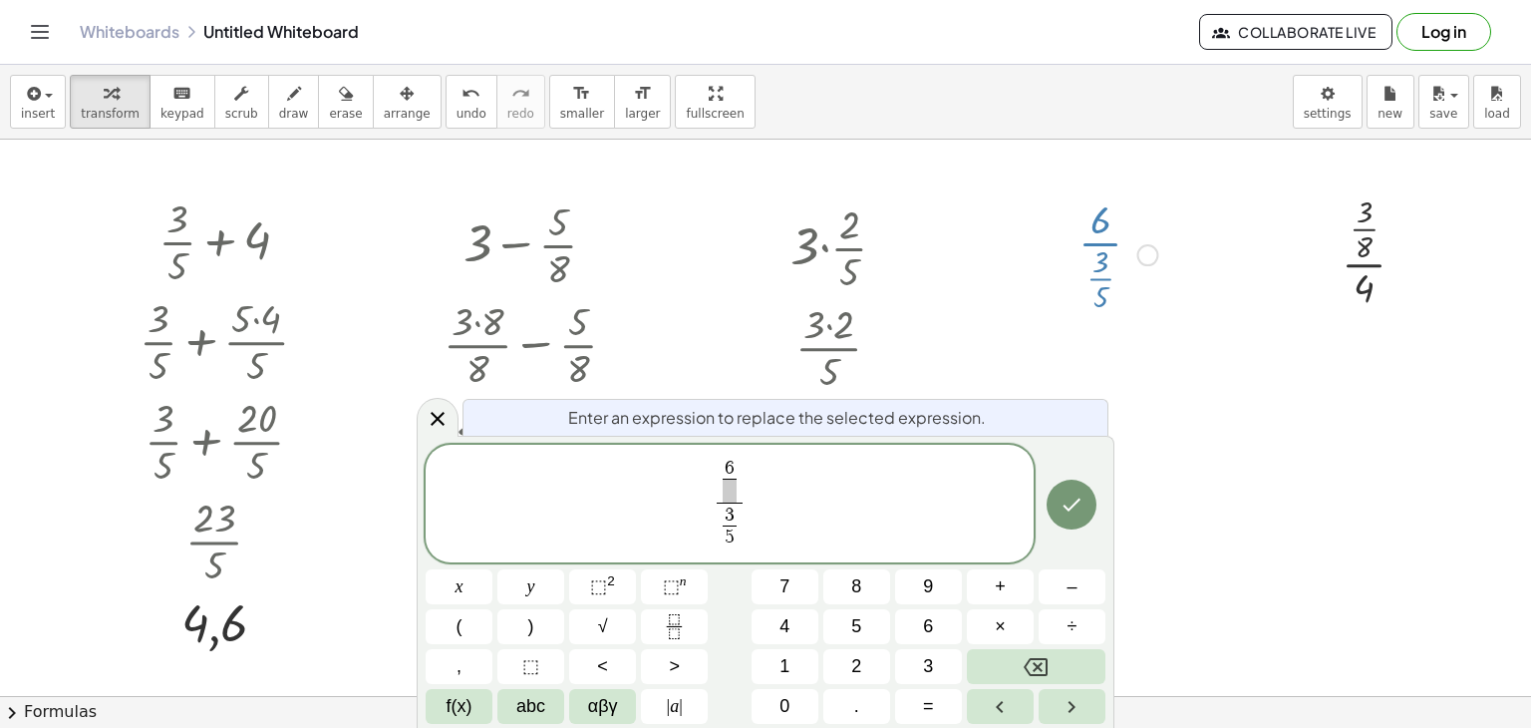
click at [727, 487] on span at bounding box center [730, 491] width 14 height 24
click at [1090, 498] on button "Done" at bounding box center [1072, 505] width 50 height 50
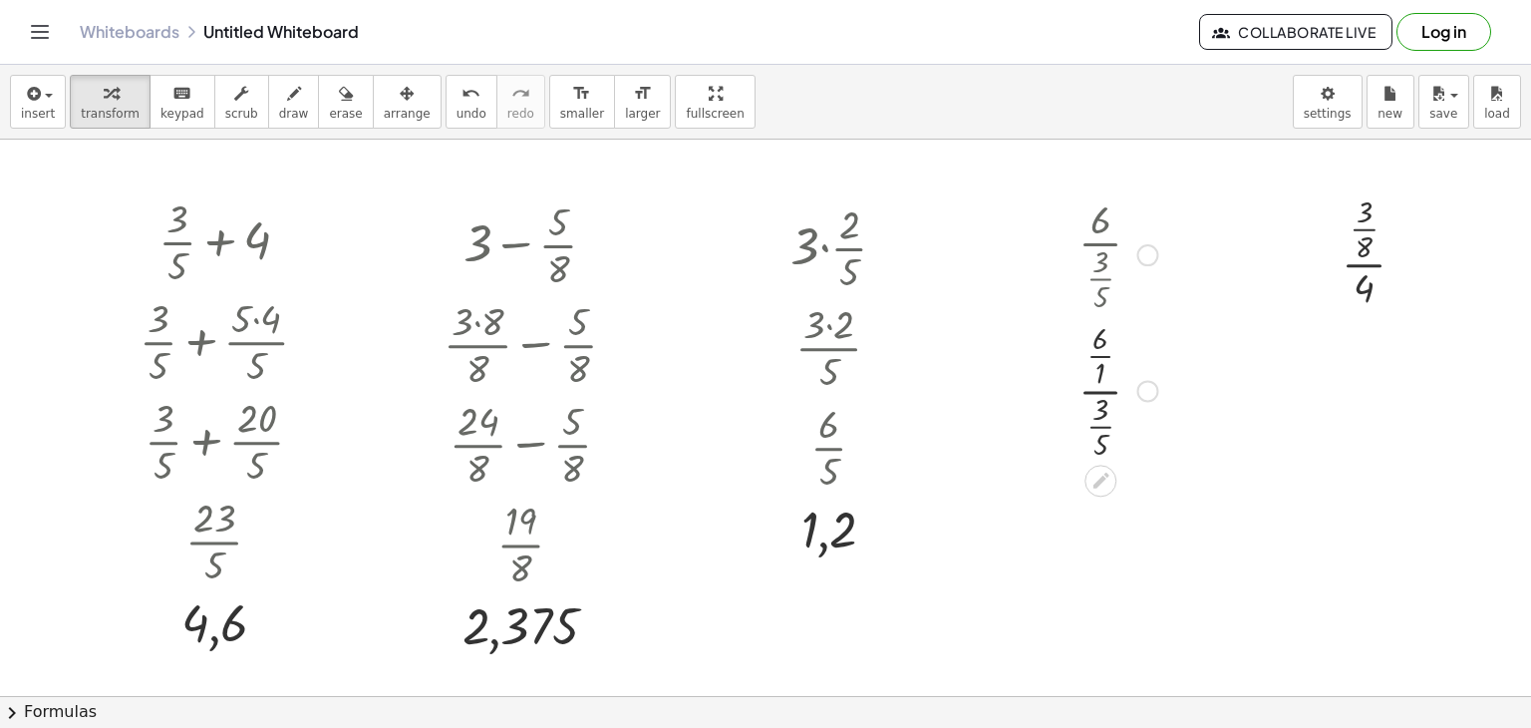
click at [1102, 393] on div at bounding box center [1118, 389] width 99 height 148
click at [1099, 387] on div at bounding box center [1118, 389] width 99 height 148
click at [1097, 390] on div at bounding box center [1118, 389] width 99 height 148
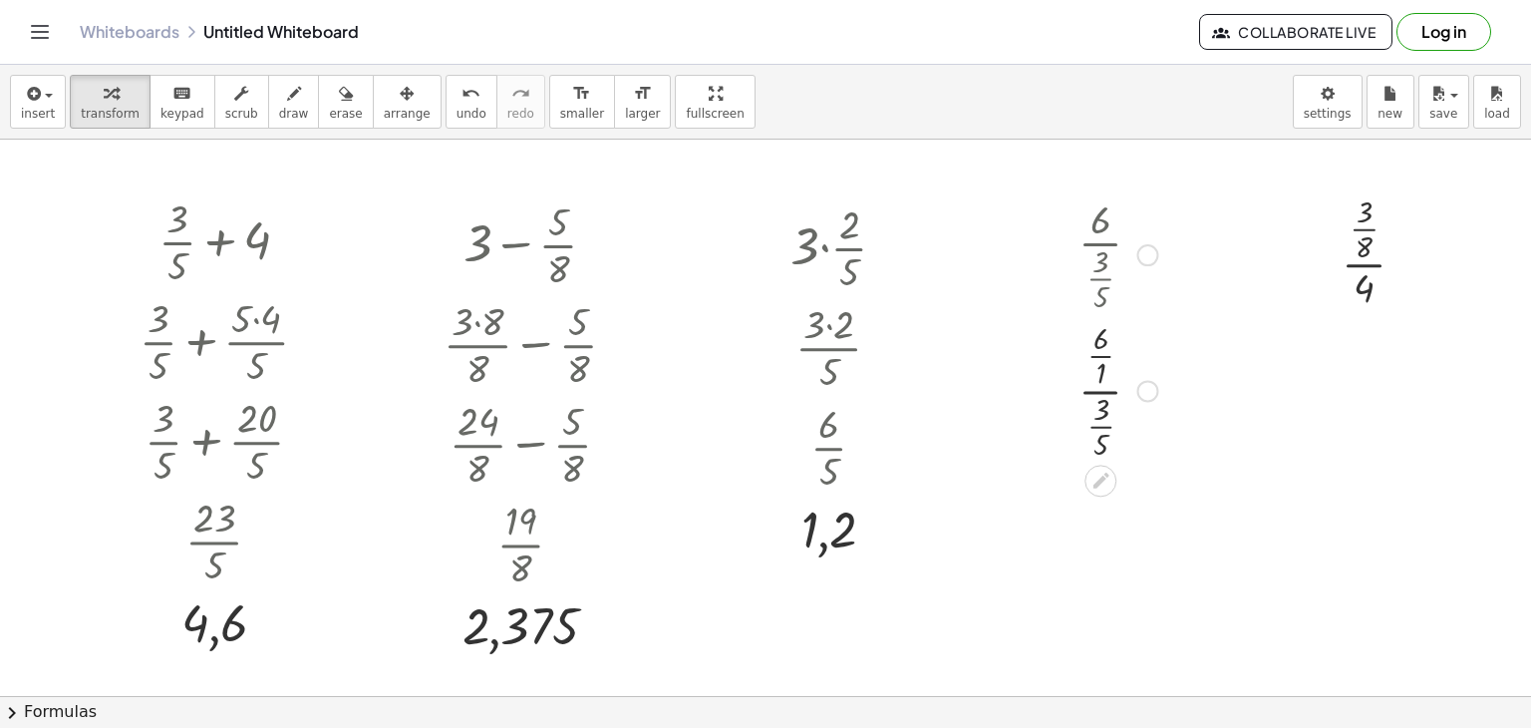
click at [1097, 390] on div at bounding box center [1118, 389] width 99 height 148
click at [1009, 462] on div at bounding box center [765, 652] width 1531 height 1113
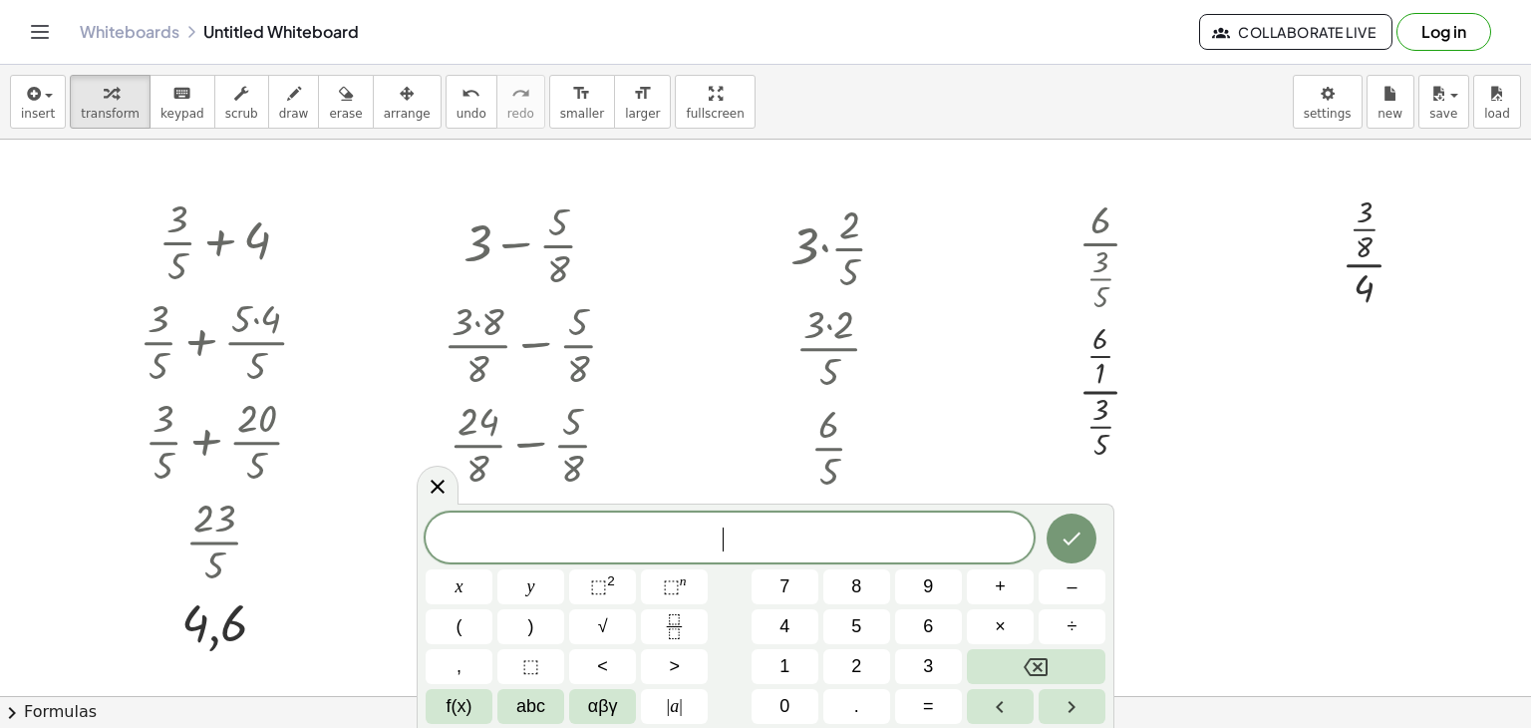
click at [1202, 505] on div at bounding box center [765, 652] width 1531 height 1113
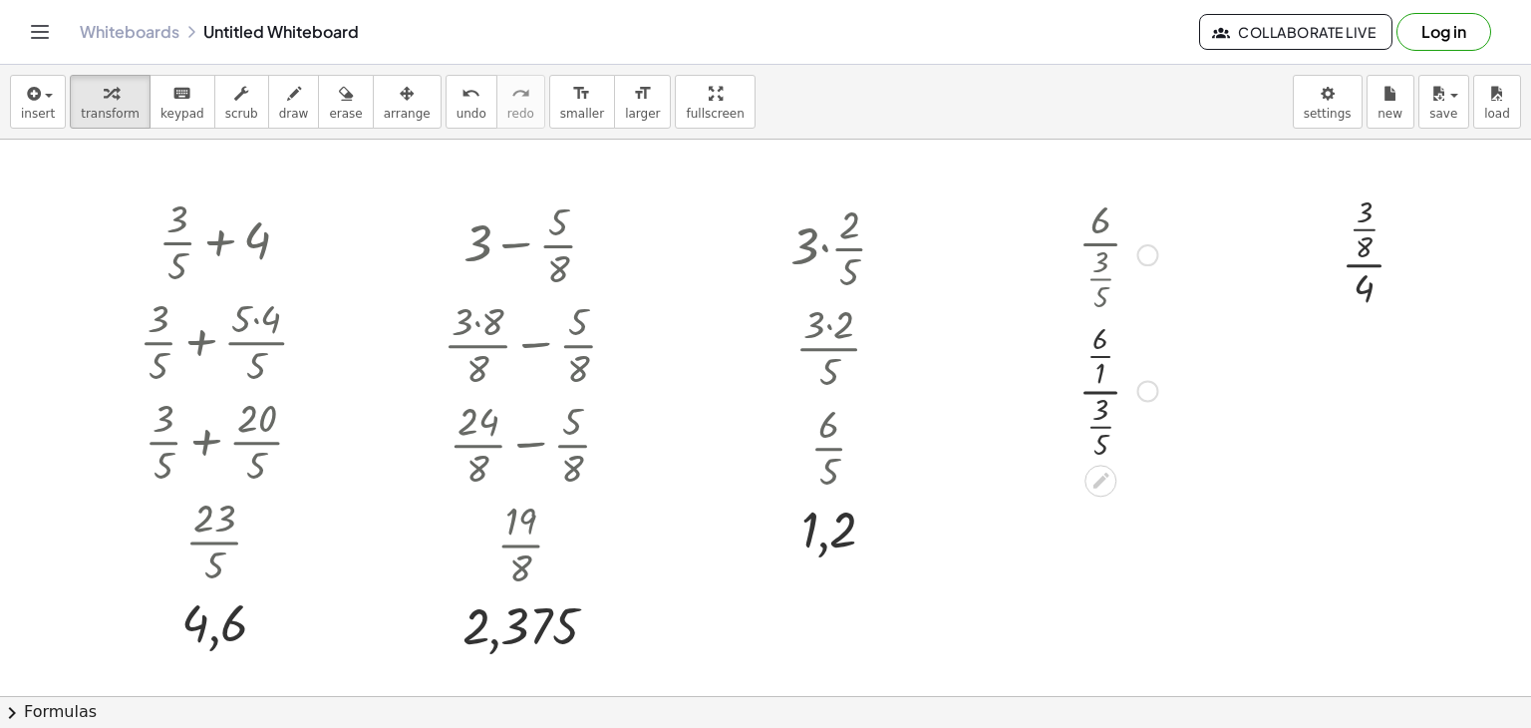
click at [1101, 391] on div at bounding box center [1118, 389] width 99 height 148
click at [1101, 388] on div at bounding box center [1118, 389] width 99 height 148
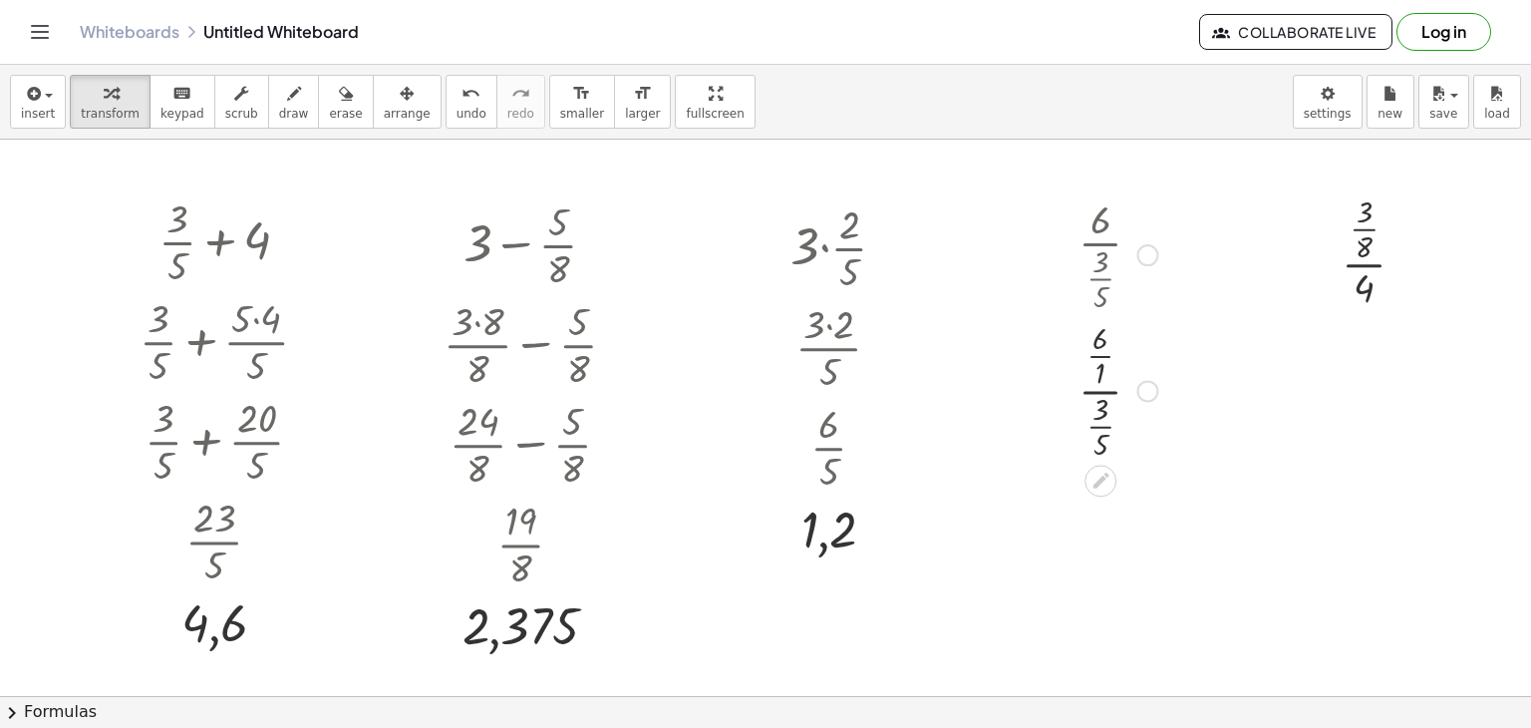
click at [1101, 388] on div at bounding box center [1118, 389] width 99 height 148
click at [1101, 355] on div at bounding box center [1118, 389] width 99 height 148
click at [1101, 355] on div at bounding box center [1118, 389] width 99 height 124
click at [1102, 543] on div at bounding box center [1118, 525] width 99 height 124
click at [1102, 547] on div at bounding box center [1118, 525] width 99 height 124
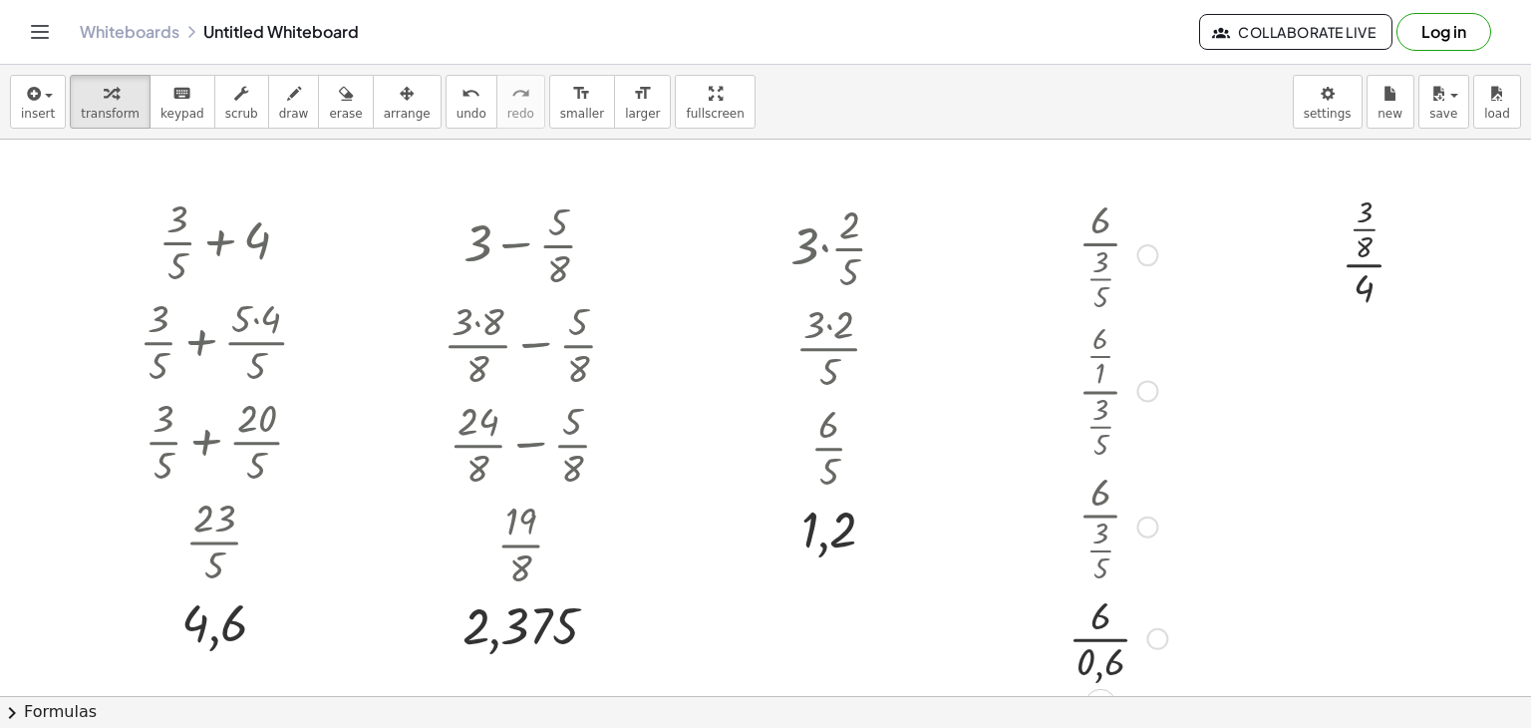
click at [1104, 640] on div at bounding box center [1118, 637] width 119 height 100
click at [1104, 640] on div at bounding box center [1118, 637] width 99 height 66
click at [1195, 273] on div at bounding box center [765, 652] width 1531 height 1113
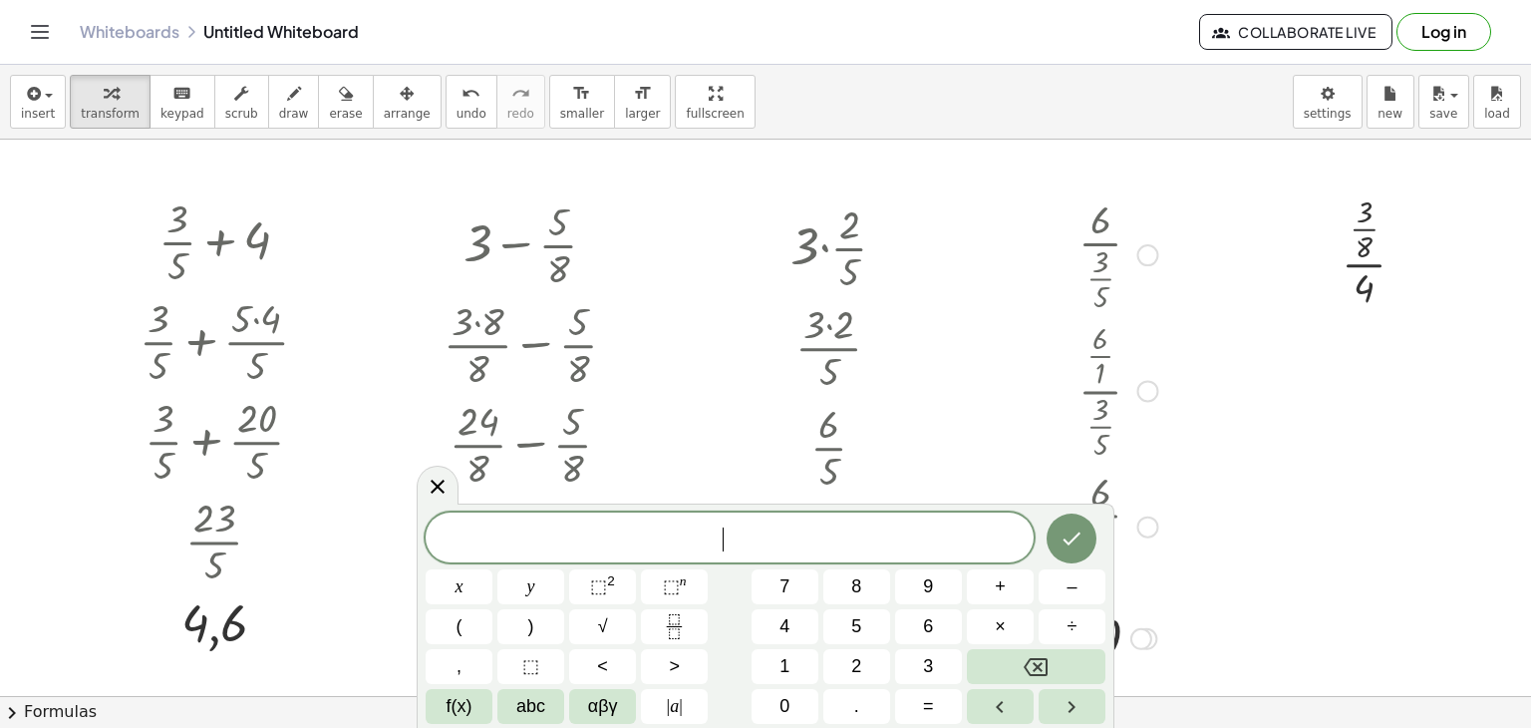
click at [1223, 513] on div at bounding box center [765, 652] width 1531 height 1113
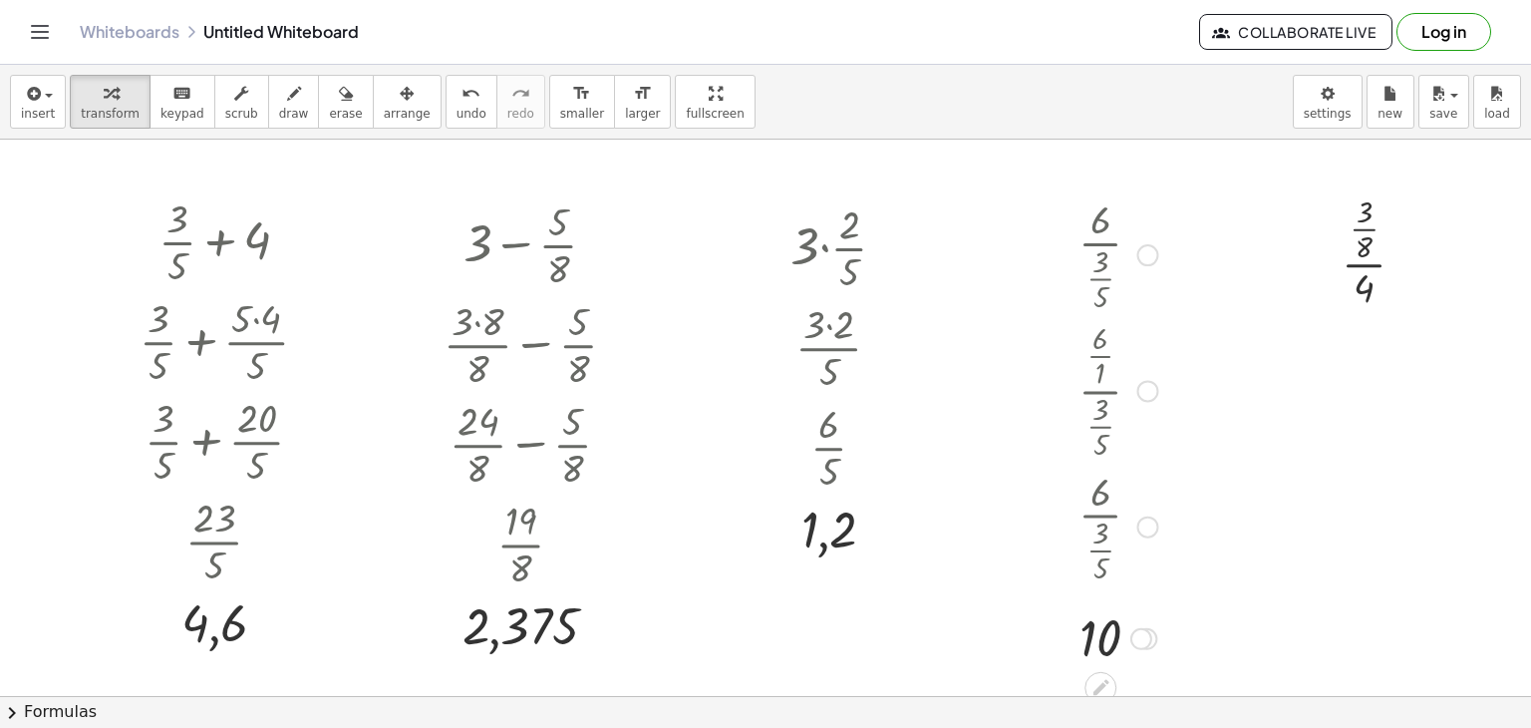
click at [1097, 270] on div at bounding box center [1118, 253] width 99 height 124
click at [1148, 250] on div at bounding box center [1147, 255] width 22 height 22
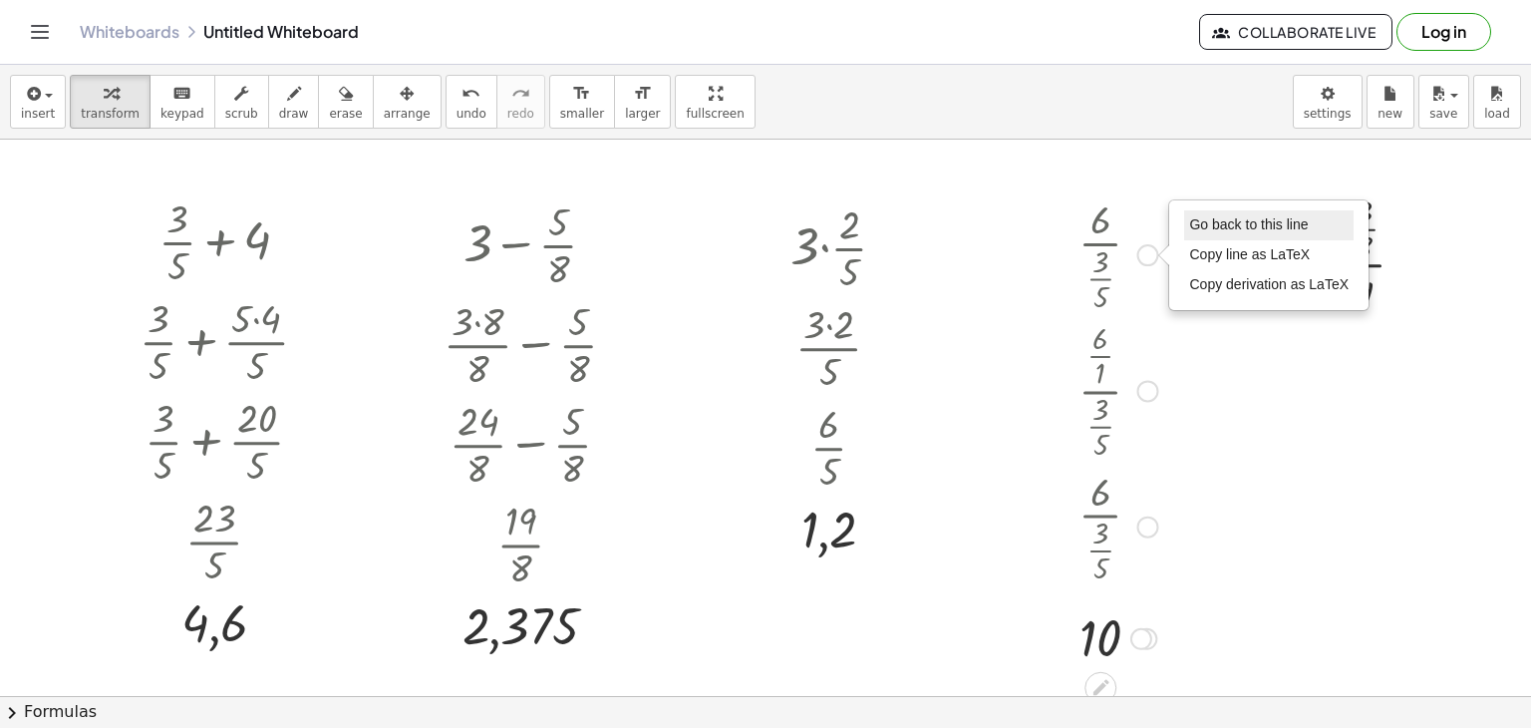
click at [1238, 224] on span "Go back to this line" at bounding box center [1248, 224] width 119 height 16
